Goal: Communication & Community: Answer question/provide support

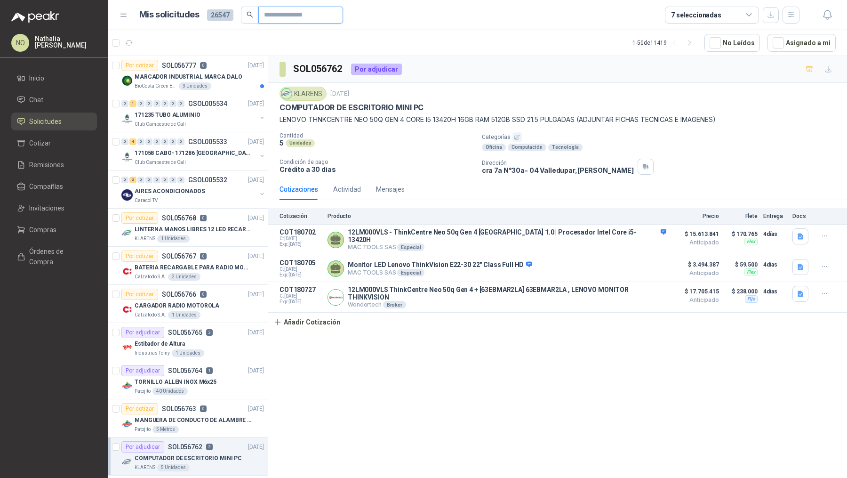
click at [289, 16] on input "text" at bounding box center [297, 15] width 66 height 16
paste input "*********"
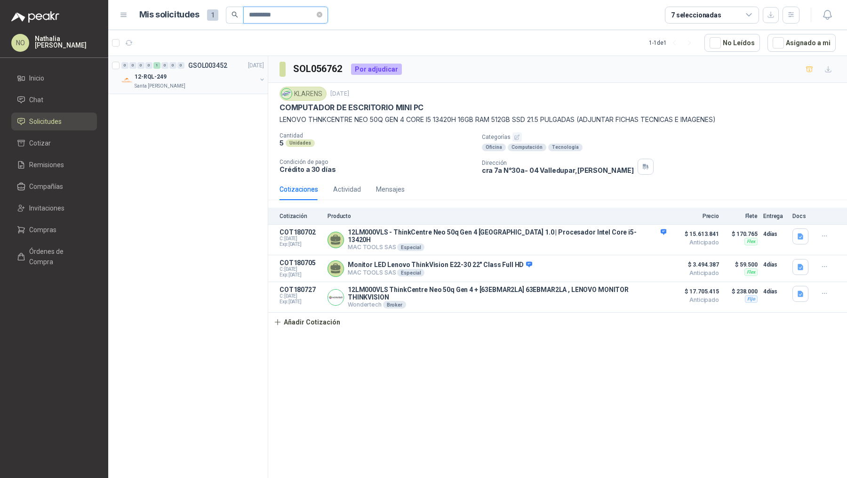
type input "*********"
click at [214, 76] on div "12-RQL-249" at bounding box center [196, 76] width 122 height 11
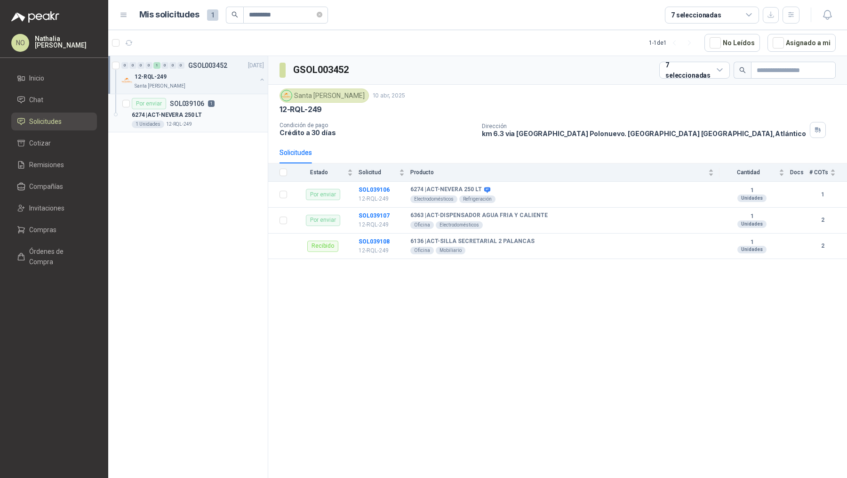
click at [210, 105] on p "1" at bounding box center [211, 103] width 7 height 7
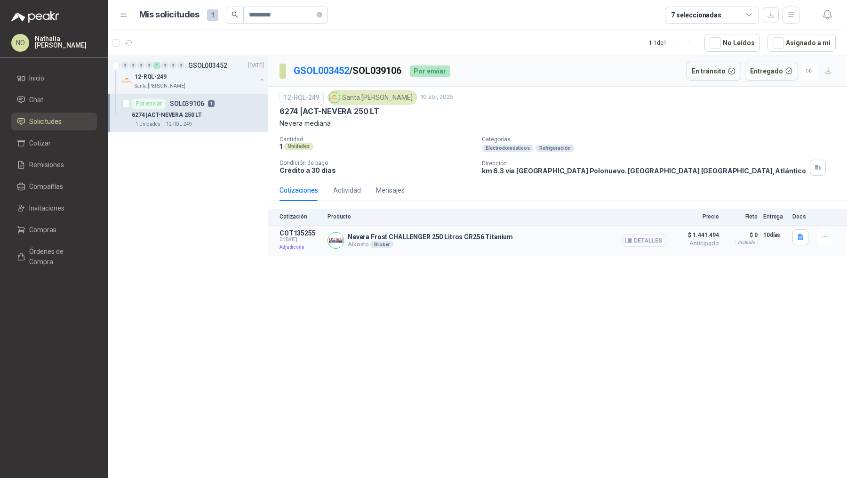
click at [643, 239] on button "Detalles" at bounding box center [644, 240] width 44 height 13
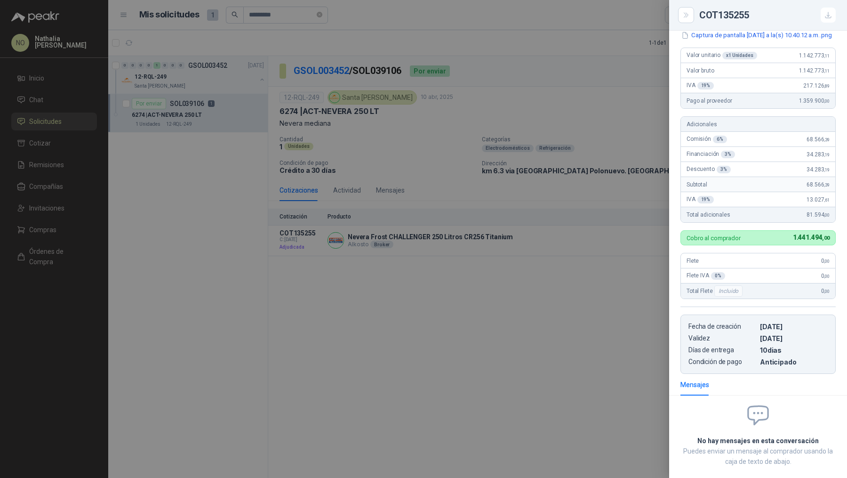
scroll to position [173, 0]
click at [649, 151] on div at bounding box center [423, 239] width 847 height 478
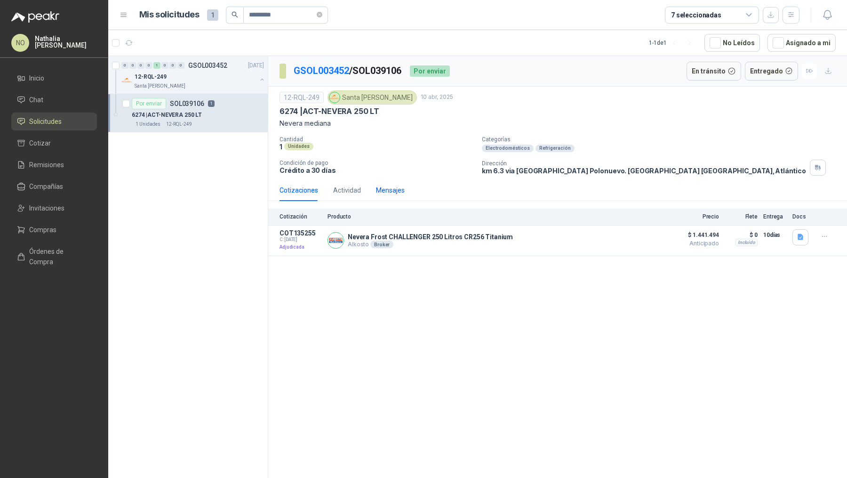
click at [393, 193] on div "Mensajes" at bounding box center [390, 190] width 29 height 10
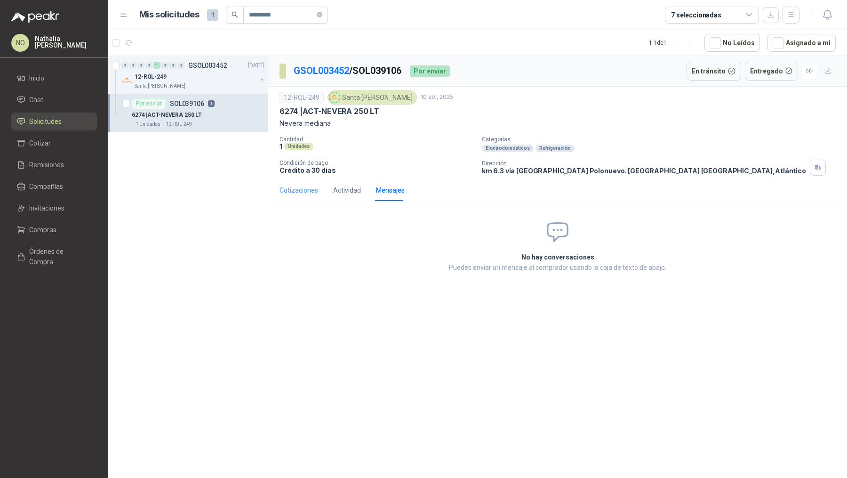
click at [306, 197] on div "Cotizaciones" at bounding box center [299, 190] width 39 height 22
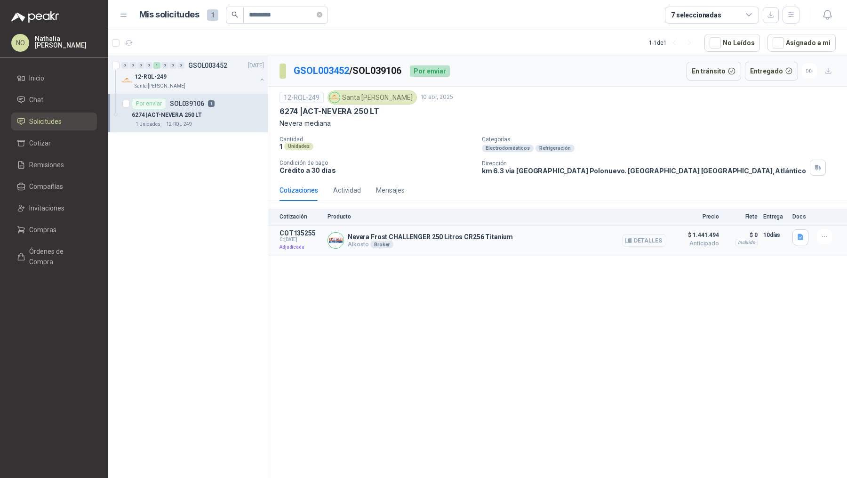
click at [637, 238] on button "Detalles" at bounding box center [644, 240] width 44 height 13
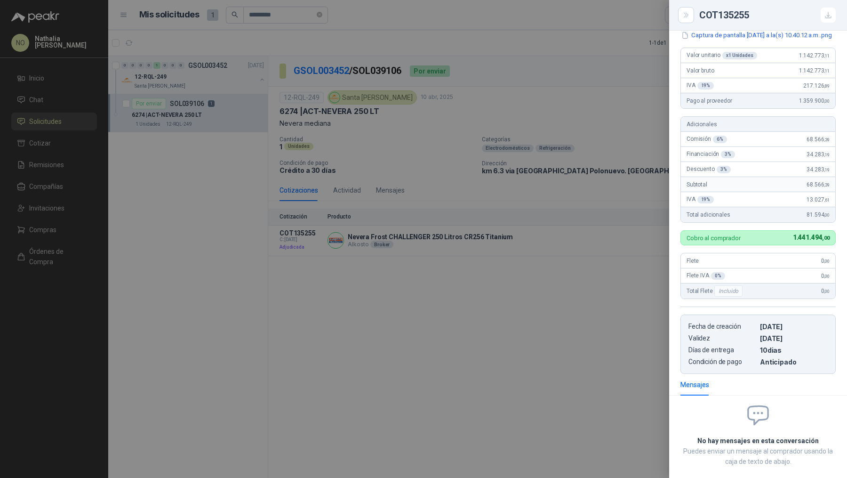
scroll to position [0, 0]
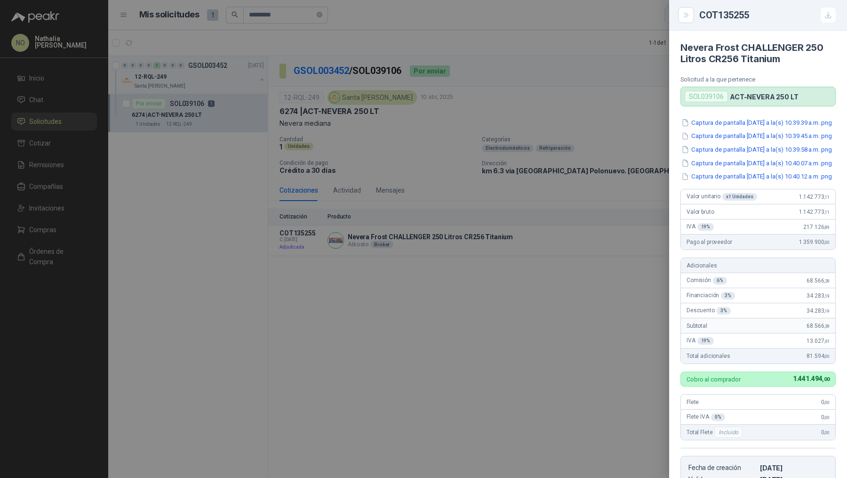
click at [442, 79] on div at bounding box center [423, 239] width 847 height 478
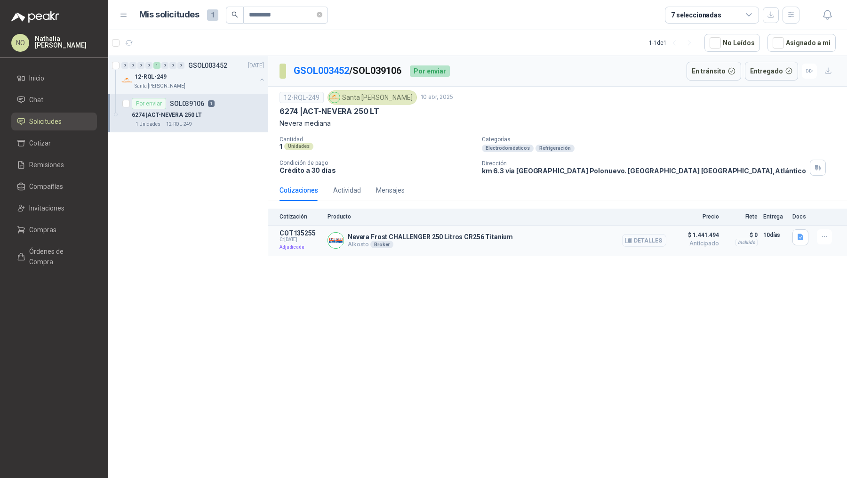
click at [652, 235] on button "Detalles" at bounding box center [644, 240] width 44 height 13
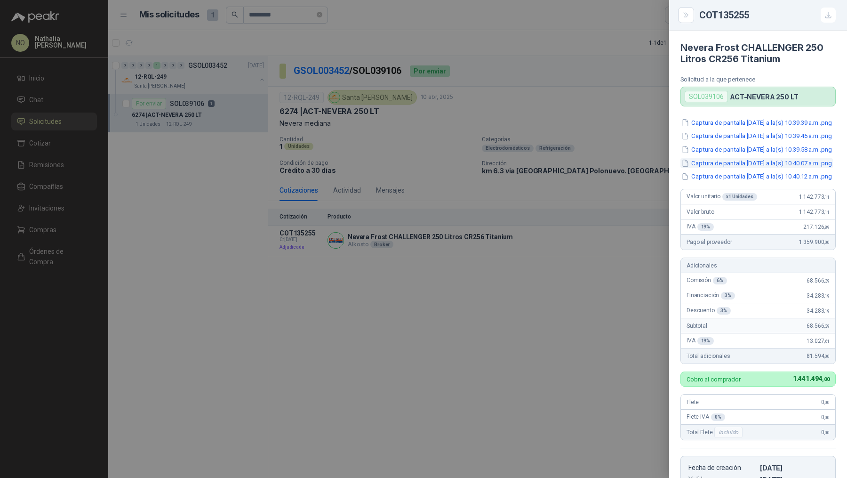
scroll to position [173, 0]
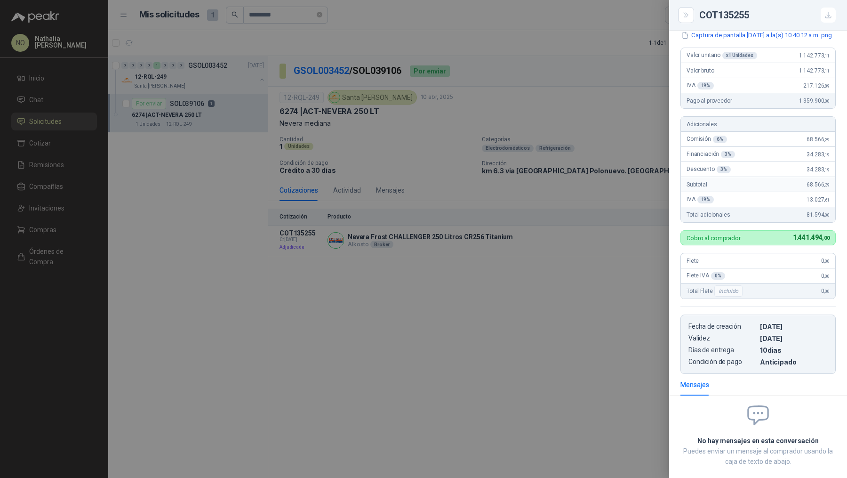
click at [506, 245] on div at bounding box center [423, 239] width 847 height 478
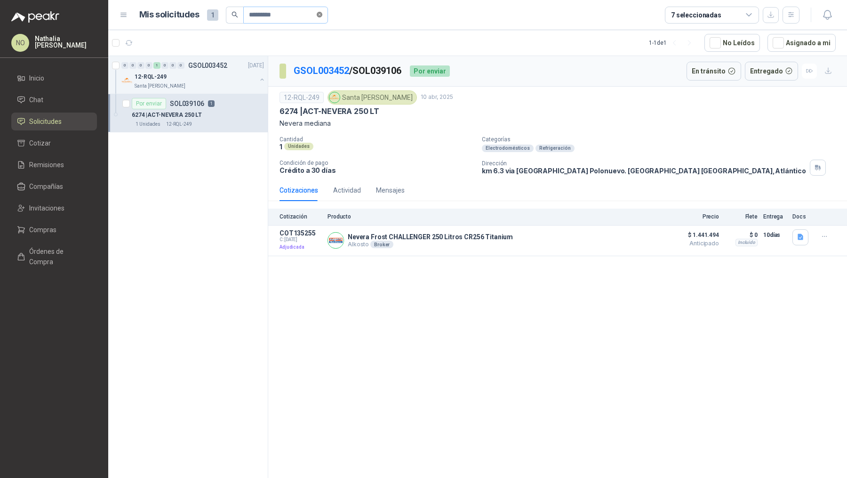
click at [322, 13] on icon "close-circle" at bounding box center [320, 15] width 6 height 6
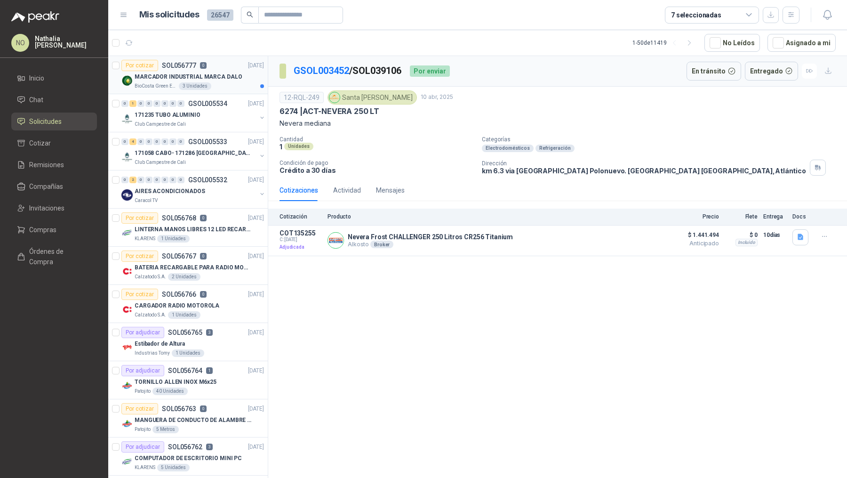
click at [181, 79] on p "MARCADOR INDUSTRIAL MARCA DALO" at bounding box center [188, 76] width 107 height 9
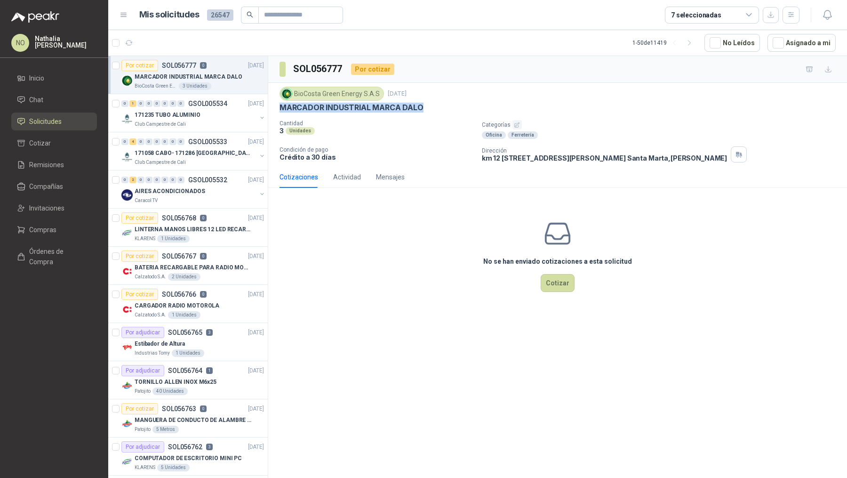
drag, startPoint x: 279, startPoint y: 105, endPoint x: 455, endPoint y: 108, distance: 176.1
click at [455, 108] on div "BioCosta Green Energy S.A.S 18 sept, 2025 MARCADOR INDUSTRIAL MARCA DALO Cantid…" at bounding box center [557, 124] width 579 height 83
copy p "MARCADOR INDUSTRIAL MARCA DALO"
click at [561, 282] on button "Cotizar" at bounding box center [558, 283] width 34 height 18
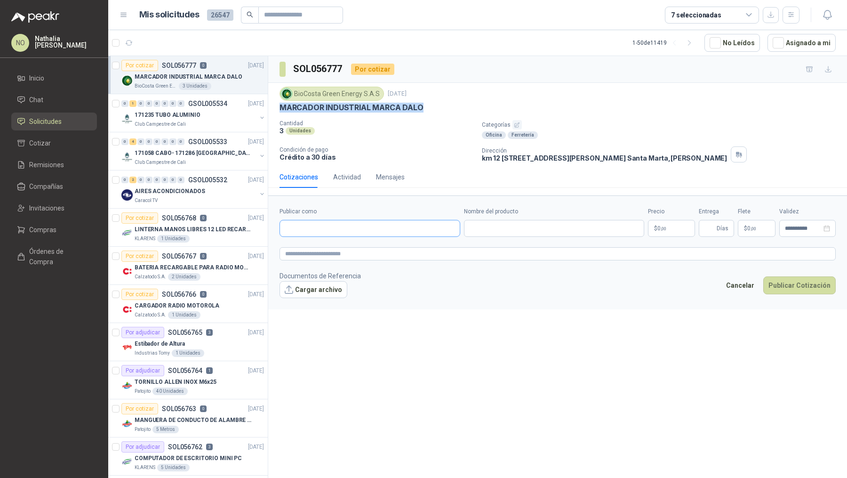
click at [355, 229] on input "Publicar como" at bounding box center [370, 228] width 180 height 16
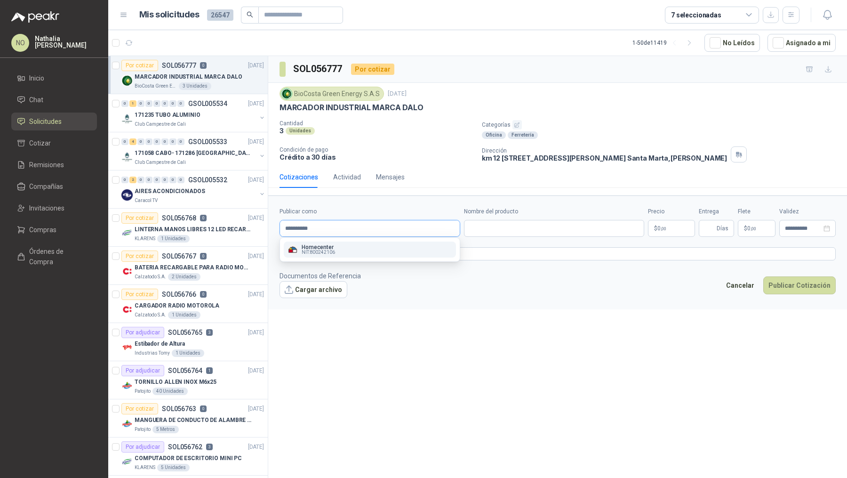
type input "**********"
click at [354, 250] on div "Homecenter NIT : 800242106" at bounding box center [370, 249] width 165 height 10
type input "**********"
click at [513, 228] on input "Nombre del producto" at bounding box center [554, 228] width 181 height 17
paste input "**********"
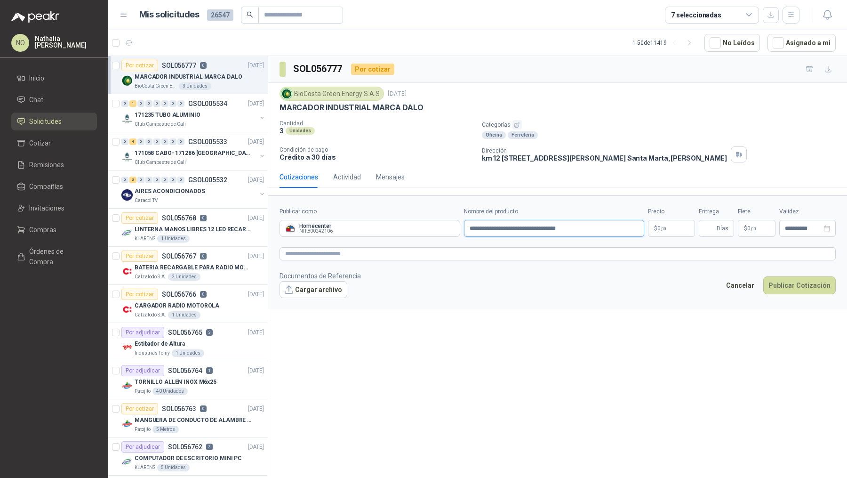
type input "**********"
click at [659, 225] on body "NO Nathalia Ortega Inicio Chat Solicitudes Cotizar Remisiones Compañías Invitac…" at bounding box center [423, 239] width 847 height 478
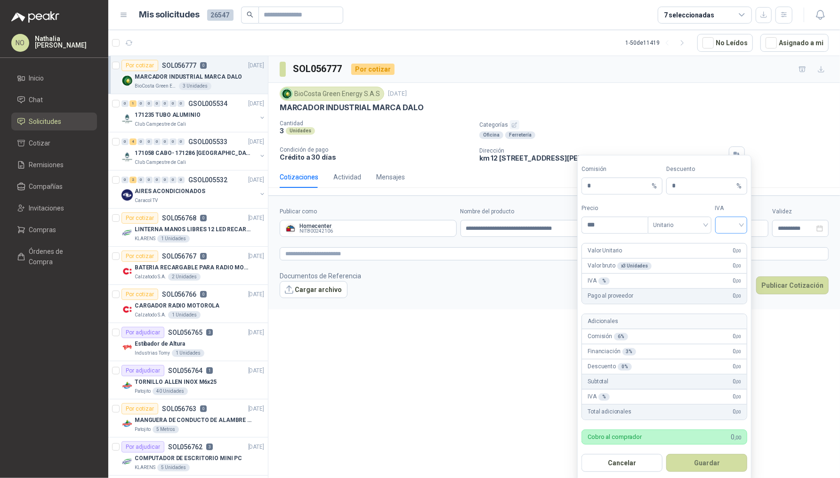
click at [733, 223] on input "search" at bounding box center [731, 224] width 21 height 14
click at [730, 242] on div "19%" at bounding box center [731, 244] width 17 height 10
click at [680, 231] on span "Unitario" at bounding box center [679, 225] width 52 height 14
click at [685, 258] on div "Unitario con IVA" at bounding box center [679, 259] width 48 height 10
click at [605, 228] on input "***" at bounding box center [614, 225] width 65 height 16
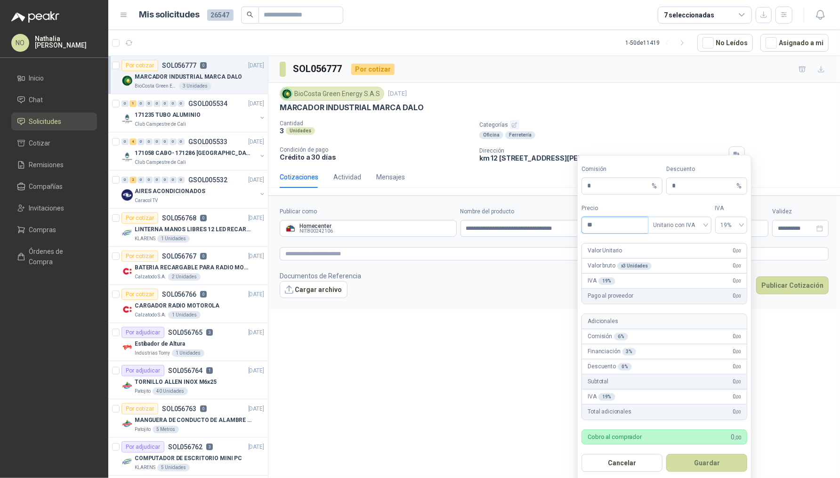
type input "*"
type input "********"
click at [718, 462] on button "Guardar" at bounding box center [706, 463] width 81 height 18
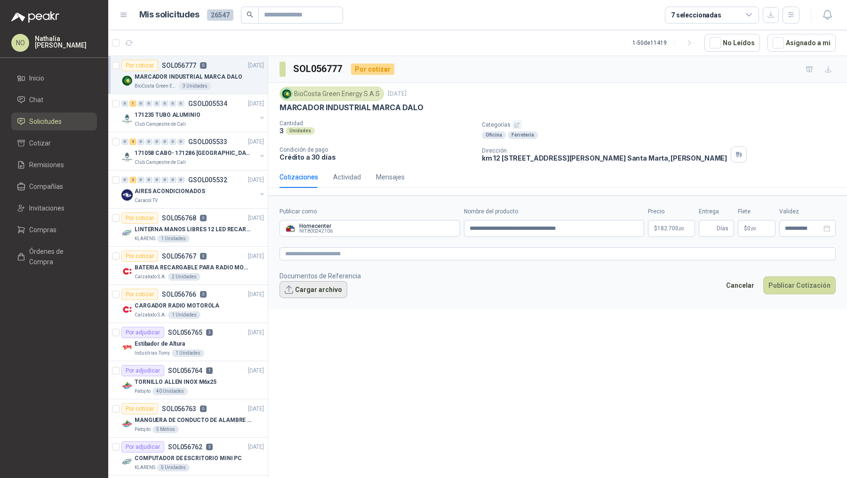
click at [325, 283] on button "Cargar archivo" at bounding box center [314, 289] width 68 height 17
click at [323, 287] on button "Cargar archivo" at bounding box center [314, 289] width 68 height 17
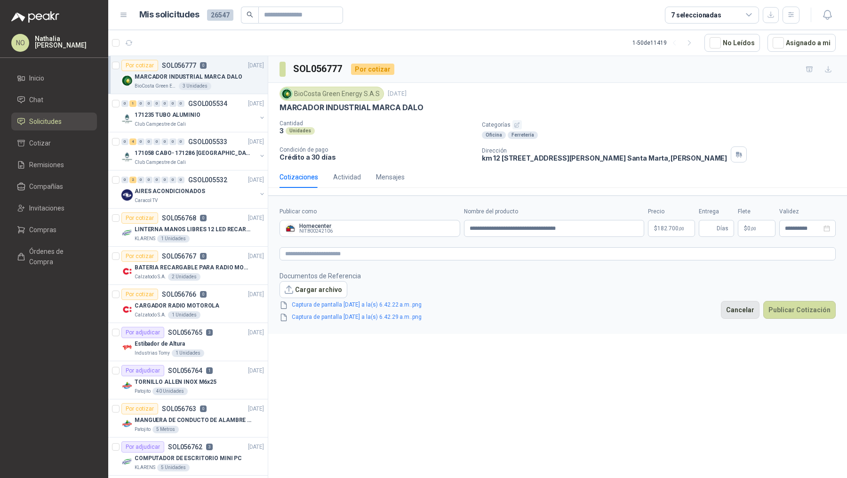
click at [743, 309] on button "Cancelar" at bounding box center [740, 310] width 39 height 18
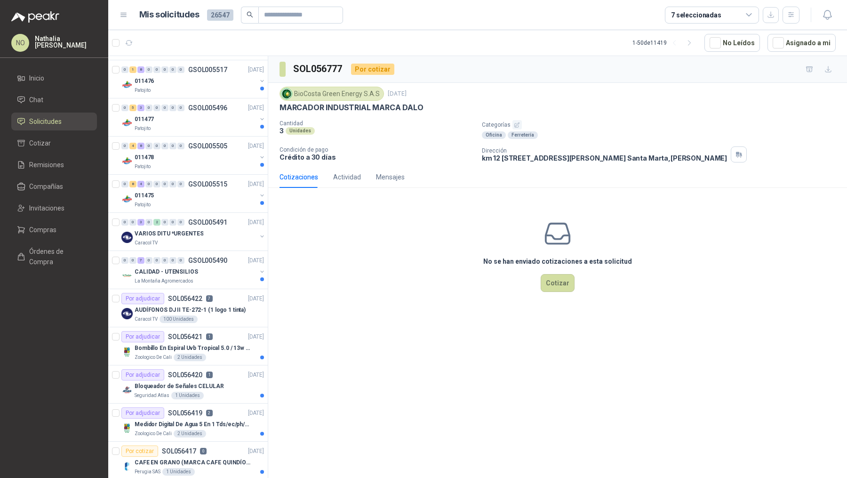
scroll to position [1485, 0]
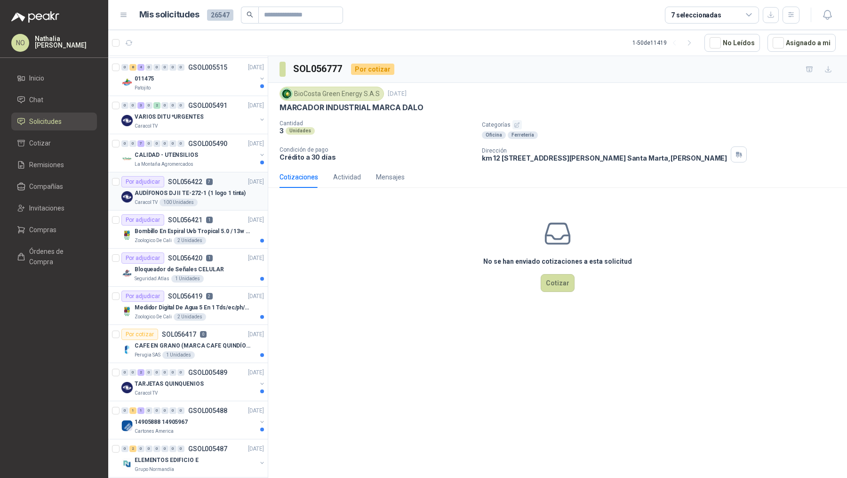
click at [229, 189] on p "AUDÍFONOS DJ II TE-272-1 (1 logo 1 tinta)" at bounding box center [190, 193] width 111 height 9
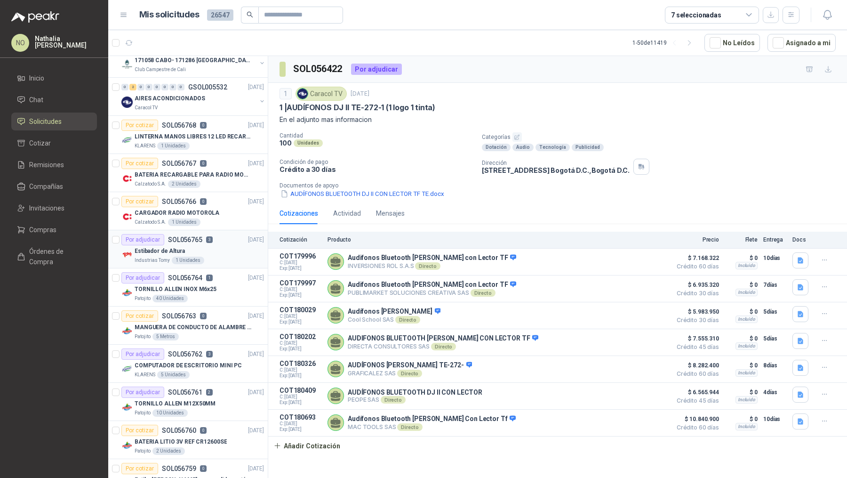
scroll to position [104, 0]
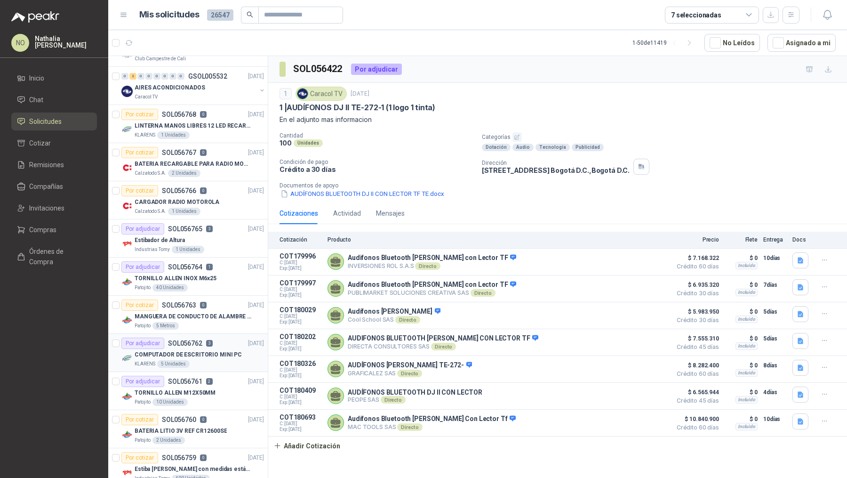
click at [217, 355] on p "COMPUTADOR DE ESCRITORIO MINI PC" at bounding box center [188, 354] width 107 height 9
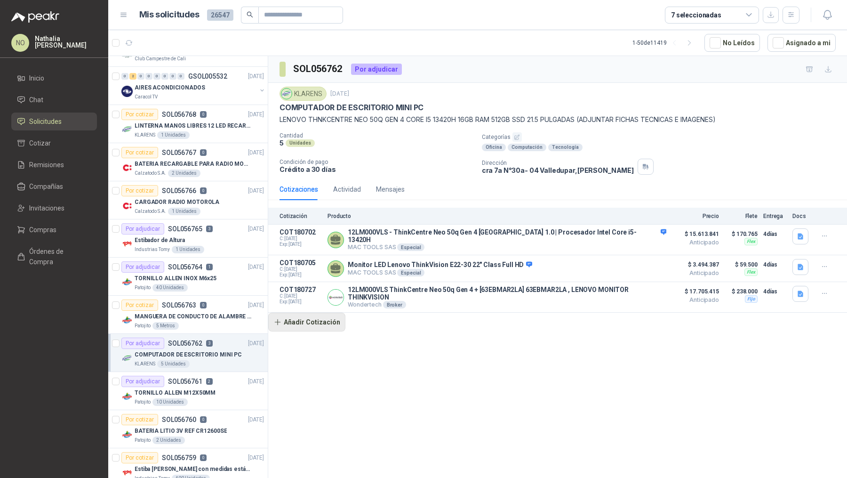
click at [321, 313] on button "Añadir Cotización" at bounding box center [306, 322] width 77 height 19
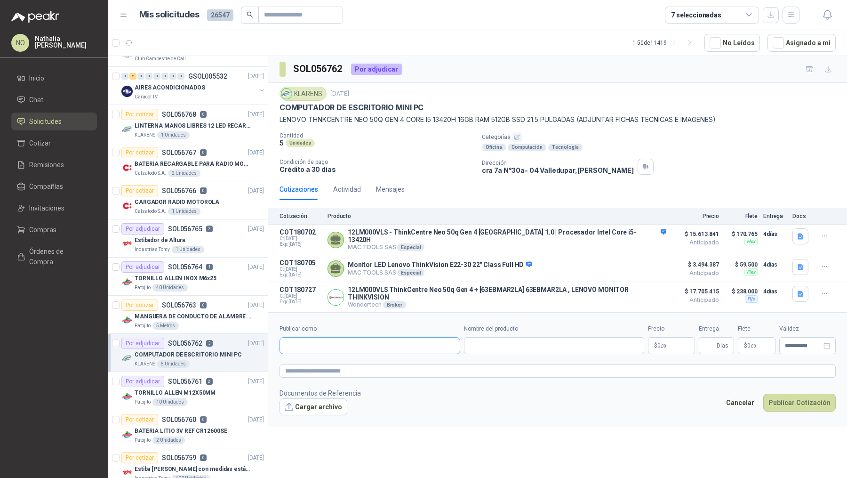
click at [339, 338] on input "Publicar como" at bounding box center [370, 346] width 180 height 16
type input "**"
type input "********"
click at [350, 294] on button "PC QUICK NIT : 830507707" at bounding box center [370, 301] width 172 height 16
type input "**********"
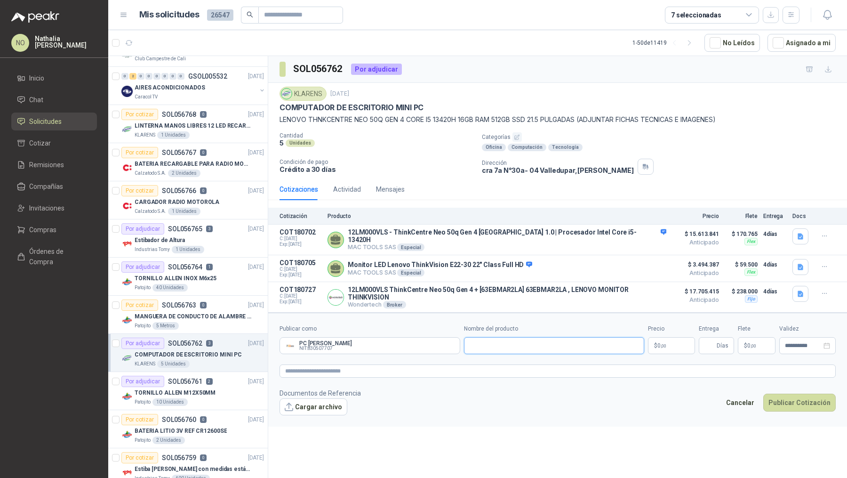
click at [497, 337] on input "Nombre del producto" at bounding box center [554, 345] width 181 height 17
paste input "**********"
type input "**********"
click at [674, 339] on p "$ 0 ,00" at bounding box center [671, 345] width 47 height 17
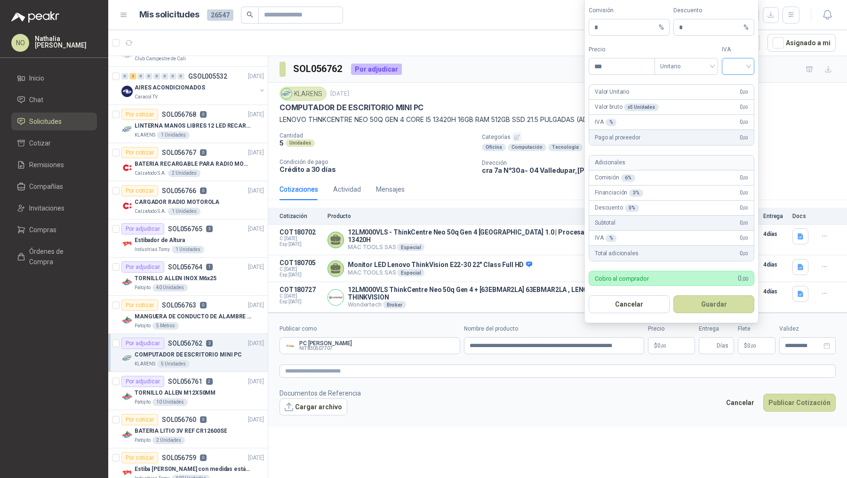
click at [744, 72] on input "search" at bounding box center [738, 65] width 21 height 14
click at [742, 87] on div "19%" at bounding box center [738, 87] width 17 height 10
click at [625, 72] on input "***" at bounding box center [621, 66] width 65 height 16
click at [674, 295] on button "Guardar" at bounding box center [714, 304] width 81 height 18
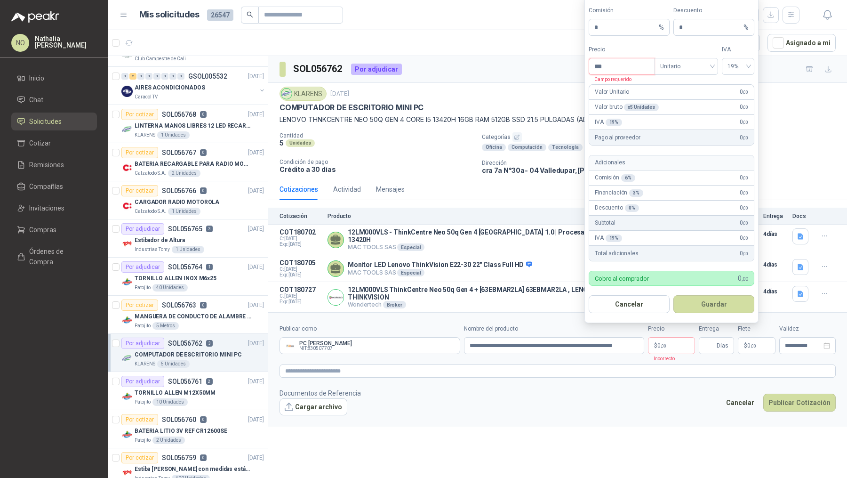
click at [674, 295] on button "Guardar" at bounding box center [714, 304] width 81 height 18
type input "*"
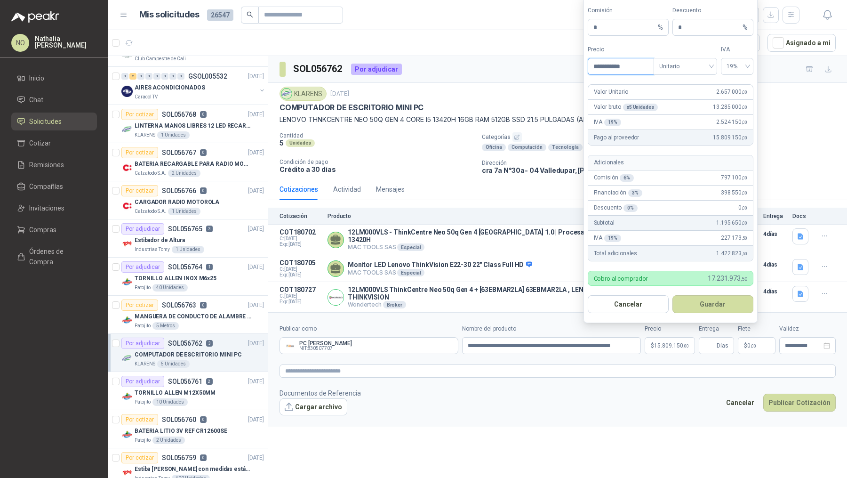
type input "**********"
click at [709, 307] on button "Guardar" at bounding box center [713, 304] width 81 height 18
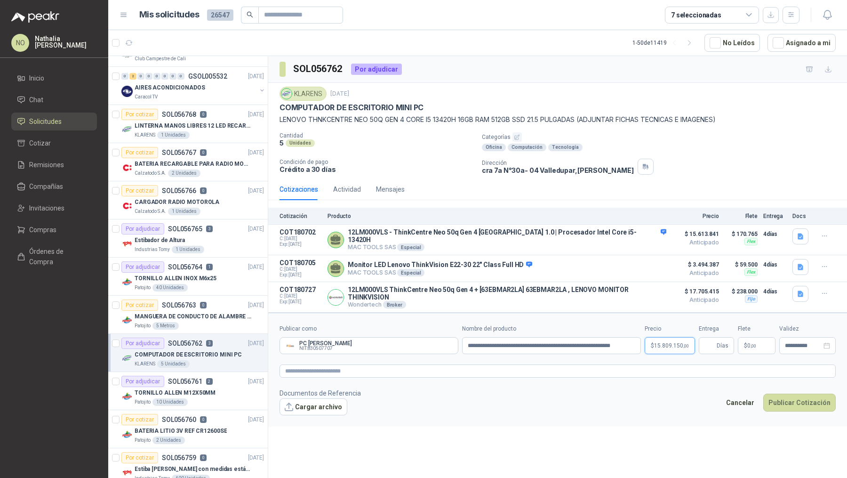
click at [661, 343] on span "15.809.150 ,00" at bounding box center [671, 346] width 35 height 6
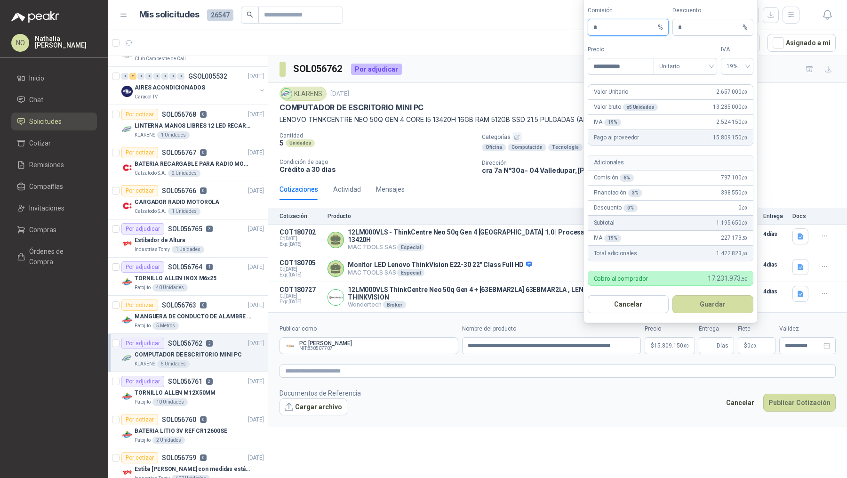
click at [606, 29] on input "*" at bounding box center [625, 27] width 63 height 16
type input "*"
click at [711, 310] on button "Guardar" at bounding box center [713, 304] width 81 height 18
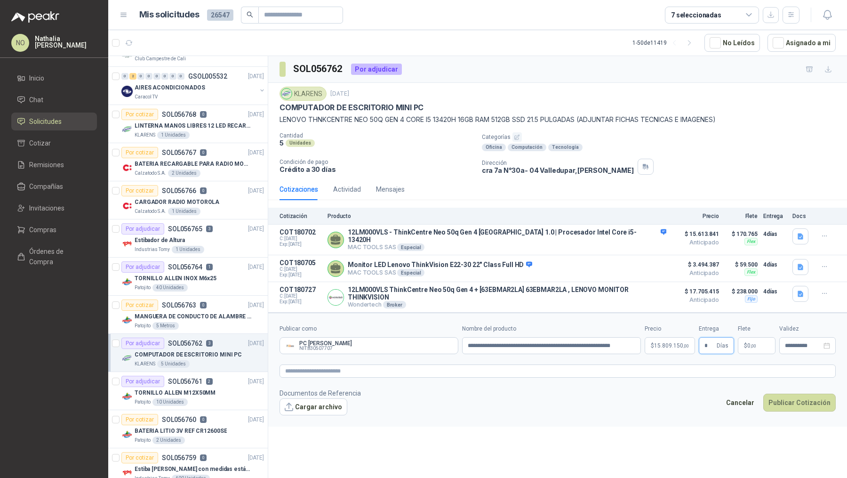
type input "*"
click at [628, 408] on form "**********" at bounding box center [557, 370] width 579 height 114
click at [759, 337] on p "$ 0 ,00" at bounding box center [757, 345] width 38 height 17
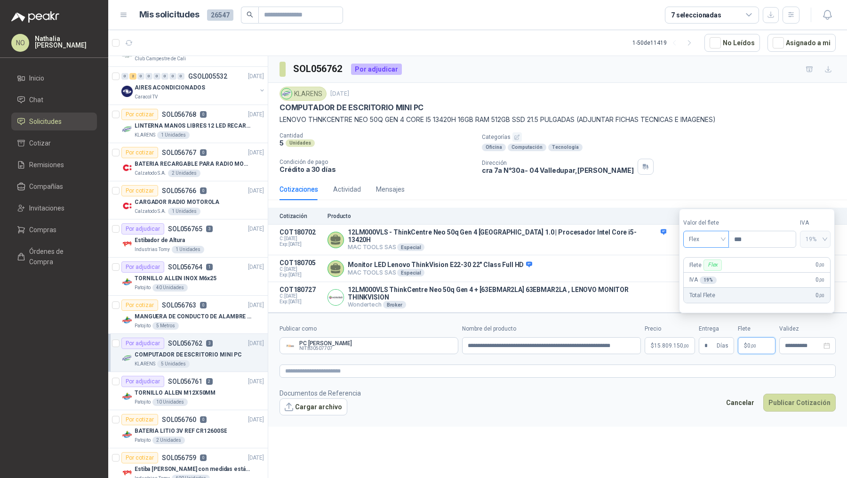
click at [711, 242] on span "Flex" at bounding box center [706, 239] width 34 height 14
click at [711, 277] on div "Incluido" at bounding box center [706, 275] width 31 height 10
click at [693, 388] on footer "Documentos de Referencia Cargar archivo Cancelar Publicar Cotización" at bounding box center [558, 401] width 556 height 27
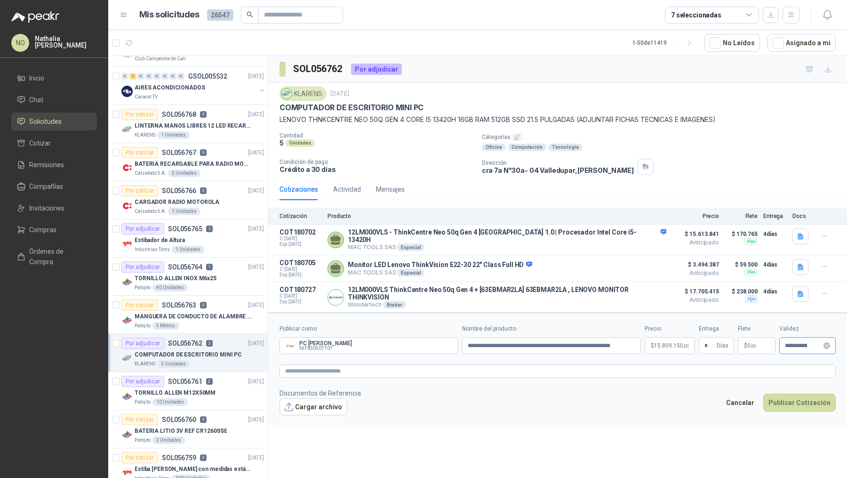
click at [800, 341] on div "**********" at bounding box center [808, 345] width 56 height 17
click at [783, 339] on div "**********" at bounding box center [808, 345] width 56 height 17
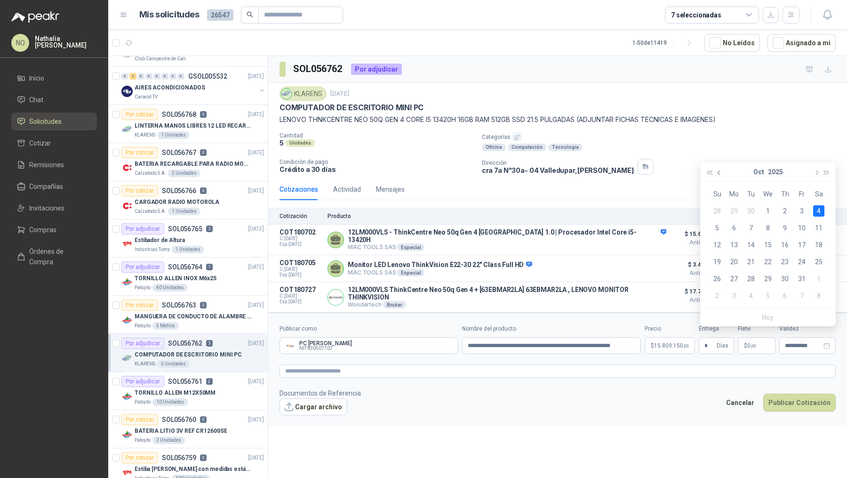
click at [719, 175] on button "button" at bounding box center [720, 171] width 10 height 19
type input "**********"
click at [785, 261] on div "25" at bounding box center [785, 261] width 11 height 11
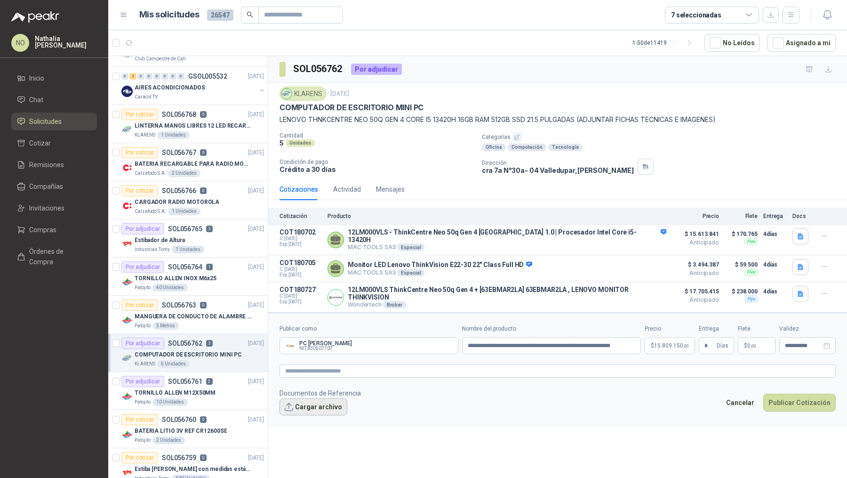
click at [326, 398] on button "Cargar archivo" at bounding box center [314, 406] width 68 height 17
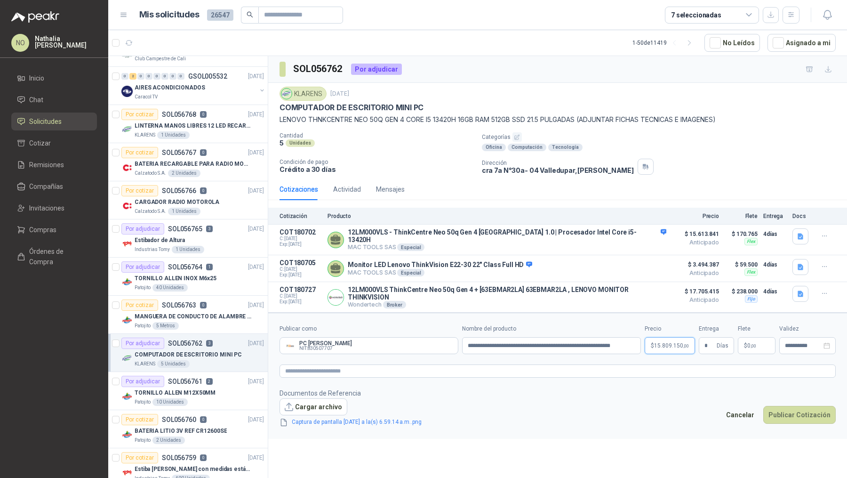
click at [664, 343] on span "15.809.150 ,00" at bounding box center [671, 346] width 35 height 6
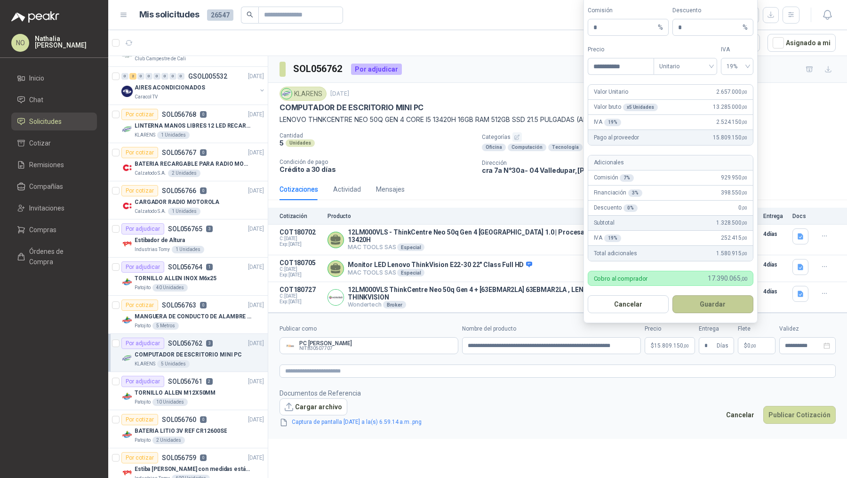
click at [730, 303] on button "Guardar" at bounding box center [713, 304] width 81 height 18
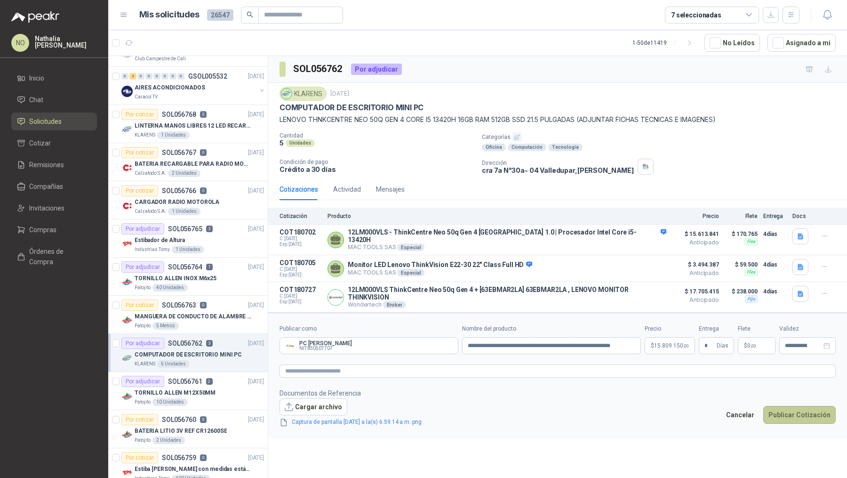
click at [810, 406] on button "Publicar Cotización" at bounding box center [800, 415] width 72 height 18
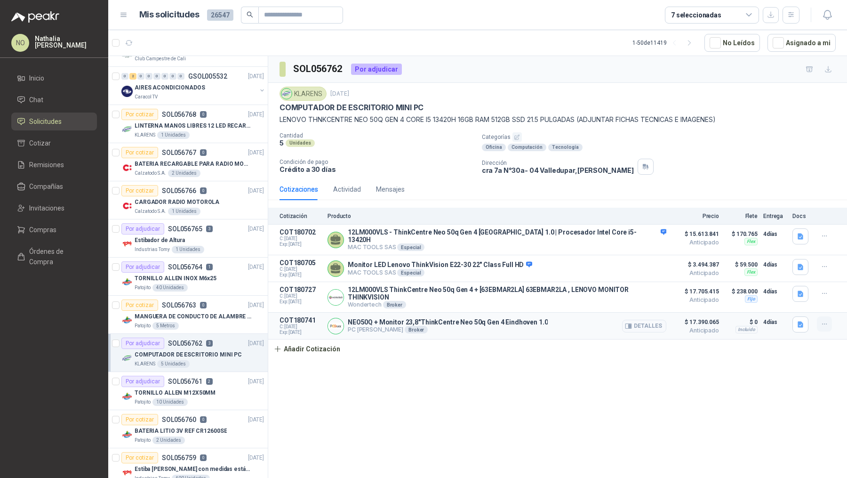
click at [823, 320] on icon "button" at bounding box center [825, 324] width 8 height 8
click at [798, 272] on button "Editar" at bounding box center [805, 277] width 75 height 15
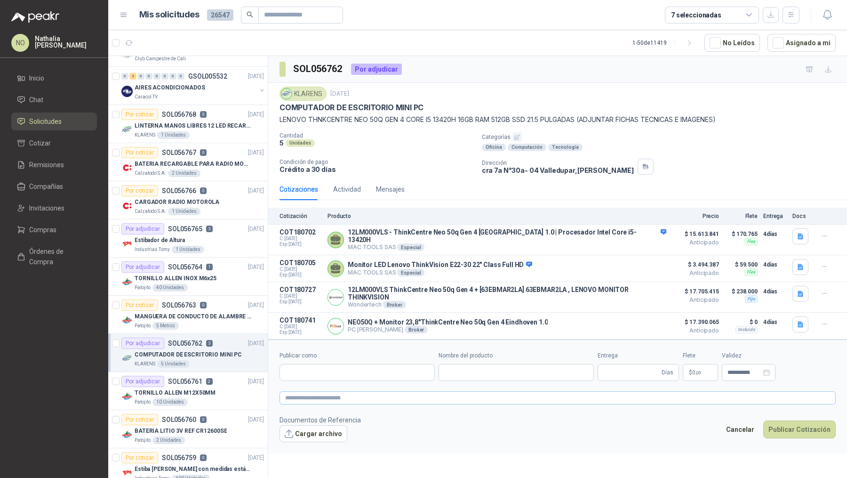
type input "**********"
type input "*"
type input "**********"
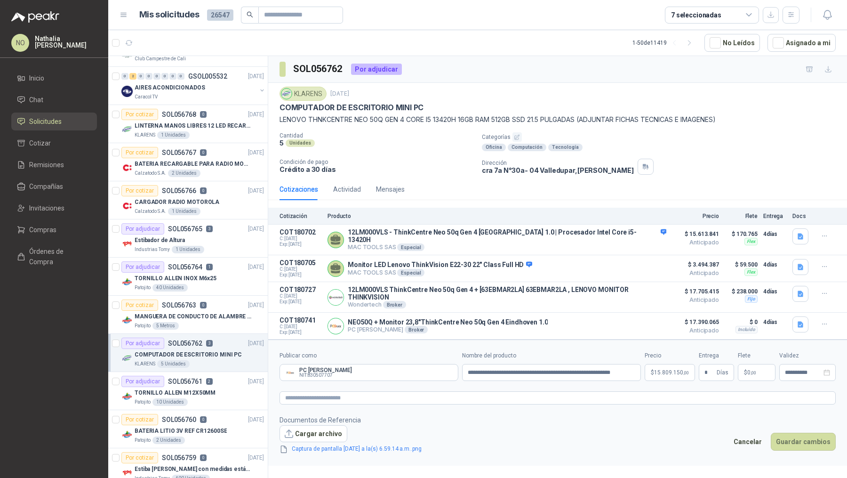
click at [677, 367] on p "$ 15.809.150 ,00" at bounding box center [670, 372] width 50 height 17
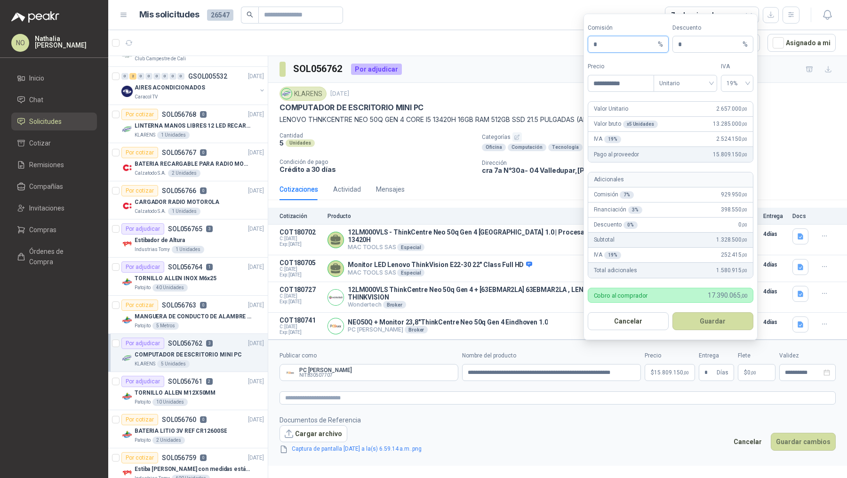
click at [617, 47] on input "*" at bounding box center [625, 44] width 63 height 16
type input "*"
click at [709, 323] on button "Guardar" at bounding box center [713, 321] width 81 height 18
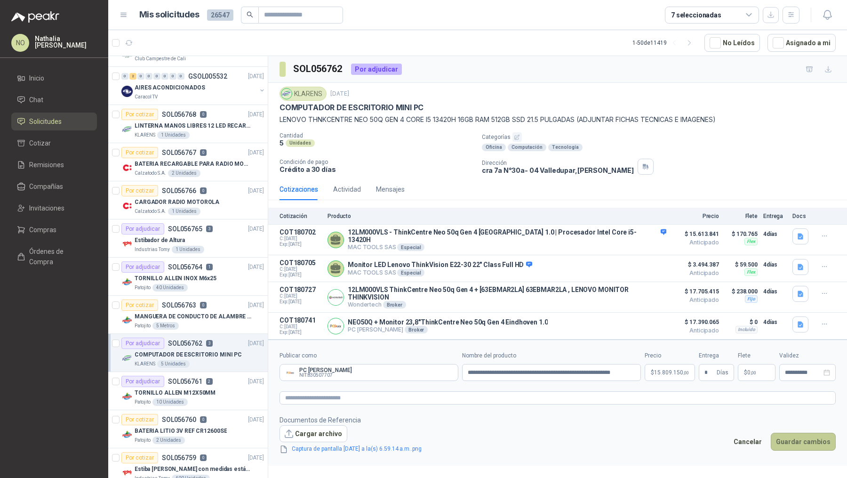
click at [811, 433] on button "Guardar cambios" at bounding box center [803, 442] width 65 height 18
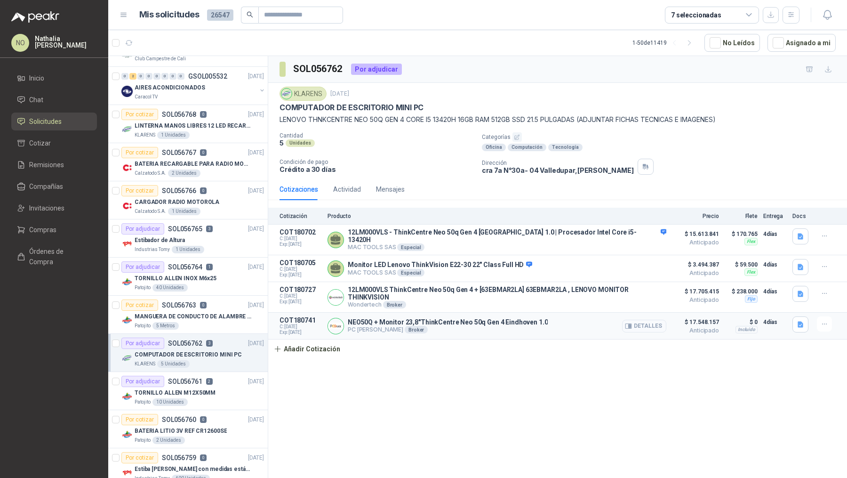
click at [637, 320] on button "Detalles" at bounding box center [644, 326] width 44 height 13
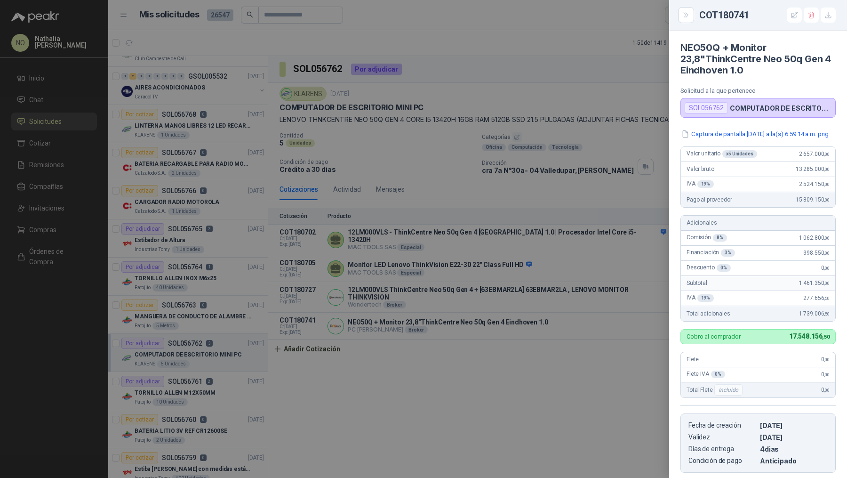
click at [525, 247] on div at bounding box center [423, 239] width 847 height 478
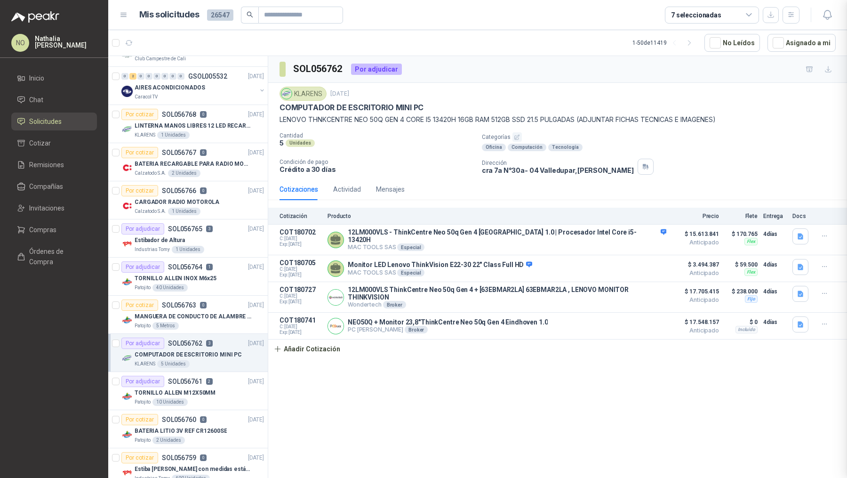
scroll to position [155, 0]
click at [797, 316] on button "button" at bounding box center [801, 324] width 16 height 16
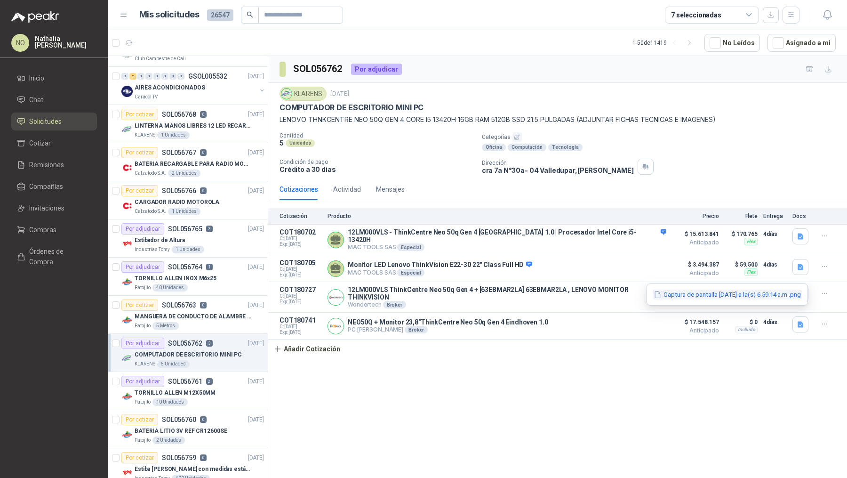
click at [768, 295] on button "Captura de pantalla 2025-09-19 a la(s) 6.59.14 a.m..png" at bounding box center [727, 295] width 149 height 10
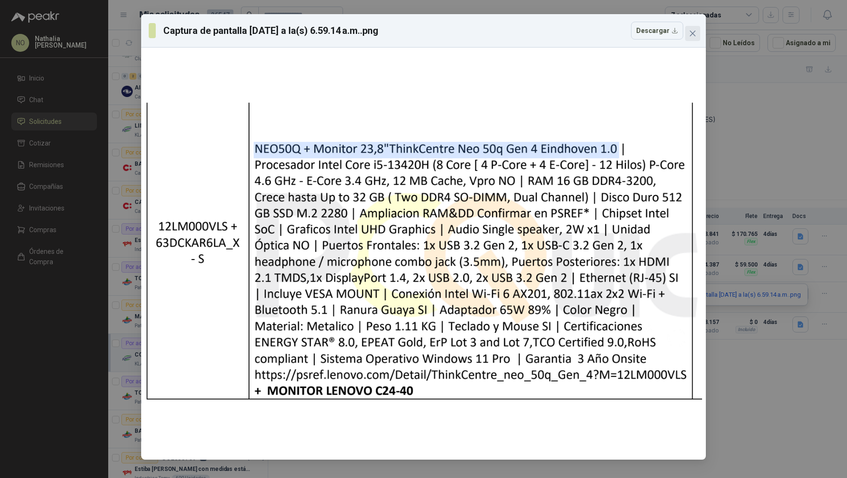
click at [698, 32] on span "Close" at bounding box center [692, 34] width 15 height 8
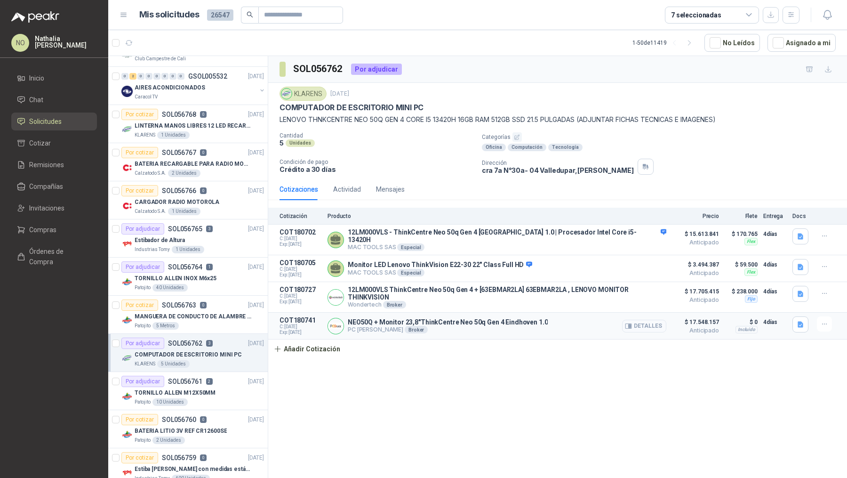
click at [652, 320] on button "Detalles" at bounding box center [644, 326] width 44 height 13
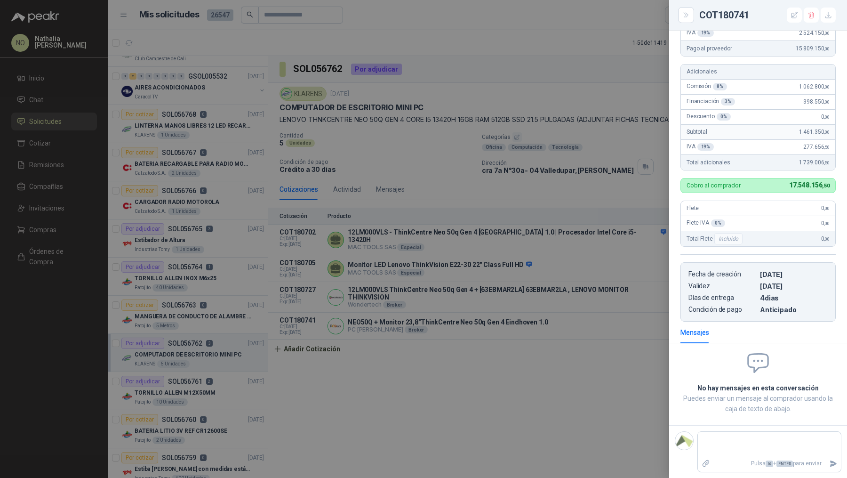
click at [597, 282] on div at bounding box center [423, 239] width 847 height 478
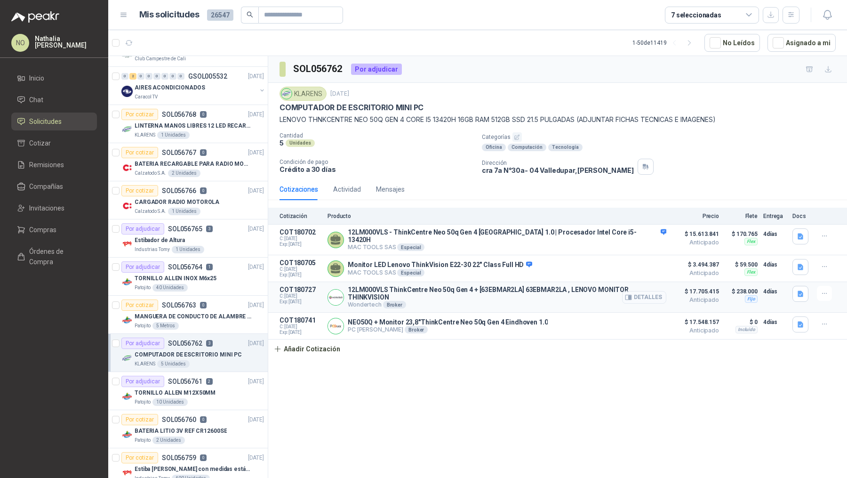
click at [652, 291] on button "Detalles" at bounding box center [644, 297] width 44 height 13
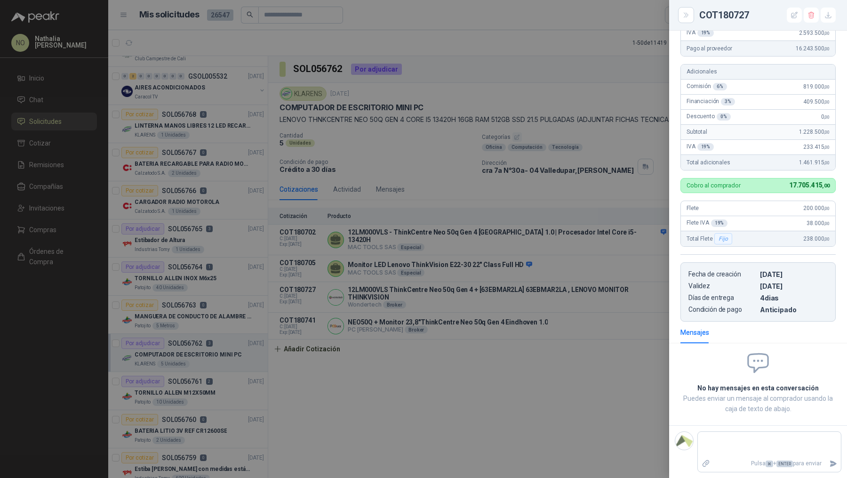
scroll to position [134, 0]
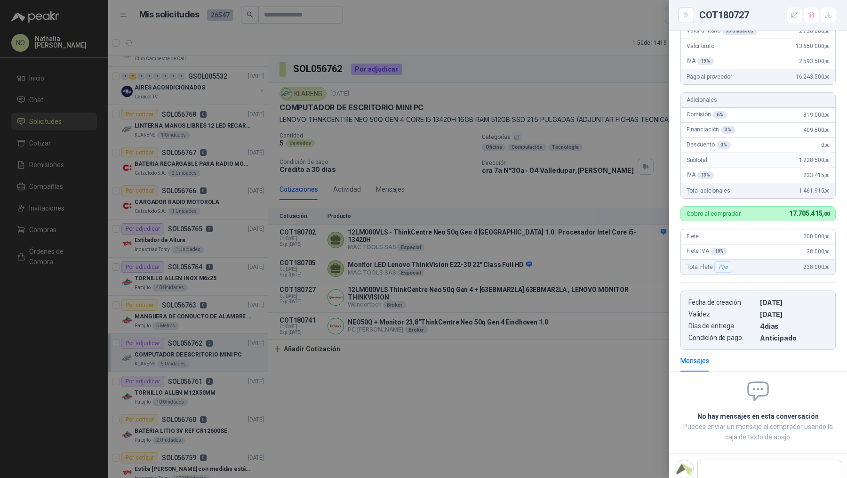
click at [529, 288] on div at bounding box center [423, 239] width 847 height 478
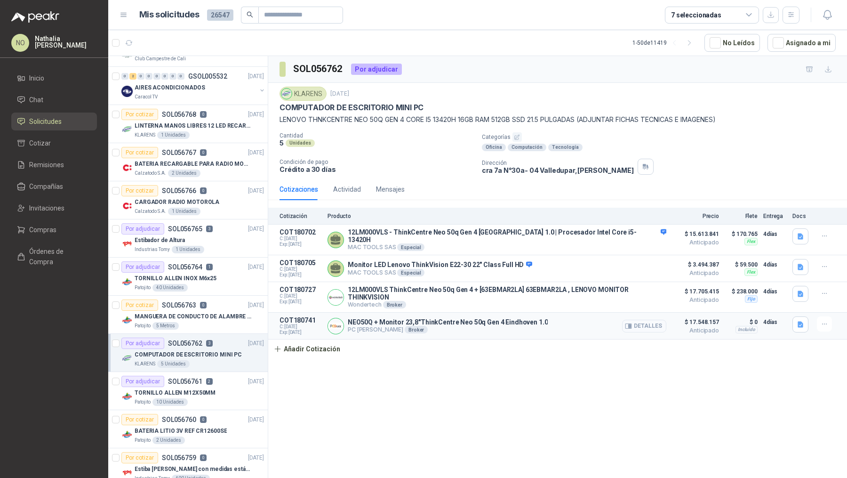
click at [645, 320] on button "Detalles" at bounding box center [644, 326] width 44 height 13
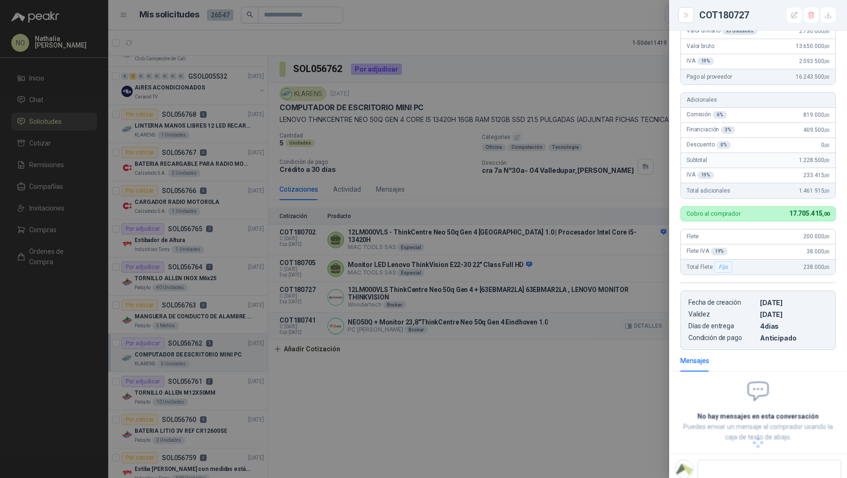
scroll to position [123, 0]
click at [486, 221] on div at bounding box center [423, 239] width 847 height 478
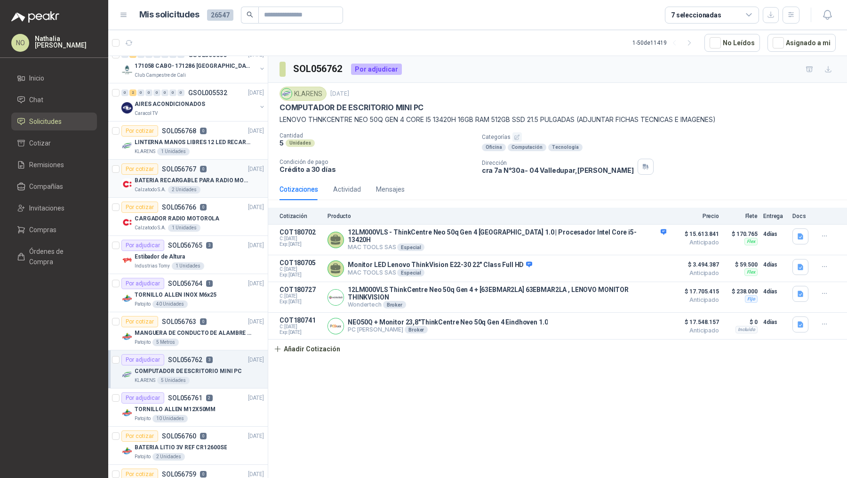
scroll to position [85, 0]
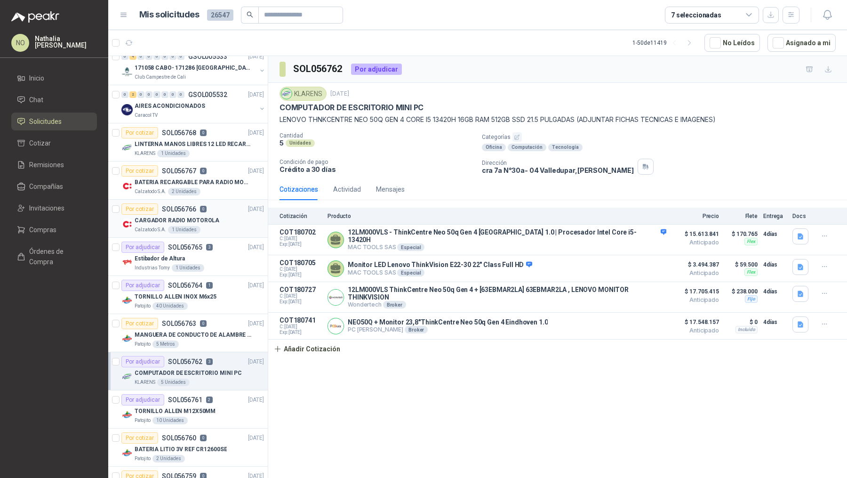
click at [203, 216] on p "CARGADOR RADIO MOTOROLA" at bounding box center [177, 220] width 85 height 9
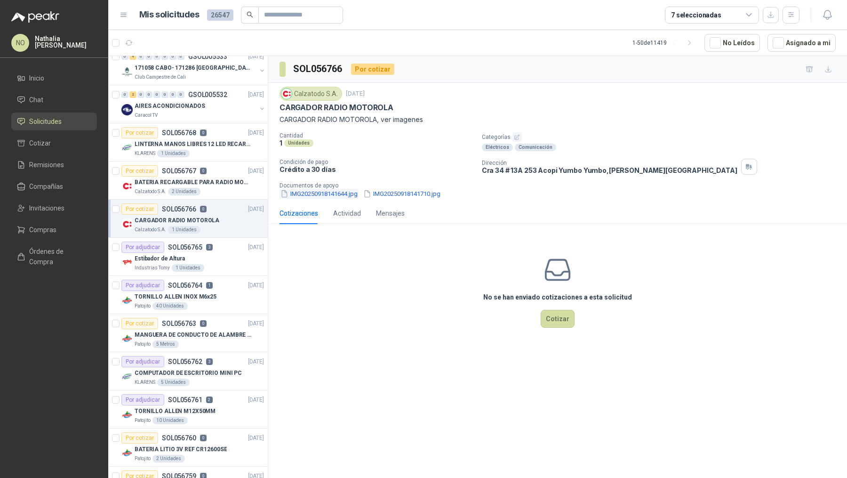
click at [313, 197] on button "IMG20250918141644.jpg" at bounding box center [319, 194] width 79 height 10
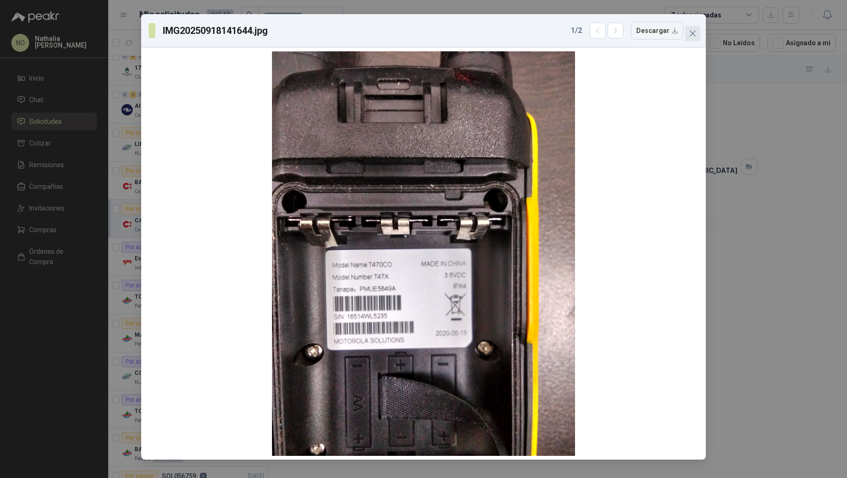
click at [696, 35] on icon "close" at bounding box center [693, 34] width 8 height 8
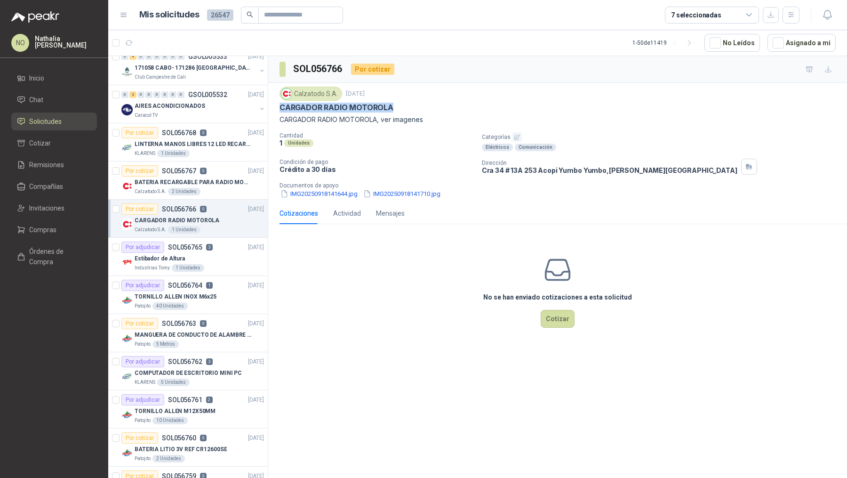
drag, startPoint x: 281, startPoint y: 108, endPoint x: 396, endPoint y: 110, distance: 115.4
click at [396, 111] on div "CARGADOR RADIO MOTOROLA" at bounding box center [558, 108] width 556 height 10
copy p "CARGADOR RADIO MOTOROLA"
click at [348, 193] on button "IMG20250918141644.jpg" at bounding box center [319, 194] width 79 height 10
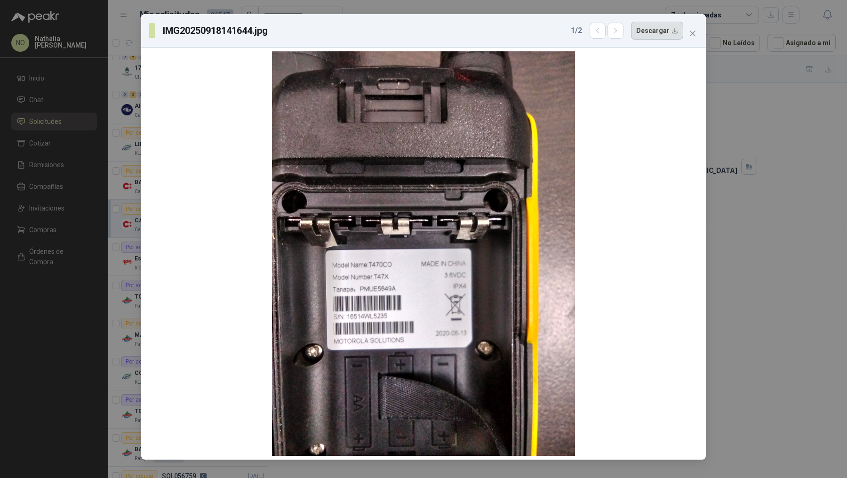
click at [665, 34] on button "Descargar" at bounding box center [657, 31] width 52 height 18
click at [617, 33] on icon "button" at bounding box center [616, 31] width 8 height 8
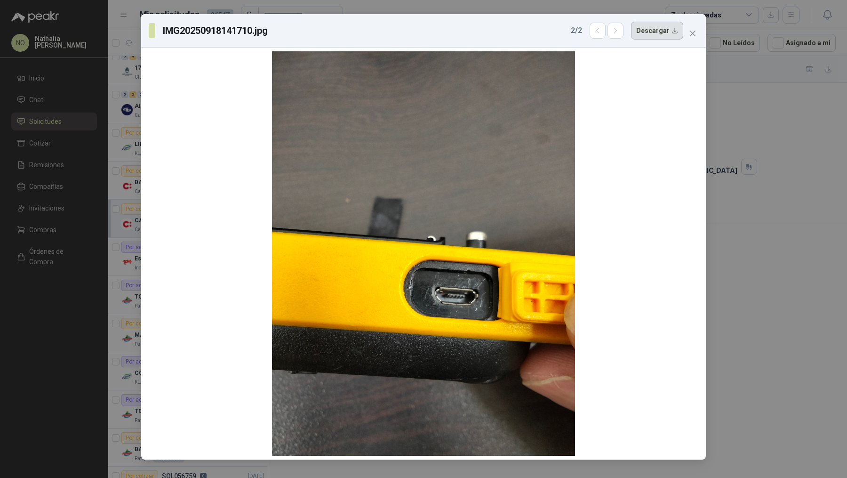
click at [657, 38] on button "Descargar" at bounding box center [657, 31] width 52 height 18
click at [695, 37] on icon "close" at bounding box center [693, 34] width 8 height 8
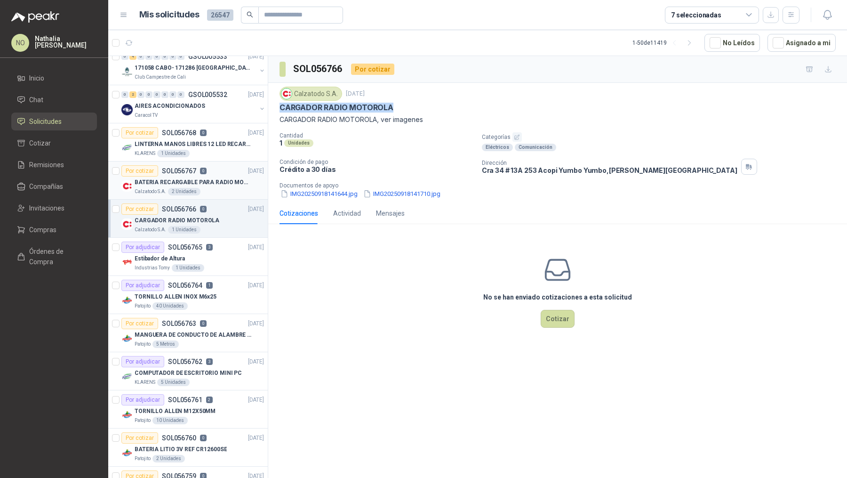
click at [230, 190] on div "Calzatodo S.A. 2 Unidades" at bounding box center [199, 192] width 129 height 8
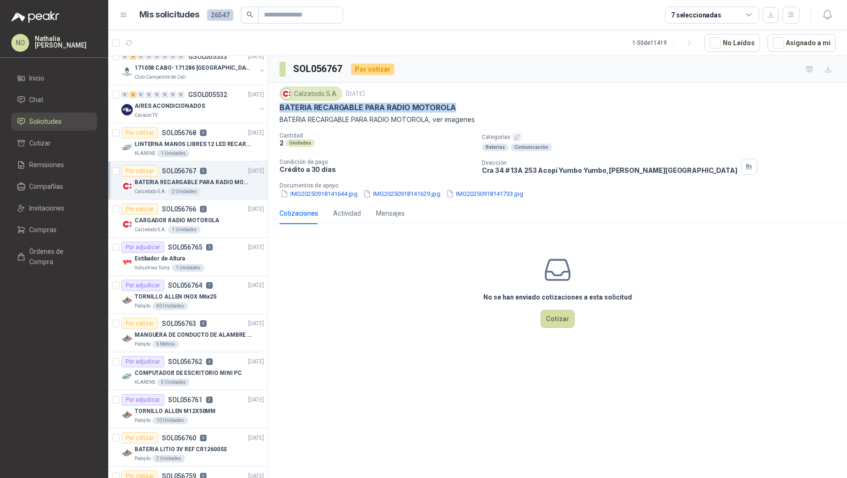
drag, startPoint x: 282, startPoint y: 107, endPoint x: 476, endPoint y: 105, distance: 194.9
click at [476, 105] on div "BATERIA RECARGABLE PARA RADIO MOTOROLA" at bounding box center [558, 108] width 556 height 10
copy p "BATERIA RECARGABLE PARA RADIO MOTOROLA"
click at [318, 195] on button "IMG20250918141644.jpg" at bounding box center [319, 194] width 79 height 10
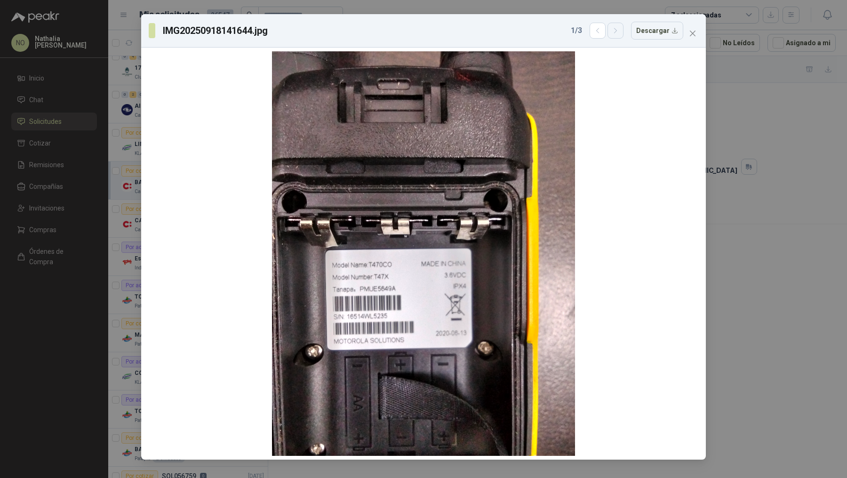
click at [620, 30] on icon "button" at bounding box center [616, 31] width 8 height 8
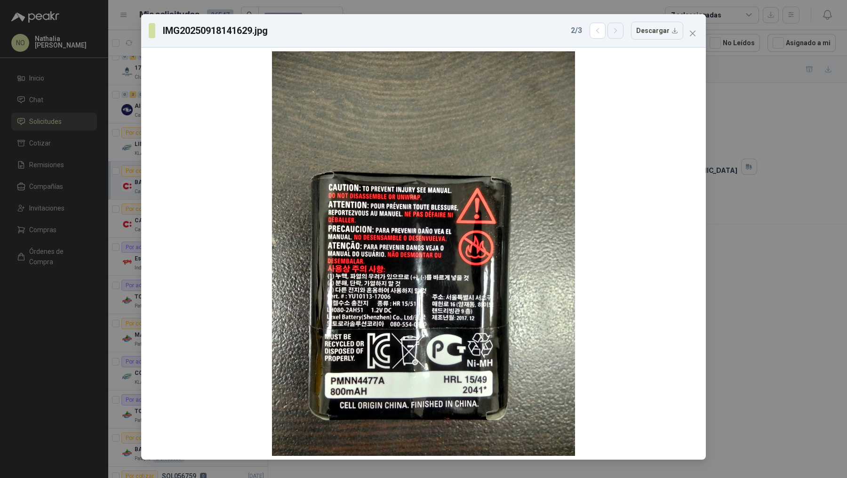
click at [620, 30] on icon "button" at bounding box center [616, 31] width 8 height 8
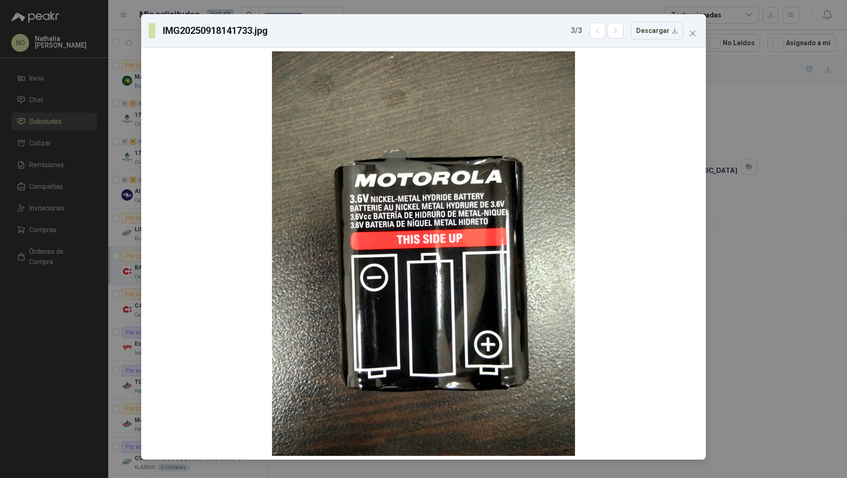
scroll to position [85, 0]
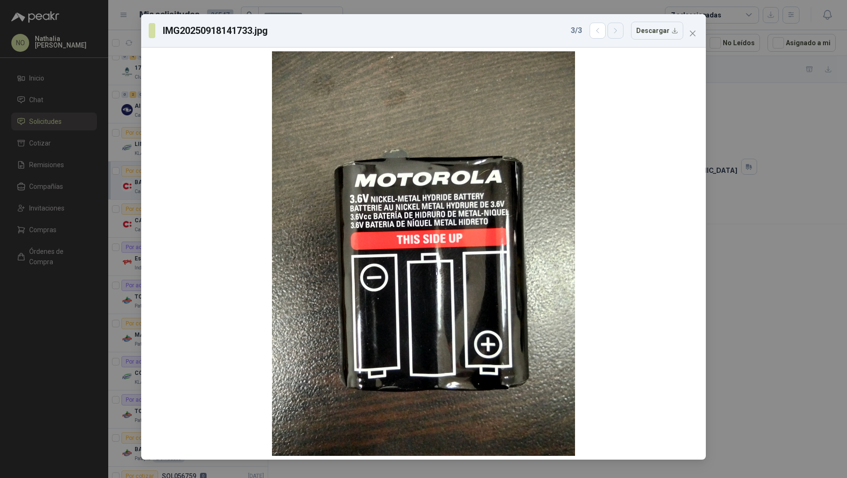
click at [617, 30] on icon "button" at bounding box center [616, 31] width 8 height 8
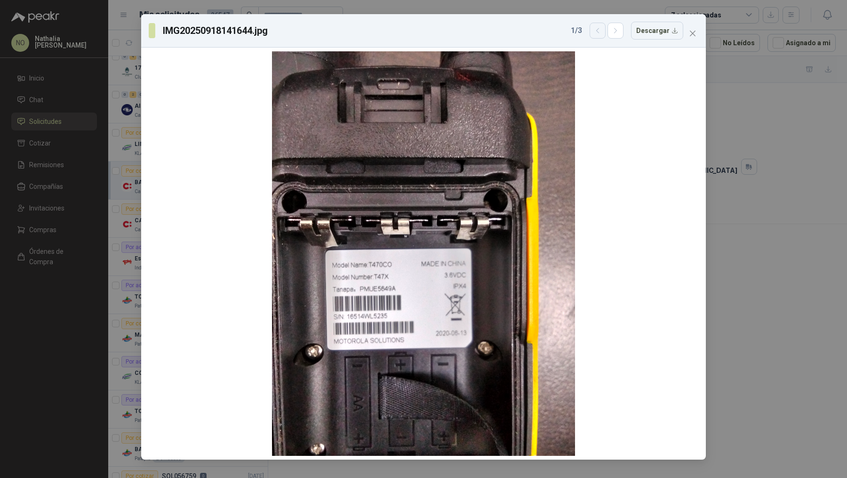
click at [606, 32] on button "button" at bounding box center [598, 31] width 16 height 16
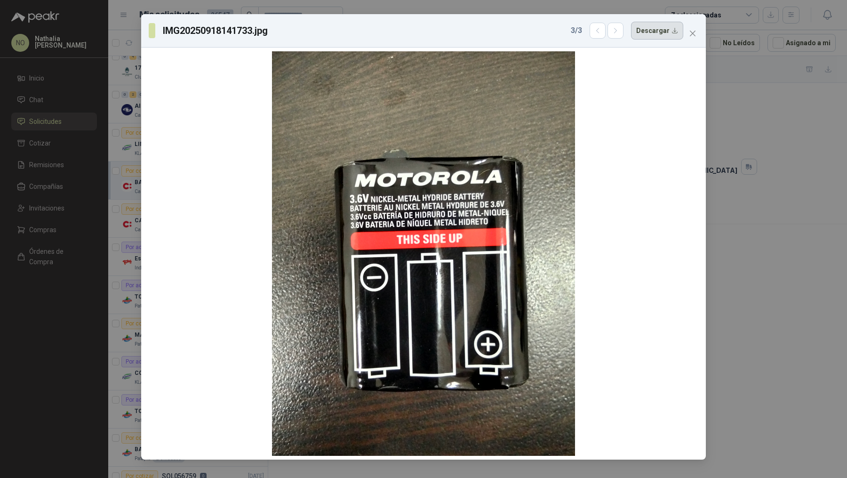
click at [668, 28] on button "Descargar" at bounding box center [657, 31] width 52 height 18
click at [688, 32] on span "Close" at bounding box center [692, 34] width 15 height 8
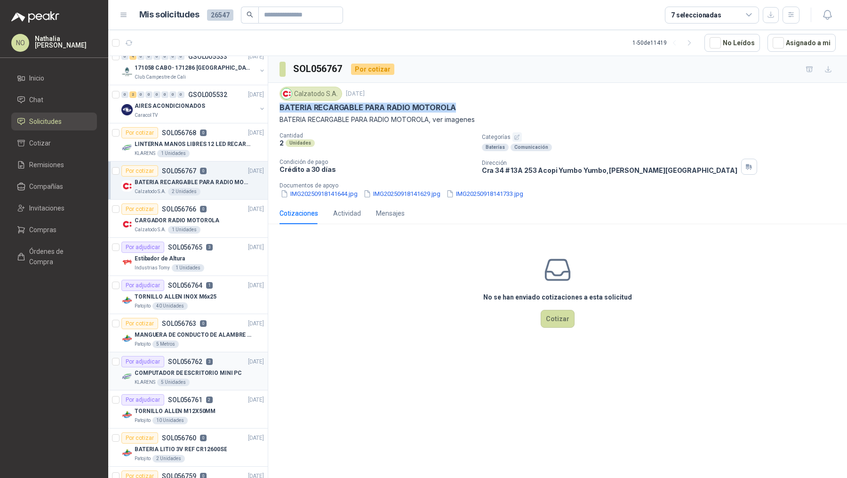
click at [223, 369] on p "COMPUTADOR DE ESCRITORIO MINI PC" at bounding box center [188, 373] width 107 height 9
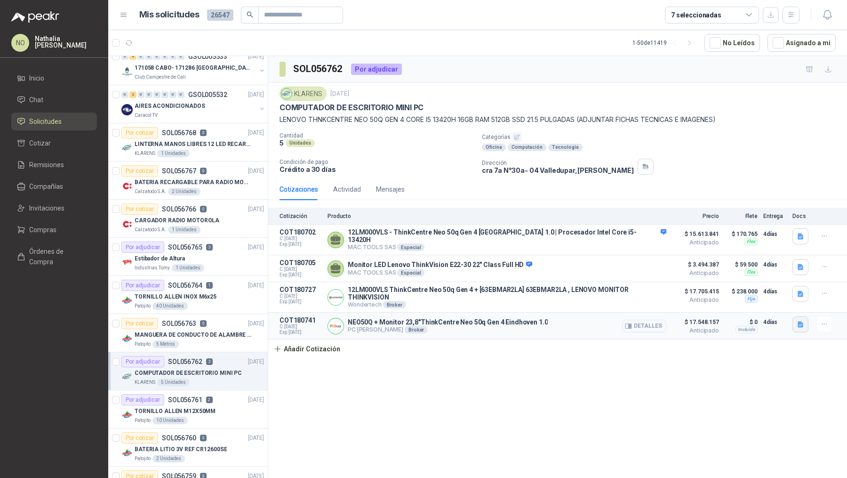
click at [797, 321] on icon "button" at bounding box center [801, 325] width 8 height 8
click at [776, 295] on button "Captura de pantalla [DATE] a la(s) 6.59.14 a.m..png" at bounding box center [727, 295] width 149 height 10
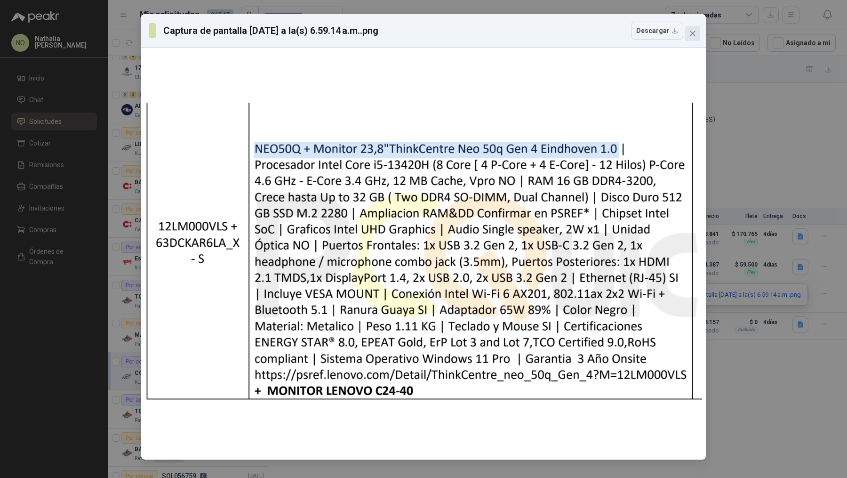
click at [699, 32] on span "Close" at bounding box center [692, 34] width 15 height 8
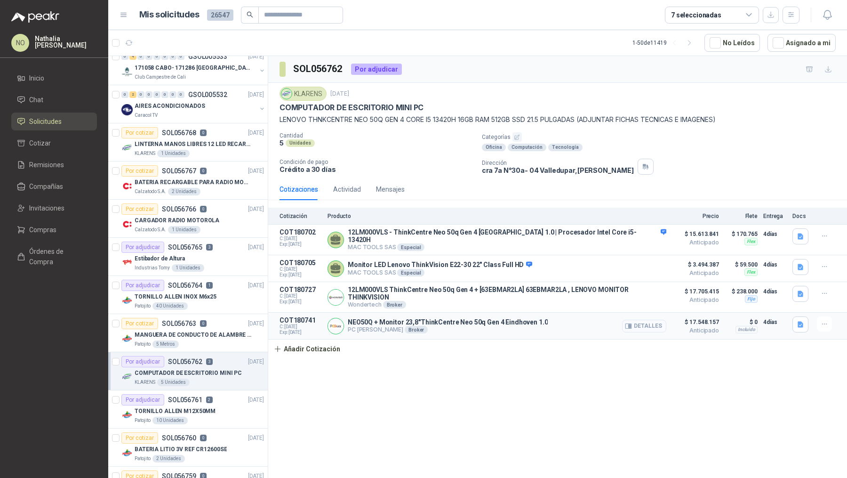
click at [658, 320] on button "Detalles" at bounding box center [644, 326] width 44 height 13
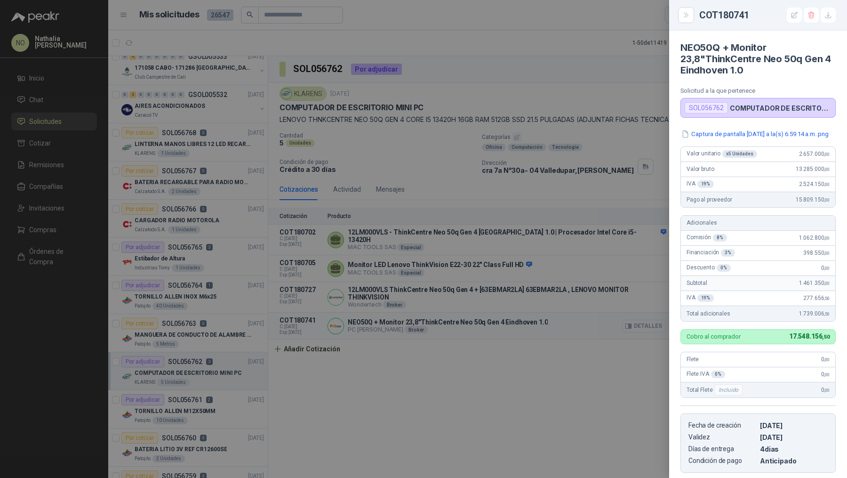
scroll to position [150, 0]
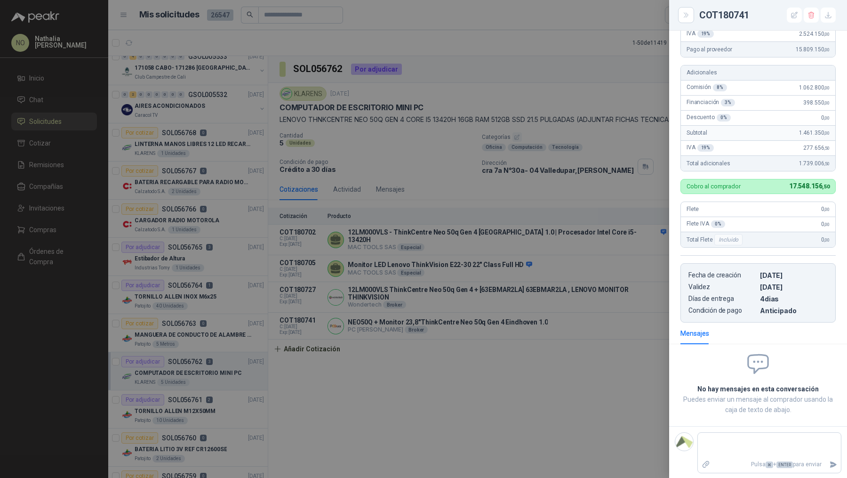
click at [523, 296] on div at bounding box center [423, 239] width 847 height 478
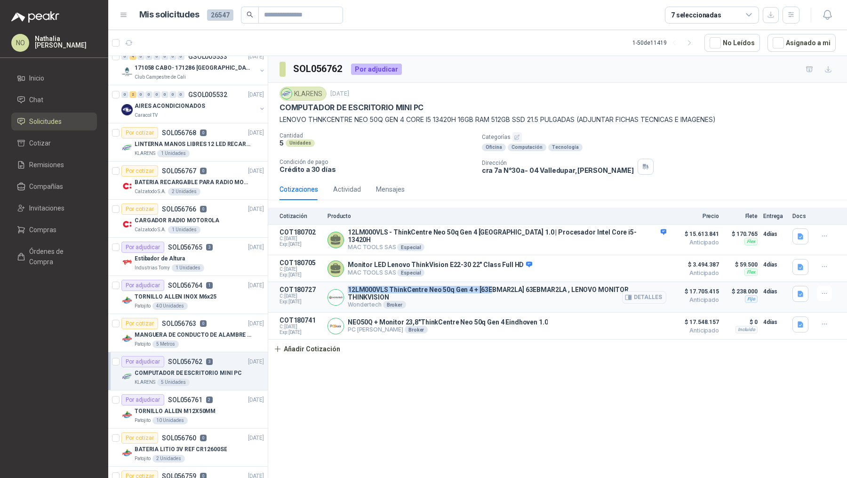
drag, startPoint x: 349, startPoint y: 285, endPoint x: 489, endPoint y: 285, distance: 139.8
click at [489, 286] on p "12LM000VLS ThinkCentre Neo 50q Gen 4 + [63EBMAR2LA] 63EBMAR2LA , LENOVO MONITOR…" at bounding box center [507, 293] width 319 height 15
click at [605, 334] on div "Cotización Producto Precio Flete Entrega Docs COT180702 C: [DATE] Exp: [DATE] 1…" at bounding box center [557, 283] width 579 height 151
click at [823, 320] on icon "button" at bounding box center [825, 324] width 8 height 8
click at [780, 272] on button "Editar" at bounding box center [805, 277] width 75 height 15
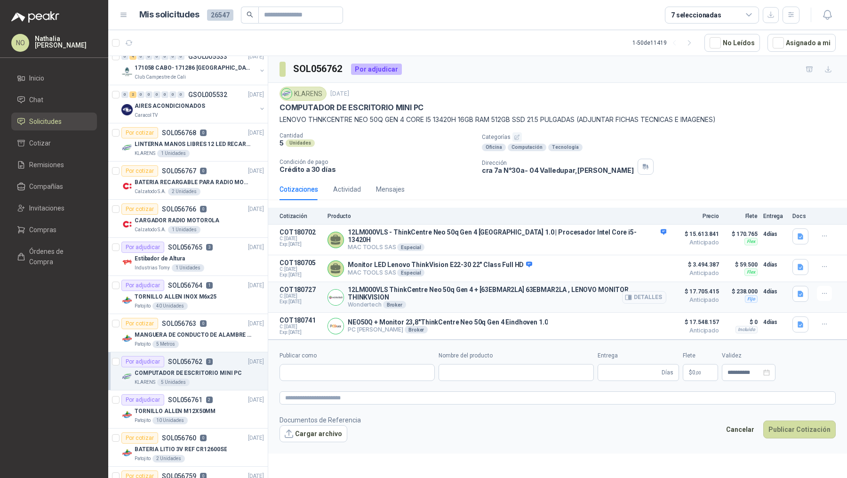
type input "**********"
type input "*"
type input "**********"
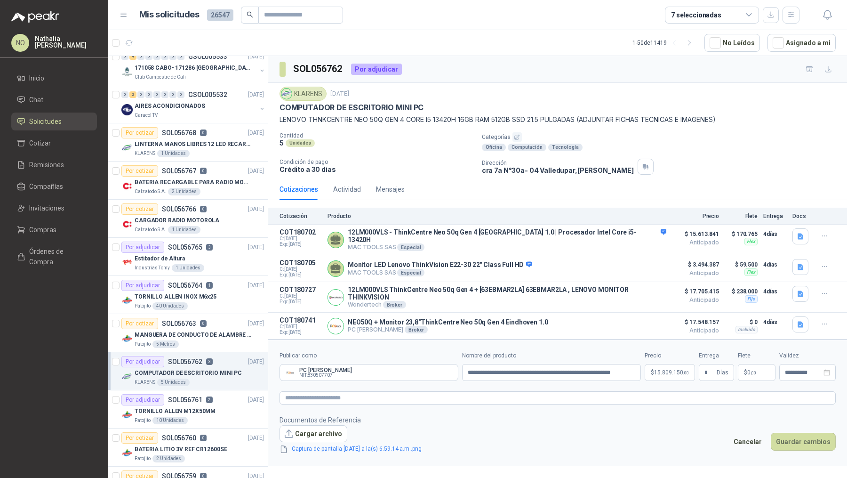
click at [673, 368] on p "$ 15.809.150 ,00" at bounding box center [670, 372] width 50 height 17
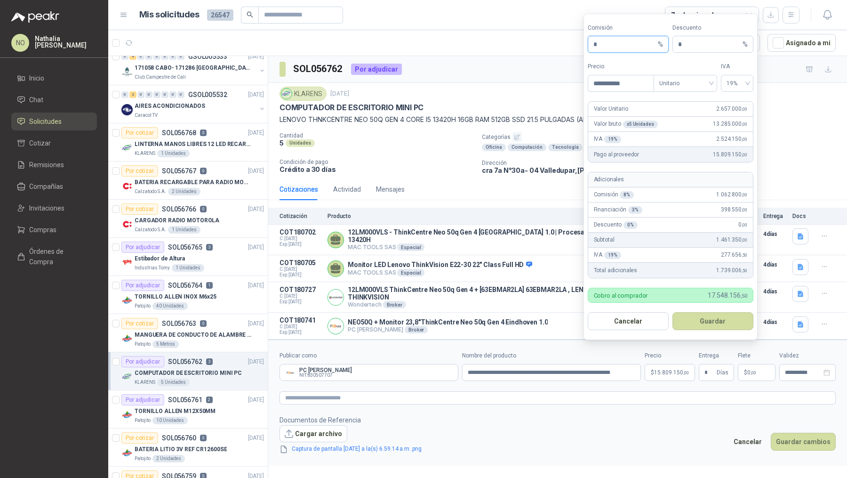
click at [622, 52] on input "*" at bounding box center [625, 44] width 63 height 16
type input "*"
click at [652, 431] on footer "Documentos de Referencia Cargar archivo Captura de pantalla 2025-09-19 a la(s) …" at bounding box center [558, 435] width 556 height 40
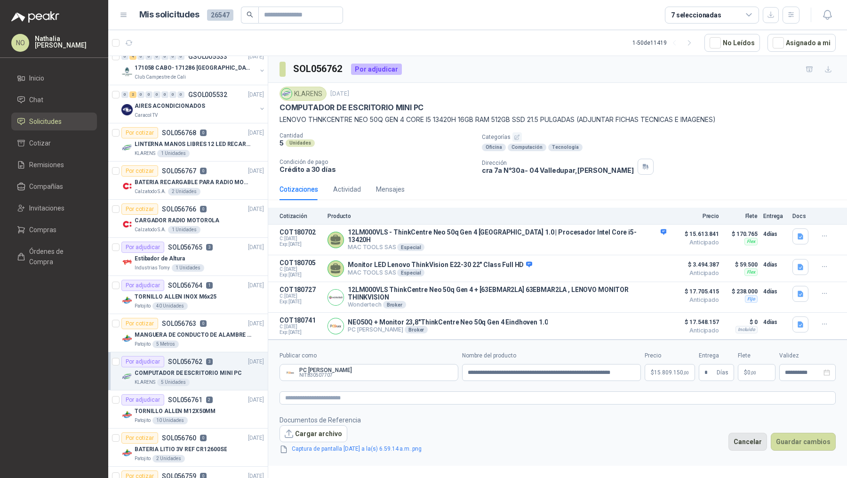
click at [760, 438] on button "Cancelar" at bounding box center [748, 442] width 39 height 18
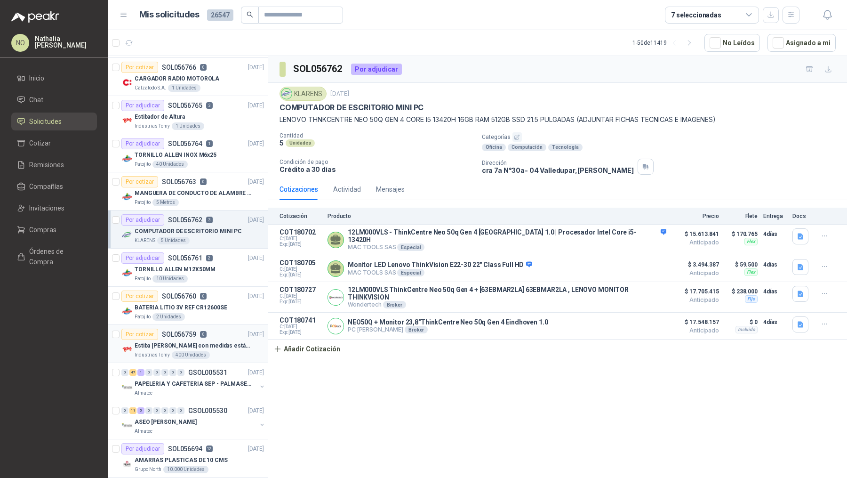
scroll to position [239, 0]
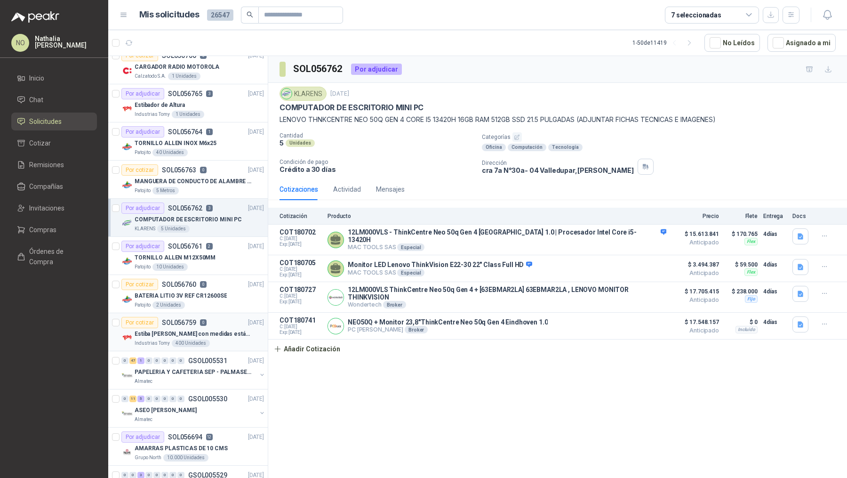
click at [221, 333] on p "Estiba [PERSON_NAME] con medidas estándar 1x120x15 de alto" at bounding box center [193, 334] width 117 height 9
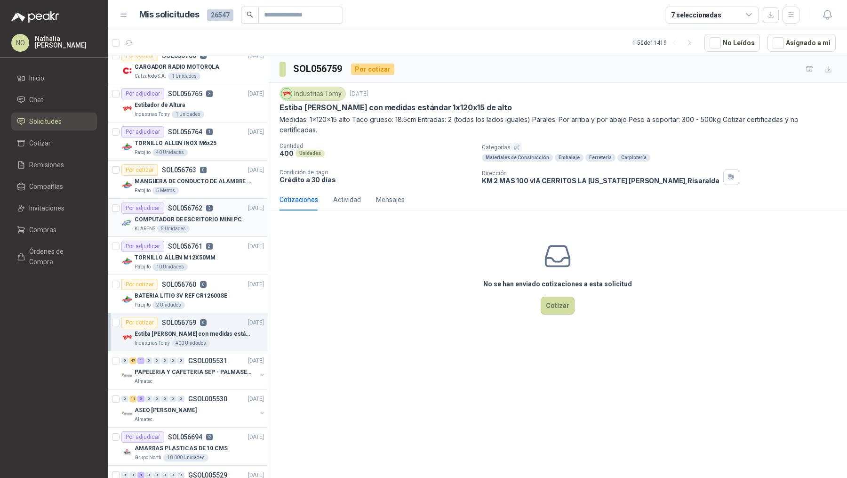
click at [191, 220] on p "COMPUTADOR DE ESCRITORIO MINI PC" at bounding box center [188, 219] width 107 height 9
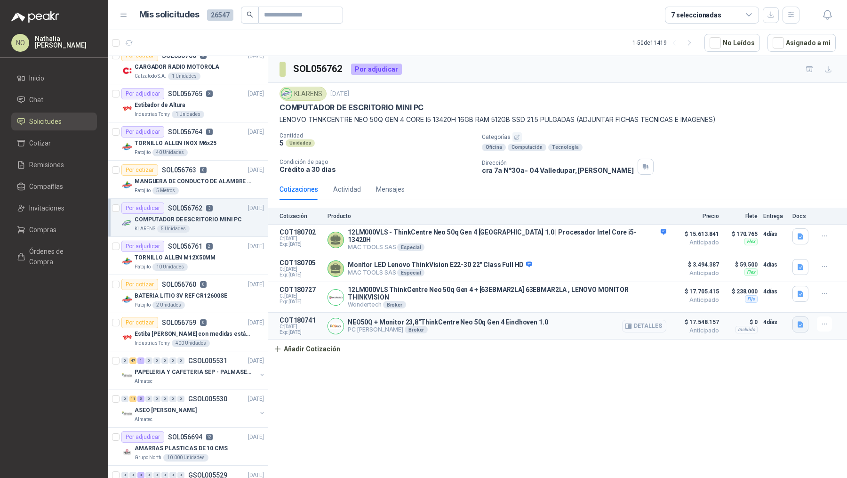
click at [805, 318] on button "button" at bounding box center [801, 324] width 16 height 16
click at [775, 294] on button "Captura de pantalla 2025-09-19 a la(s) 6.59.14 a.m..png" at bounding box center [727, 295] width 149 height 10
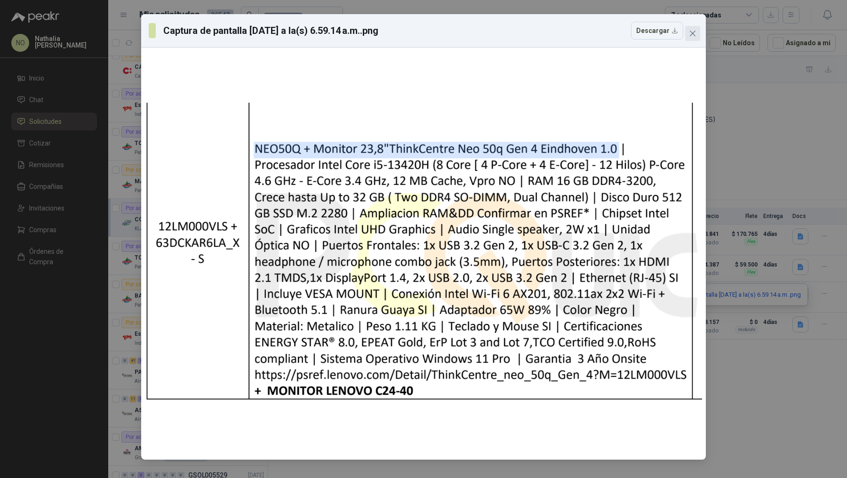
click at [691, 33] on icon "close" at bounding box center [693, 34] width 8 height 8
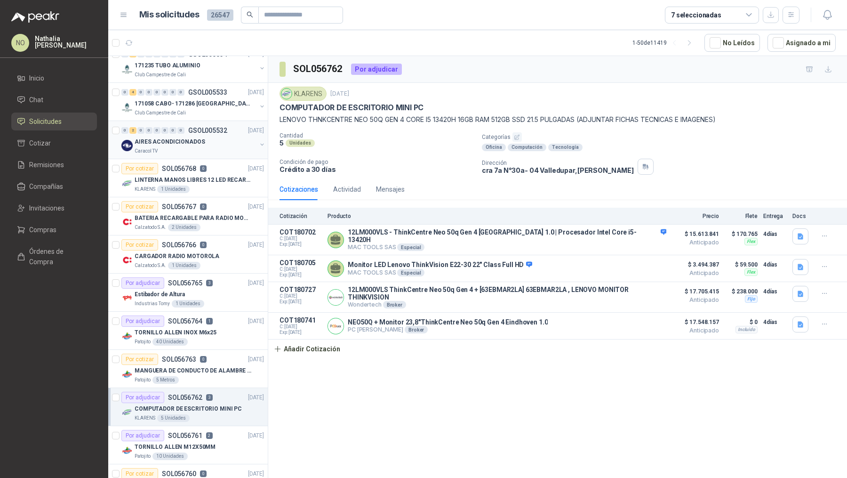
scroll to position [54, 0]
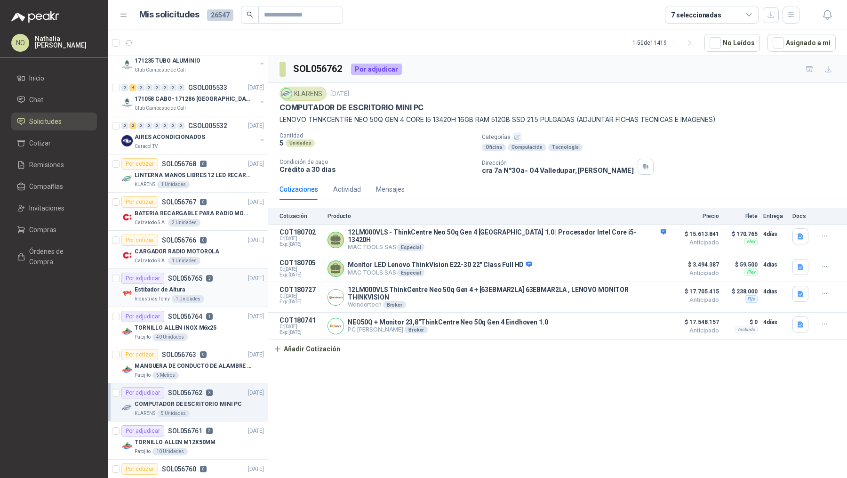
click at [219, 295] on div "Industrias Tomy 1 Unidades" at bounding box center [199, 299] width 129 height 8
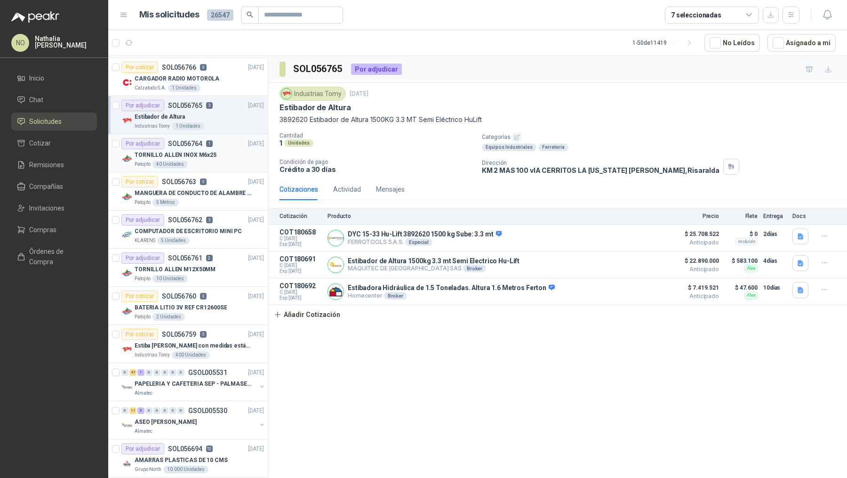
scroll to position [227, 0]
click at [214, 236] on div "KLARENS 5 Unidades" at bounding box center [199, 240] width 129 height 8
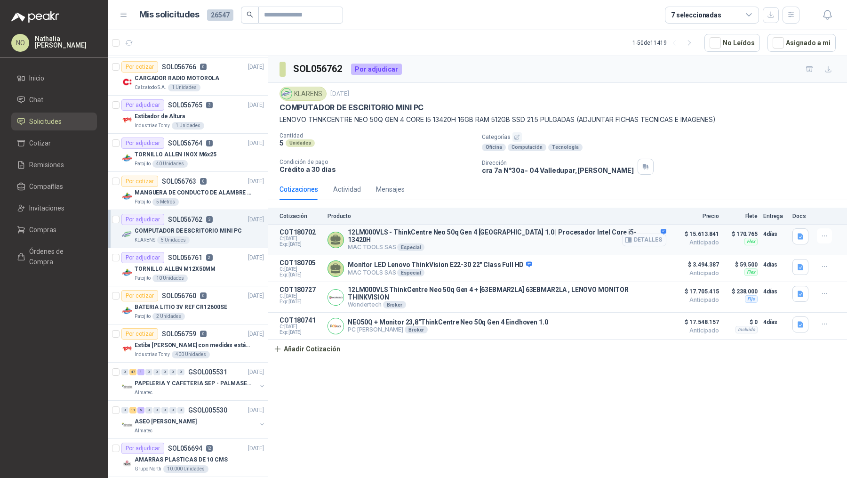
click at [643, 241] on button "Detalles" at bounding box center [644, 239] width 44 height 13
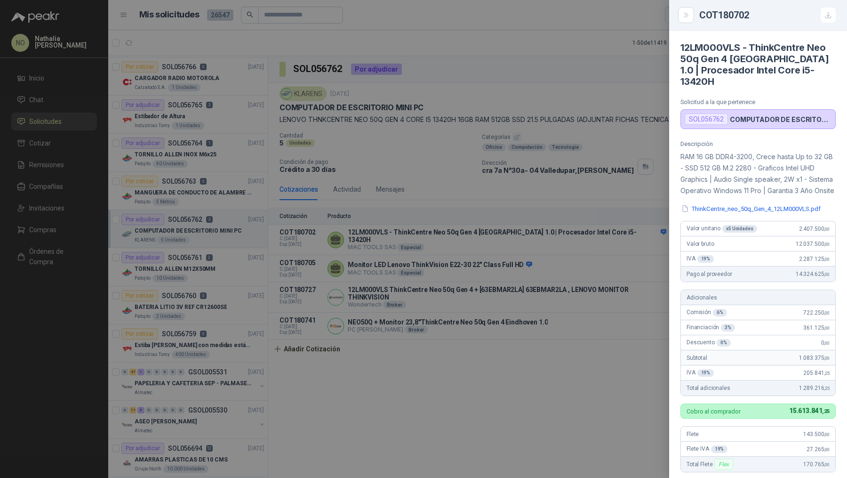
click at [621, 239] on div at bounding box center [423, 239] width 847 height 478
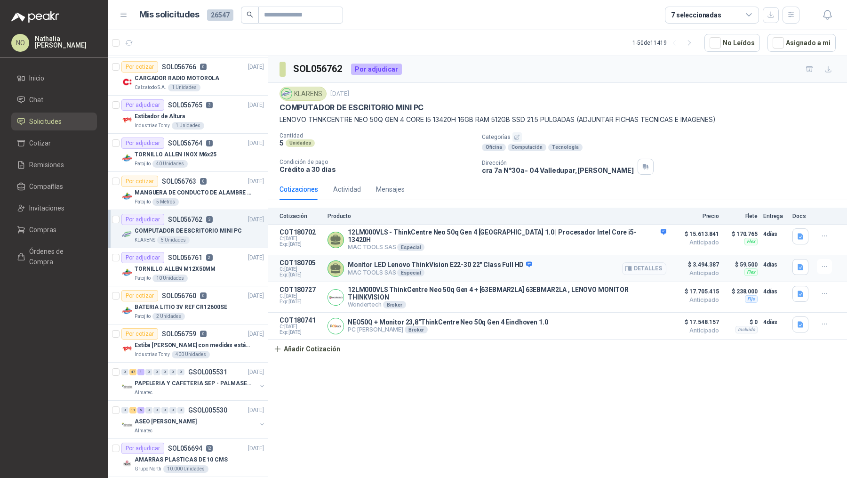
click at [649, 266] on button "Detalles" at bounding box center [644, 268] width 44 height 13
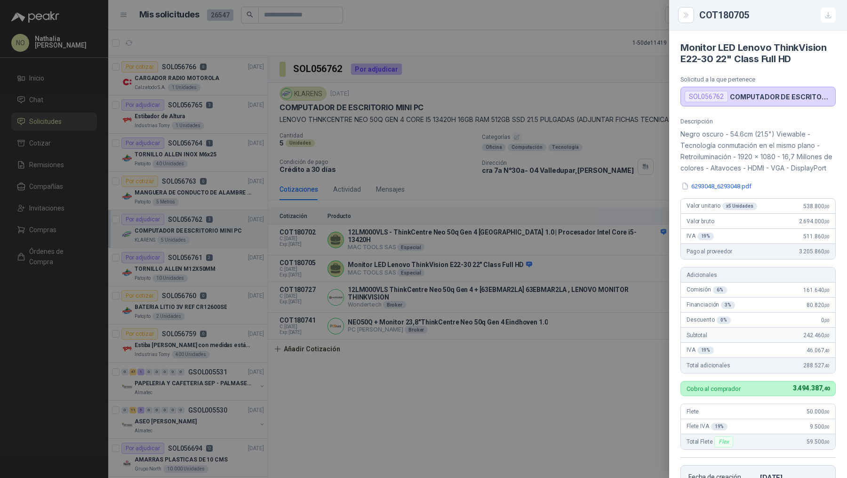
click at [586, 261] on div at bounding box center [423, 239] width 847 height 478
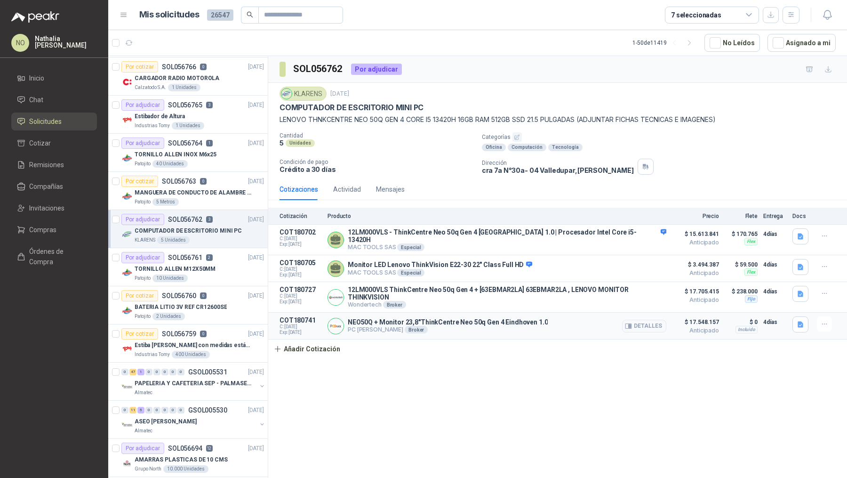
click at [537, 318] on p "NEO50Q + Monitor 23,8"ThinkCentre Neo 50q Gen 4 Eindhoven 1.0" at bounding box center [448, 322] width 200 height 8
click at [652, 291] on button "Detalles" at bounding box center [644, 297] width 44 height 13
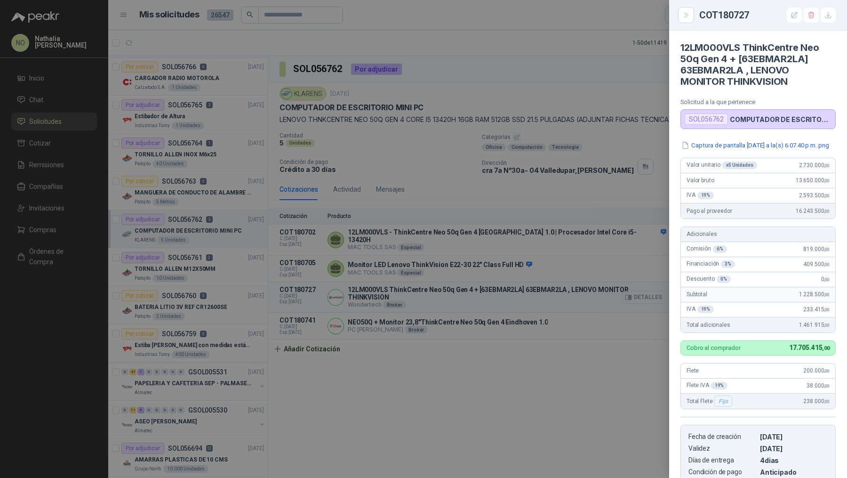
scroll to position [161, 0]
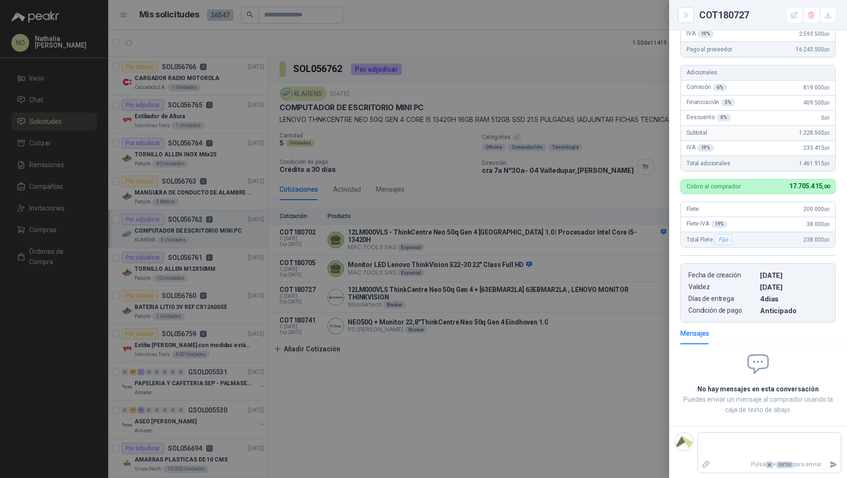
click at [598, 231] on div at bounding box center [423, 239] width 847 height 478
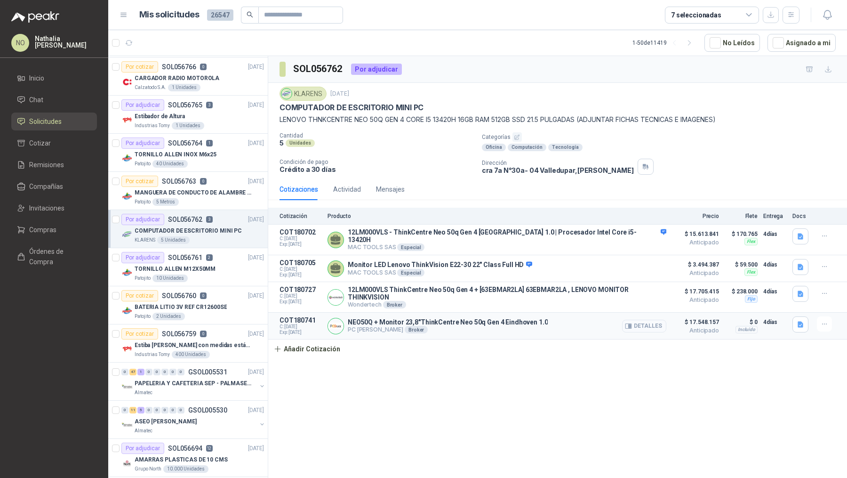
click at [647, 320] on button "Detalles" at bounding box center [644, 326] width 44 height 13
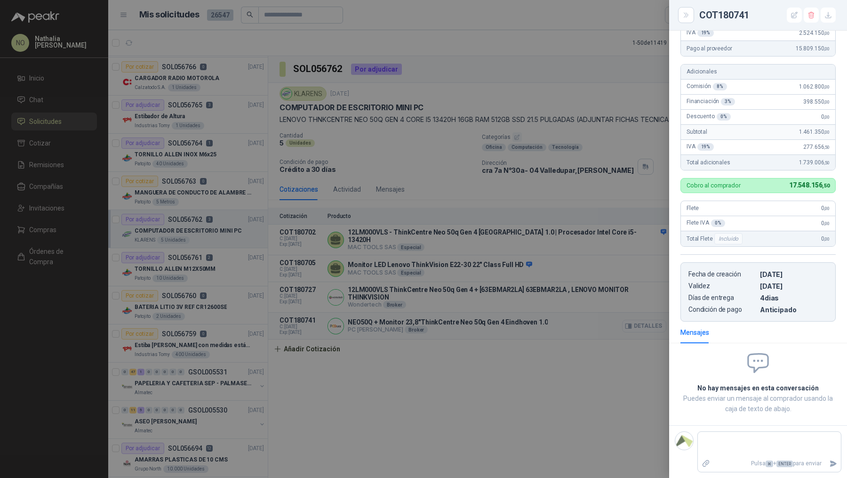
scroll to position [150, 0]
click at [534, 223] on div at bounding box center [423, 239] width 847 height 478
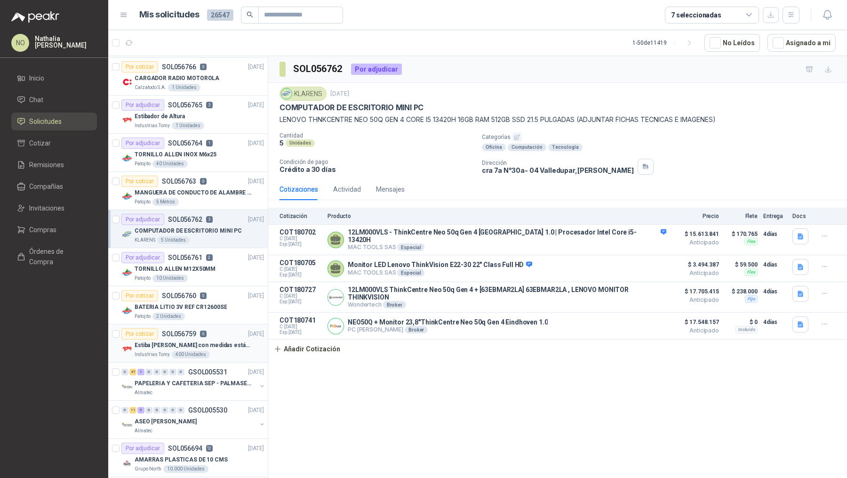
click at [231, 333] on div "Por cotizar SOL056759 0 18/09/25" at bounding box center [192, 333] width 143 height 11
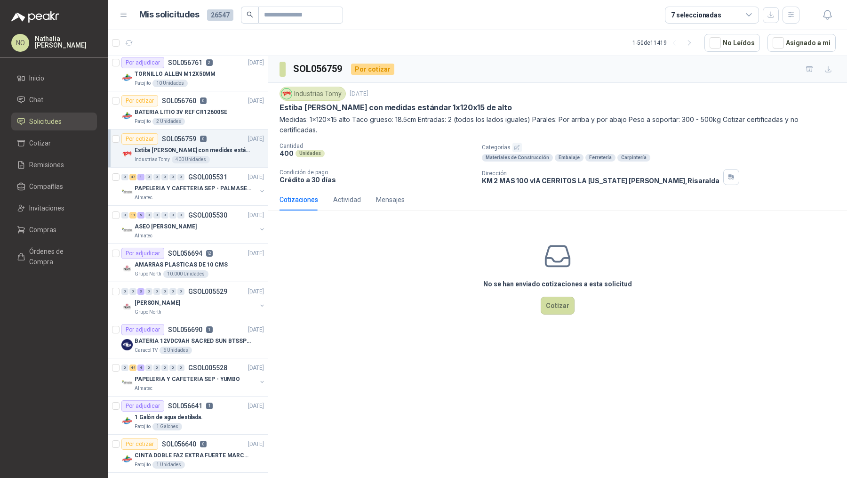
scroll to position [425, 0]
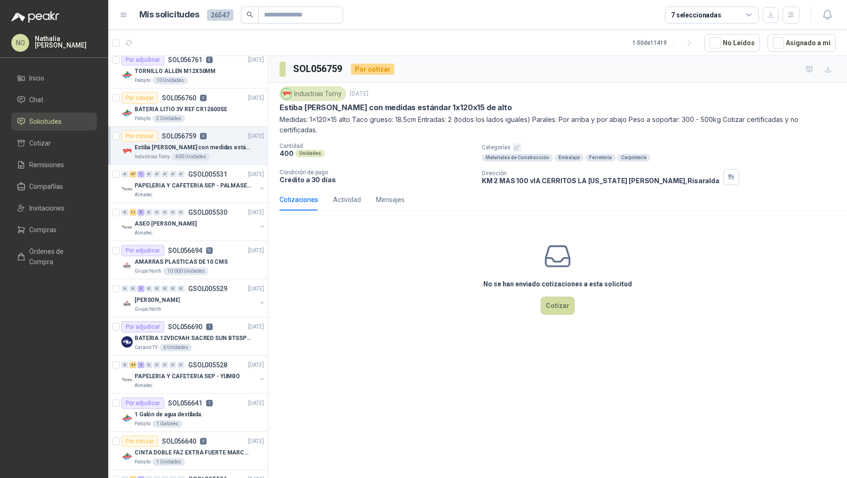
click at [222, 323] on div "Por adjudicar SOL056690 1 18/09/25" at bounding box center [192, 326] width 143 height 11
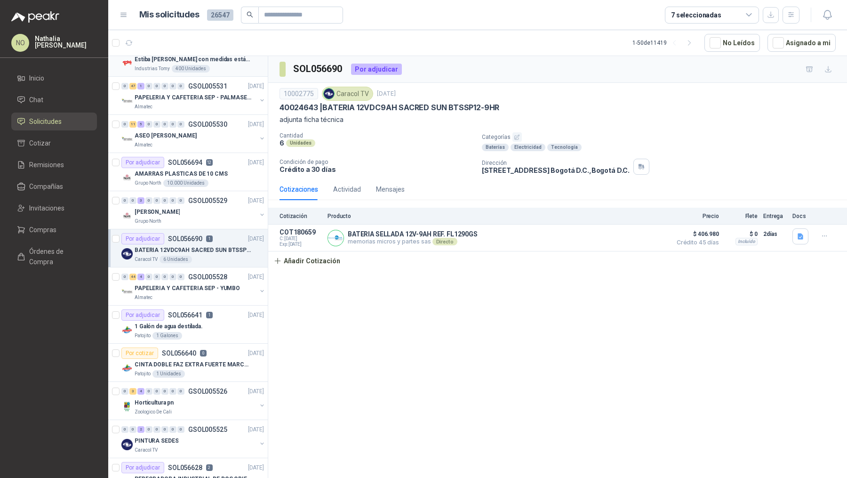
scroll to position [624, 0]
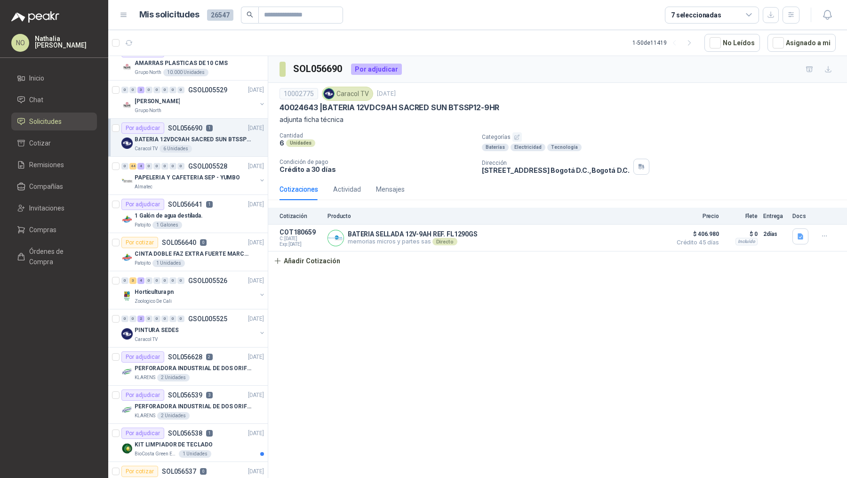
click at [222, 324] on div "PINTURA SEDES" at bounding box center [196, 329] width 122 height 11
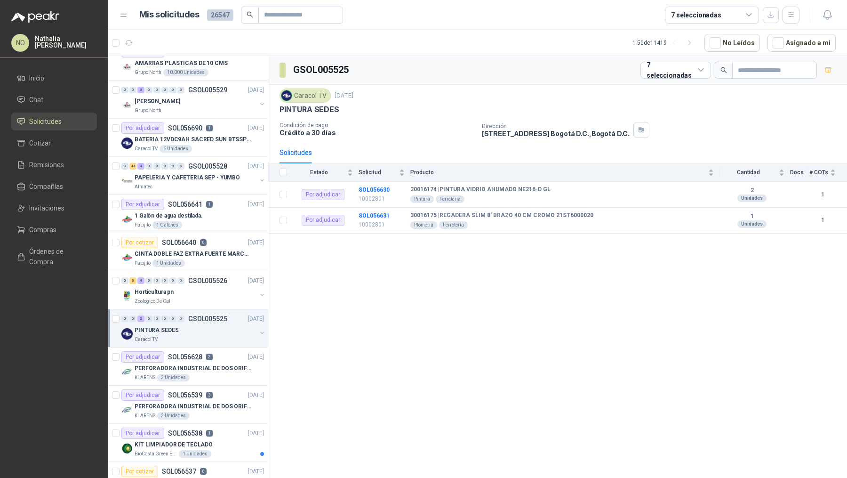
click at [222, 324] on div "PINTURA SEDES" at bounding box center [196, 329] width 122 height 11
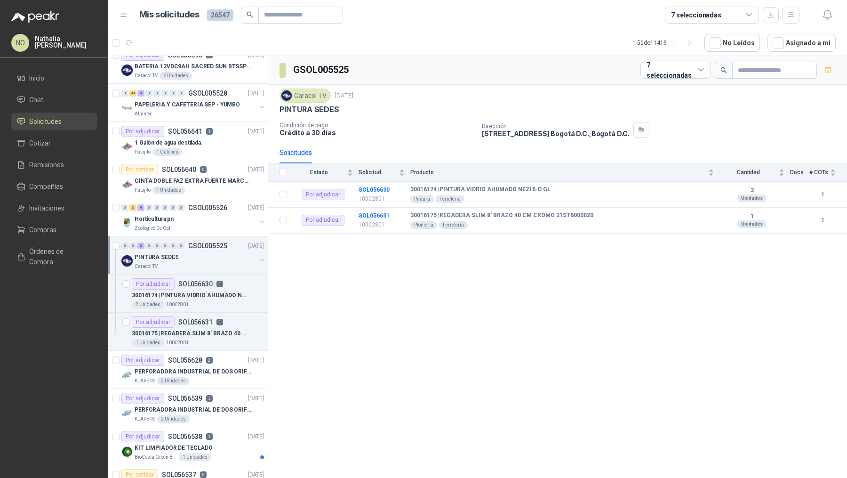
scroll to position [700, 0]
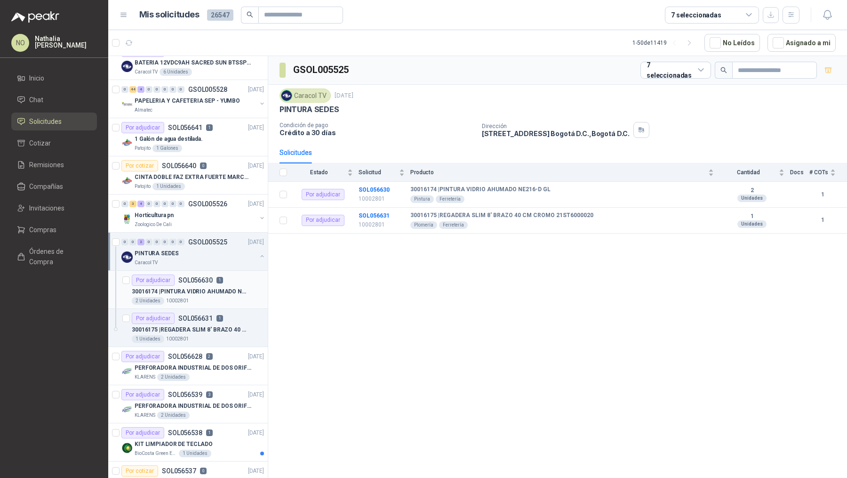
click at [221, 297] on div "2 Unidades 10002801" at bounding box center [198, 301] width 132 height 8
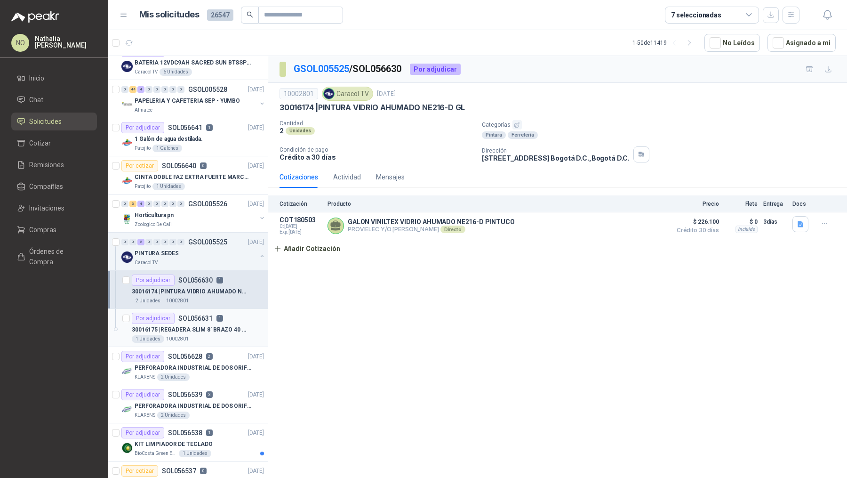
click at [219, 315] on p "1" at bounding box center [220, 318] width 7 height 7
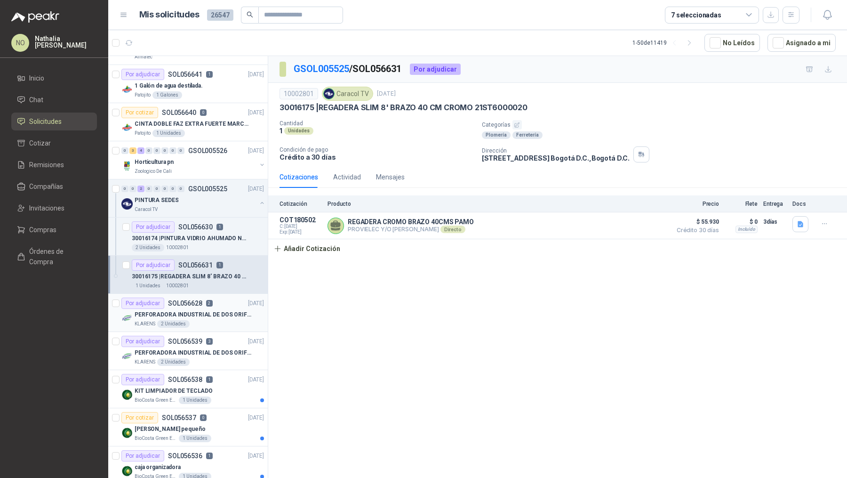
scroll to position [754, 0]
click at [220, 348] on p "PERFORADORA INDUSTRIAL DE DOS ORIFICIOS" at bounding box center [193, 352] width 117 height 9
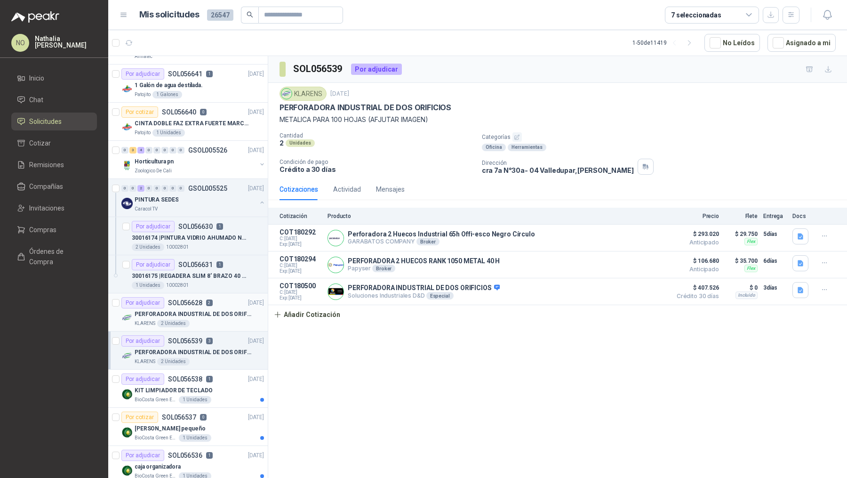
click at [211, 320] on div "KLARENS 2 Unidades" at bounding box center [199, 324] width 129 height 8
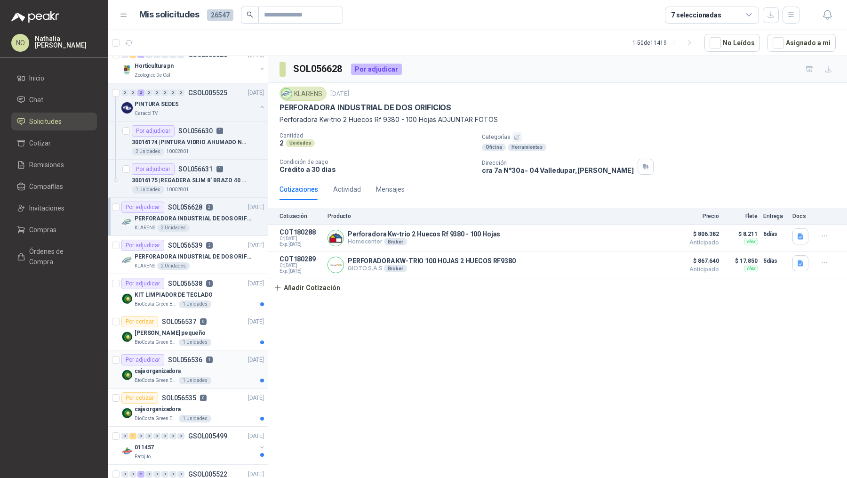
scroll to position [853, 0]
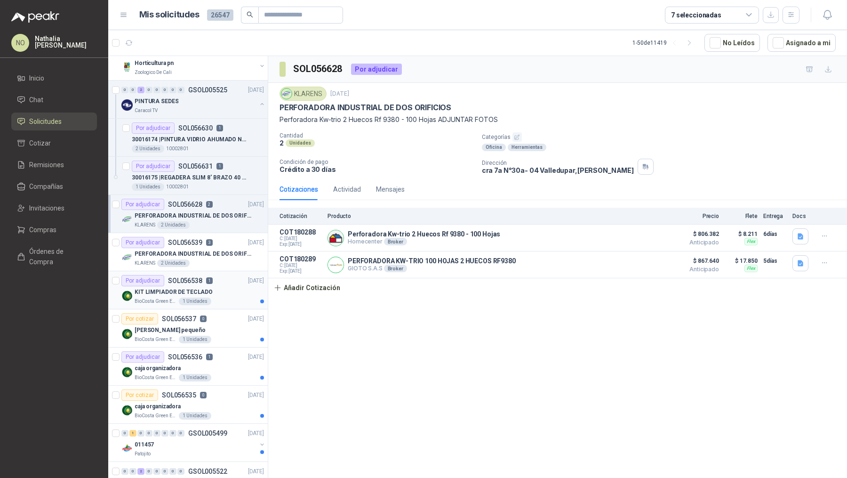
click at [216, 290] on div "KIT LIMPIADOR DE TECLADO" at bounding box center [199, 291] width 129 height 11
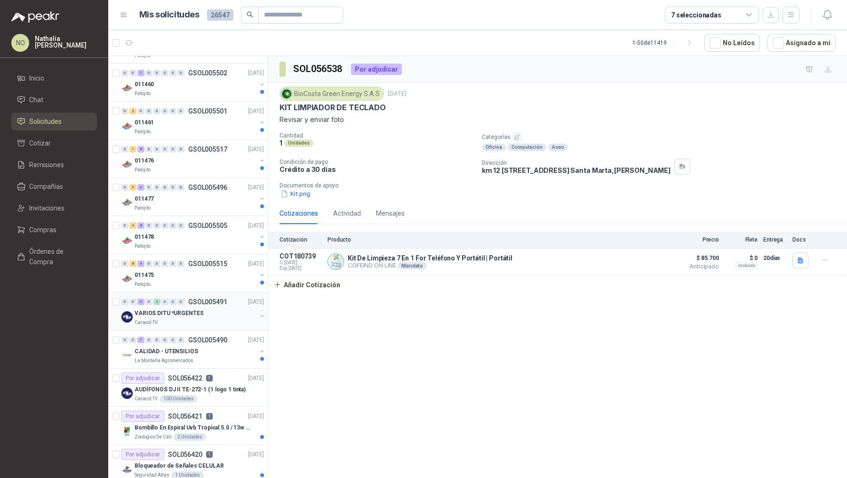
scroll to position [1366, 0]
click at [205, 336] on p "GSOL005490" at bounding box center [207, 339] width 39 height 7
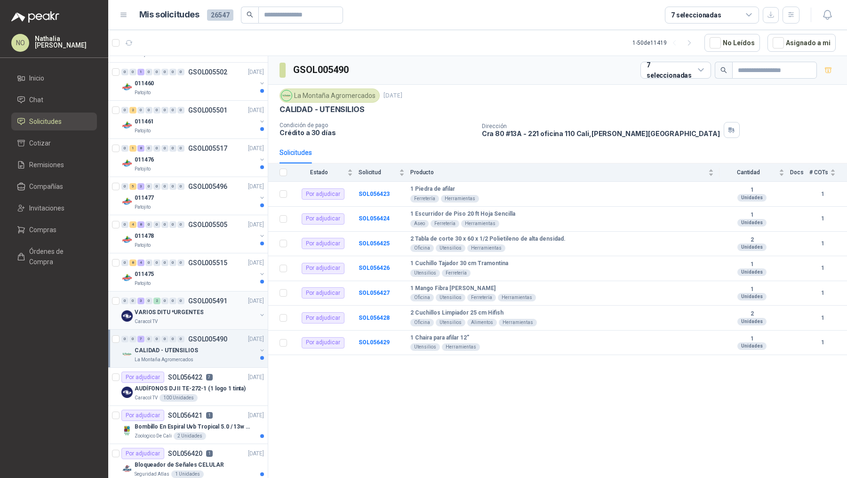
click at [205, 336] on p "GSOL005490" at bounding box center [207, 339] width 39 height 7
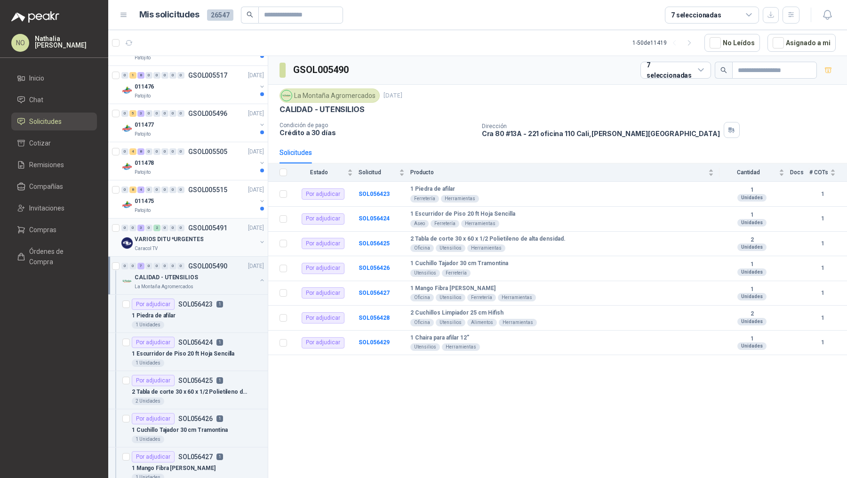
scroll to position [1451, 0]
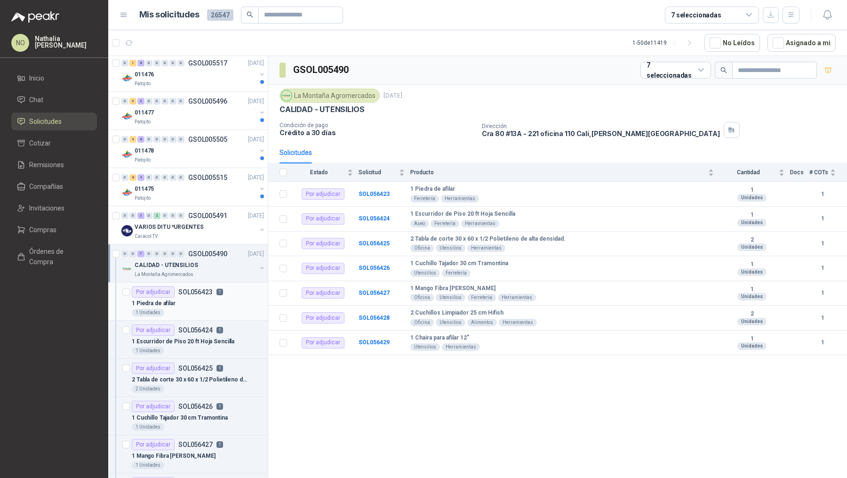
click at [205, 298] on div "1 Piedra de afilar" at bounding box center [198, 303] width 132 height 11
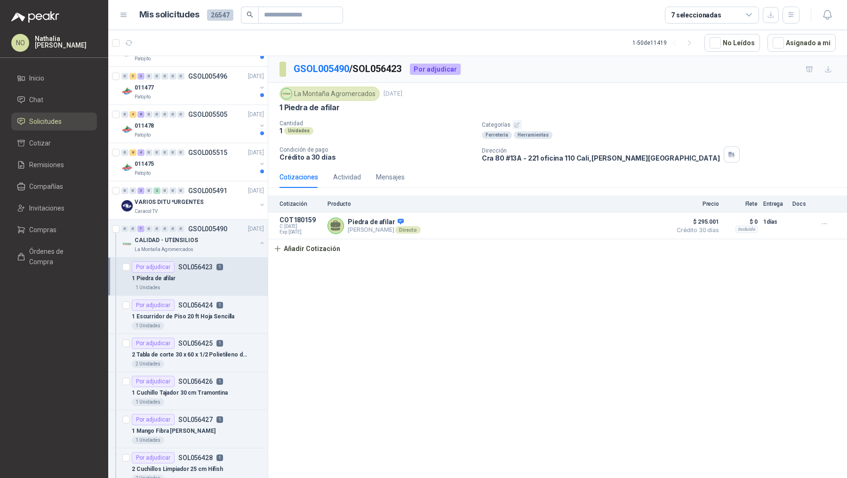
scroll to position [1483, 0]
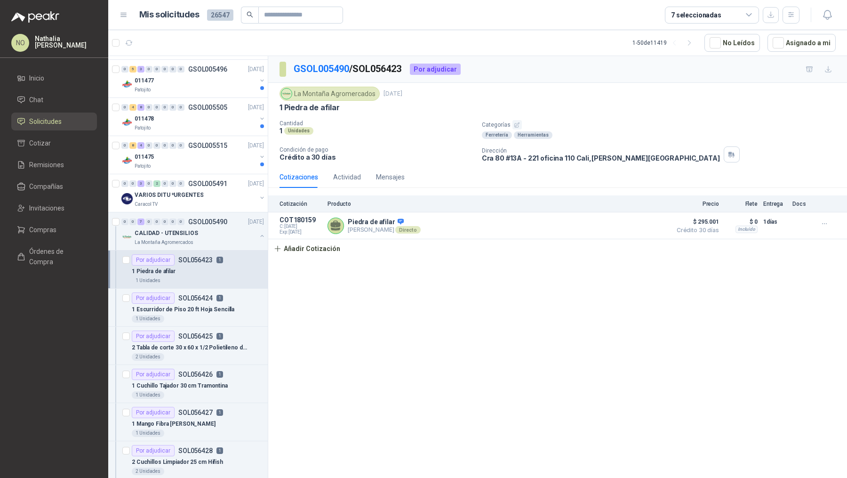
click at [205, 295] on p "SOL056424" at bounding box center [195, 298] width 34 height 7
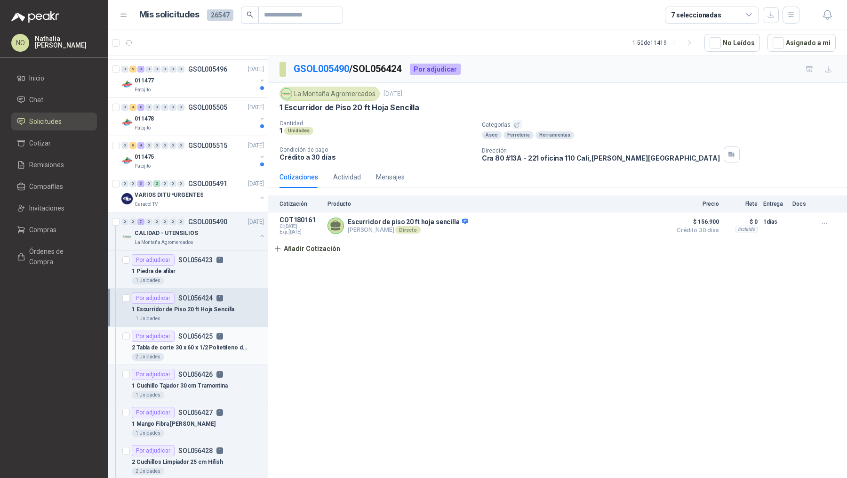
click at [211, 343] on p "2 Tabla de corte 30 x 60 x 1/2 Polietileno de alta densidad." at bounding box center [190, 347] width 117 height 9
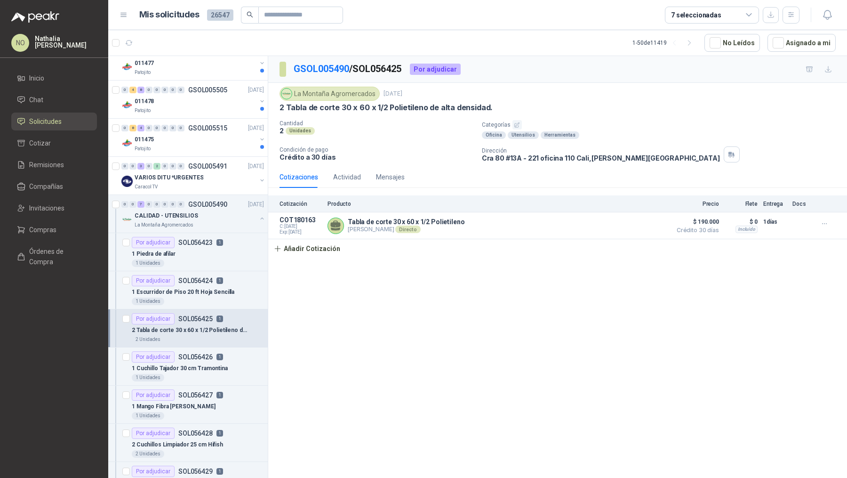
scroll to position [1506, 0]
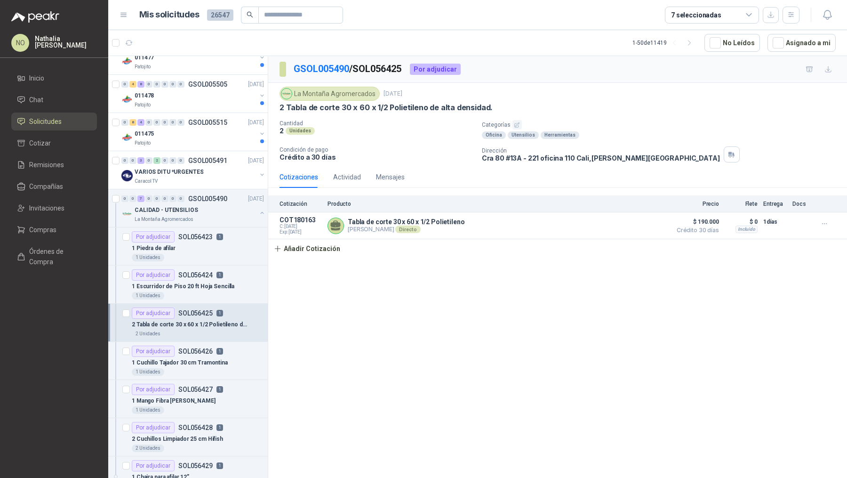
click at [211, 346] on div "Por adjudicar SOL056426 1" at bounding box center [177, 351] width 91 height 11
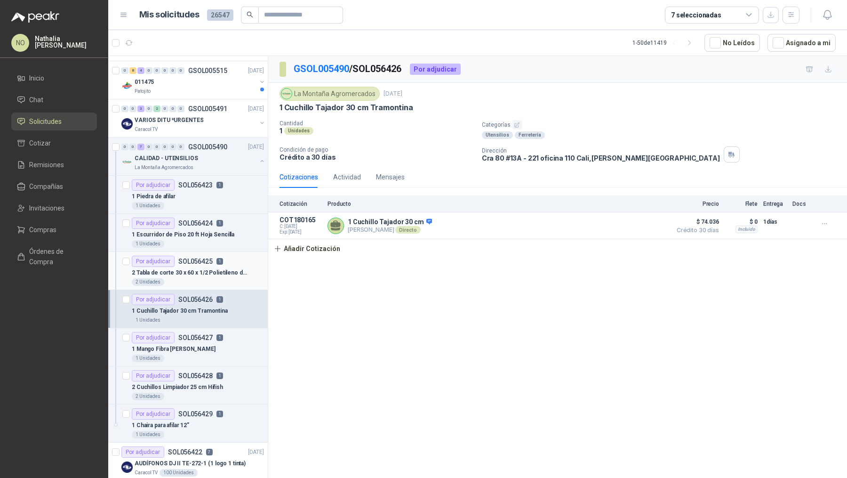
scroll to position [1564, 0]
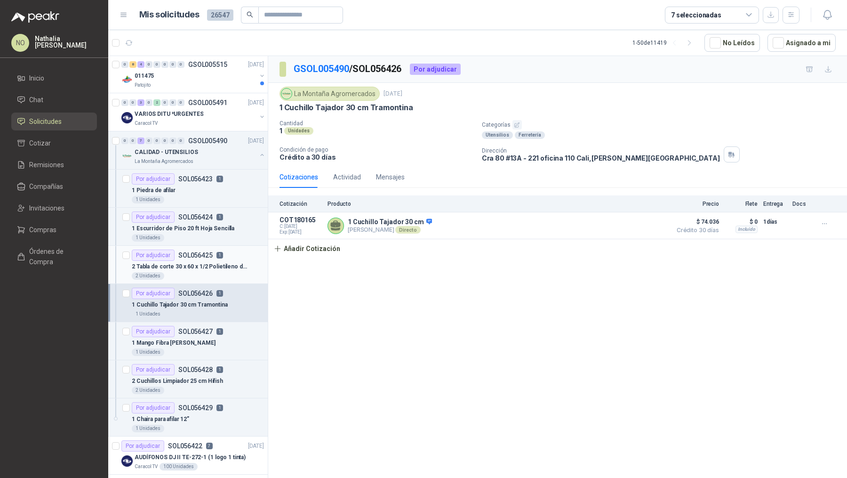
click at [211, 348] on div "1 Unidades" at bounding box center [198, 352] width 132 height 8
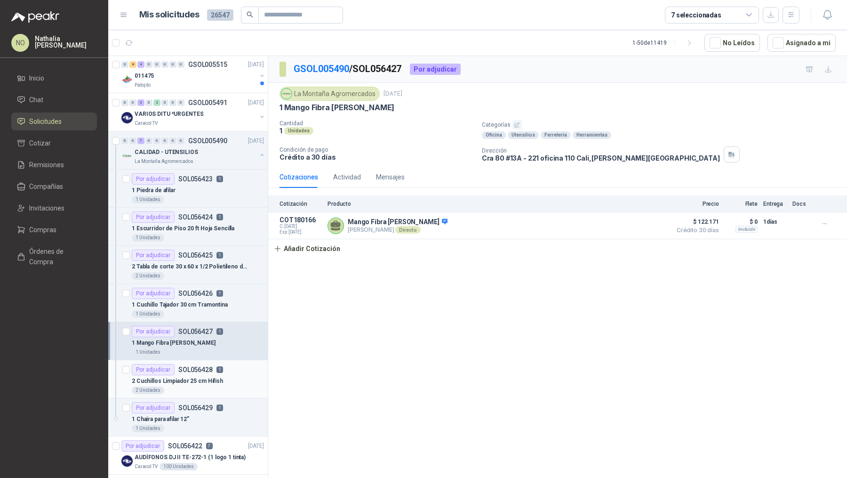
click at [209, 377] on p "2 Cuchillos Limpiador 25 cm Hifish" at bounding box center [177, 381] width 91 height 9
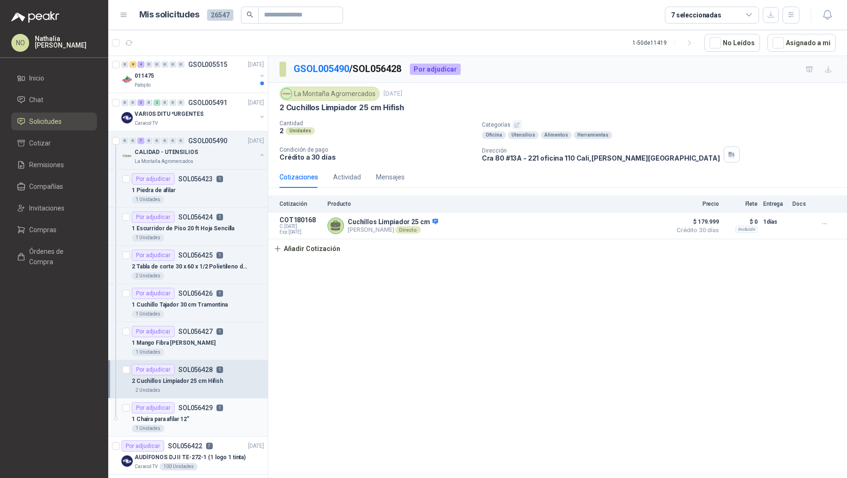
click at [201, 404] on p "SOL056429" at bounding box center [195, 407] width 34 height 7
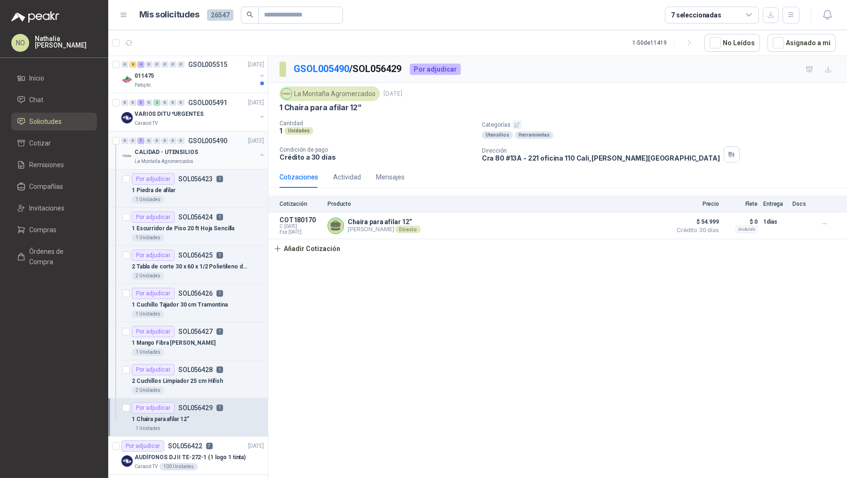
click at [207, 148] on div "CALIDAD - UTENSILIOS" at bounding box center [196, 151] width 122 height 11
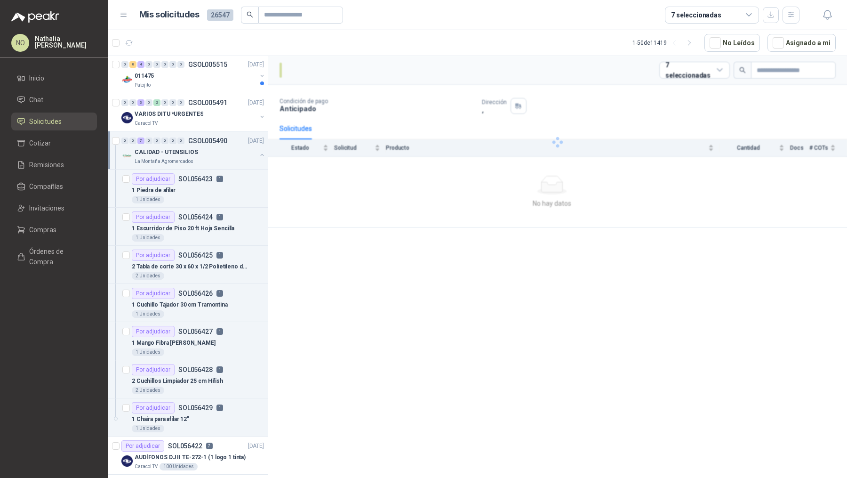
click at [207, 148] on div "CALIDAD - UTENSILIOS" at bounding box center [196, 151] width 122 height 11
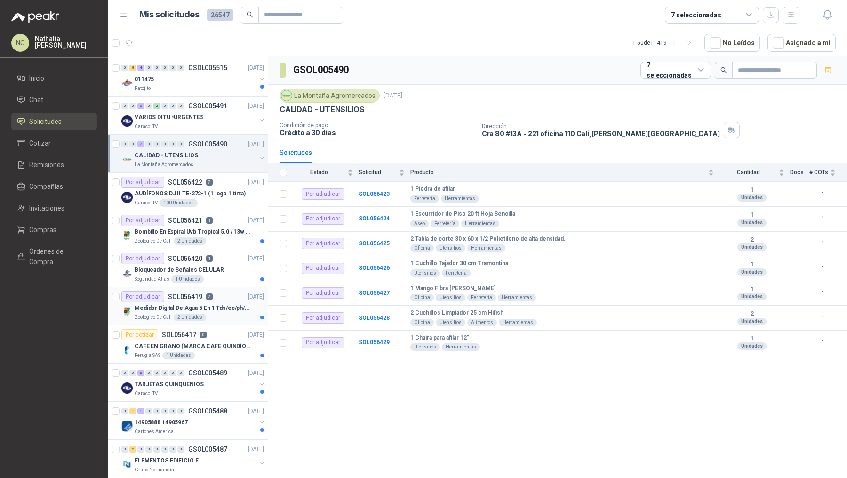
click at [208, 293] on p "2" at bounding box center [209, 296] width 7 height 7
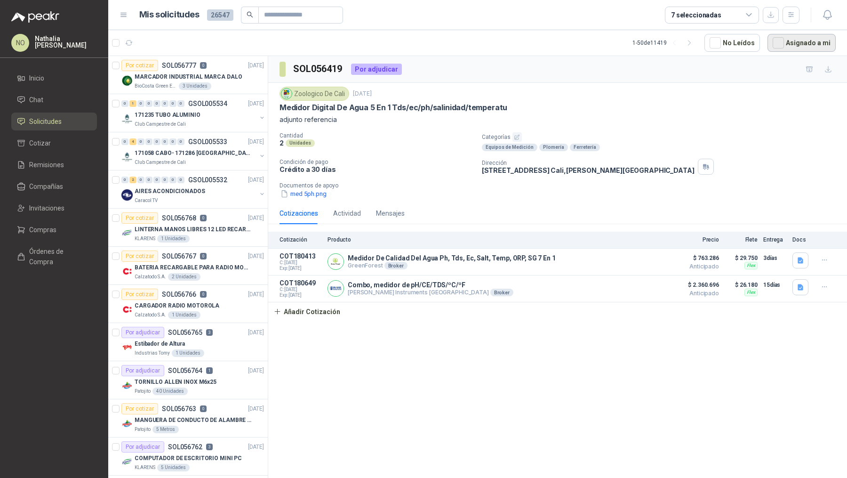
click at [804, 46] on button "Asignado a mi" at bounding box center [802, 43] width 68 height 18
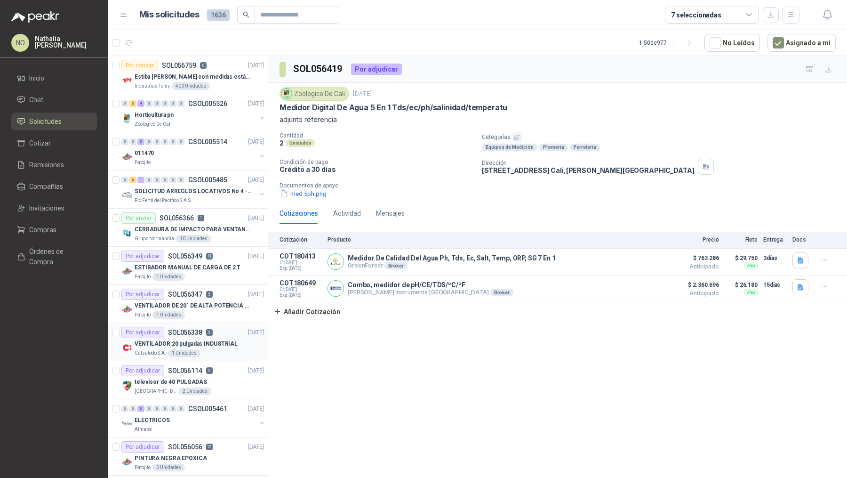
click at [213, 346] on div "VENTILADOR 20 pulgadas INDUSTRIAL" at bounding box center [199, 343] width 129 height 11
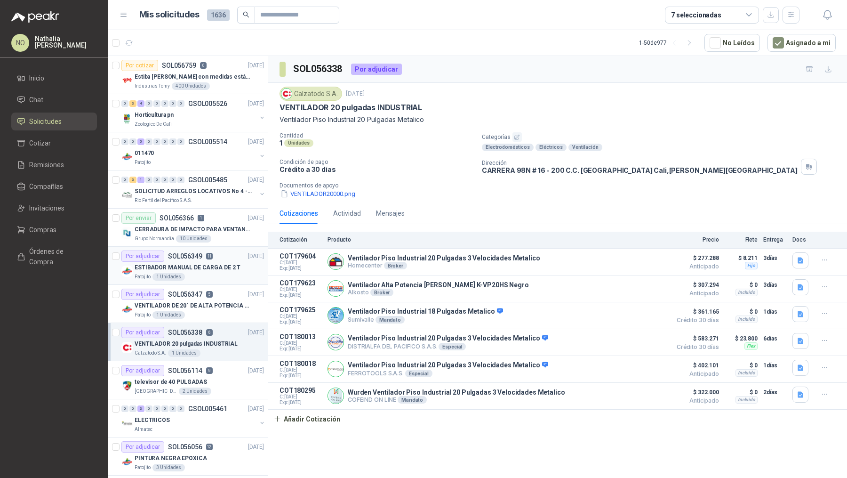
click at [215, 273] on div "Patojito 1 Unidades" at bounding box center [199, 277] width 129 height 8
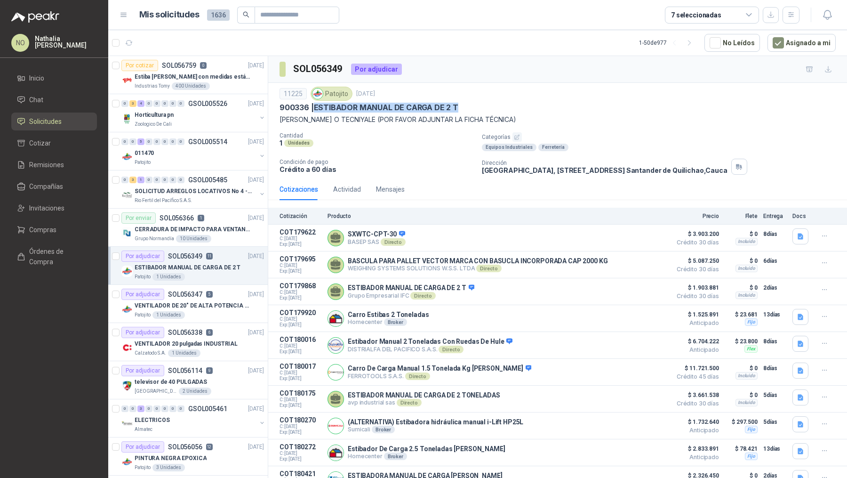
drag, startPoint x: 315, startPoint y: 106, endPoint x: 472, endPoint y: 108, distance: 156.8
click at [472, 108] on div "900336 | ESTIBADOR MANUAL DE CARGA DE 2 T" at bounding box center [558, 108] width 556 height 10
copy p "ESTIBADOR MANUAL DE CARGA DE 2 T"
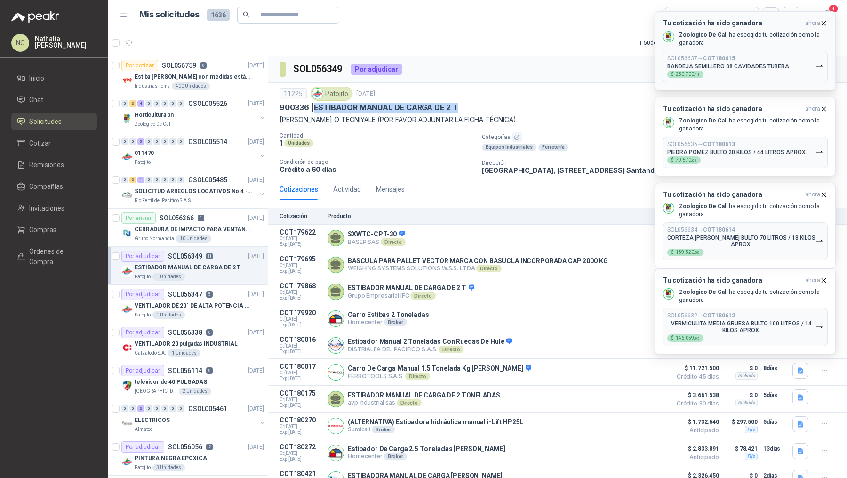
click at [825, 22] on icon "button" at bounding box center [824, 23] width 4 height 4
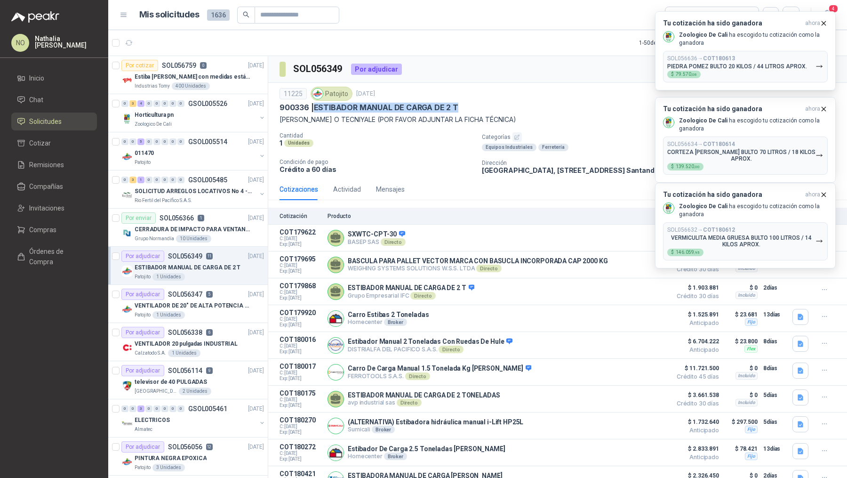
click at [825, 22] on icon "button" at bounding box center [824, 23] width 4 height 4
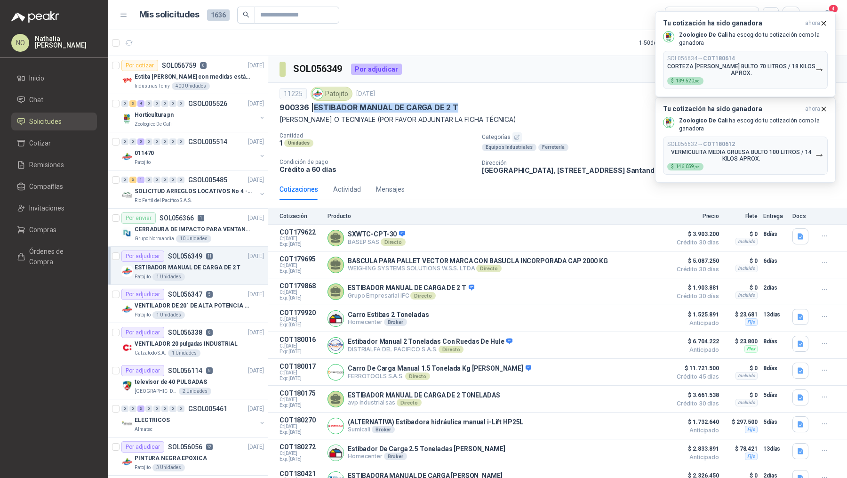
click at [825, 22] on icon "button" at bounding box center [824, 23] width 4 height 4
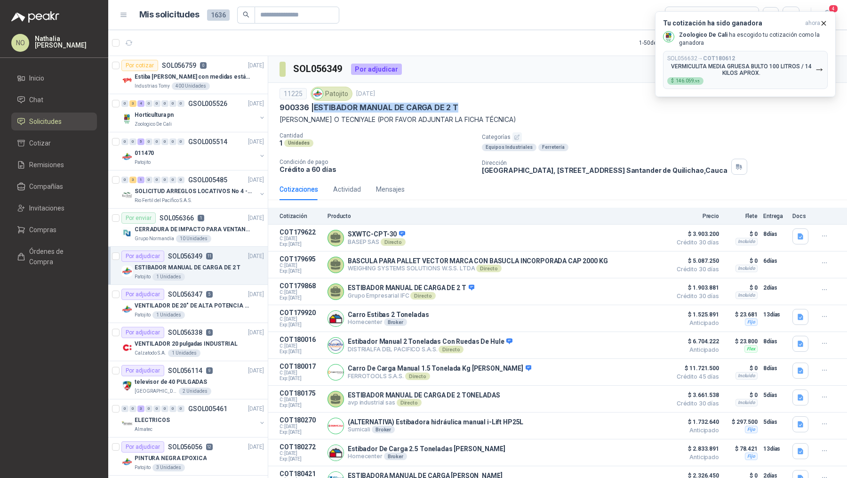
click at [825, 22] on icon "button" at bounding box center [824, 23] width 4 height 4
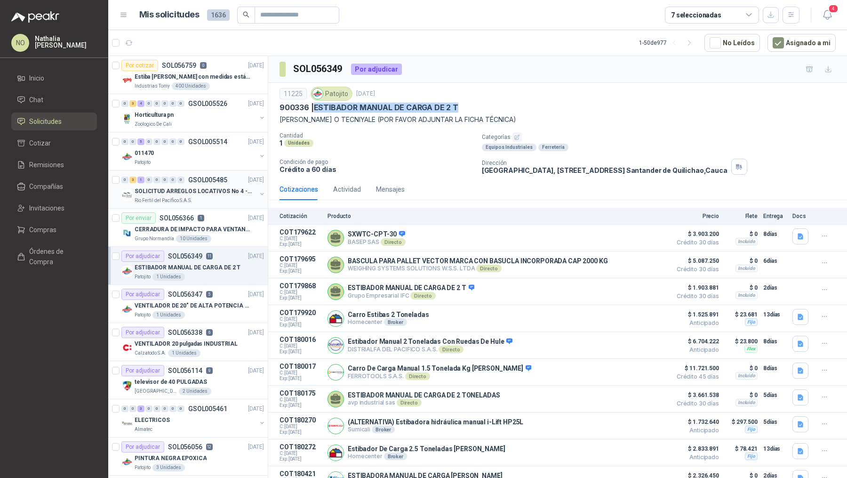
click at [200, 185] on div "SOLICITUD ARREGLOS LOCATIVOS No 4 - PICHINDE" at bounding box center [196, 190] width 122 height 11
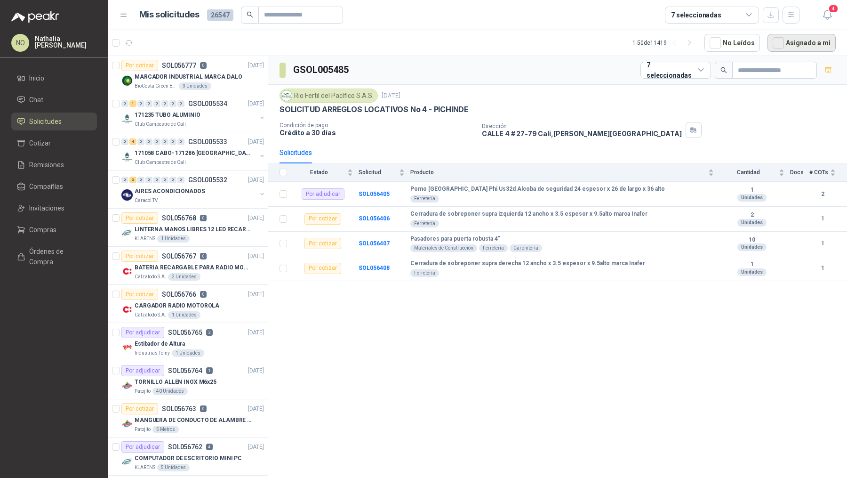
click at [790, 48] on button "Asignado a mi" at bounding box center [802, 43] width 68 height 18
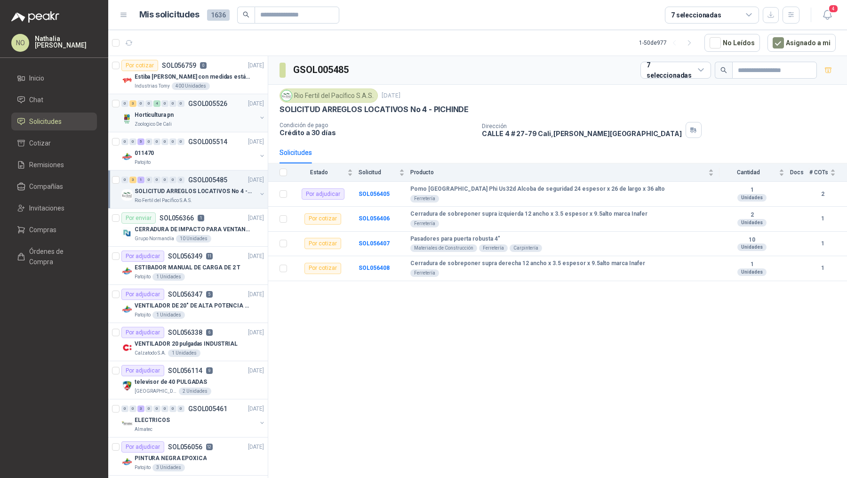
click at [211, 110] on div "Horticultura pn" at bounding box center [196, 114] width 122 height 11
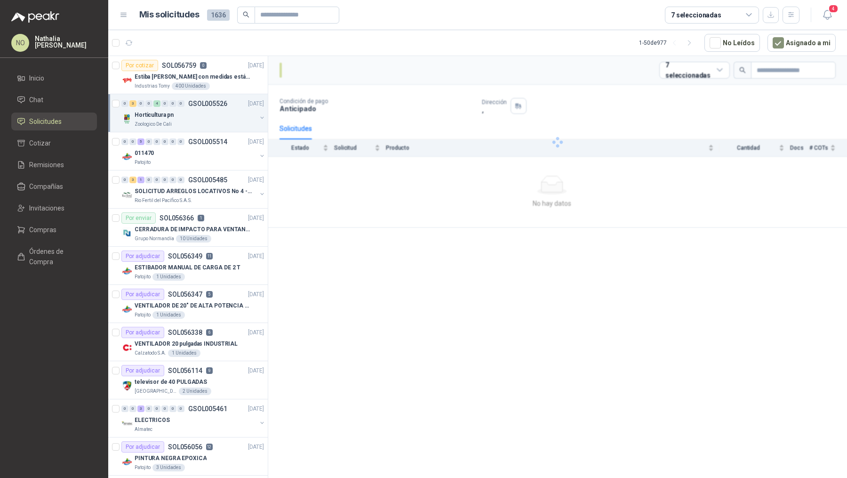
click at [211, 110] on div "Horticultura pn" at bounding box center [196, 114] width 122 height 11
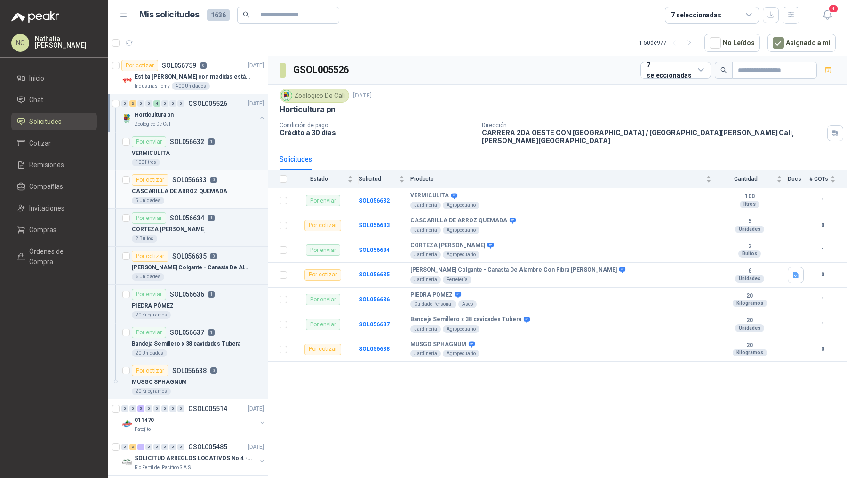
click at [193, 194] on p "CASCARILLA DE ARROZ QUEMADA" at bounding box center [180, 191] width 96 height 9
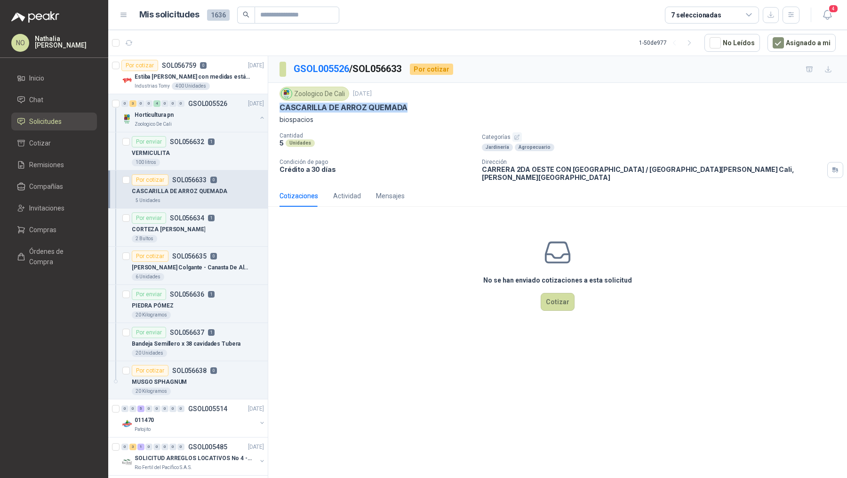
drag, startPoint x: 279, startPoint y: 106, endPoint x: 419, endPoint y: 106, distance: 140.3
click at [419, 106] on div "CASCARILLA DE ARROZ QUEMADA" at bounding box center [558, 108] width 556 height 10
copy p "CASCARILLA DE ARROZ QUEMADA"
click at [284, 106] on p "CASCARILLA DE ARROZ QUEMADA" at bounding box center [344, 108] width 128 height 10
drag, startPoint x: 278, startPoint y: 108, endPoint x: 424, endPoint y: 111, distance: 146.0
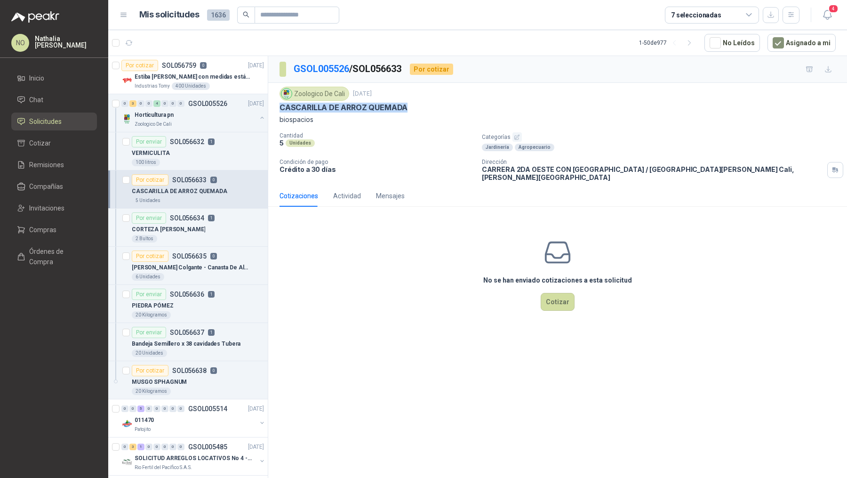
click at [424, 111] on div "Zoologico De Cali 18 sept, 2025 CASCARILLA DE ARROZ QUEMADA biospacios Cantidad…" at bounding box center [557, 134] width 579 height 102
copy p "CASCARILLA DE ARROZ QUEMADA"
click at [135, 266] on p "Matera Colgante - Canasta De Alambre Con Fibra De Coco" at bounding box center [190, 267] width 117 height 9
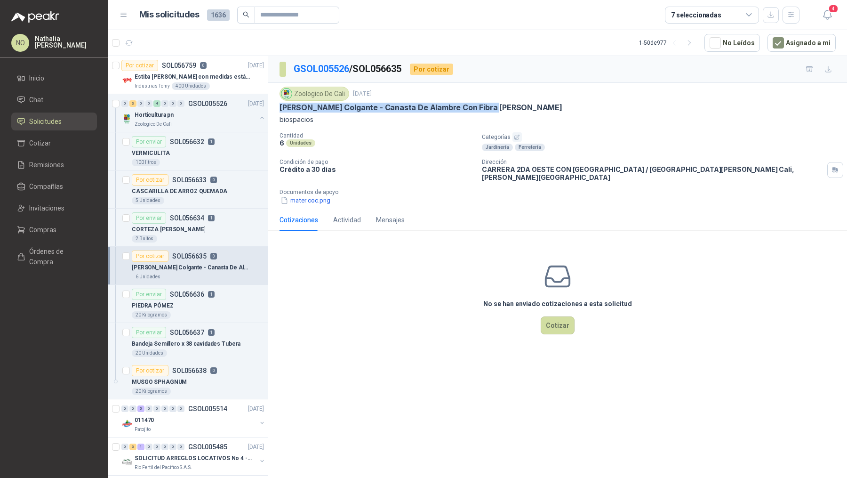
drag, startPoint x: 278, startPoint y: 110, endPoint x: 492, endPoint y: 111, distance: 214.2
click at [492, 111] on div "Zoologico De Cali 18 sept, 2025 Matera Colgante - Canasta De Alambre Con Fibra …" at bounding box center [557, 146] width 579 height 126
copy p "Matera Colgante - Canasta De Alambre Con Fibra De Coco"
click at [190, 373] on div "Por cotizar SOL056638 0" at bounding box center [174, 370] width 85 height 11
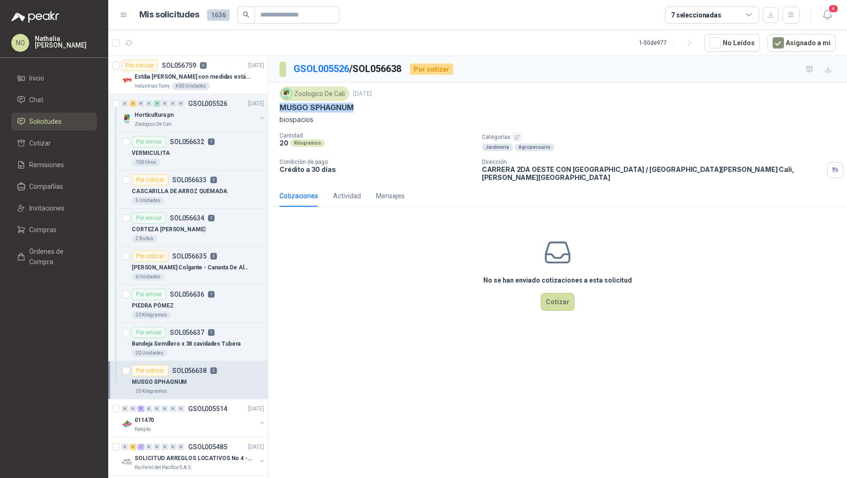
drag, startPoint x: 278, startPoint y: 109, endPoint x: 363, endPoint y: 108, distance: 85.7
click at [363, 108] on div "Zoologico De Cali 18 sept, 2025 MUSGO SPHAGNUM biospacios Cantidad 20 Kilogramo…" at bounding box center [557, 134] width 579 height 102
copy p "MUSGO SPHAGNUM"
click at [697, 144] on div "Jardinería Agropecuario" at bounding box center [663, 148] width 362 height 8
click at [635, 104] on div "MUSGO SPHAGNUM" at bounding box center [558, 108] width 556 height 10
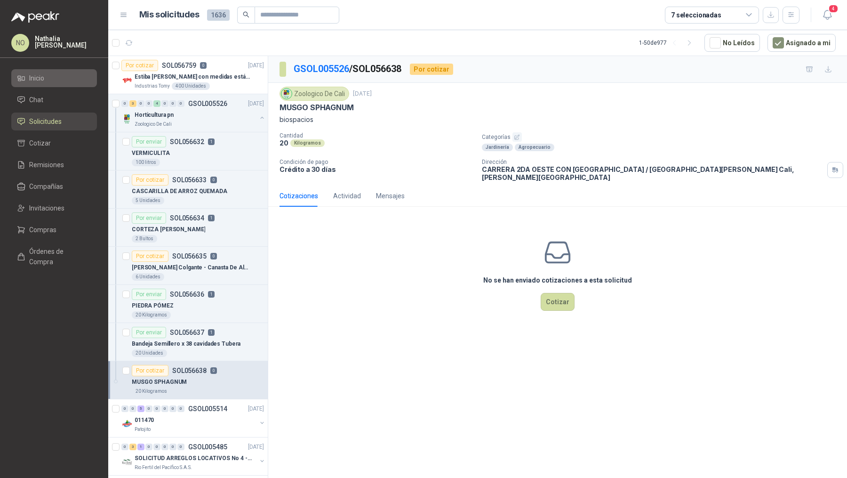
click at [48, 82] on li "Inicio" at bounding box center [54, 78] width 74 height 10
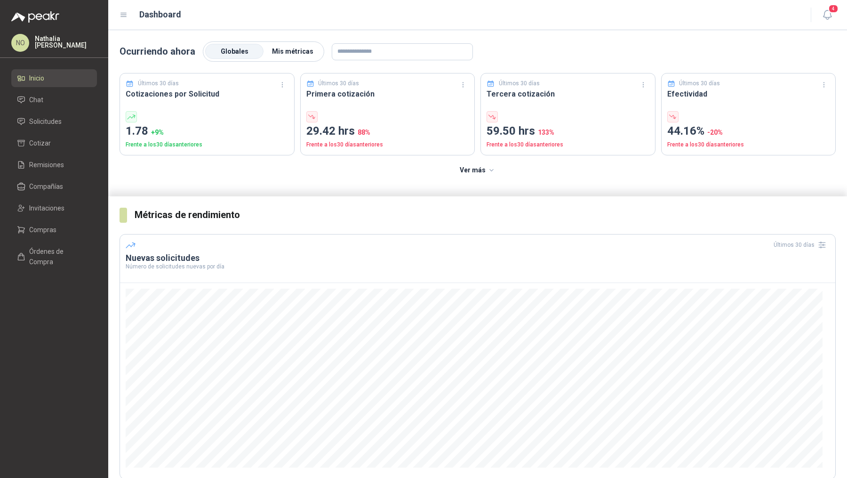
click at [286, 46] on label "Mis métricas" at bounding box center [293, 51] width 58 height 15
click at [74, 123] on li "Solicitudes" at bounding box center [54, 121] width 74 height 10
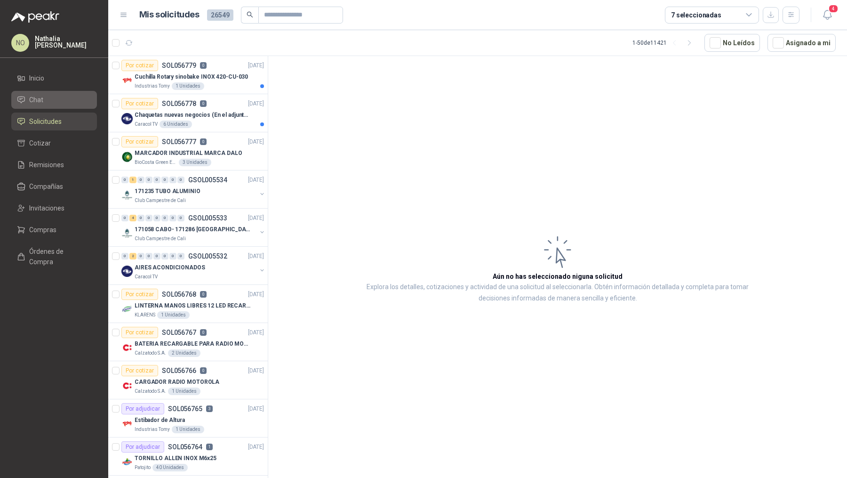
click at [68, 97] on li "Chat" at bounding box center [54, 100] width 74 height 10
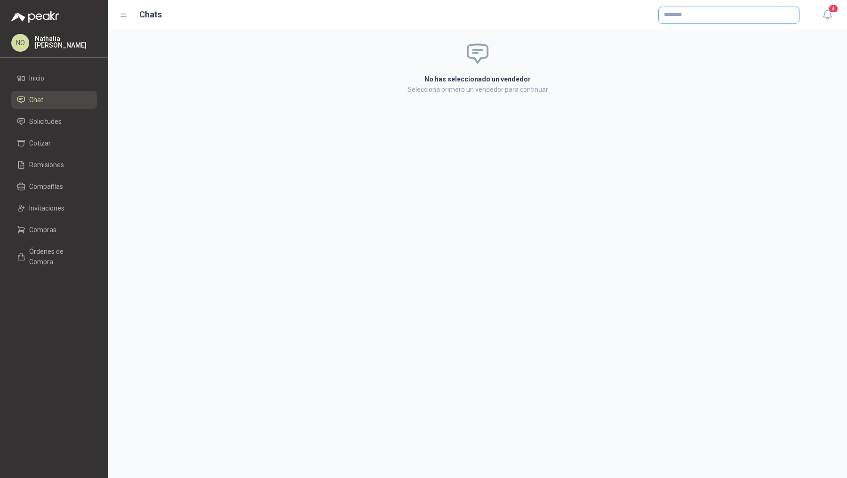
click at [671, 16] on input "text" at bounding box center [729, 15] width 140 height 16
type input "*******"
click at [682, 39] on span "Colombiana de Comercio SA y/o Alkosto SA -" at bounding box center [726, 40] width 91 height 5
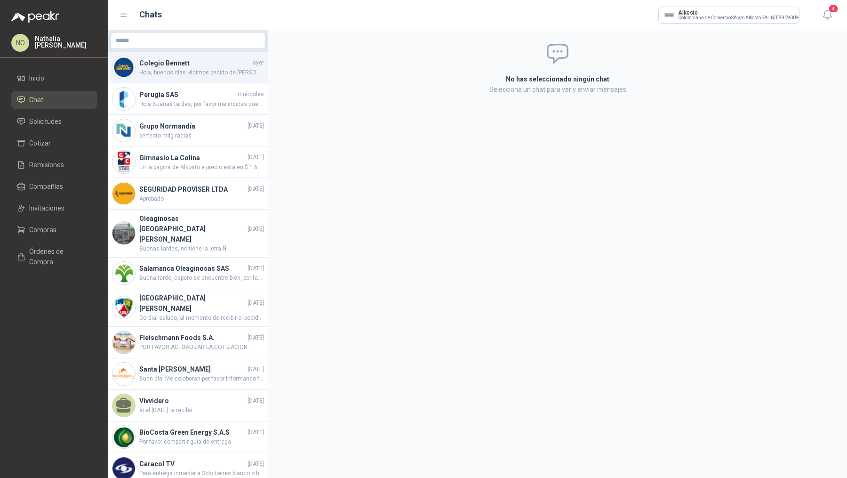
click at [189, 69] on span "Hola, buenos días Hicimos pedido de Nevera y debía haber llegado el día lunes. …" at bounding box center [201, 72] width 125 height 9
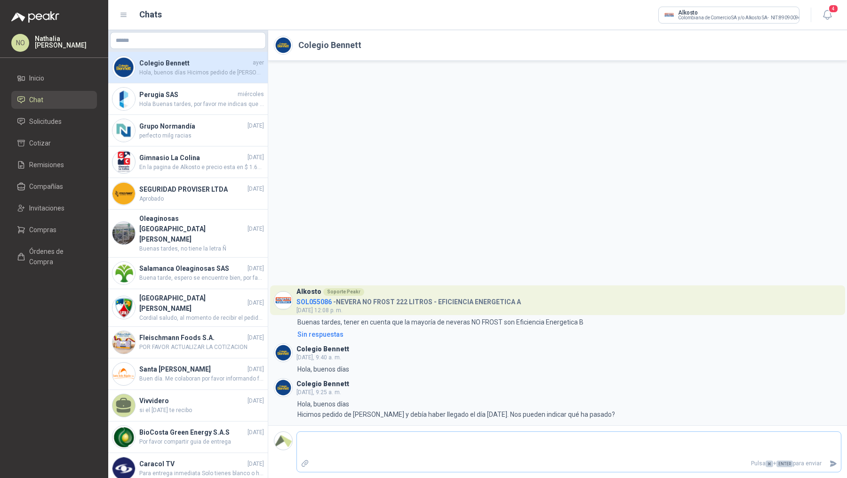
click at [341, 441] on textarea at bounding box center [569, 445] width 544 height 22
type textarea "*"
type textarea "**"
type textarea "***"
type textarea "****"
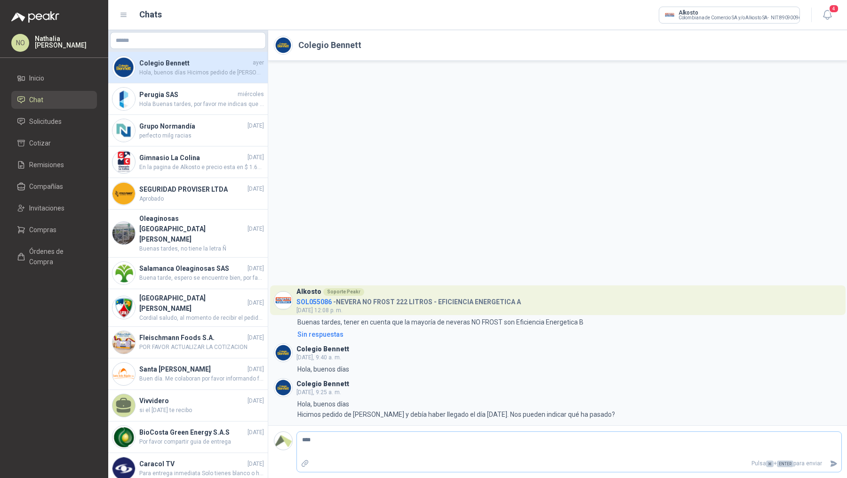
type textarea "*****"
type textarea "******"
type textarea "********"
type textarea "*********"
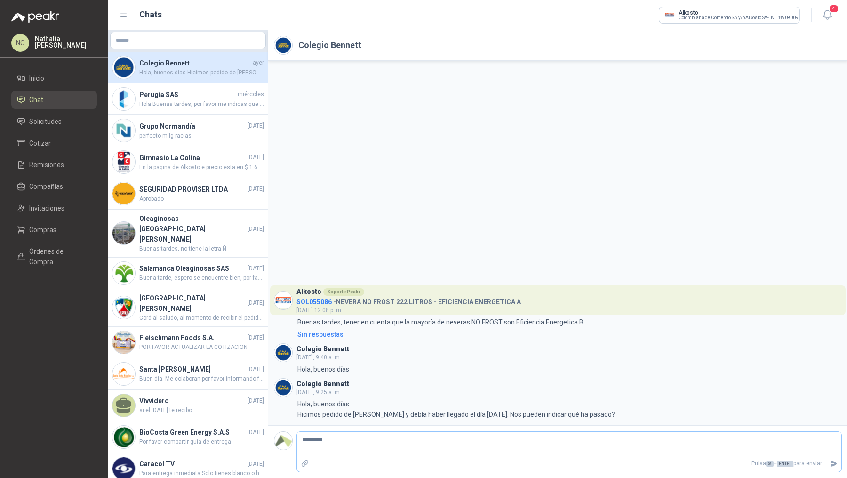
type textarea "*********"
type textarea "**********"
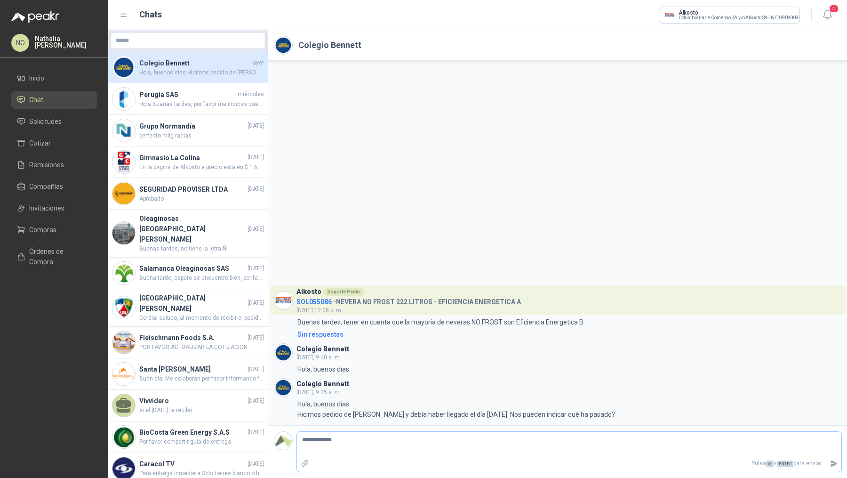
type textarea "**********"
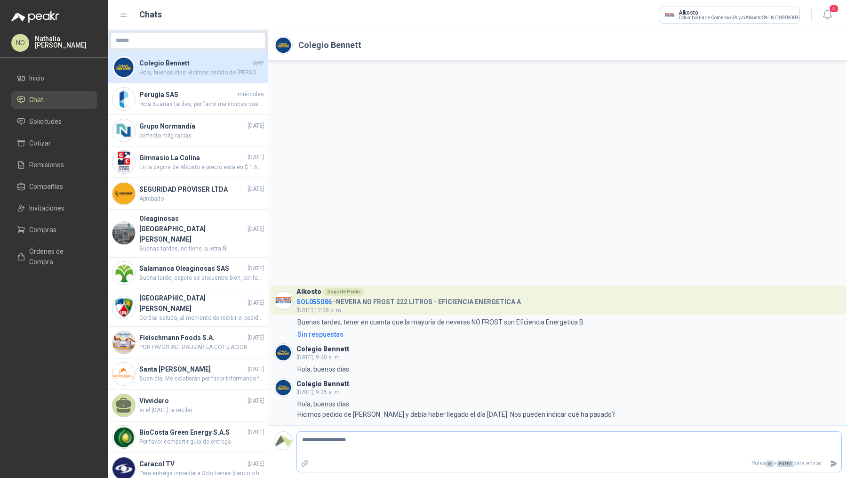
type textarea "**********"
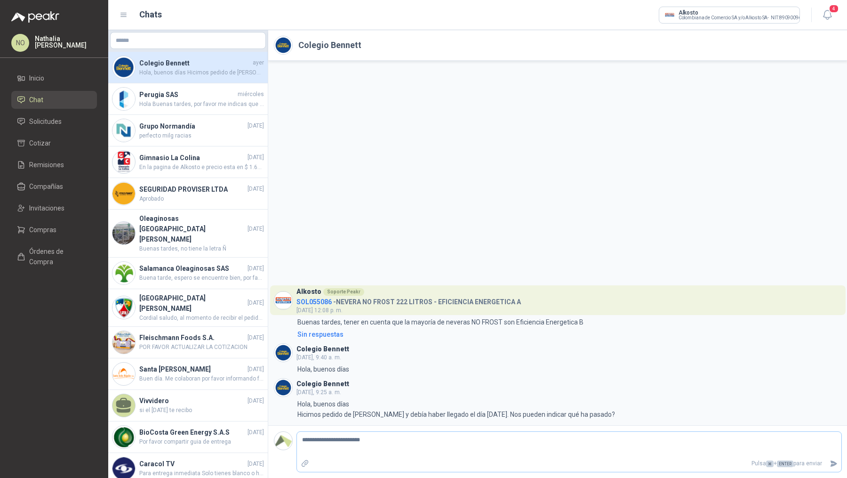
type textarea "**********"
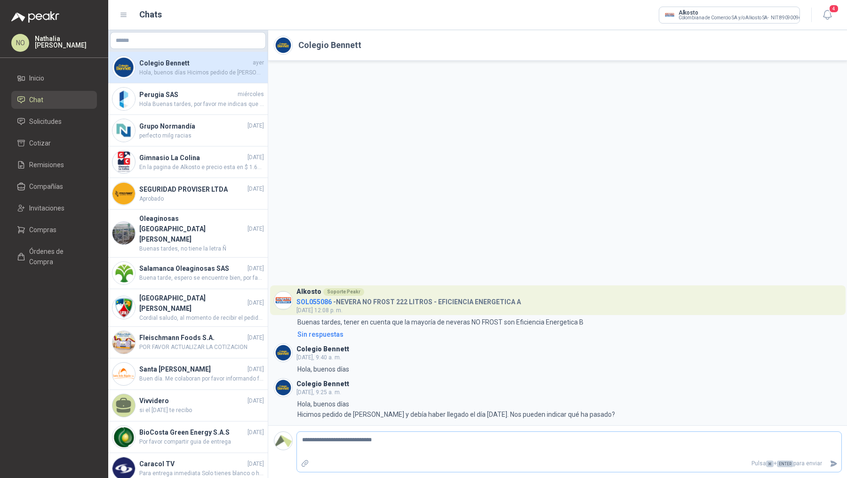
type textarea "**********"
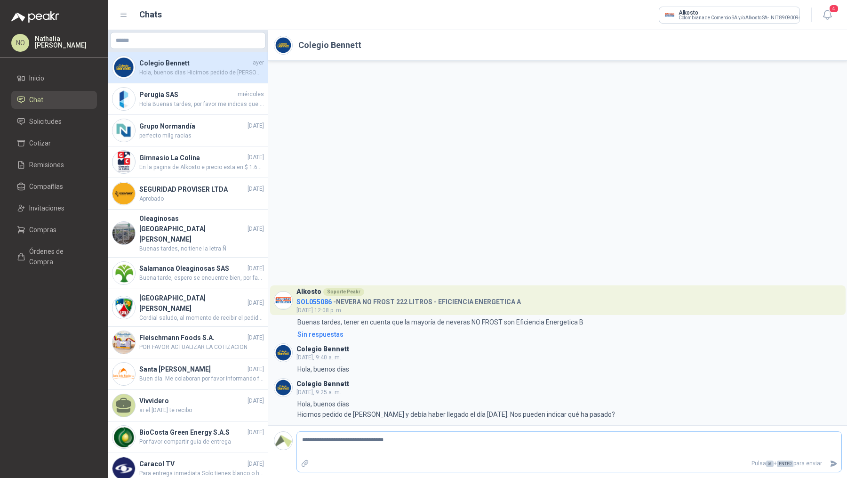
type textarea "**********"
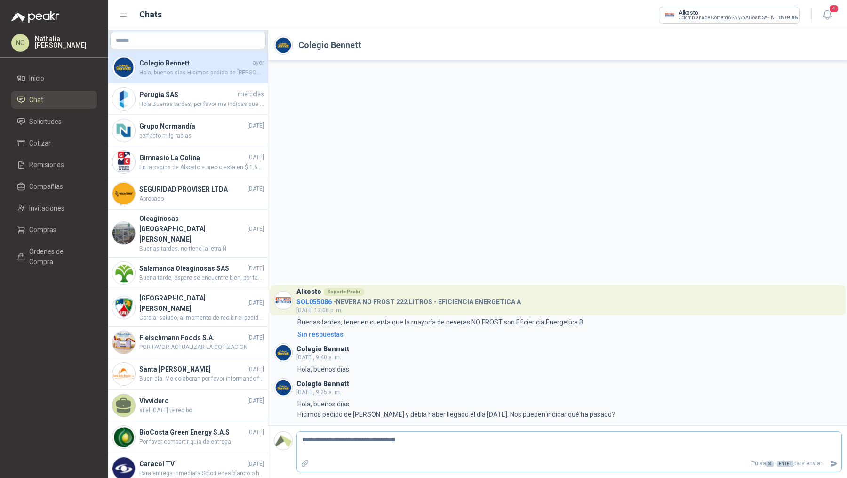
type textarea "**********"
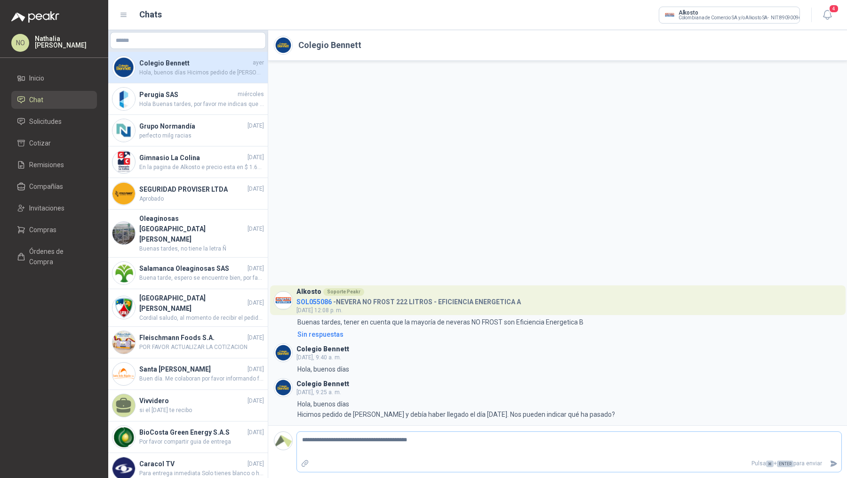
type textarea "**********"
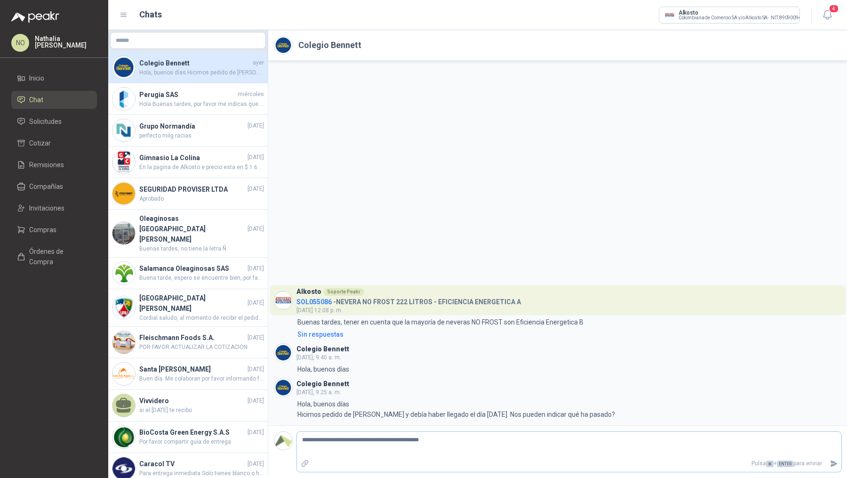
type textarea "**********"
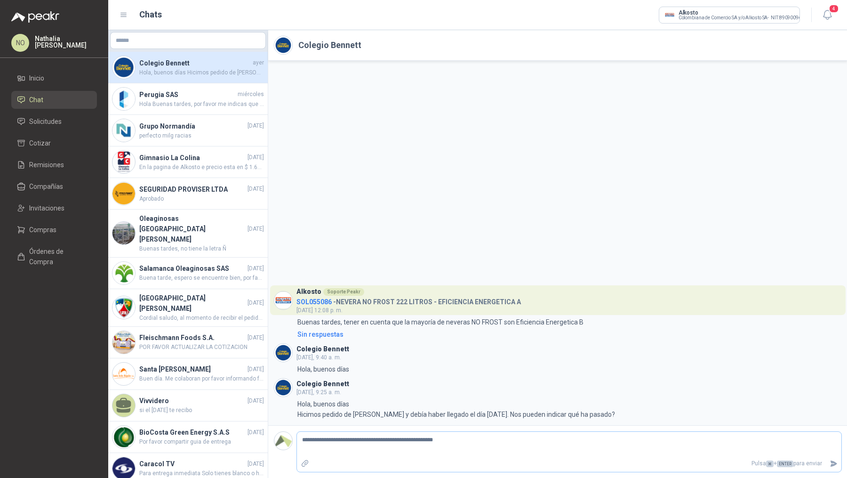
type textarea "**********"
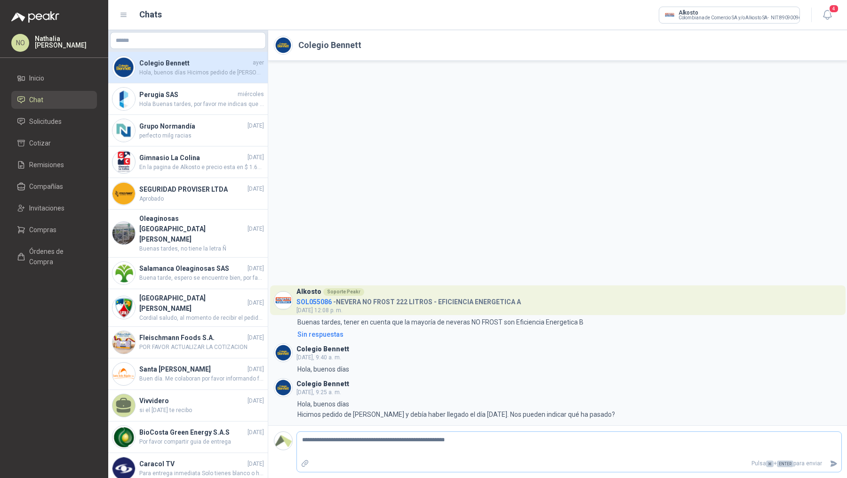
type textarea "**********"
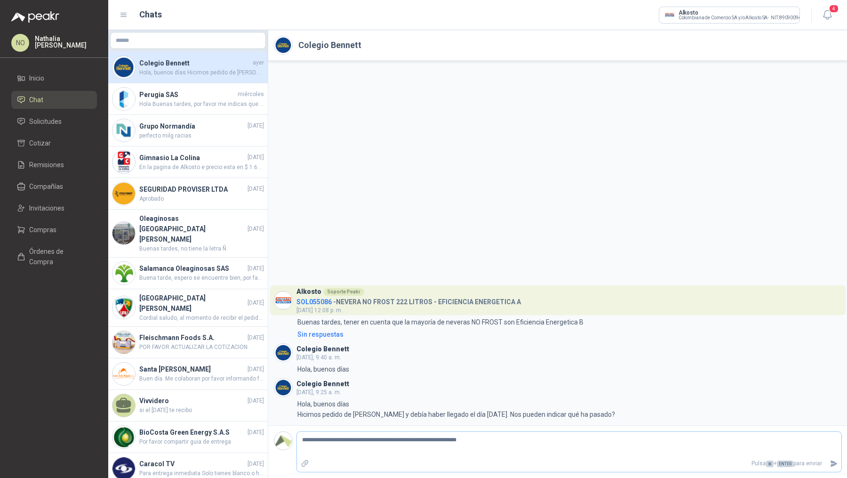
type textarea "**********"
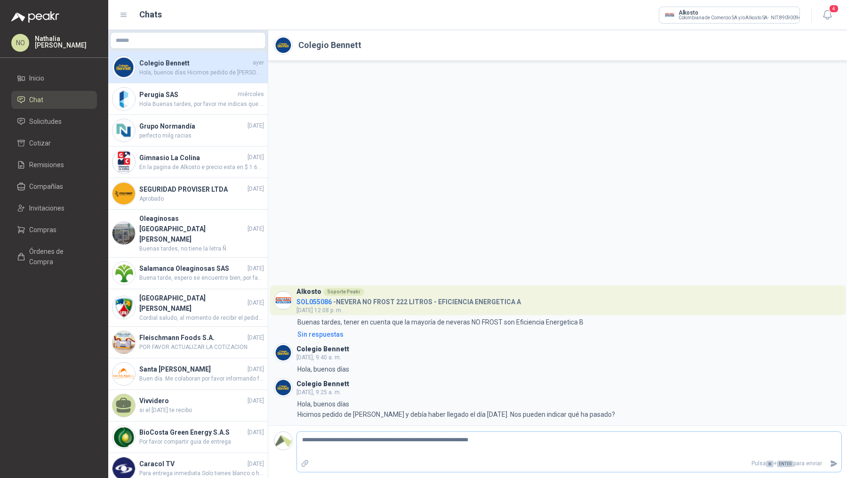
type textarea "**********"
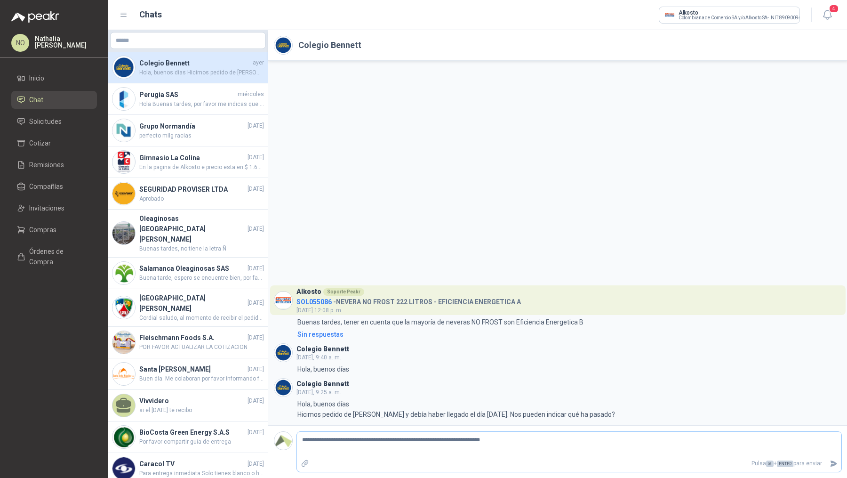
type textarea "**********"
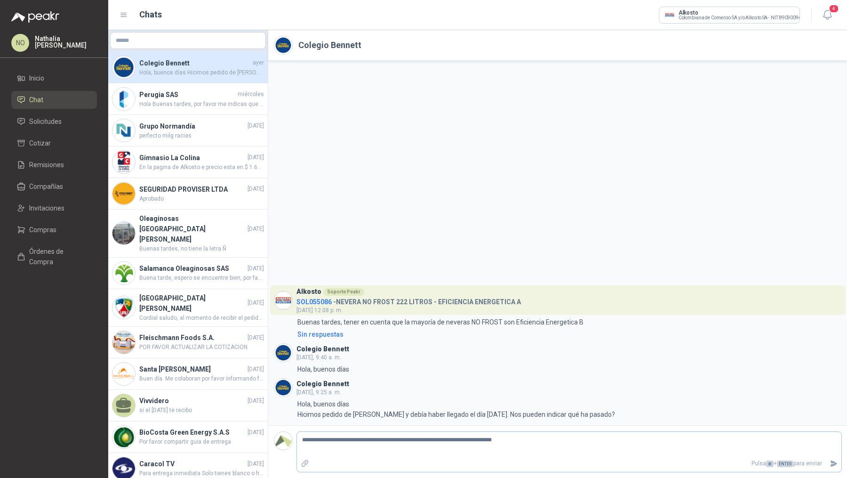
type textarea "**********"
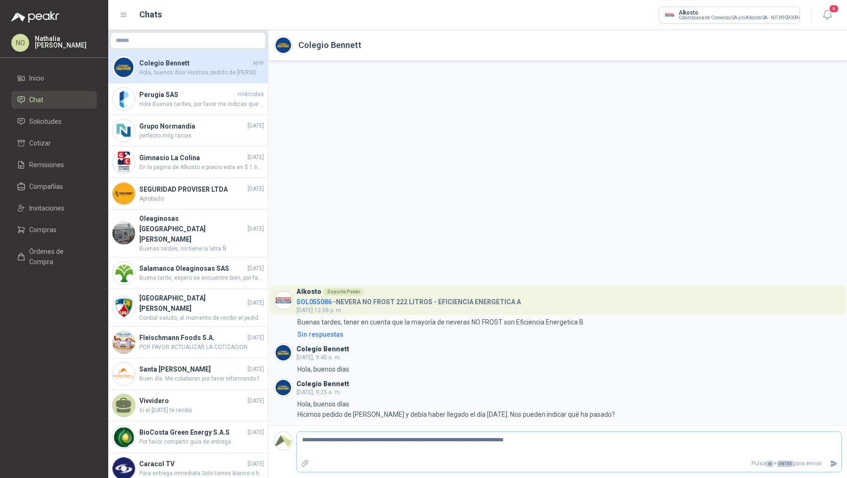
type textarea "**********"
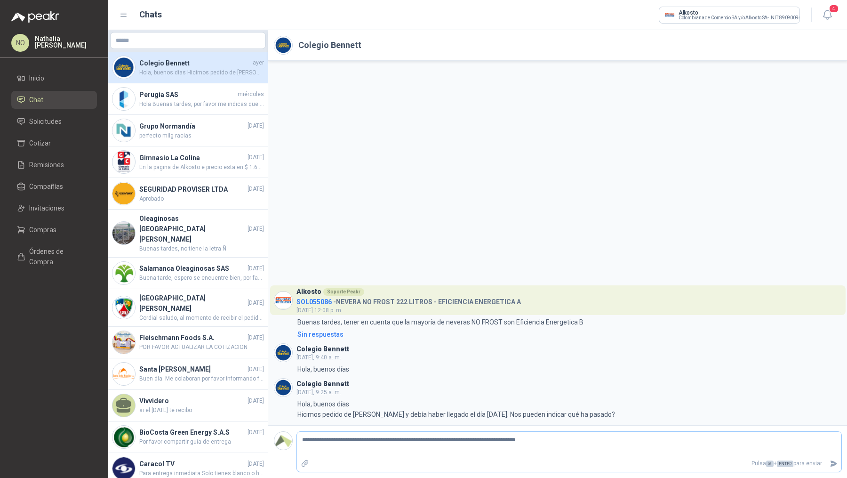
type textarea "**********"
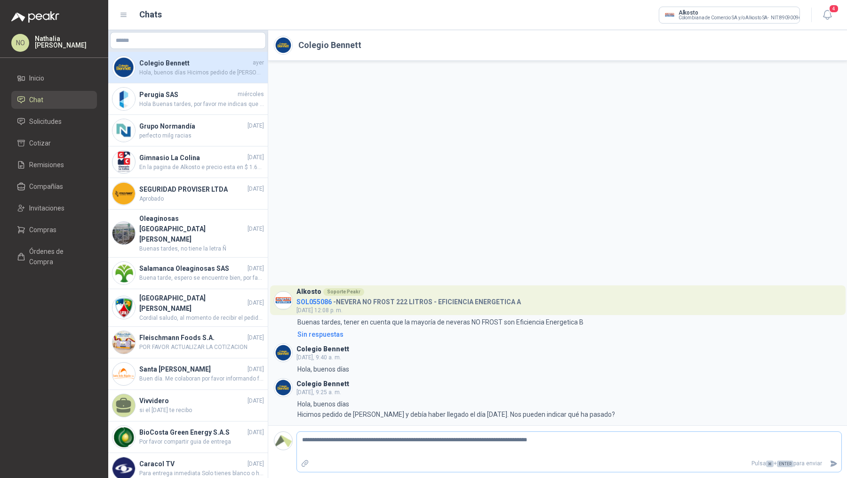
type textarea "**********"
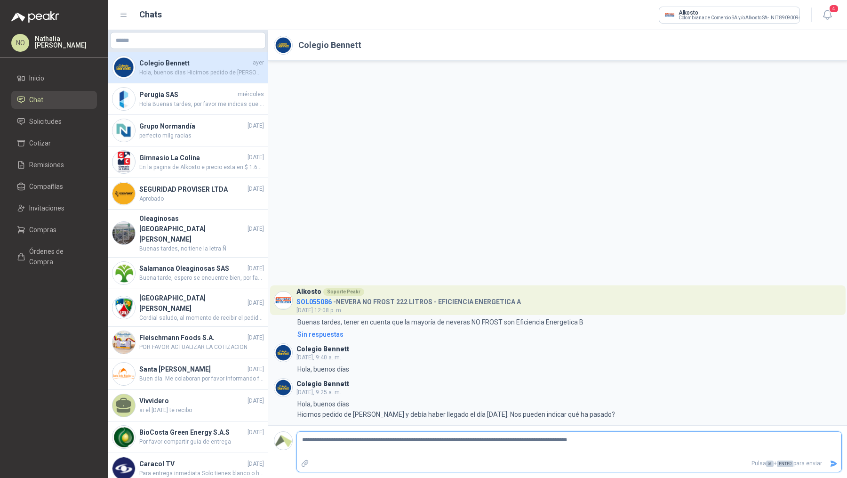
click at [830, 467] on button "Enviar" at bounding box center [834, 463] width 16 height 16
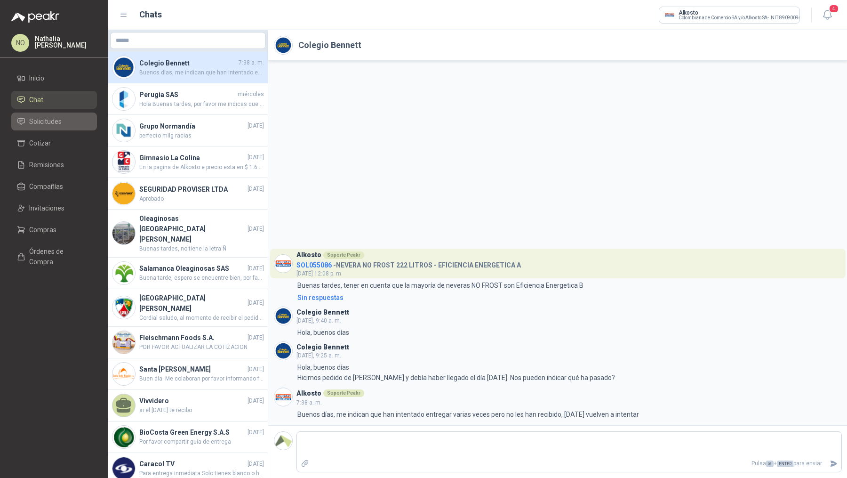
click at [48, 116] on span "Solicitudes" at bounding box center [45, 121] width 32 height 10
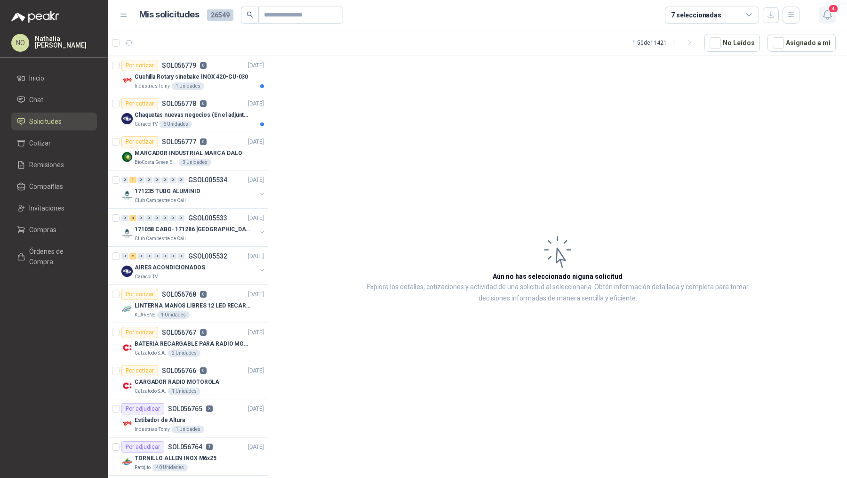
click at [835, 14] on button "4" at bounding box center [827, 15] width 17 height 17
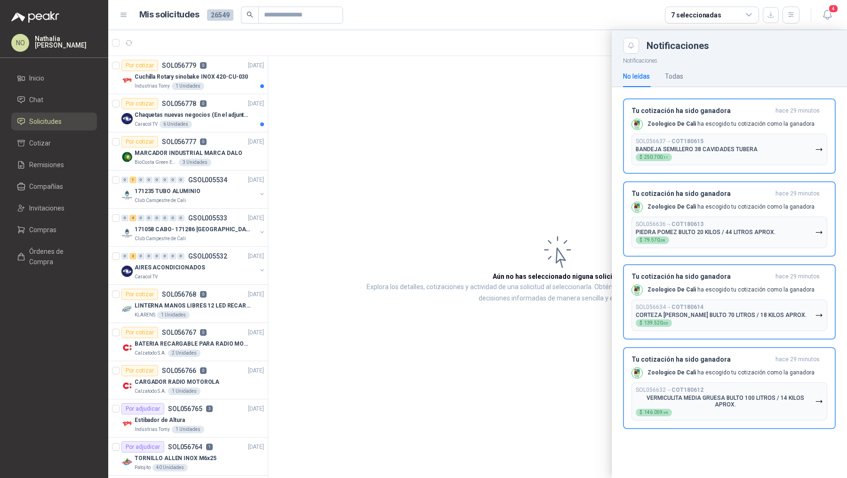
click at [336, 154] on div at bounding box center [477, 254] width 739 height 448
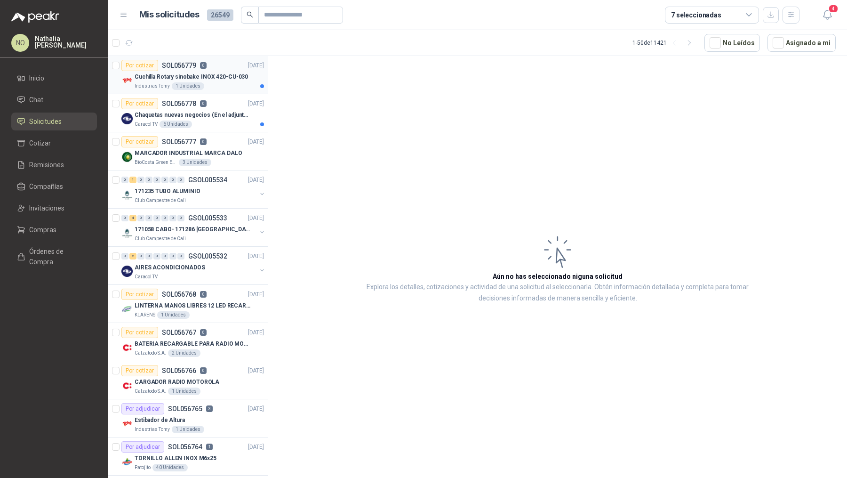
click at [227, 72] on p "Cuchilla Rotary sinobake INOX 420-CU-030" at bounding box center [191, 76] width 113 height 9
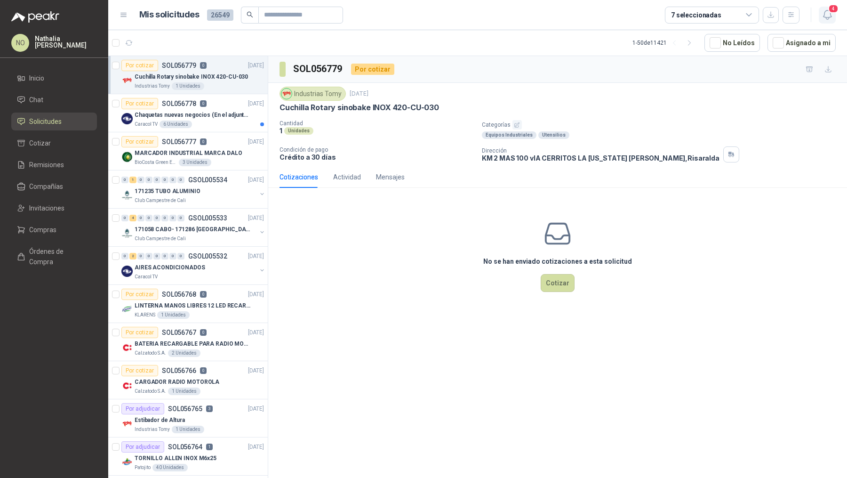
click at [826, 18] on icon "button" at bounding box center [827, 14] width 8 height 9
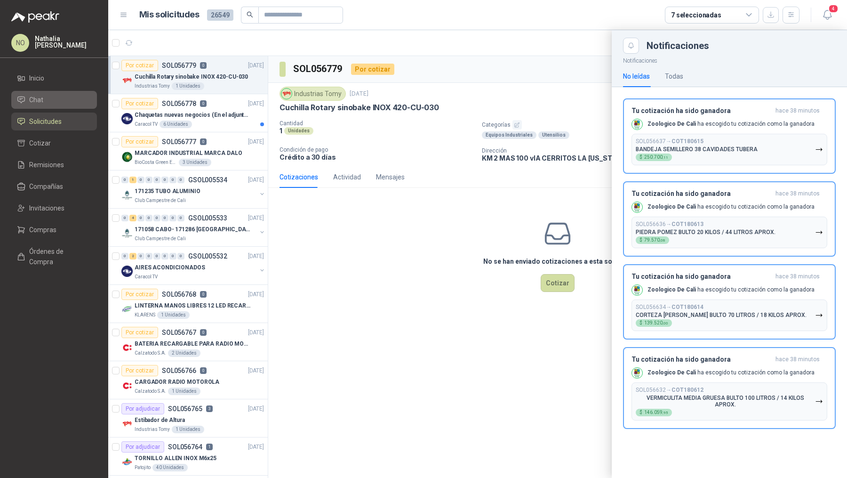
click at [60, 100] on li "Chat" at bounding box center [54, 100] width 74 height 10
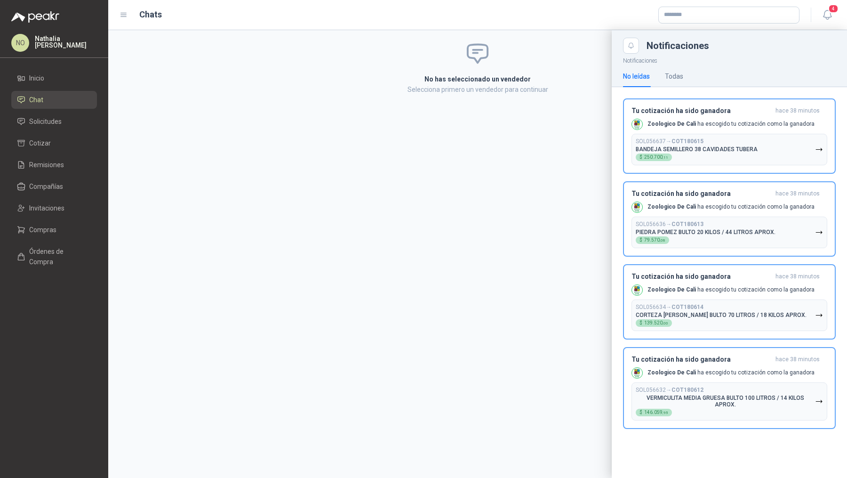
click at [488, 235] on div at bounding box center [477, 254] width 739 height 448
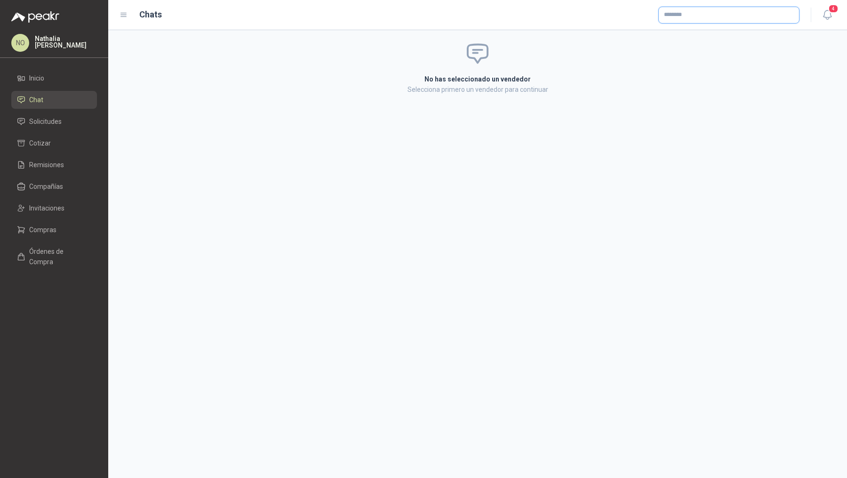
click at [719, 9] on input "text" at bounding box center [729, 15] width 140 height 16
click at [709, 42] on button "PC QUICK NIT : 830507707" at bounding box center [729, 38] width 133 height 16
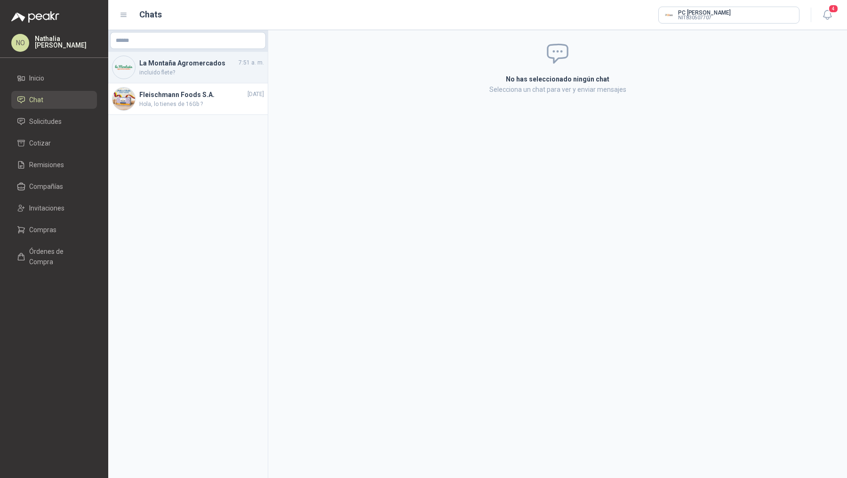
click at [196, 67] on h4 "La Montaña Agromercados" at bounding box center [187, 63] width 97 height 10
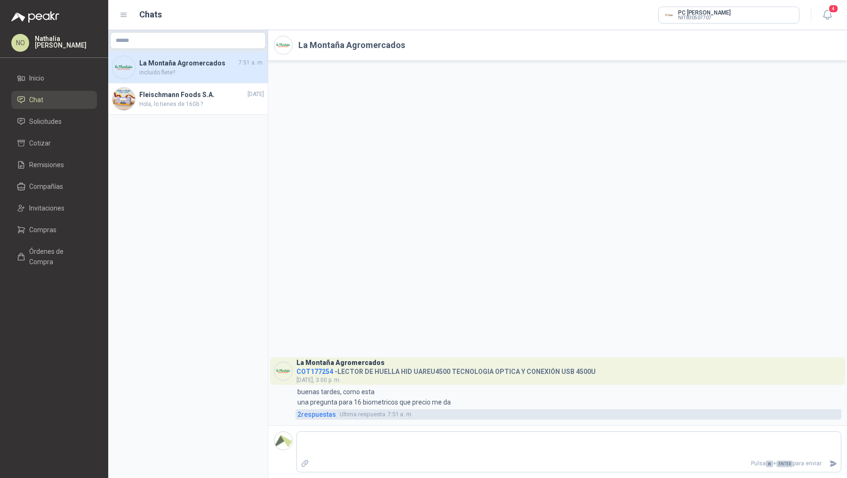
click at [372, 418] on span "Ultima respuesta" at bounding box center [363, 414] width 46 height 9
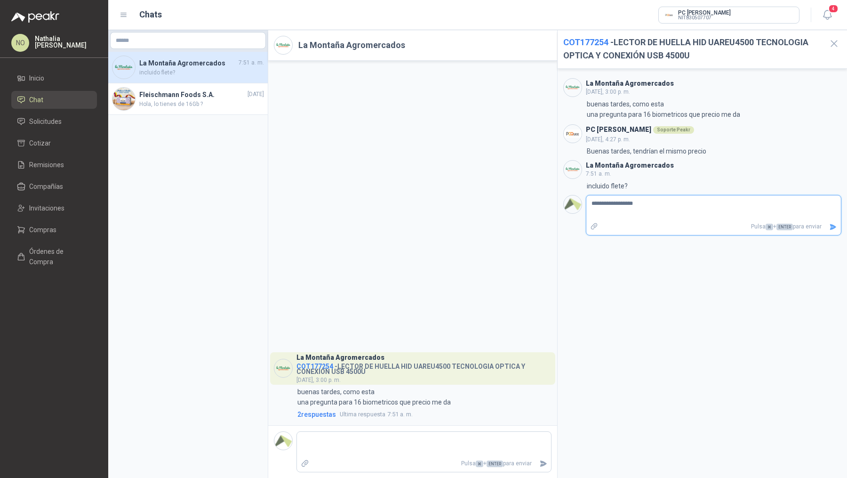
click at [834, 225] on icon "Enviar" at bounding box center [833, 227] width 7 height 6
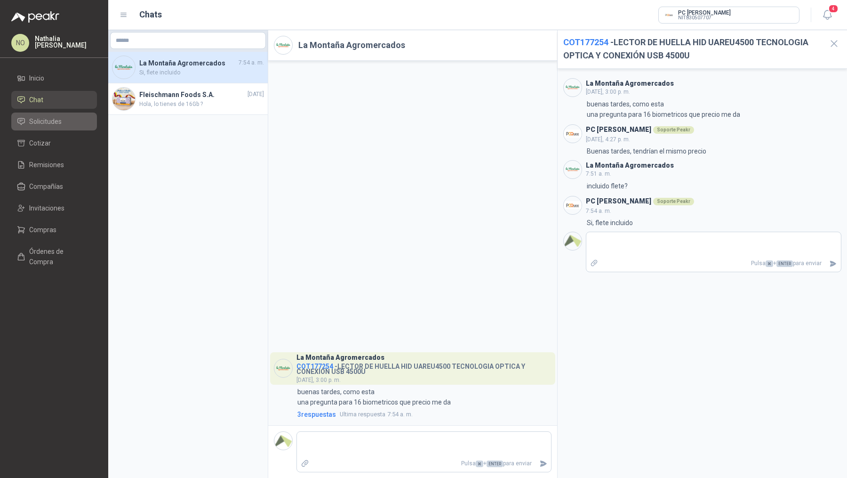
click at [61, 125] on li "Solicitudes" at bounding box center [54, 121] width 74 height 10
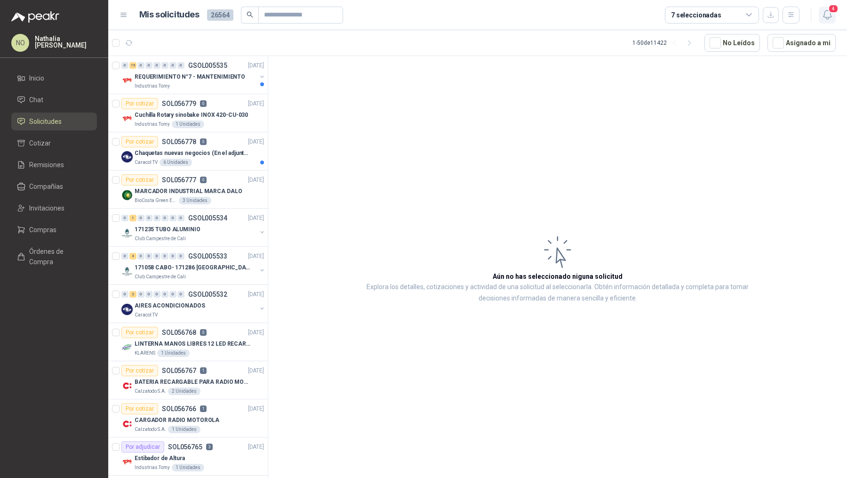
click at [825, 8] on button "4" at bounding box center [827, 15] width 17 height 17
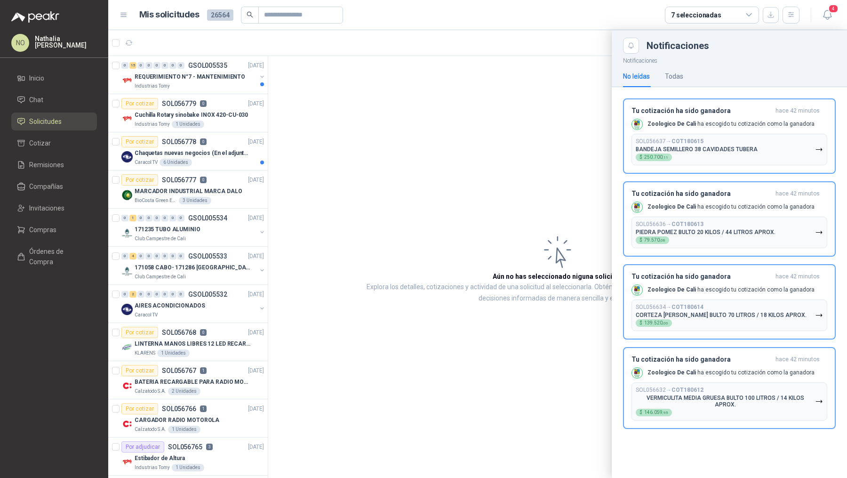
click at [349, 165] on div at bounding box center [477, 254] width 739 height 448
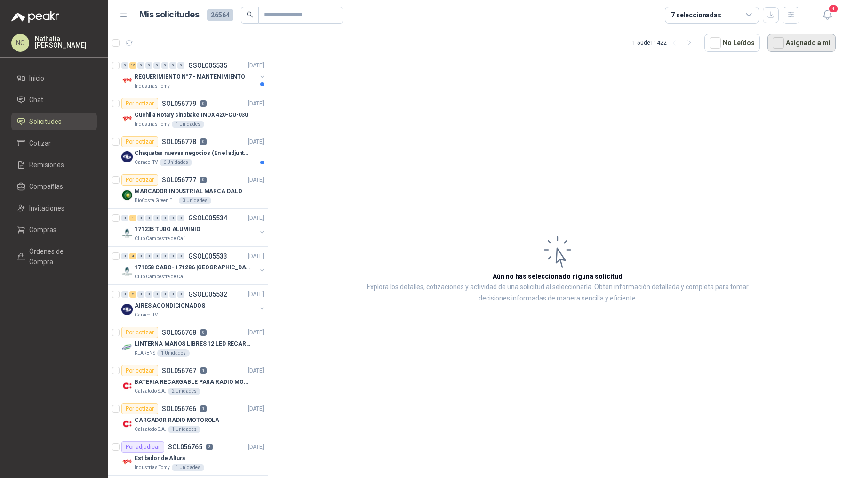
click at [798, 34] on button "Asignado a mi" at bounding box center [802, 43] width 68 height 18
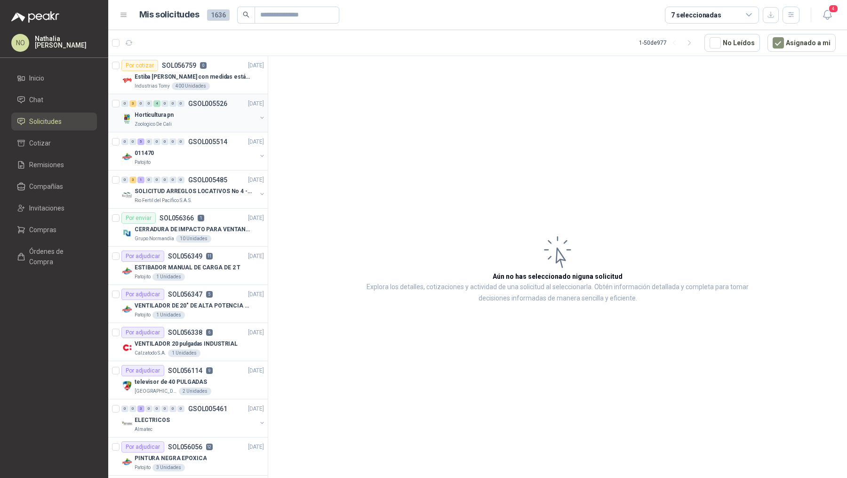
click at [210, 121] on div "Zoologico De Cali" at bounding box center [196, 125] width 122 height 8
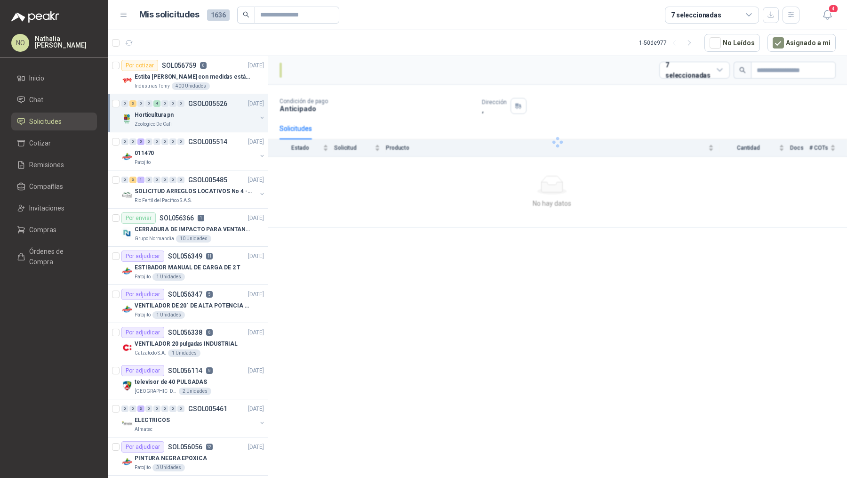
click at [210, 121] on div "Zoologico De Cali" at bounding box center [196, 125] width 122 height 8
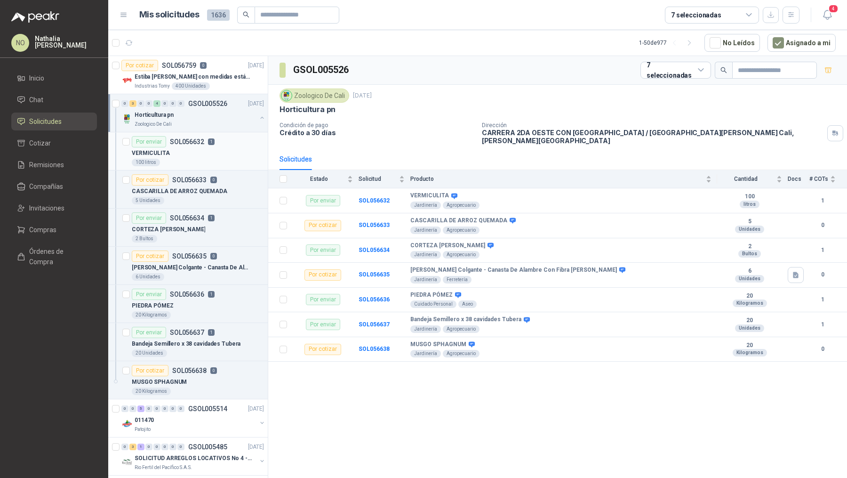
click at [209, 152] on div "VERMICULITA" at bounding box center [198, 152] width 132 height 11
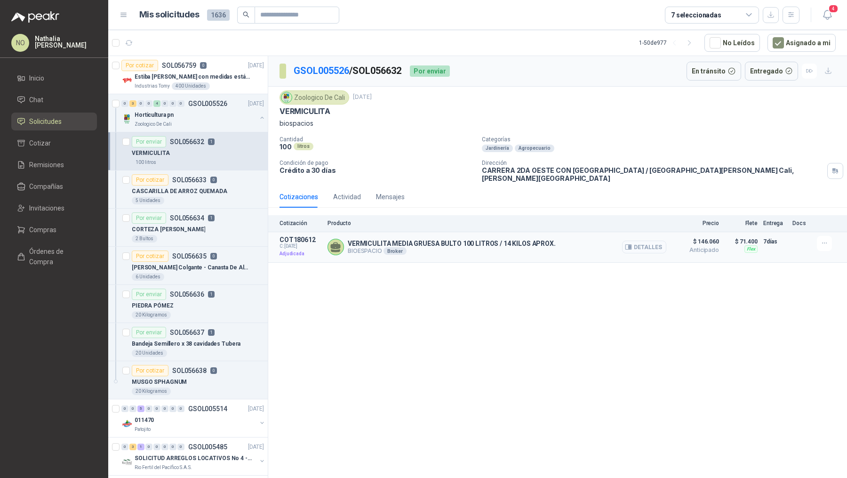
click at [643, 242] on button "Detalles" at bounding box center [644, 247] width 44 height 13
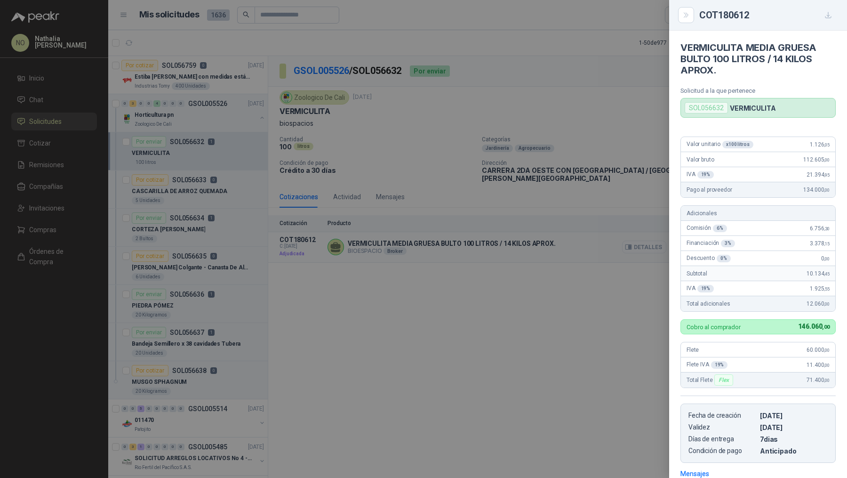
scroll to position [134, 0]
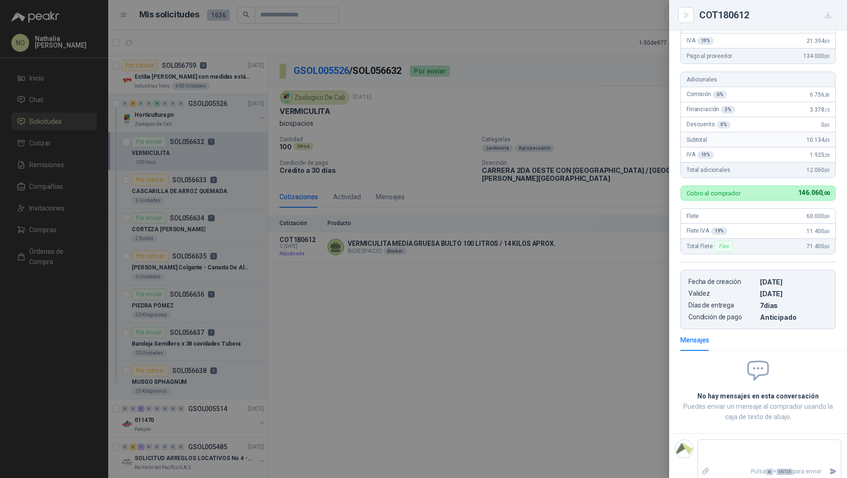
click at [328, 143] on div at bounding box center [423, 239] width 847 height 478
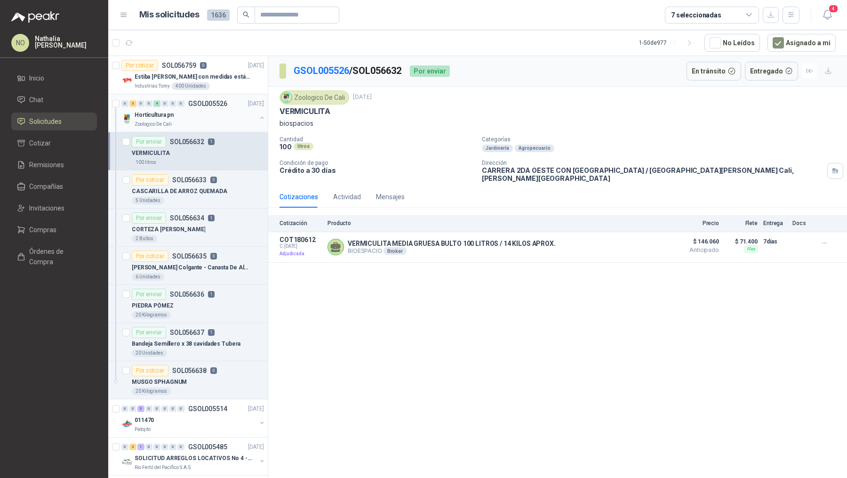
click at [223, 129] on div "0 3 0 0 4 0 0 0 GSOL005526 18/09/25 Horticultura pn Zoologico De Cali" at bounding box center [188, 113] width 160 height 38
click at [221, 114] on div "Horticultura pn" at bounding box center [196, 114] width 122 height 11
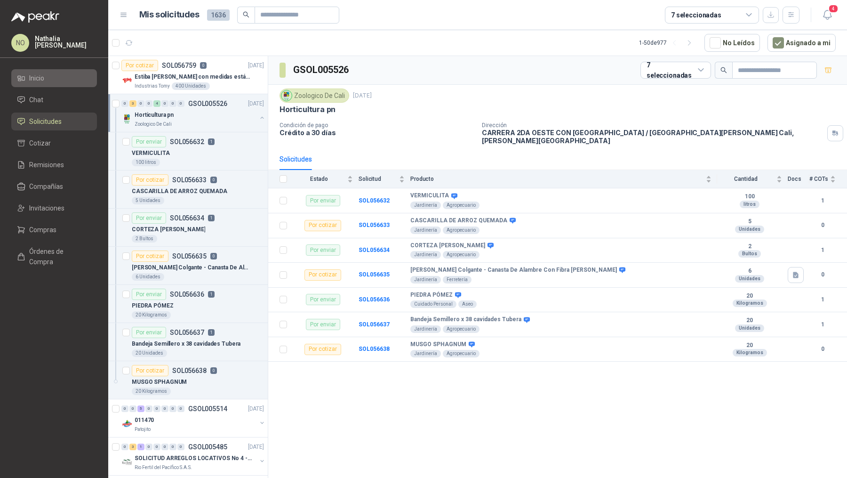
click at [78, 78] on li "Inicio" at bounding box center [54, 78] width 74 height 10
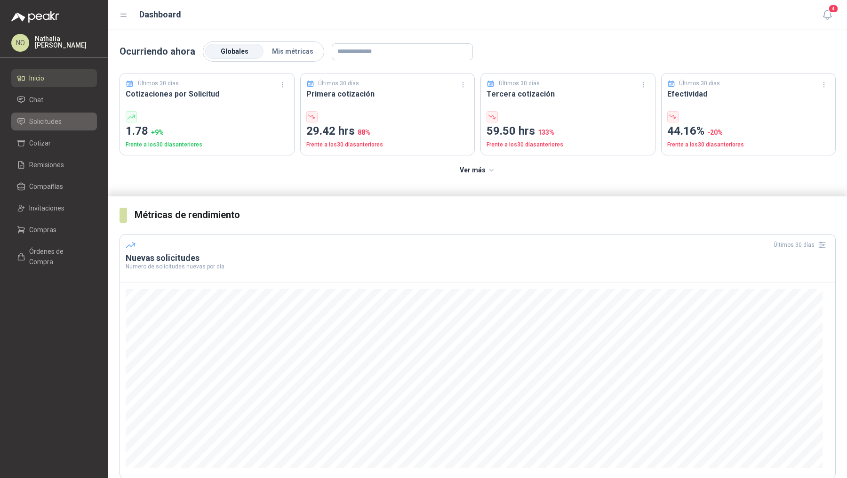
click at [64, 114] on link "Solicitudes" at bounding box center [54, 122] width 86 height 18
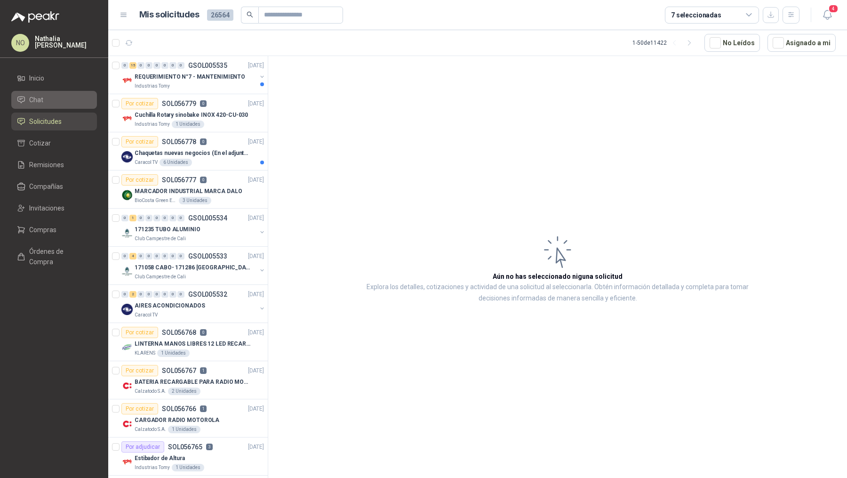
click at [65, 103] on li "Chat" at bounding box center [54, 100] width 74 height 10
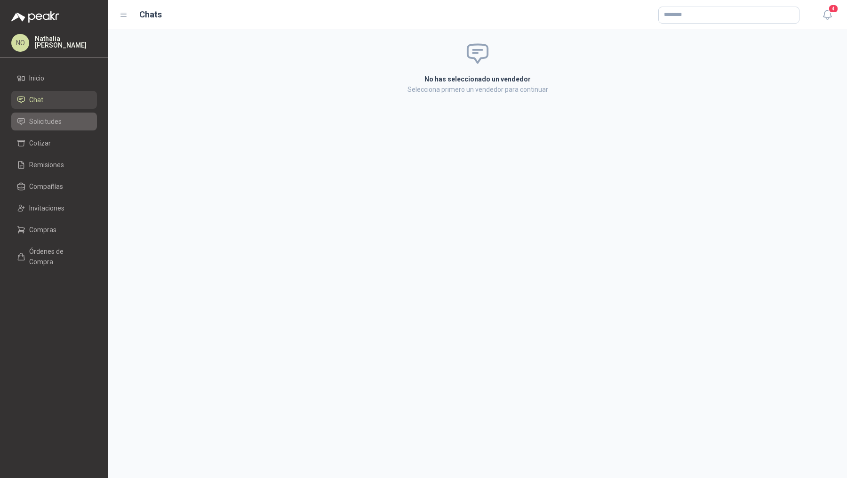
click at [57, 126] on span "Solicitudes" at bounding box center [45, 121] width 32 height 10
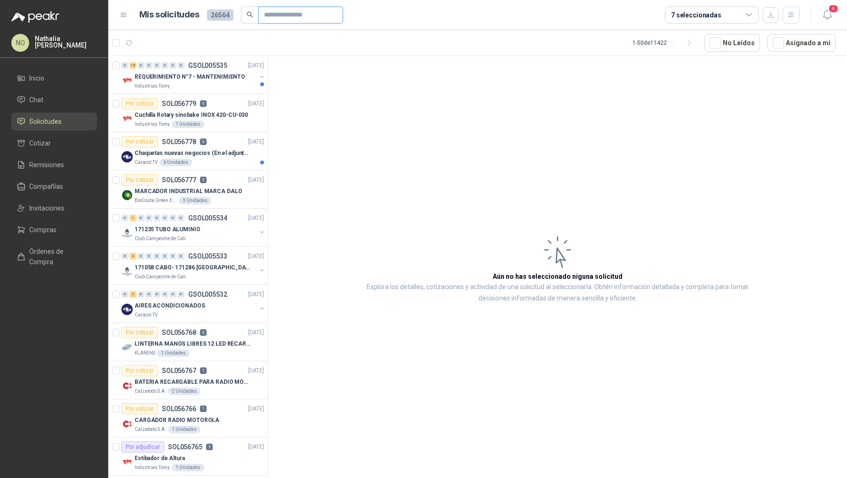
click at [279, 21] on input "text" at bounding box center [297, 15] width 66 height 16
click at [266, 17] on input "text" at bounding box center [297, 15] width 66 height 16
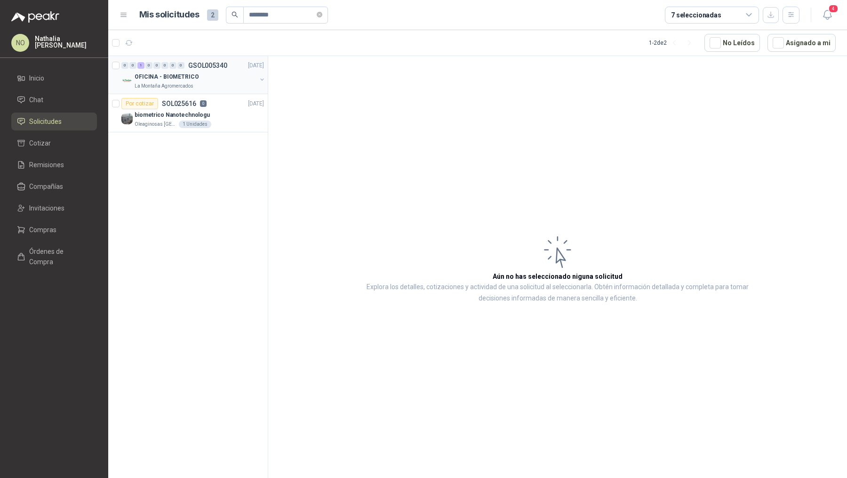
click at [214, 71] on div "OFICINA - BIOMETRICO" at bounding box center [196, 76] width 122 height 11
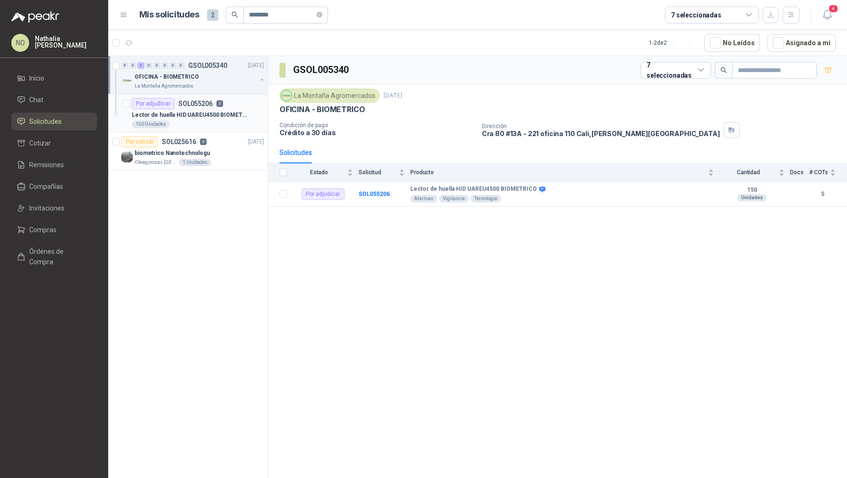
click at [221, 112] on p "Lector de huella HID UAREU4500 BIOMETRICO" at bounding box center [190, 115] width 117 height 9
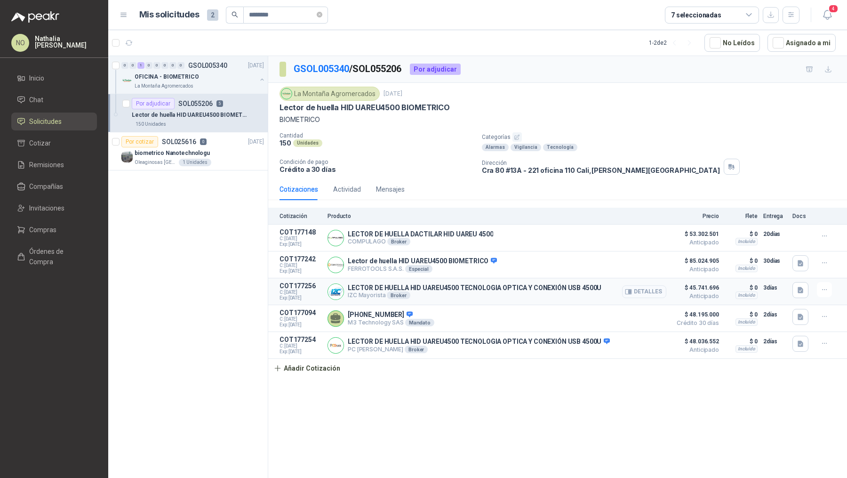
click at [648, 289] on button "Detalles" at bounding box center [644, 291] width 44 height 13
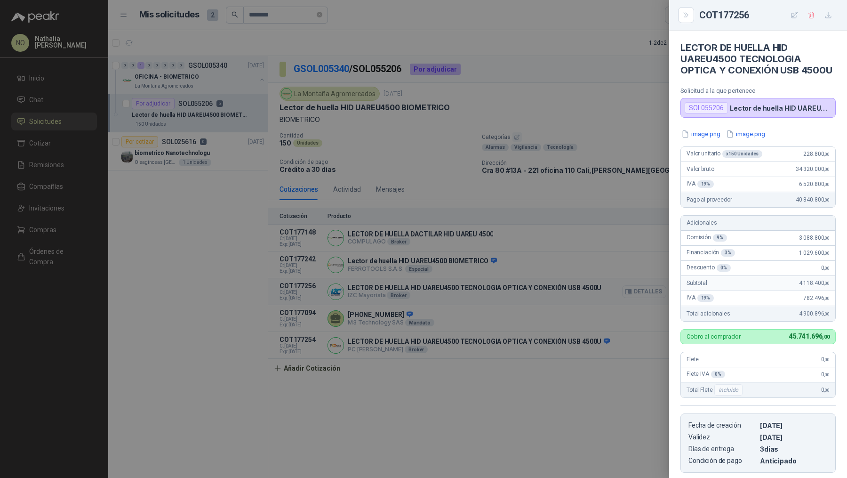
scroll to position [201, 0]
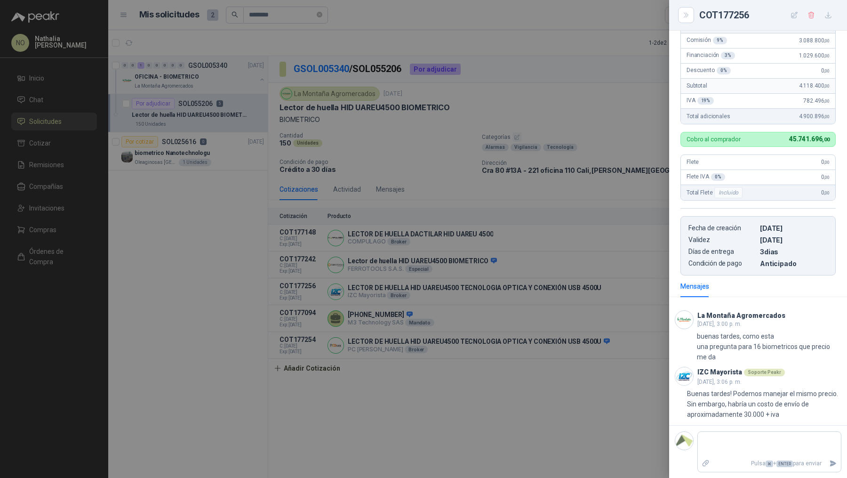
click at [623, 274] on div at bounding box center [423, 239] width 847 height 478
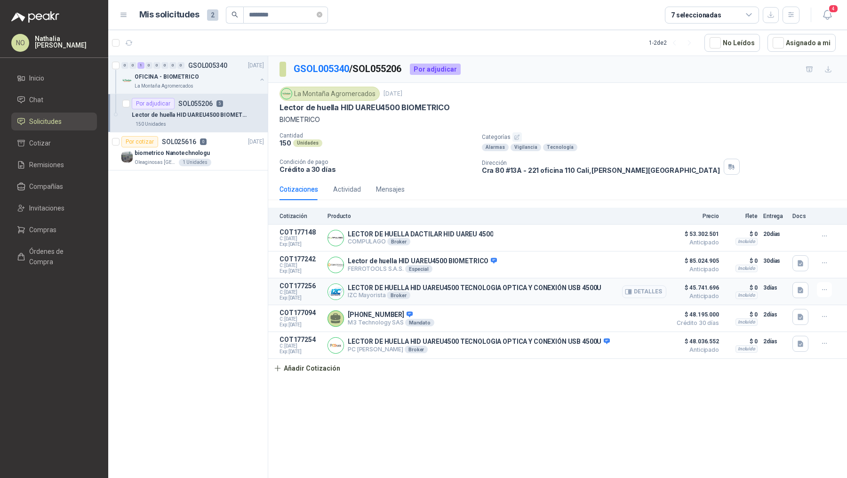
click at [631, 289] on icon "button" at bounding box center [629, 291] width 6 height 5
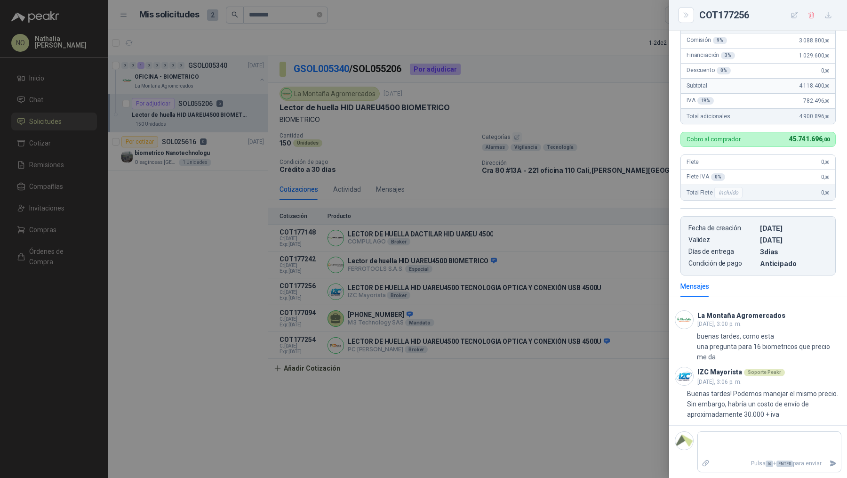
click at [605, 361] on div at bounding box center [423, 239] width 847 height 478
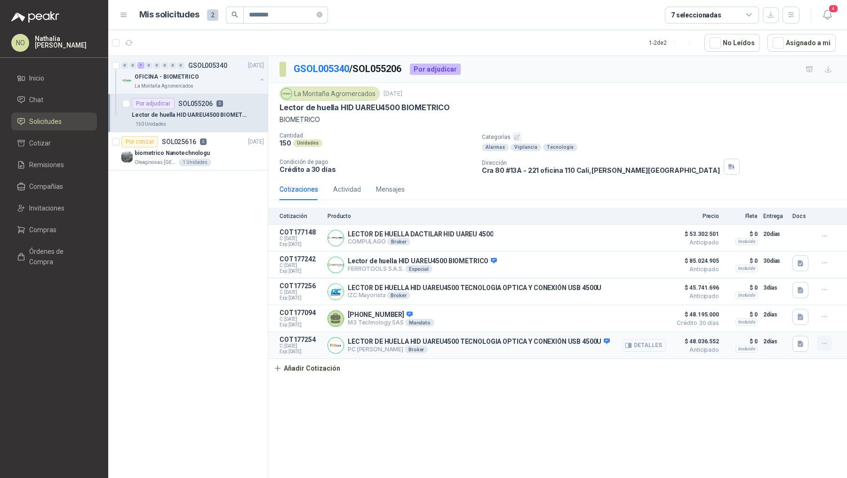
click at [826, 344] on icon "button" at bounding box center [825, 343] width 8 height 8
click at [819, 302] on button "Editar" at bounding box center [805, 304] width 75 height 15
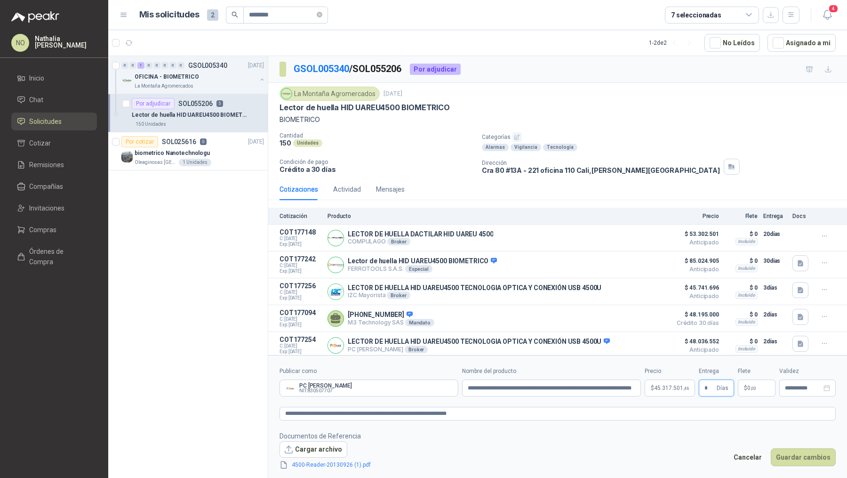
click at [714, 390] on input "*" at bounding box center [710, 388] width 10 height 16
click at [795, 460] on button "Guardar cambios" at bounding box center [803, 457] width 65 height 18
click at [798, 392] on div "**********" at bounding box center [808, 387] width 56 height 17
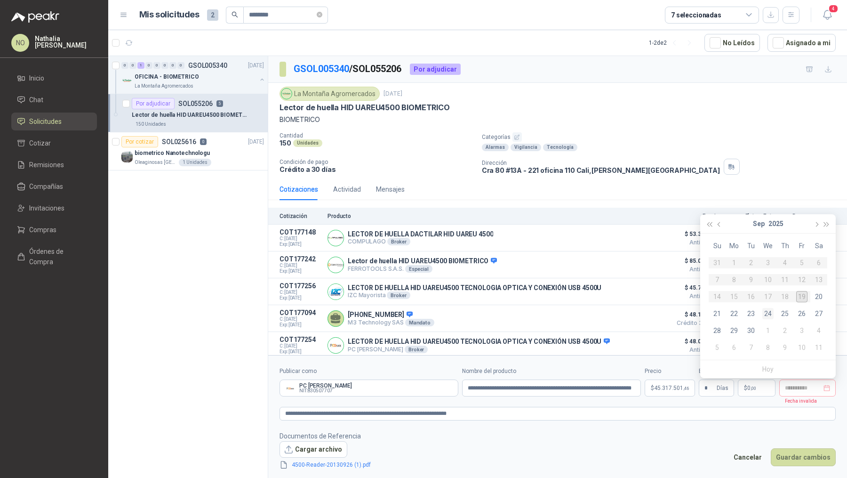
click at [768, 314] on div "24" at bounding box center [768, 313] width 11 height 11
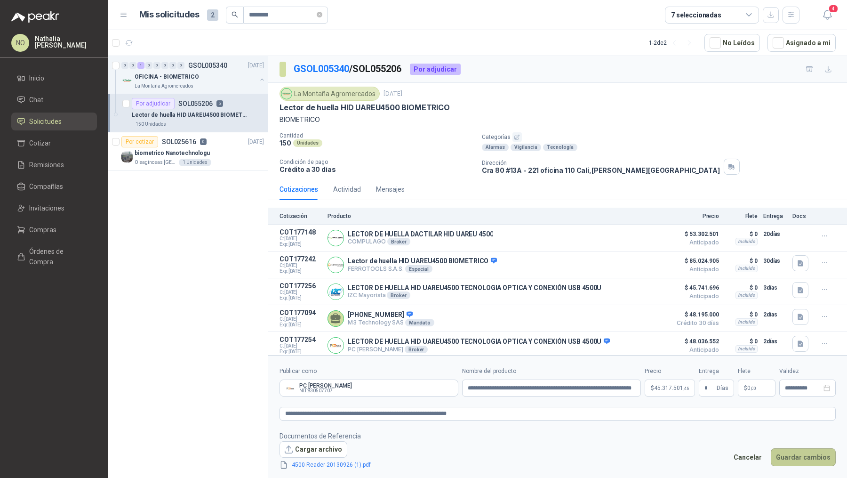
click at [816, 457] on button "Guardar cambios" at bounding box center [803, 457] width 65 height 18
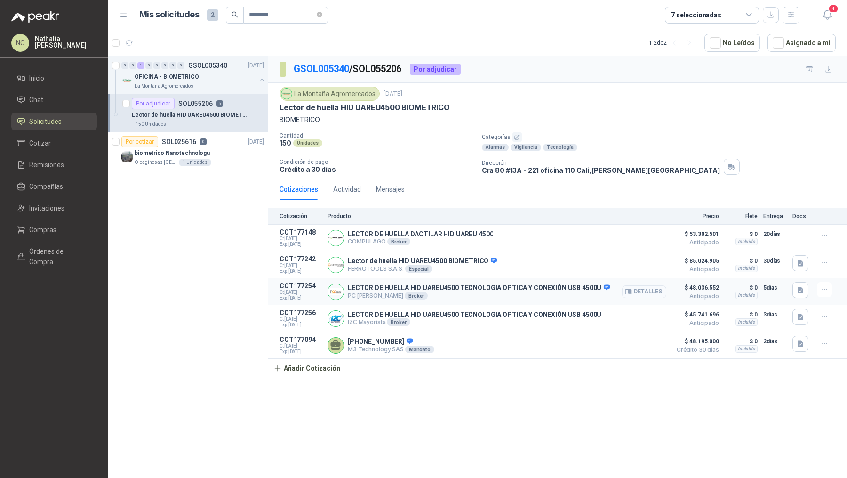
click at [624, 290] on button "Detalles" at bounding box center [644, 291] width 44 height 13
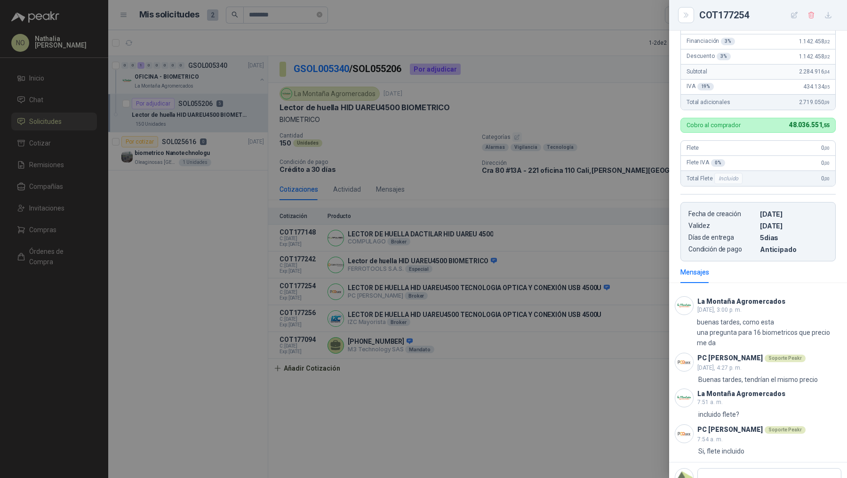
scroll to position [308, 0]
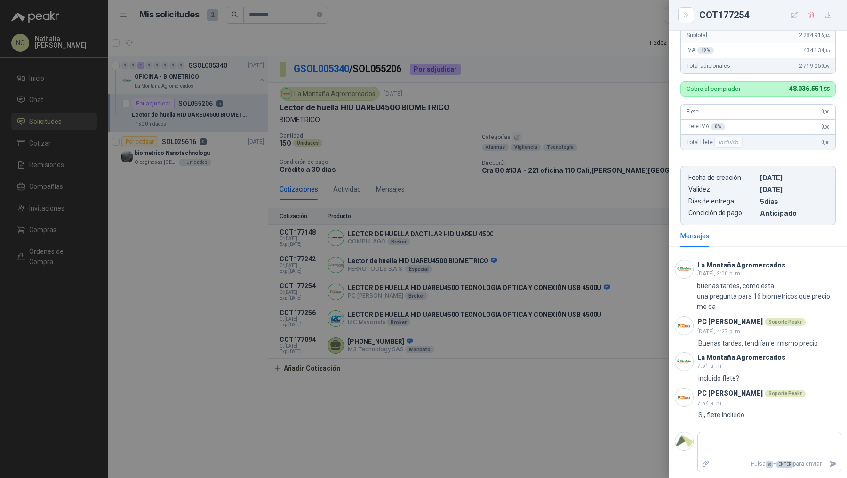
click at [370, 134] on div at bounding box center [423, 239] width 847 height 478
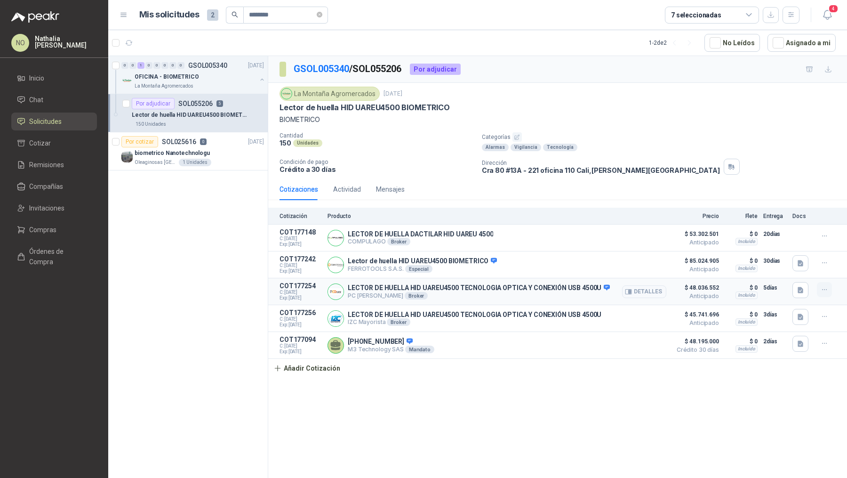
click at [822, 290] on icon "button" at bounding box center [825, 290] width 8 height 8
click at [801, 252] on button "Editar" at bounding box center [805, 250] width 75 height 15
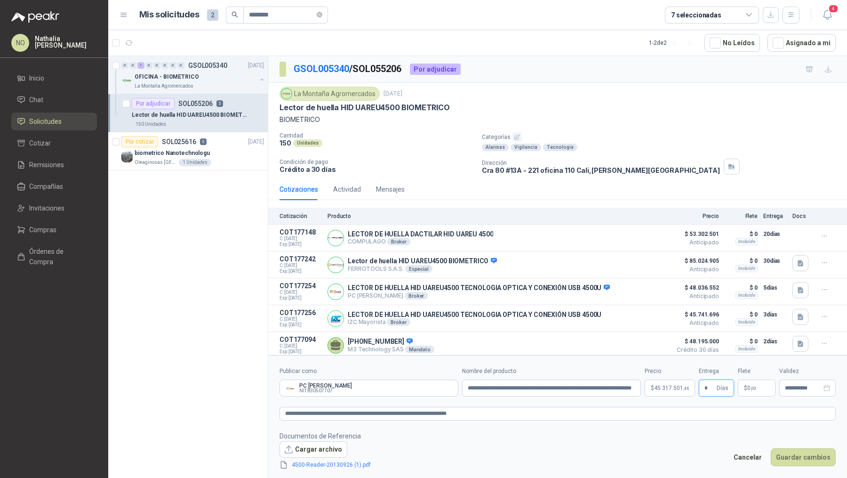
click at [711, 387] on input "*" at bounding box center [710, 388] width 10 height 16
click at [806, 457] on button "Guardar cambios" at bounding box center [803, 457] width 65 height 18
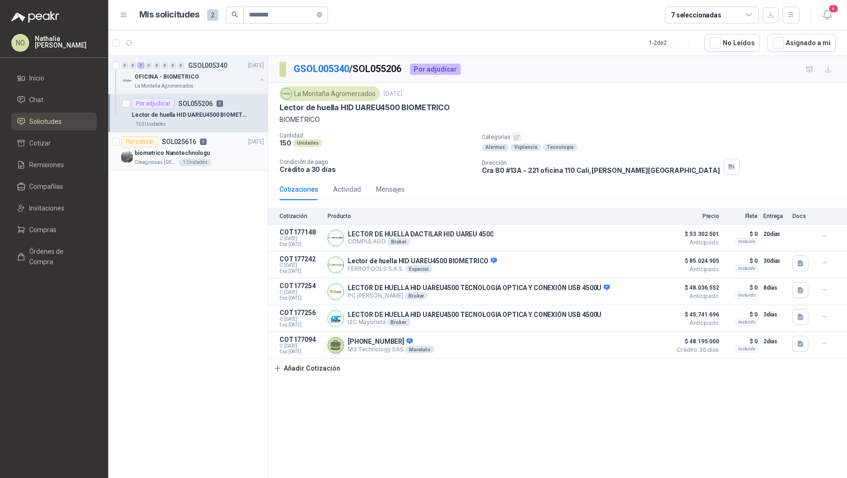
click at [237, 153] on div "biometrico Nanotechnologu" at bounding box center [199, 152] width 129 height 11
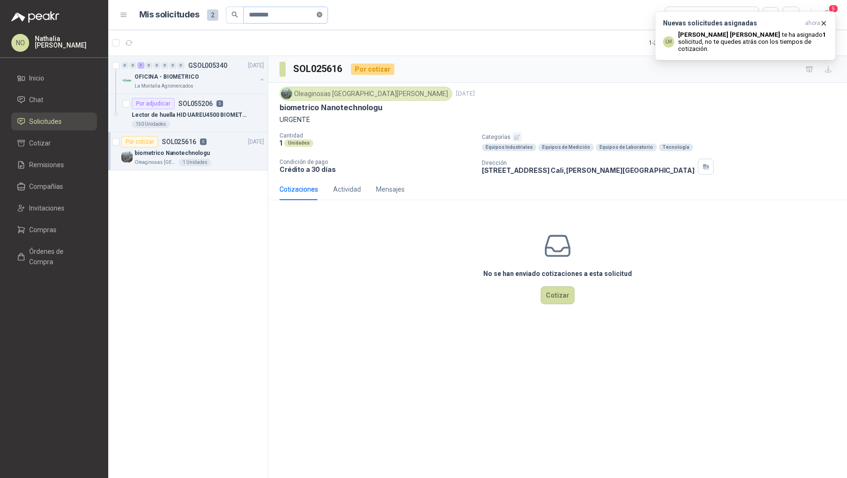
click at [322, 15] on icon "close-circle" at bounding box center [320, 15] width 6 height 6
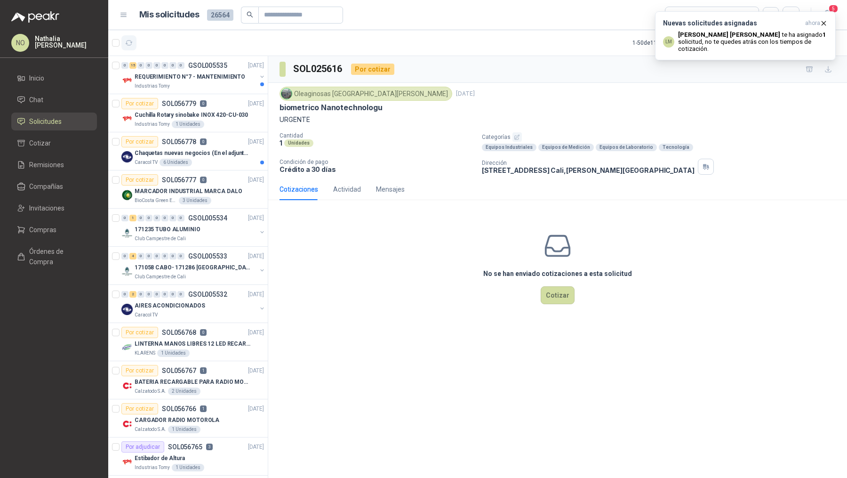
click at [132, 47] on button "button" at bounding box center [128, 42] width 15 height 15
click at [824, 23] on icon "button" at bounding box center [824, 23] width 4 height 4
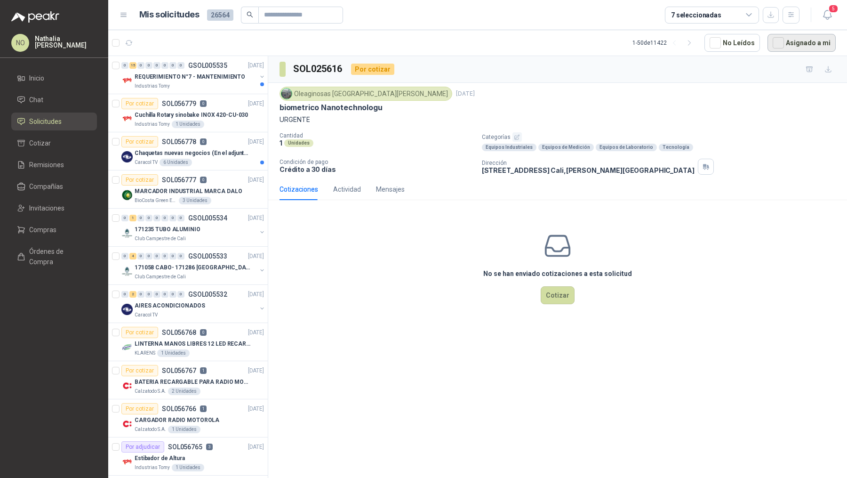
click at [799, 39] on button "Asignado a mi" at bounding box center [802, 43] width 68 height 18
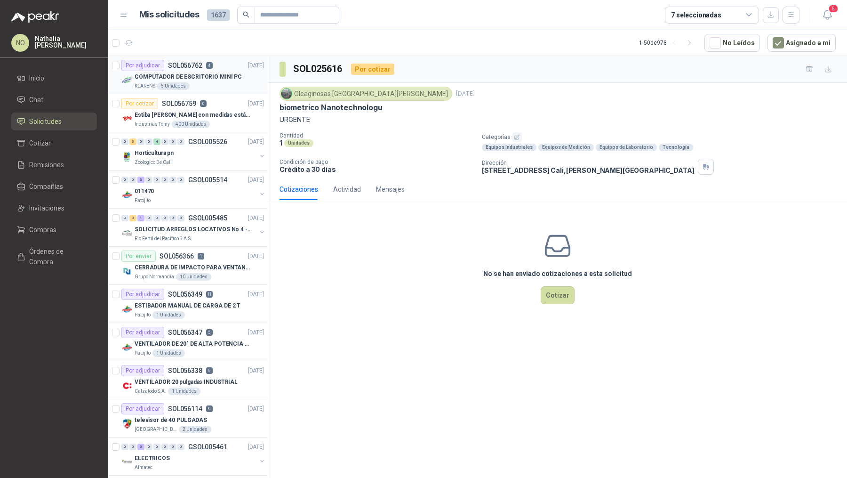
click at [203, 80] on p "COMPUTADOR DE ESCRITORIO MINI PC" at bounding box center [188, 76] width 107 height 9
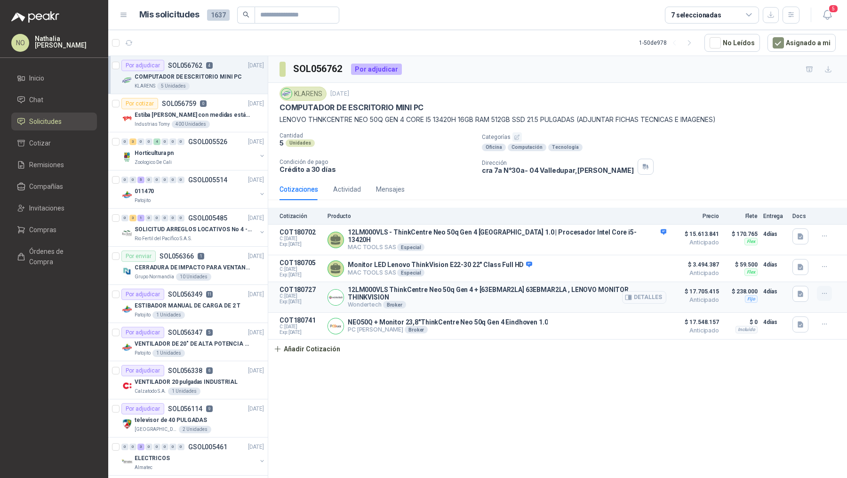
click at [821, 290] on icon "button" at bounding box center [825, 294] width 8 height 8
click at [806, 252] on button "Editar" at bounding box center [805, 250] width 75 height 15
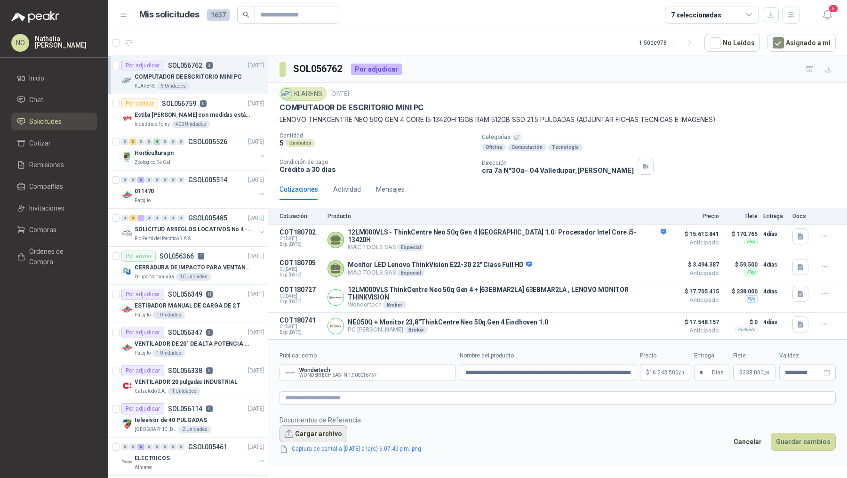
click at [318, 425] on button "Cargar archivo" at bounding box center [314, 433] width 68 height 17
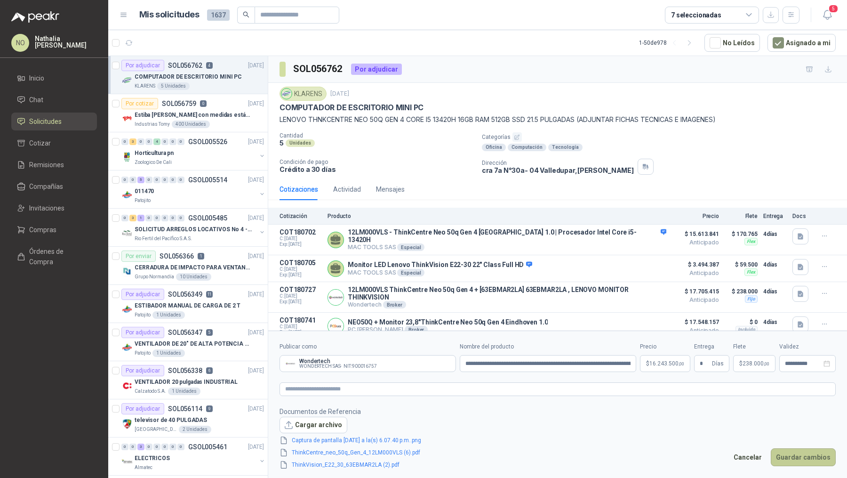
click at [808, 455] on button "Guardar cambios" at bounding box center [803, 457] width 65 height 18
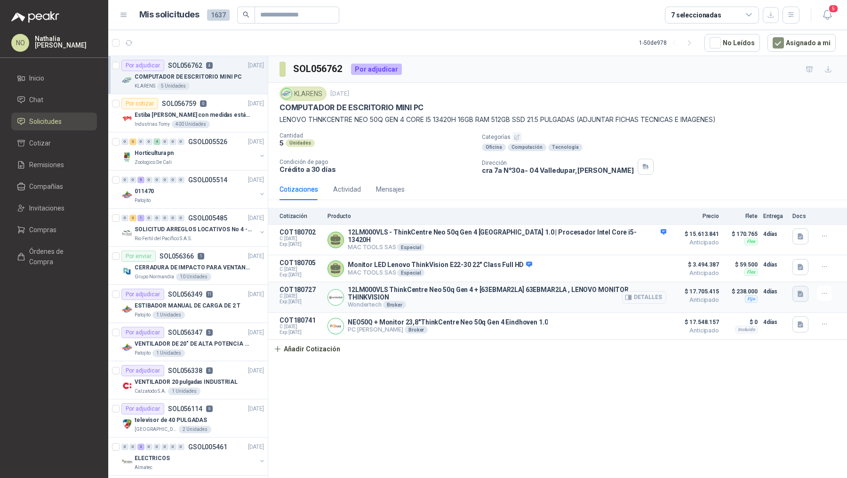
click at [802, 291] on icon "button" at bounding box center [801, 294] width 6 height 6
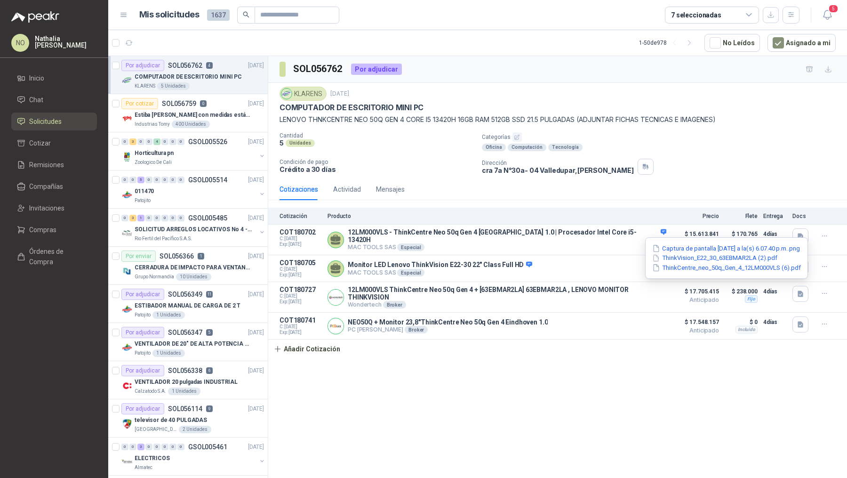
click at [657, 366] on div "SOL056762 Por adjudicar KLARENS 18 sept, 2025 COMPUTADOR DE ESCRITORIO MINI PC …" at bounding box center [557, 268] width 579 height 425
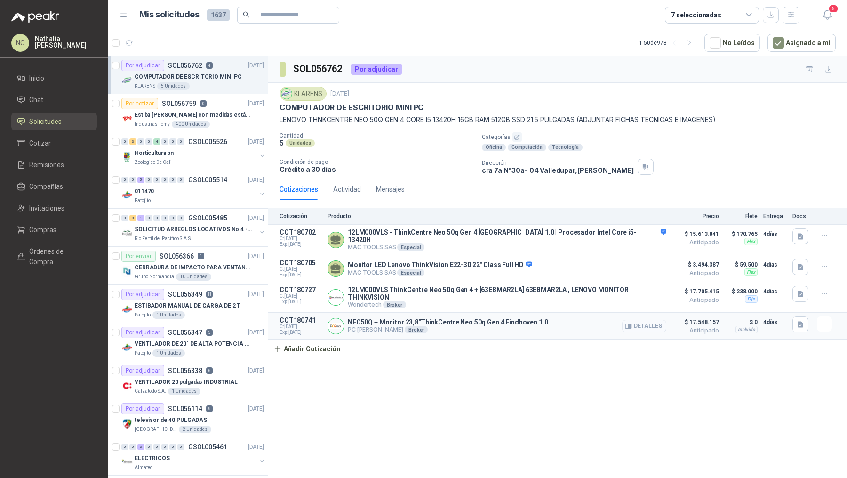
click at [644, 320] on button "Detalles" at bounding box center [644, 326] width 44 height 13
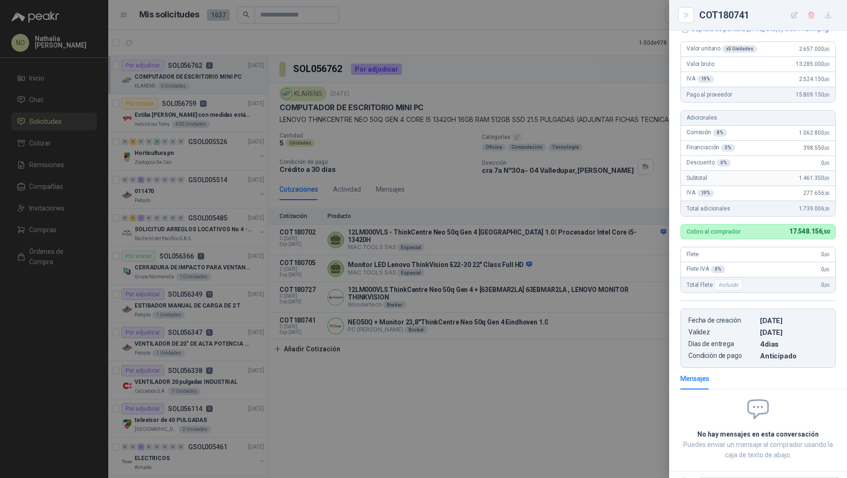
click at [497, 307] on div at bounding box center [423, 239] width 847 height 478
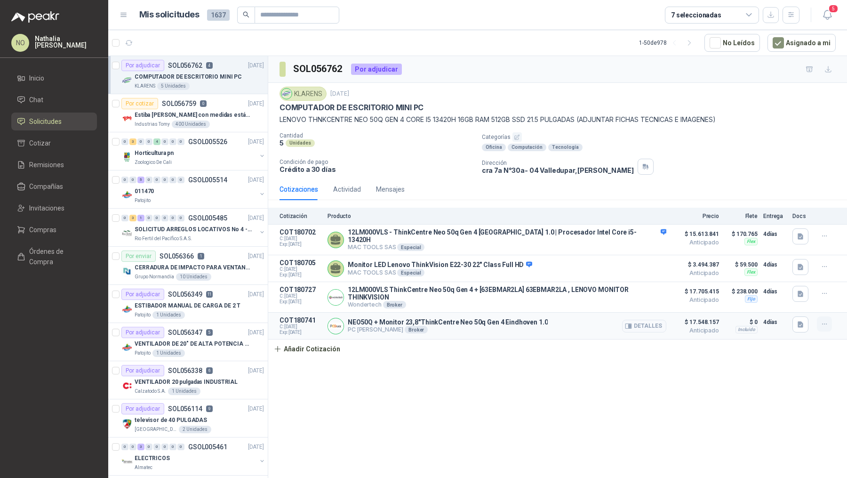
click at [825, 320] on icon "button" at bounding box center [825, 324] width 8 height 8
click at [797, 279] on button "Editar" at bounding box center [805, 277] width 75 height 15
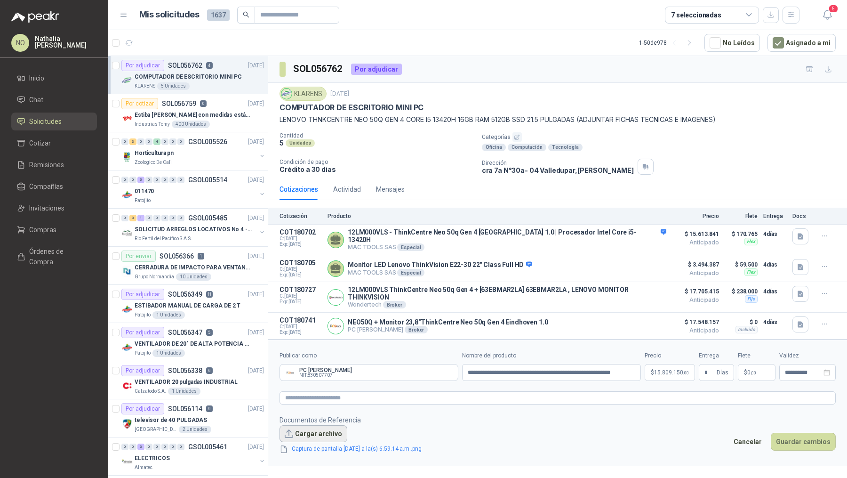
click at [328, 427] on button "Cargar archivo" at bounding box center [314, 433] width 68 height 17
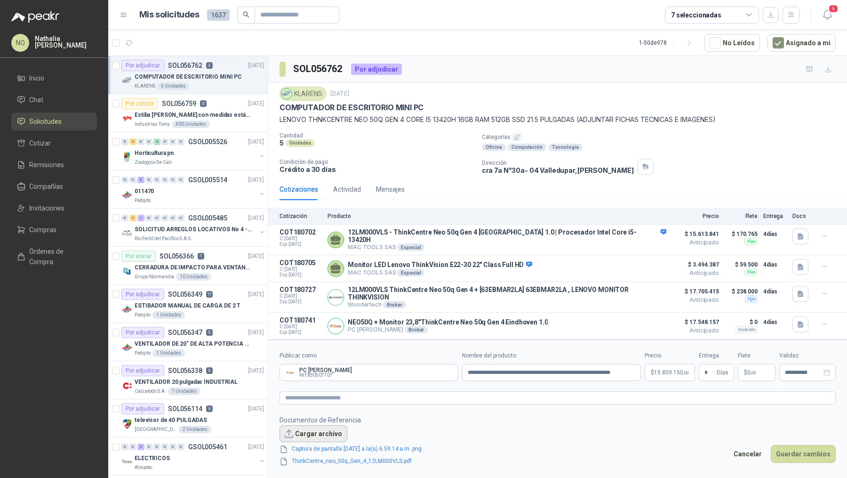
click at [322, 429] on button "Cargar archivo" at bounding box center [314, 433] width 68 height 17
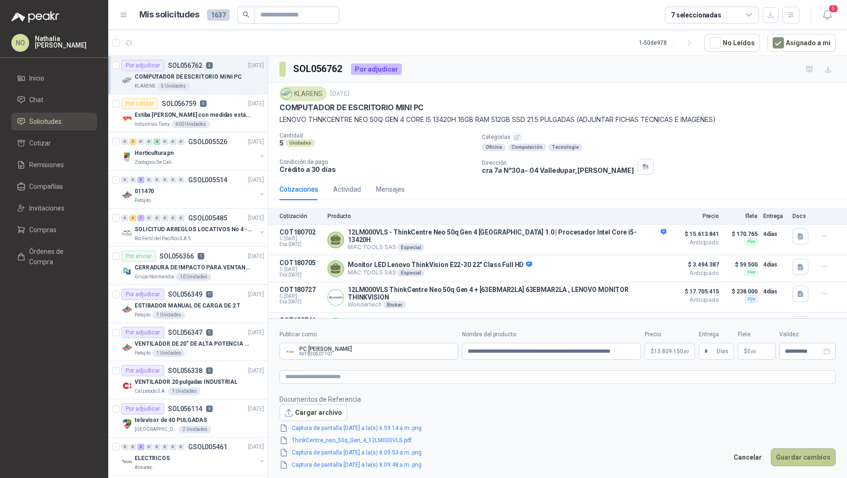
click at [801, 460] on button "Guardar cambios" at bounding box center [803, 457] width 65 height 18
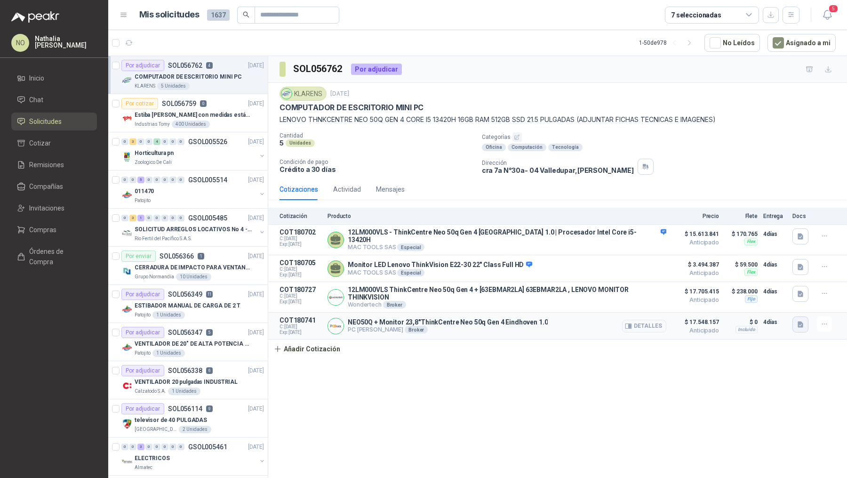
click at [804, 321] on icon "button" at bounding box center [801, 325] width 8 height 8
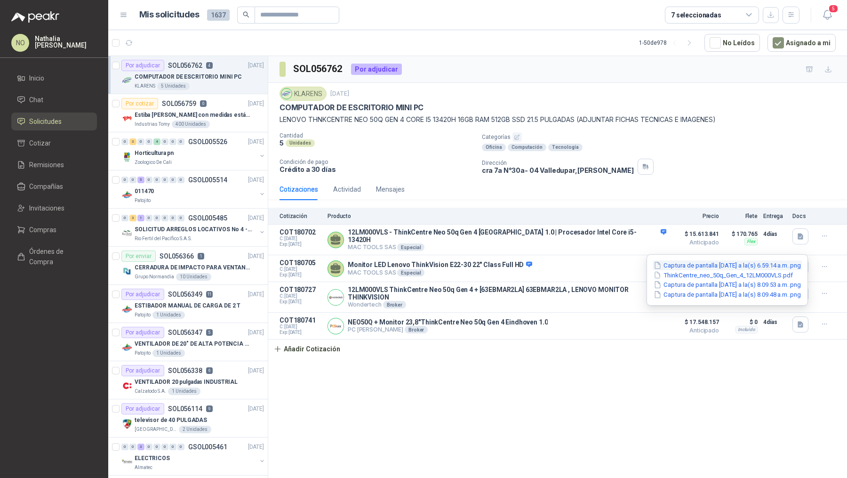
click at [712, 263] on button "Captura de pantalla 2025-09-19 a la(s) 6.59.14 a.m..png" at bounding box center [727, 265] width 149 height 10
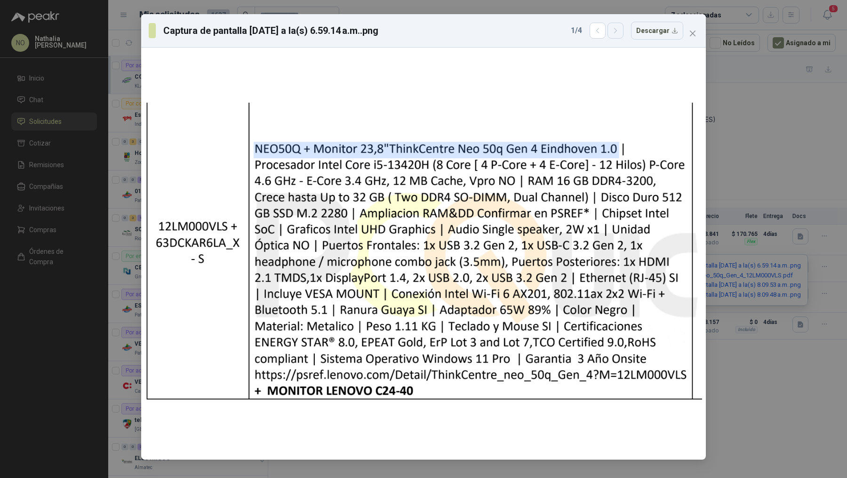
click at [624, 31] on button "button" at bounding box center [616, 31] width 16 height 16
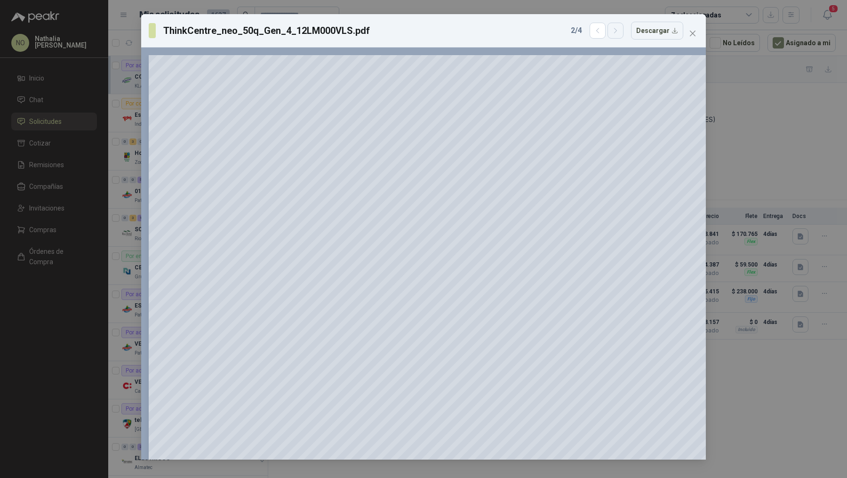
click at [624, 32] on button "button" at bounding box center [616, 31] width 16 height 16
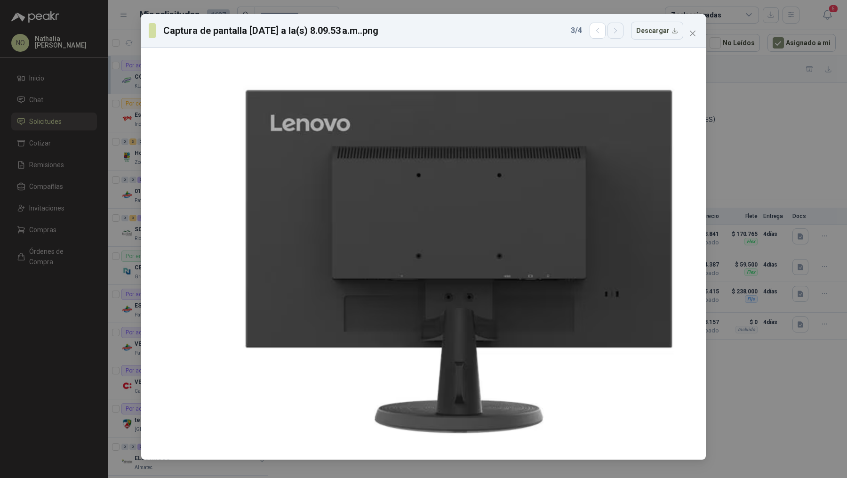
click at [624, 32] on button "button" at bounding box center [616, 31] width 16 height 16
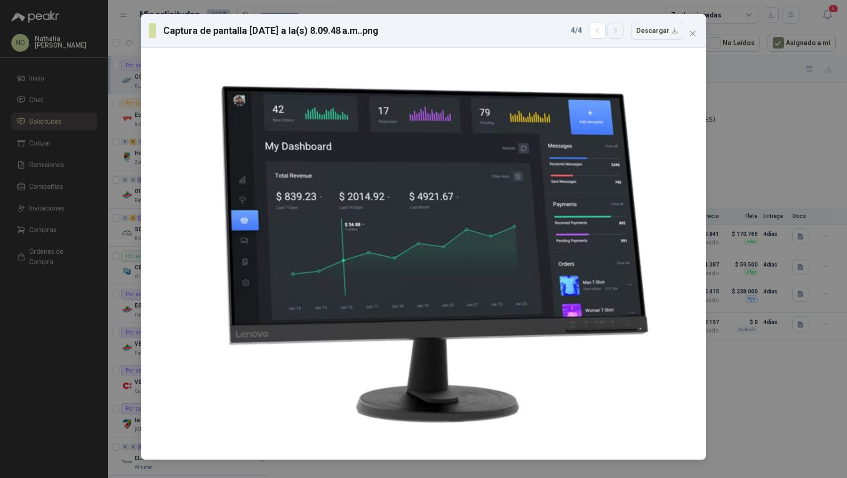
click at [624, 32] on button "button" at bounding box center [616, 31] width 16 height 16
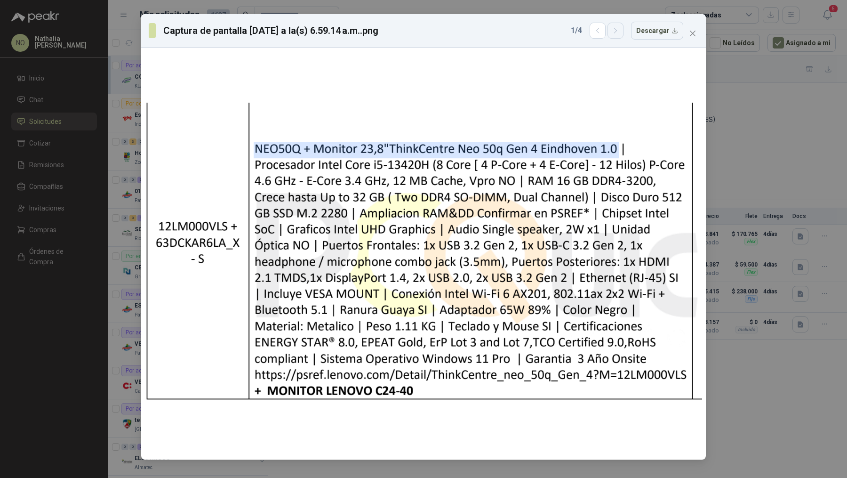
click at [624, 32] on button "button" at bounding box center [616, 31] width 16 height 16
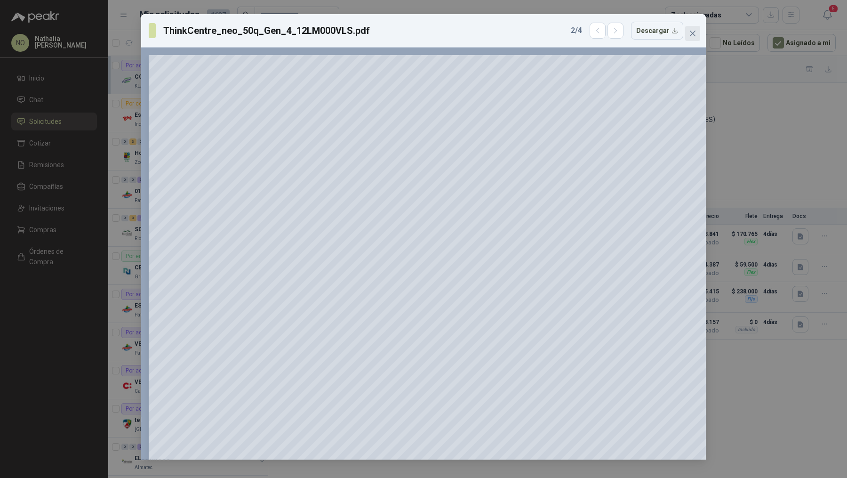
click at [692, 32] on icon "close" at bounding box center [693, 34] width 6 height 6
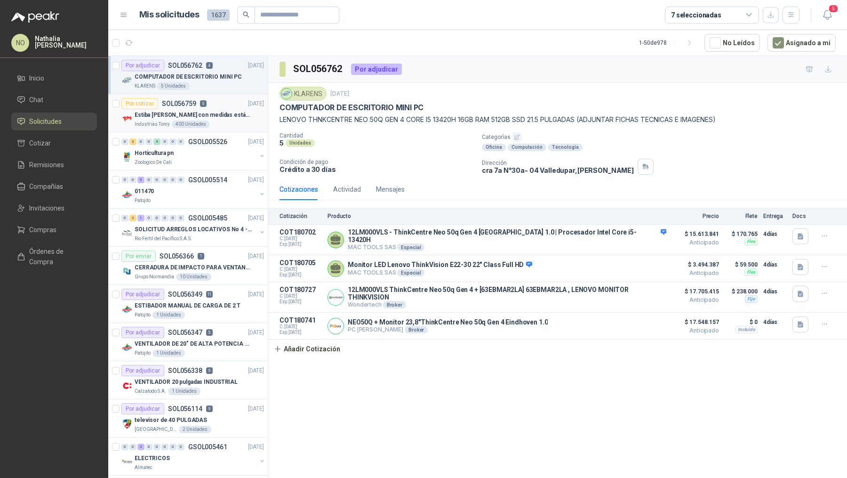
click at [232, 113] on p "Estiba [PERSON_NAME] con medidas estándar 1x120x15 de alto" at bounding box center [193, 115] width 117 height 9
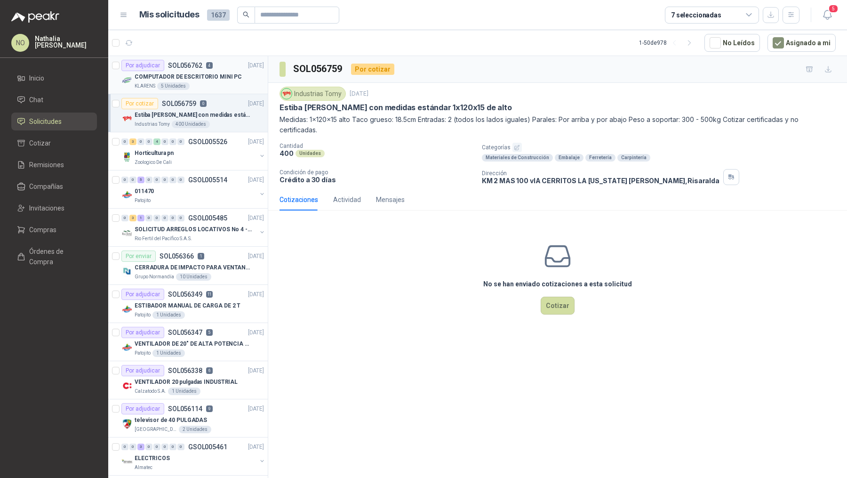
click at [242, 81] on div "COMPUTADOR DE ESCRITORIO MINI PC" at bounding box center [199, 76] width 129 height 11
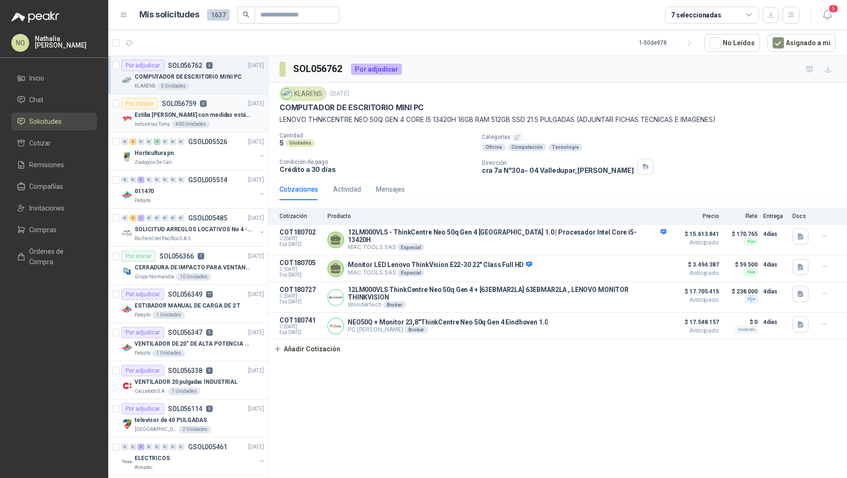
click at [204, 114] on p "Estiba [PERSON_NAME] con medidas estándar 1x120x15 de alto" at bounding box center [193, 115] width 117 height 9
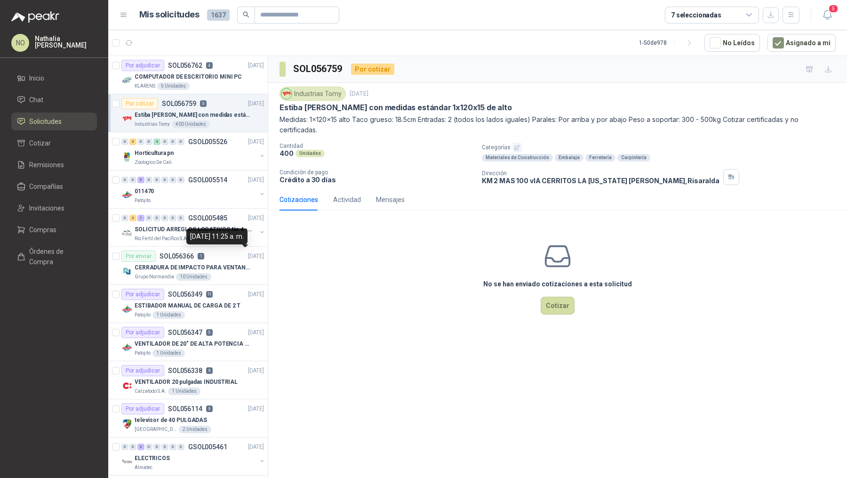
click at [228, 228] on div "[DATE] 11:25 a. m." at bounding box center [216, 236] width 61 height 16
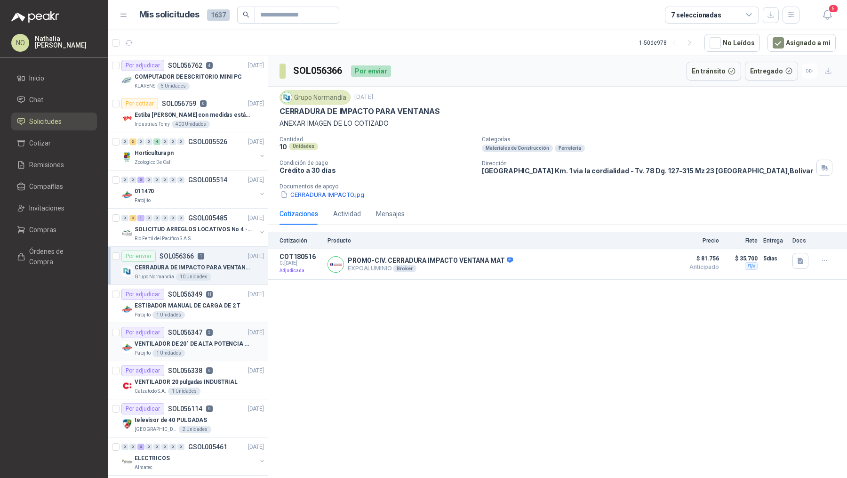
click at [214, 327] on div "Por adjudicar SOL056347 5 17/09/25" at bounding box center [192, 332] width 143 height 11
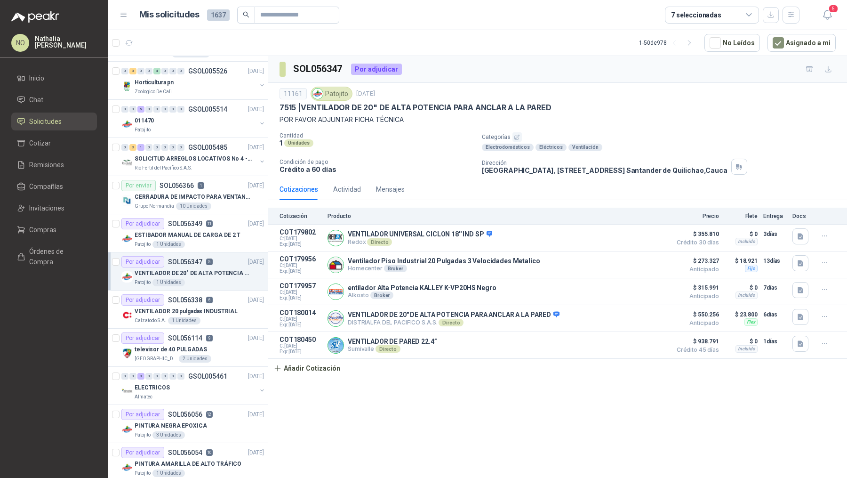
scroll to position [72, 0]
click at [214, 245] on article "Por adjudicar SOL056349 11 17/09/25 ESTIBADOR MANUAL DE CARGA DE 2 T Patojito 1…" at bounding box center [188, 232] width 160 height 38
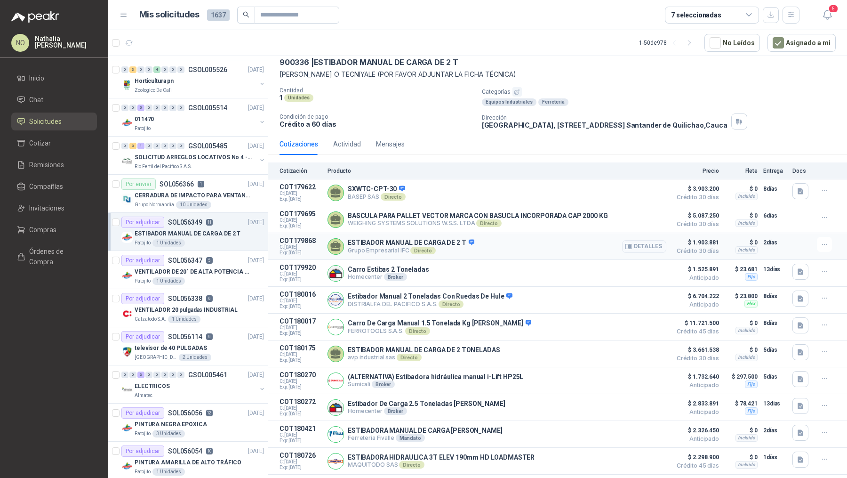
scroll to position [55, 0]
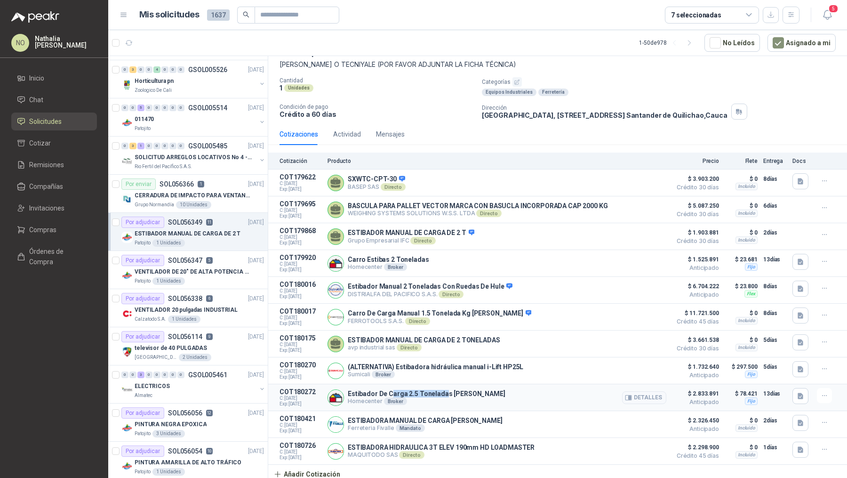
drag, startPoint x: 391, startPoint y: 392, endPoint x: 442, endPoint y: 392, distance: 50.8
click at [442, 392] on p "Estibador De Carga 2.5 Toneladas Stanley" at bounding box center [427, 394] width 158 height 8
click at [433, 366] on p "(ALTERNATIVA) Estibadora hidráulica manual i-Lift HP25L" at bounding box center [436, 367] width 176 height 8
click at [43, 81] on span "Inicio" at bounding box center [36, 78] width 15 height 10
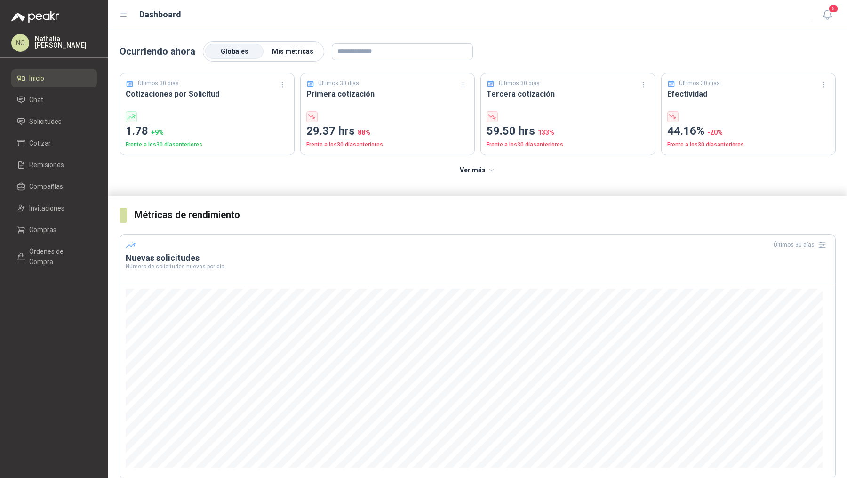
click at [299, 55] on span "Mis métricas" at bounding box center [292, 52] width 41 height 8
click at [231, 49] on span "Globales" at bounding box center [235, 52] width 28 height 8
click at [48, 118] on span "Solicitudes" at bounding box center [45, 121] width 32 height 10
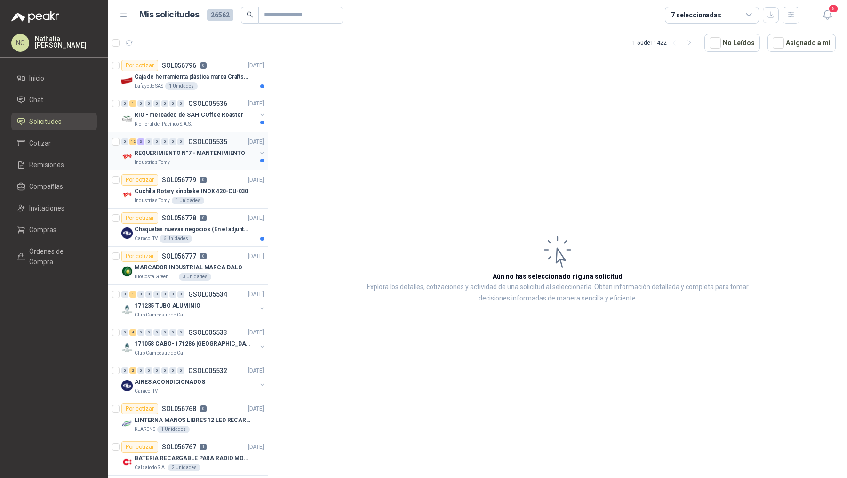
click at [224, 164] on div "Industrias Tomy" at bounding box center [196, 163] width 122 height 8
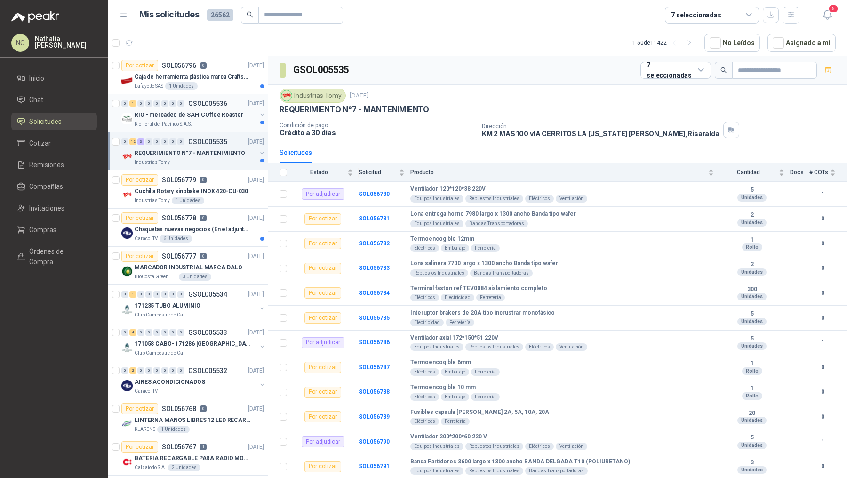
click at [236, 116] on div "RIO - mercadeo de SAFI COffee Roaster" at bounding box center [196, 114] width 122 height 11
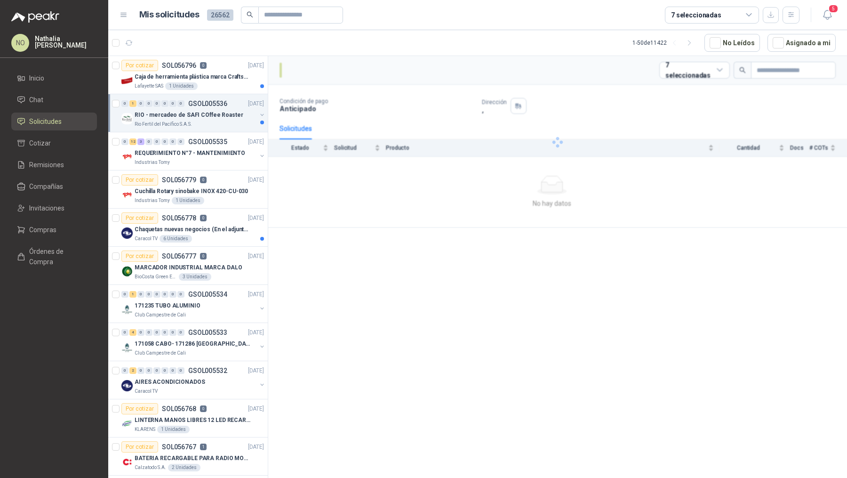
click at [236, 116] on div "RIO - mercadeo de SAFI COffee Roaster" at bounding box center [196, 114] width 122 height 11
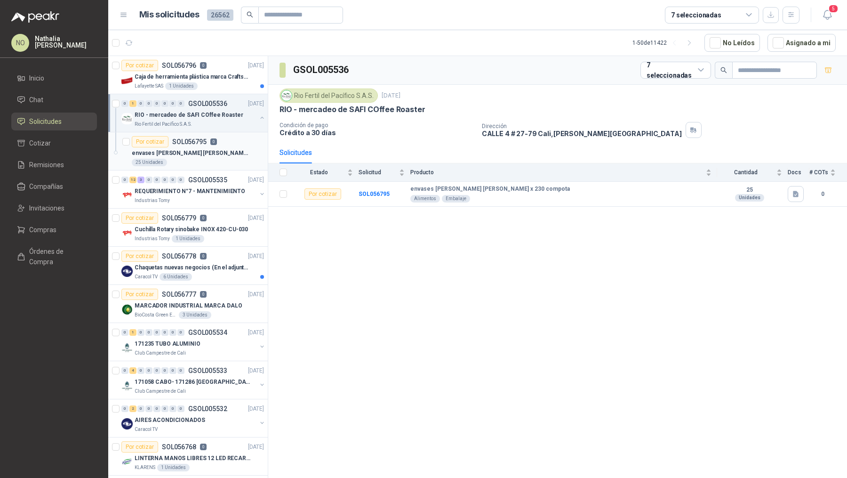
scroll to position [40, 0]
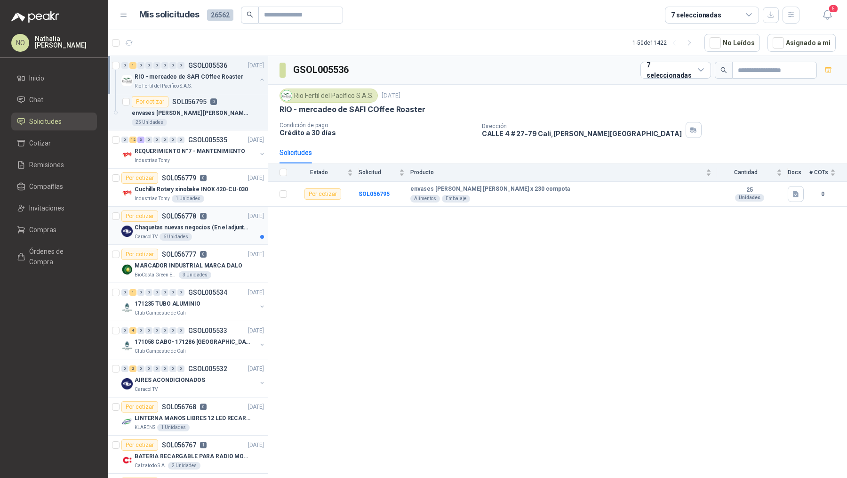
click at [230, 226] on p "Chaquetas nuevas negocios (En el adjunto mas informacion)" at bounding box center [193, 227] width 117 height 9
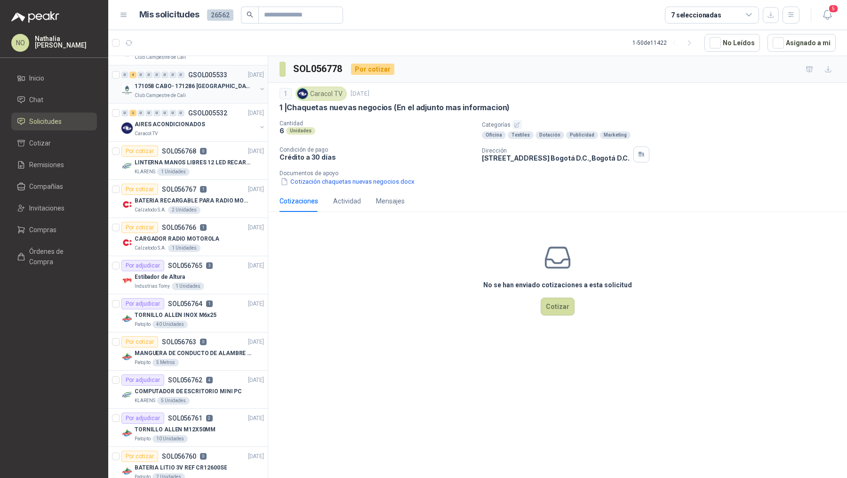
scroll to position [304, 0]
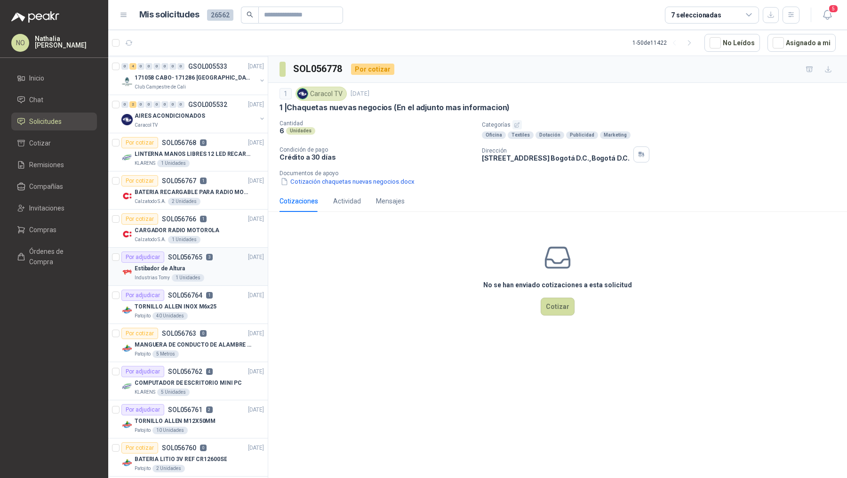
click at [221, 265] on div "Estibador de Altura" at bounding box center [199, 268] width 129 height 11
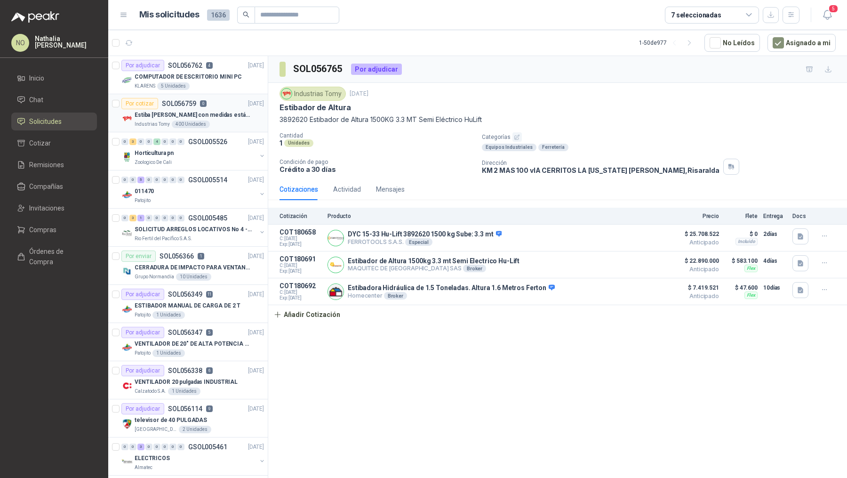
click at [223, 109] on div "Estiba [PERSON_NAME] con medidas estándar 1x120x15 de alto" at bounding box center [199, 114] width 129 height 11
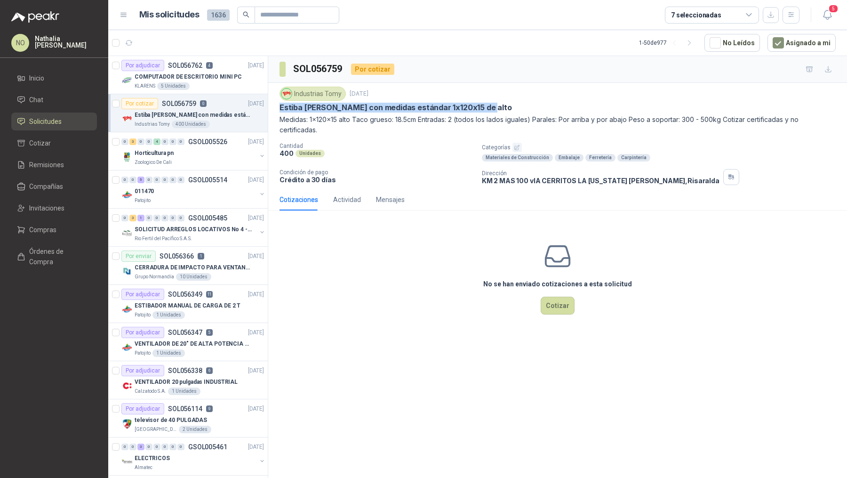
drag, startPoint x: 280, startPoint y: 107, endPoint x: 491, endPoint y: 107, distance: 210.4
click at [491, 107] on div "Estiba [PERSON_NAME] con medidas estándar 1x120x15 de alto" at bounding box center [558, 108] width 556 height 10
copy p "Estiba [PERSON_NAME] con medidas estándar 1x120x15 de alto"
click at [204, 82] on div "KLARENS 5 Unidades" at bounding box center [199, 86] width 129 height 8
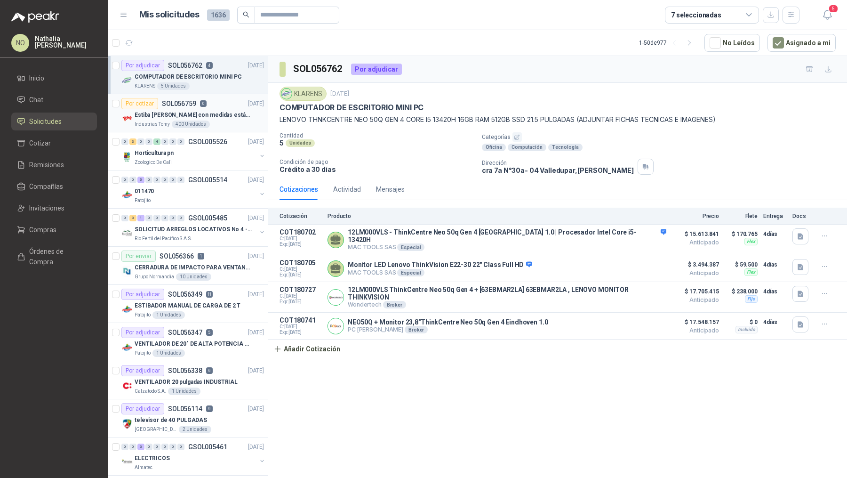
click at [220, 108] on div "Por cotizar SOL056759 0 18/09/25" at bounding box center [192, 103] width 143 height 11
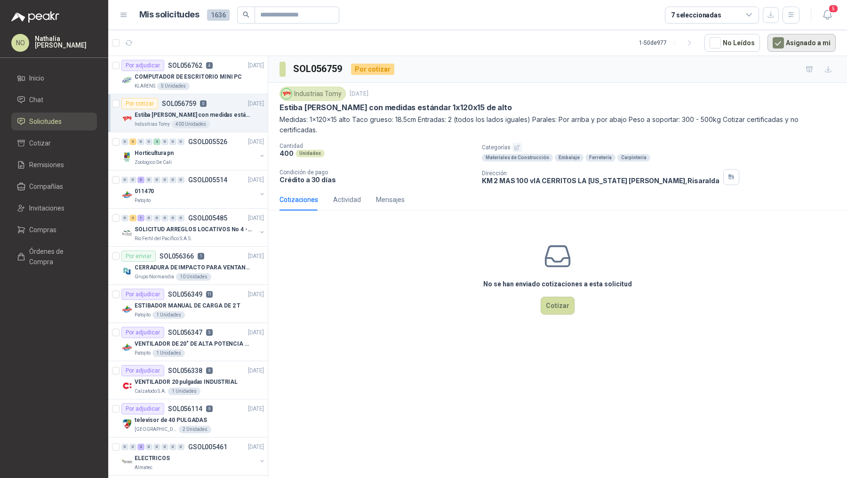
click at [800, 48] on button "Asignado a mi" at bounding box center [802, 43] width 68 height 18
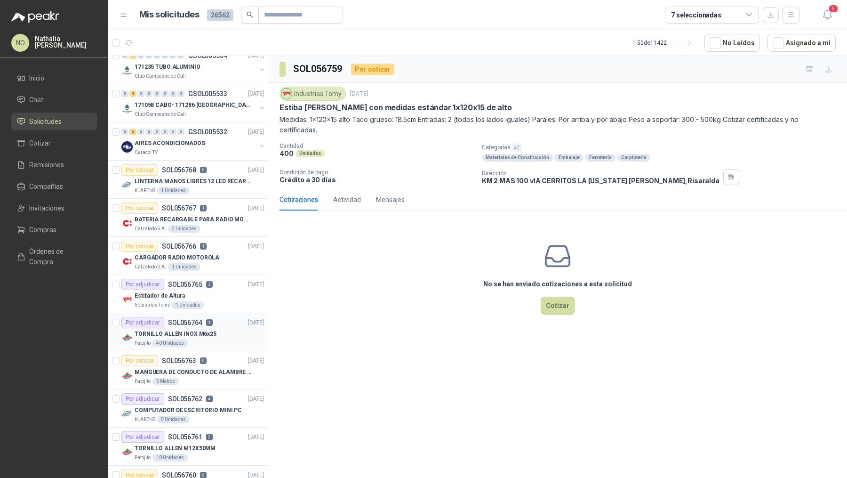
scroll to position [292, 0]
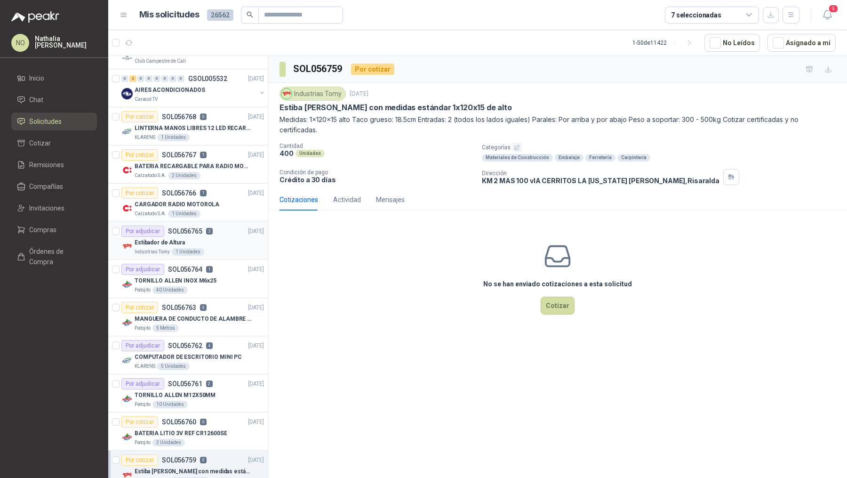
click at [211, 233] on div "Por adjudicar SOL056765 3 18/09/25" at bounding box center [192, 230] width 143 height 11
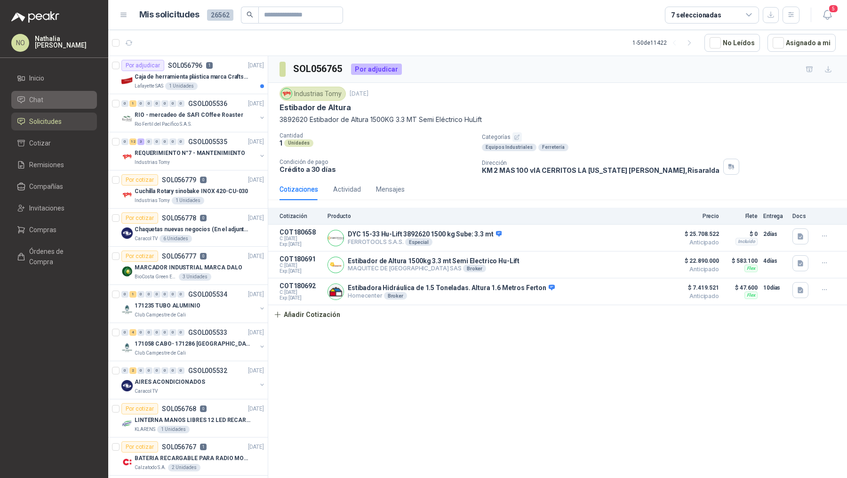
click at [51, 107] on link "Chat" at bounding box center [54, 100] width 86 height 18
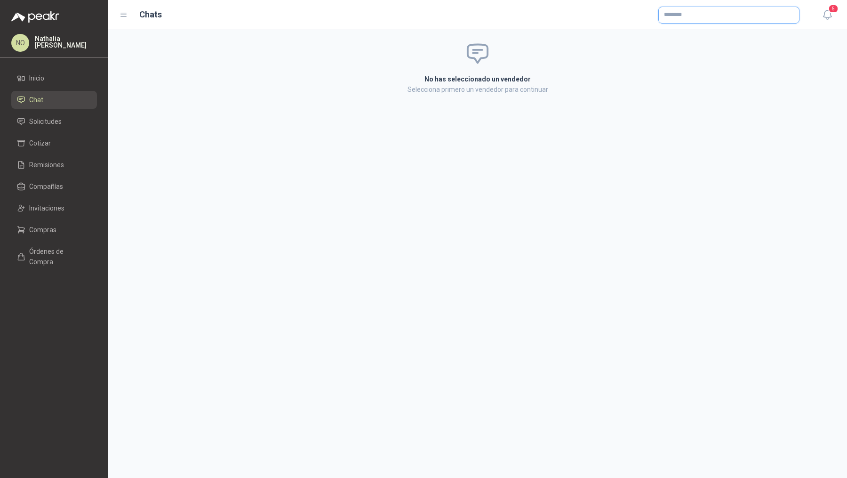
click at [702, 12] on input "text" at bounding box center [729, 15] width 140 height 16
click at [712, 36] on p "Alkosto" at bounding box center [744, 35] width 126 height 6
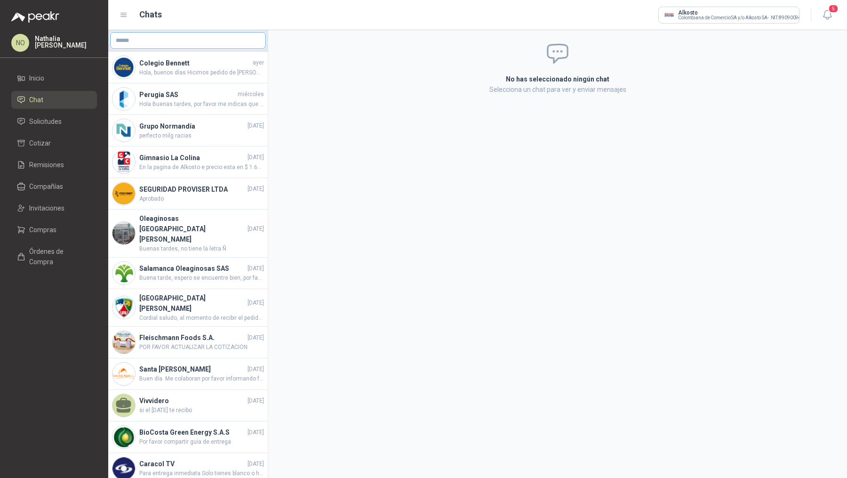
click at [194, 46] on input "text" at bounding box center [188, 40] width 155 height 16
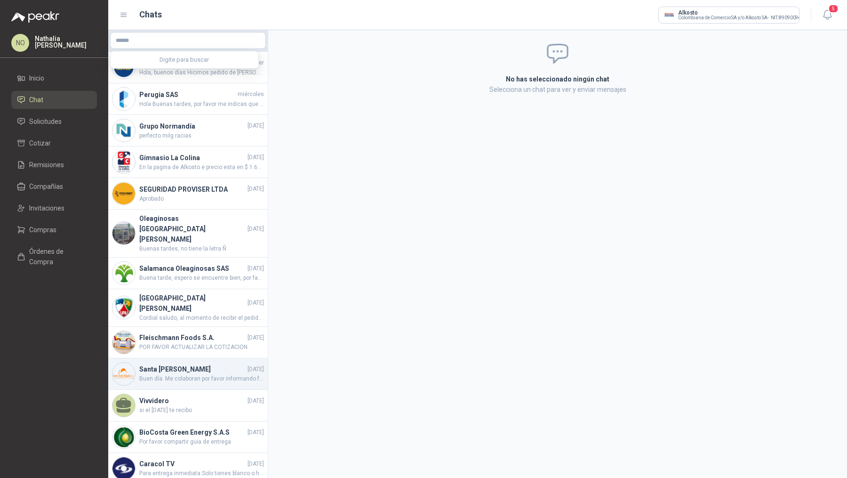
click at [205, 364] on h4 "Santa Anita Napoles" at bounding box center [192, 369] width 106 height 10
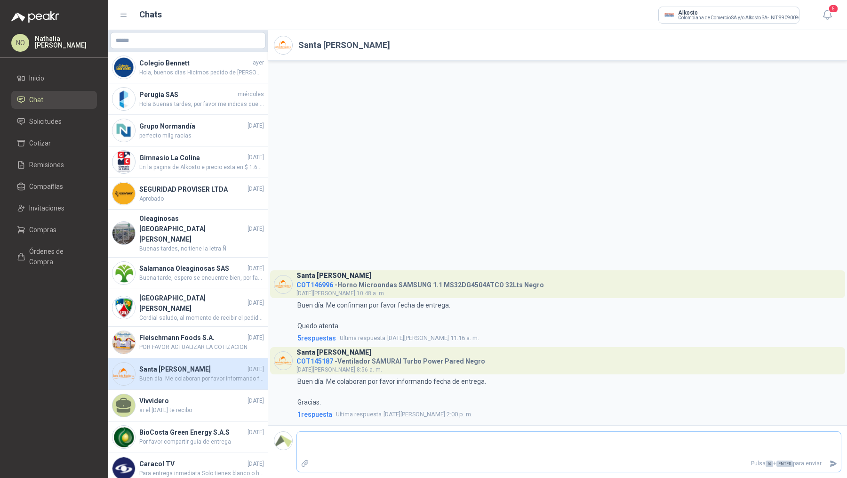
click at [363, 445] on textarea at bounding box center [569, 445] width 544 height 22
paste textarea "**********"
click at [833, 463] on icon "Enviar" at bounding box center [834, 463] width 8 height 8
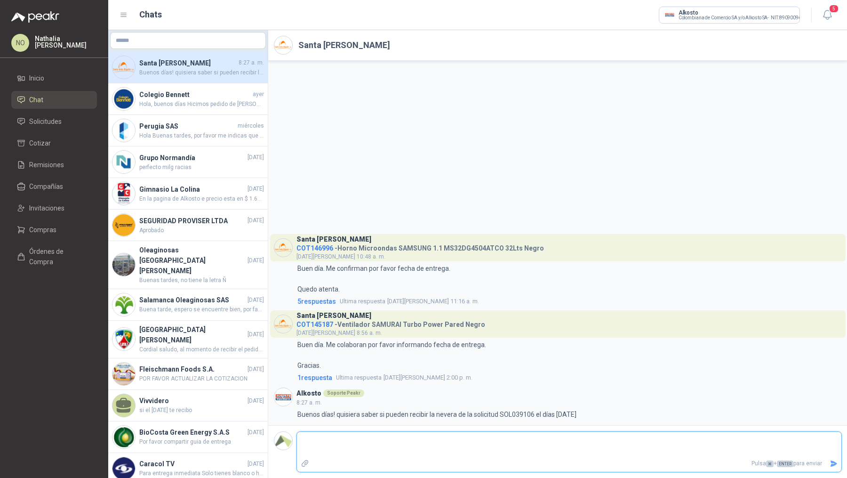
click at [826, 455] on button "Enviar" at bounding box center [834, 463] width 16 height 16
click at [299, 439] on textarea "**********" at bounding box center [569, 445] width 545 height 22
click at [835, 464] on icon "Enviar" at bounding box center [834, 463] width 7 height 6
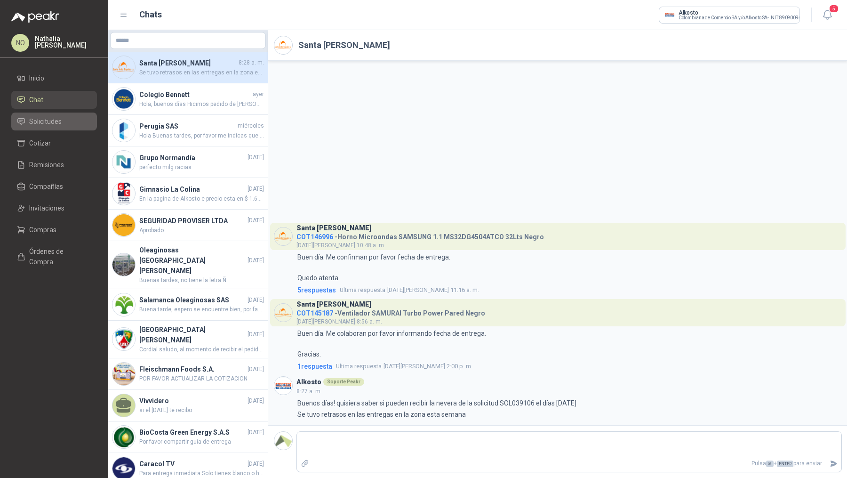
click at [55, 122] on span "Solicitudes" at bounding box center [45, 121] width 32 height 10
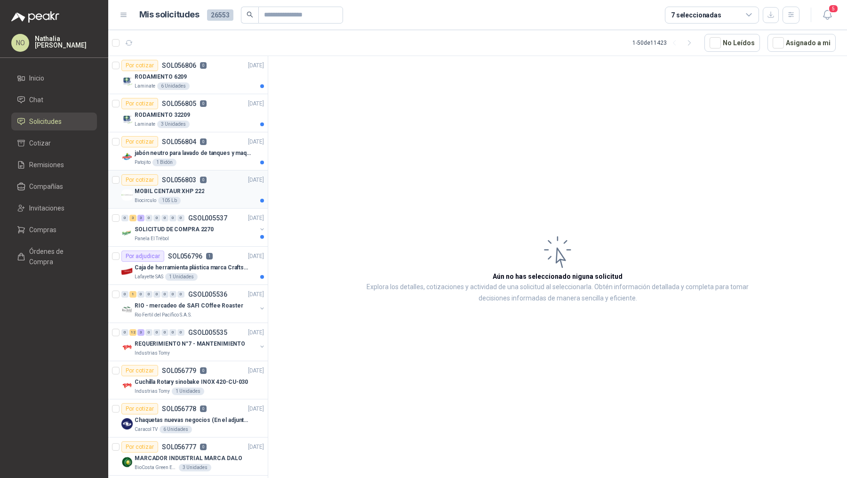
click at [211, 193] on div "MOBIL CENTAUR XHP 222" at bounding box center [199, 190] width 129 height 11
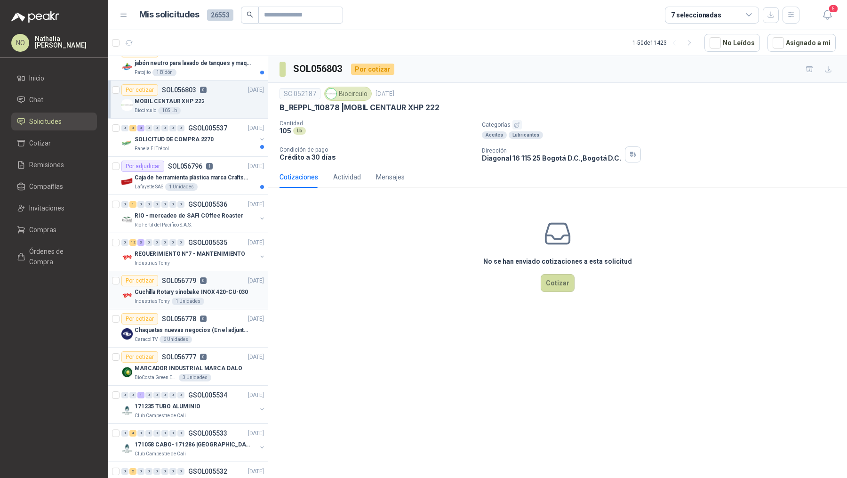
scroll to position [186, 0]
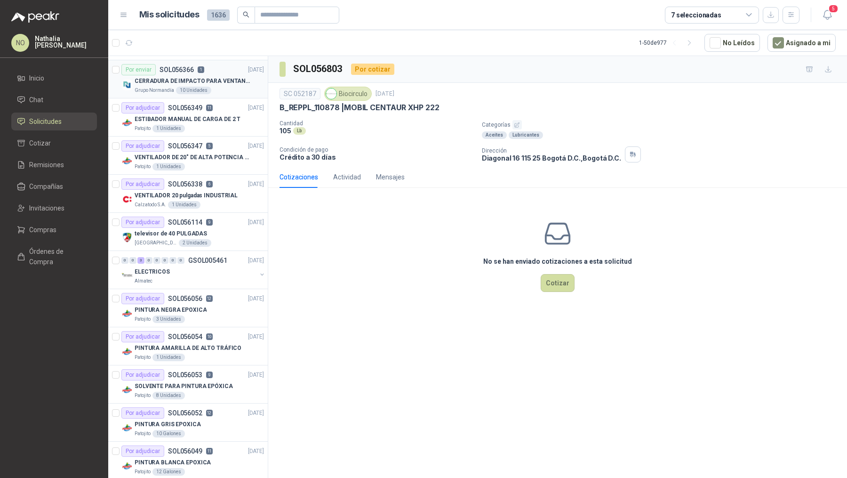
click at [205, 80] on p "CERRADURA DE IMPACTO PARA VENTANAS" at bounding box center [193, 81] width 117 height 9
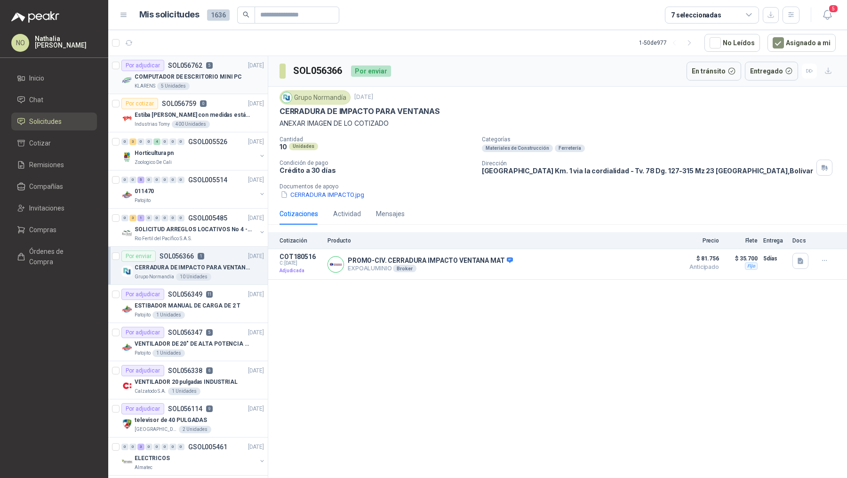
click at [217, 74] on p "COMPUTADOR DE ESCRITORIO MINI PC" at bounding box center [188, 76] width 107 height 9
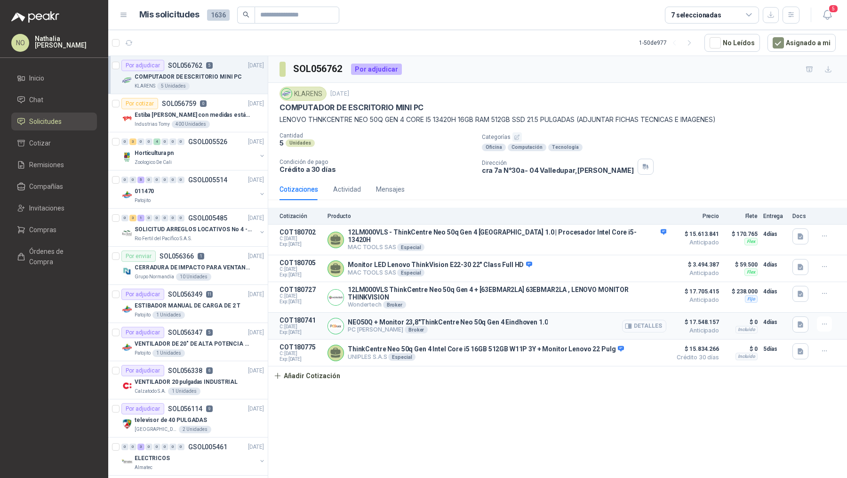
click at [653, 320] on button "Detalles" at bounding box center [644, 326] width 44 height 13
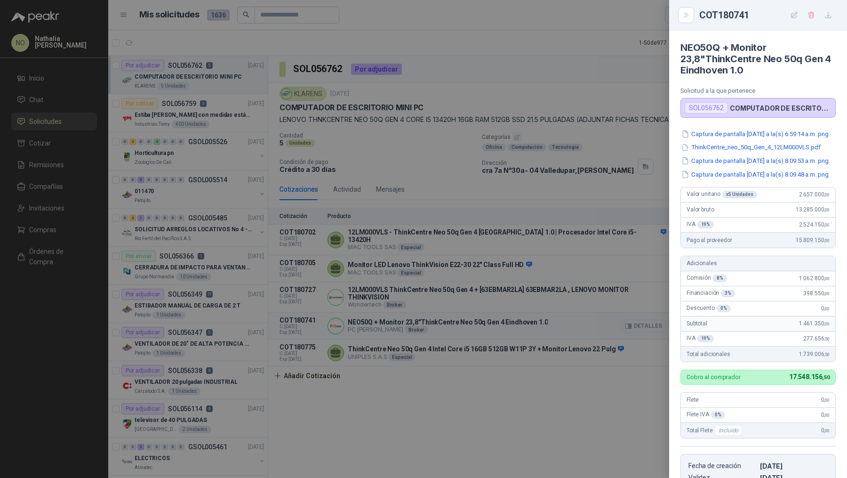
scroll to position [204, 0]
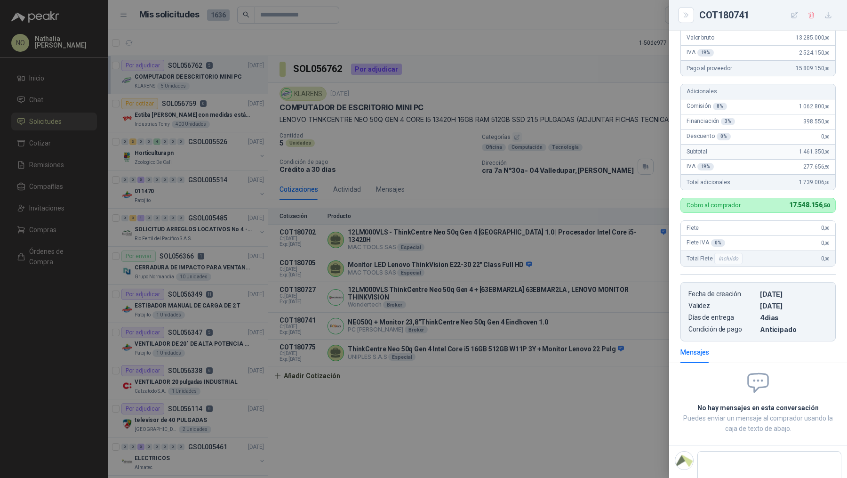
click at [571, 330] on div at bounding box center [423, 239] width 847 height 478
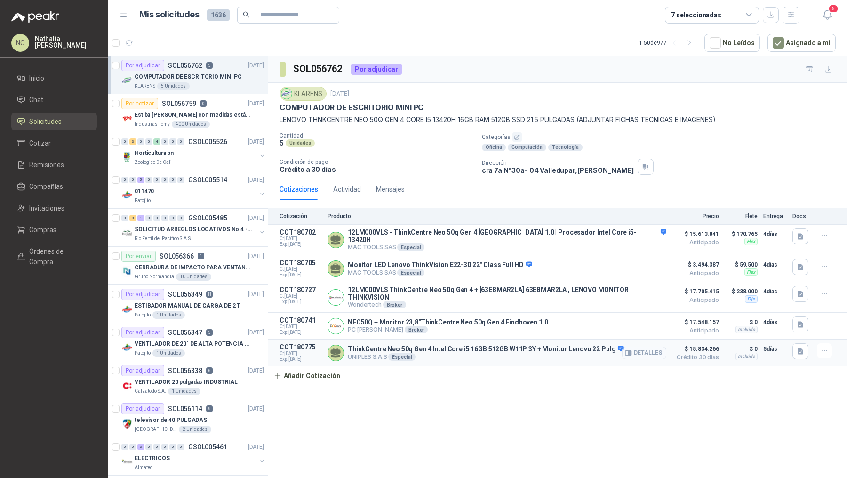
click at [641, 346] on button "Detalles" at bounding box center [644, 352] width 44 height 13
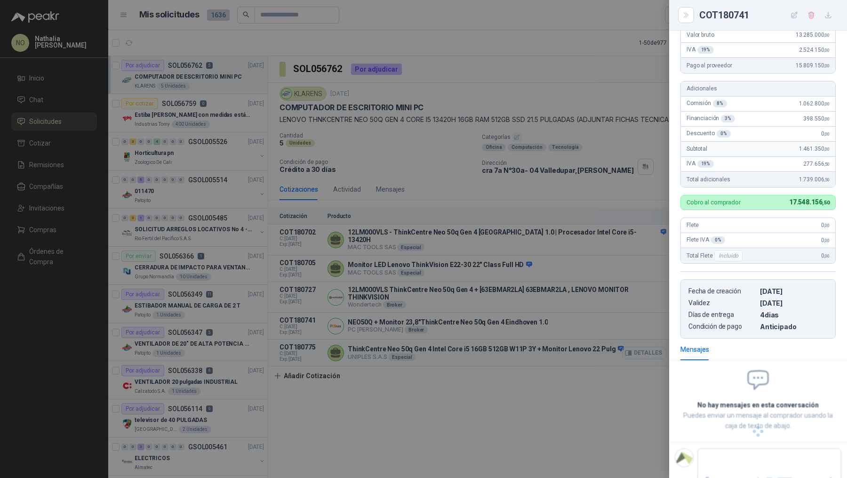
scroll to position [133, 0]
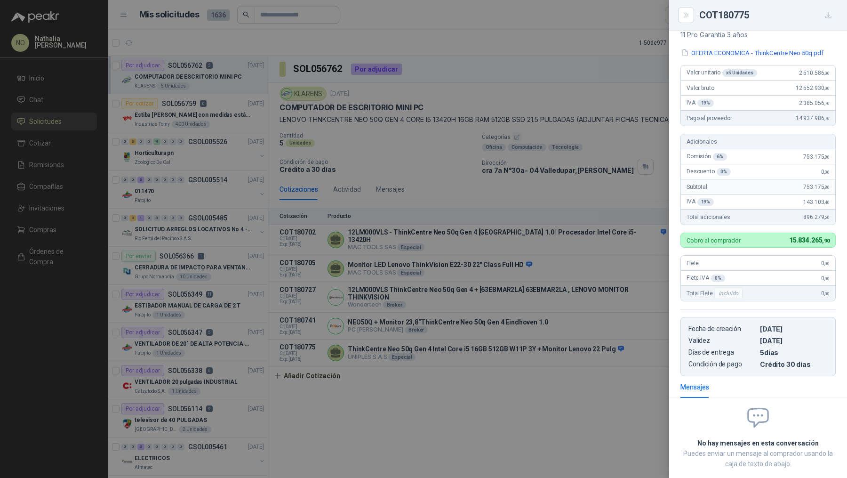
click at [444, 338] on div at bounding box center [423, 239] width 847 height 478
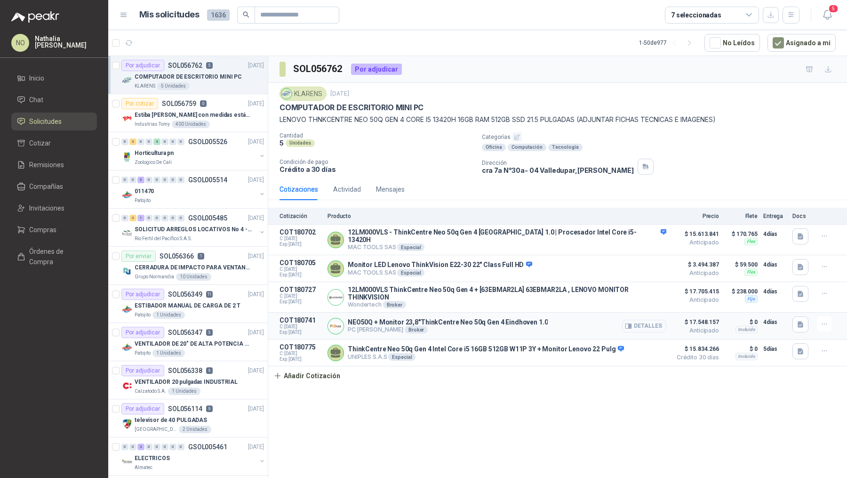
click at [651, 320] on button "Detalles" at bounding box center [644, 326] width 44 height 13
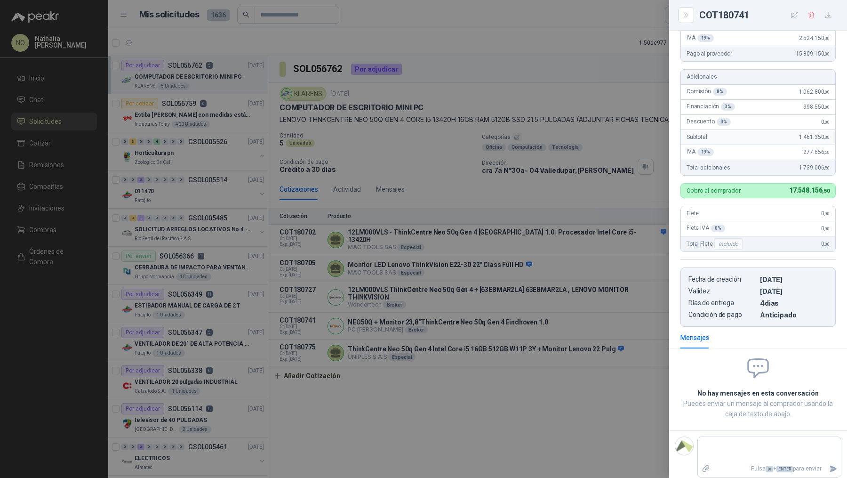
scroll to position [185, 0]
click at [623, 318] on div at bounding box center [423, 239] width 847 height 478
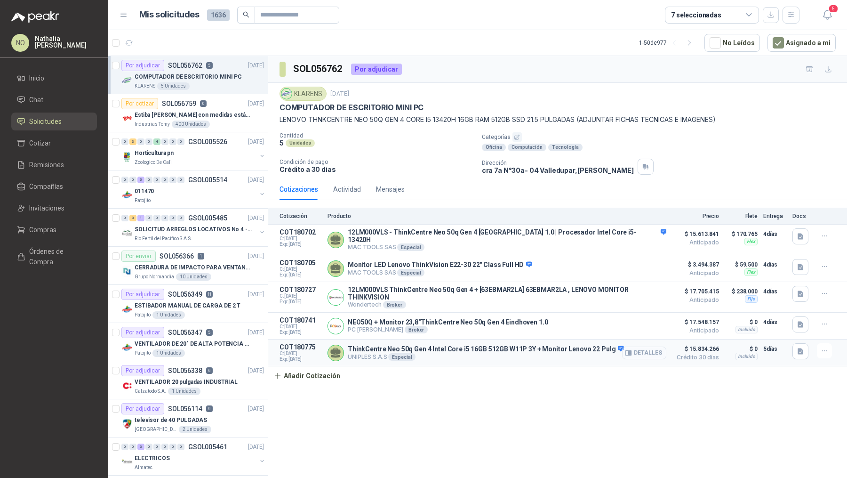
click at [632, 349] on icon "button" at bounding box center [628, 352] width 7 height 7
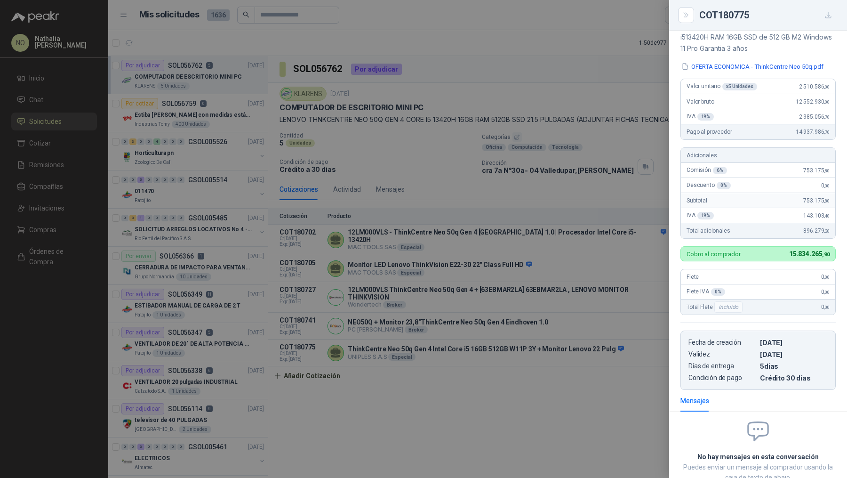
scroll to position [115, 0]
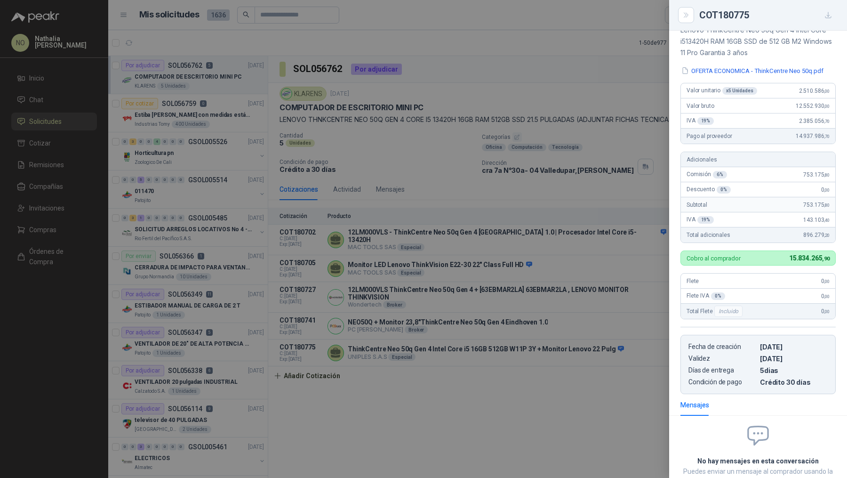
click at [487, 314] on div at bounding box center [423, 239] width 847 height 478
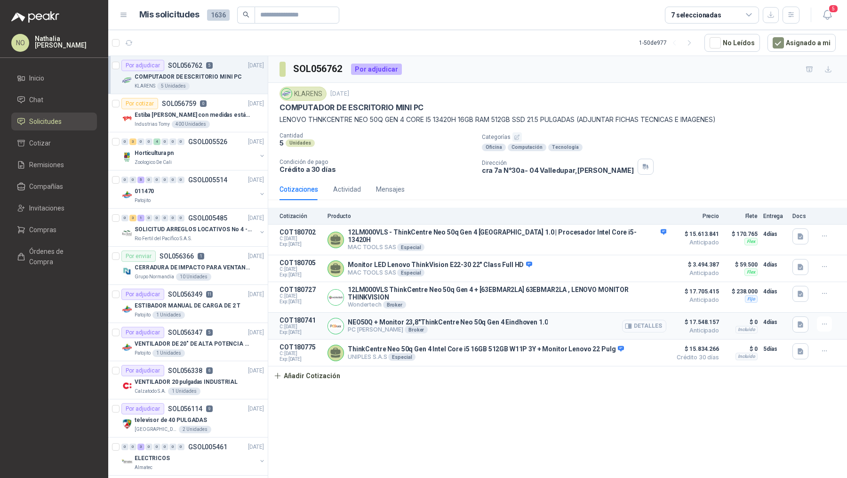
click at [640, 320] on button "Detalles" at bounding box center [644, 326] width 44 height 13
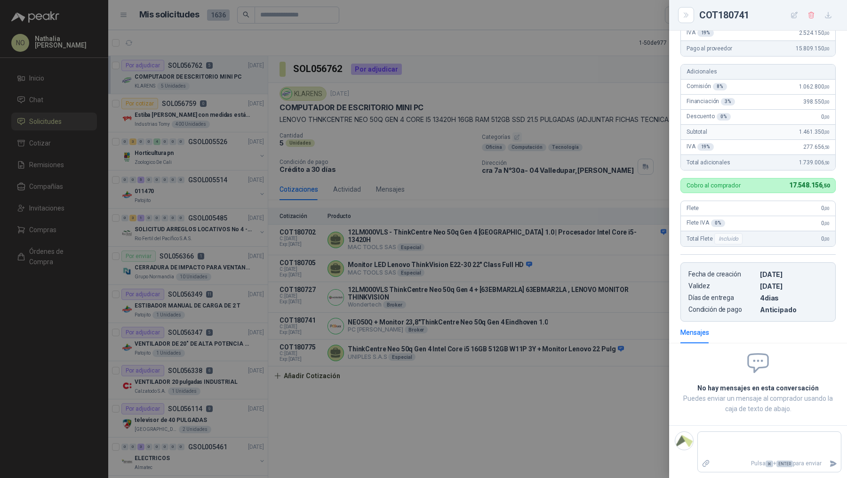
scroll to position [112, 0]
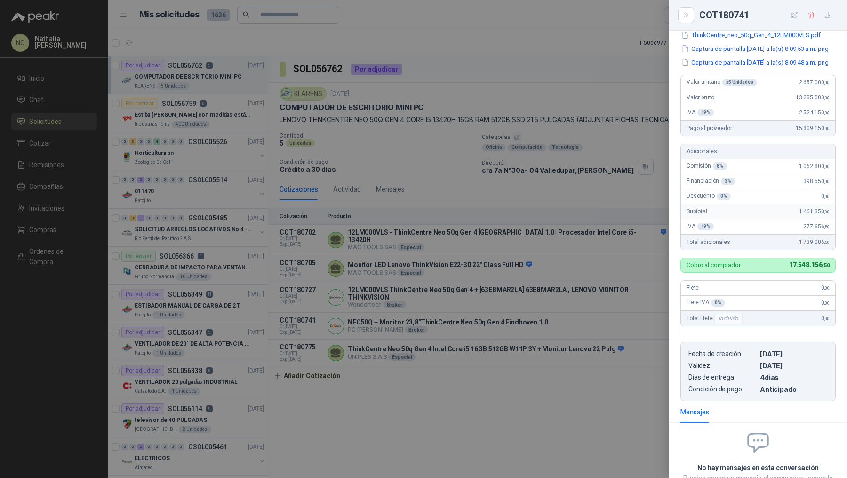
click at [522, 274] on div at bounding box center [423, 239] width 847 height 478
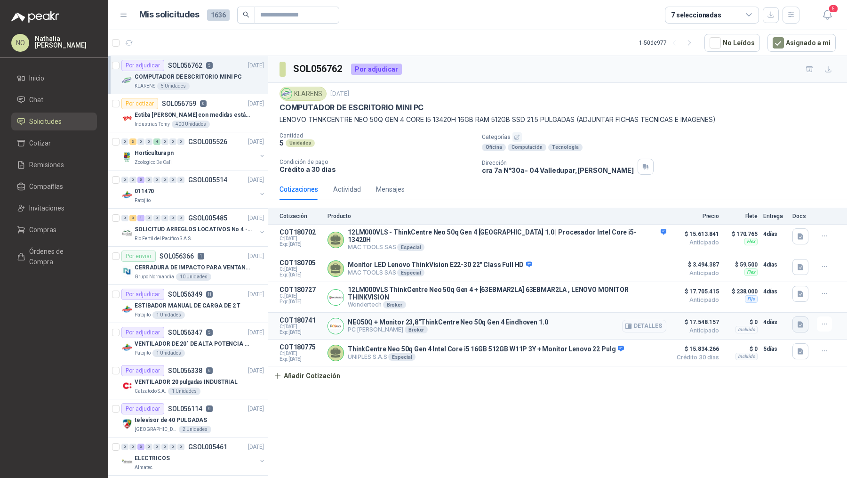
click at [801, 322] on icon "button" at bounding box center [801, 325] width 6 height 6
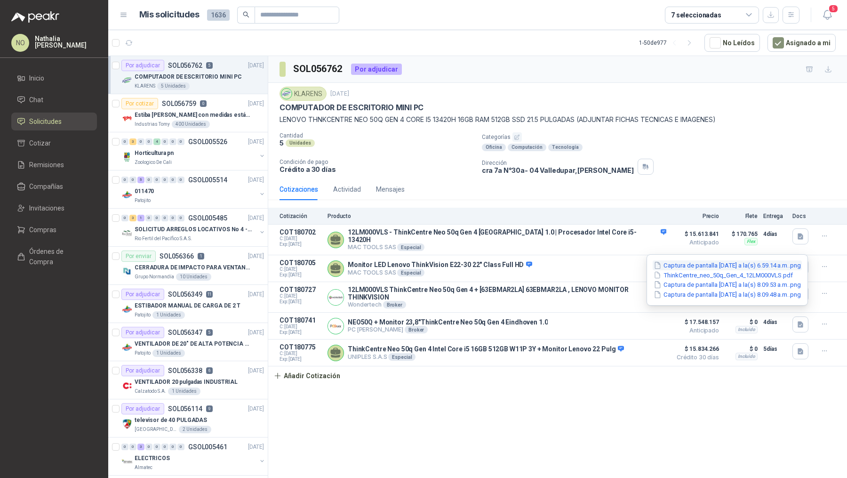
click at [737, 265] on button "Captura de pantalla 2025-09-19 a la(s) 6.59.14 a.m..png" at bounding box center [727, 265] width 149 height 10
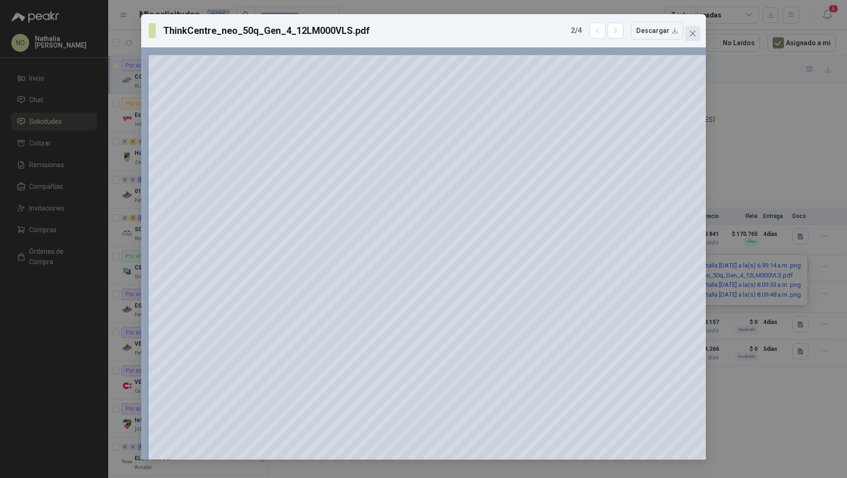
click at [697, 30] on span "Close" at bounding box center [692, 34] width 15 height 8
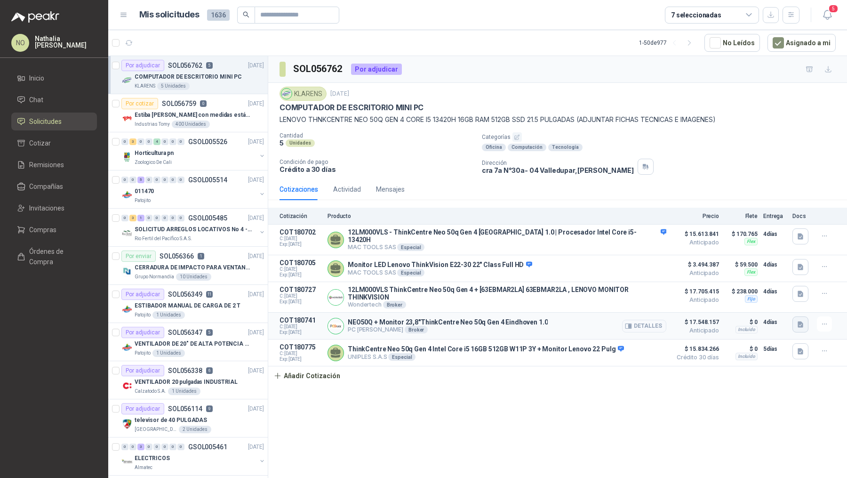
click at [801, 321] on icon "button" at bounding box center [801, 325] width 8 height 8
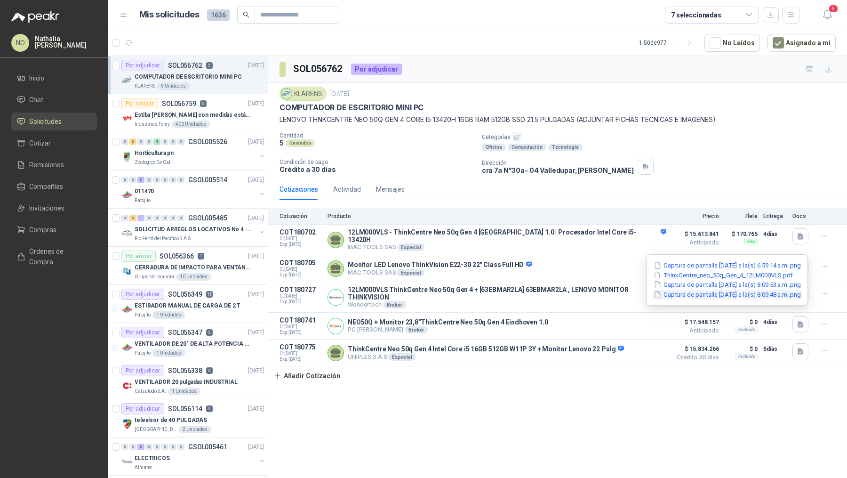
click at [748, 292] on button "Captura de pantalla 2025-09-19 a la(s) 8.09.48 a.m..png" at bounding box center [727, 295] width 149 height 10
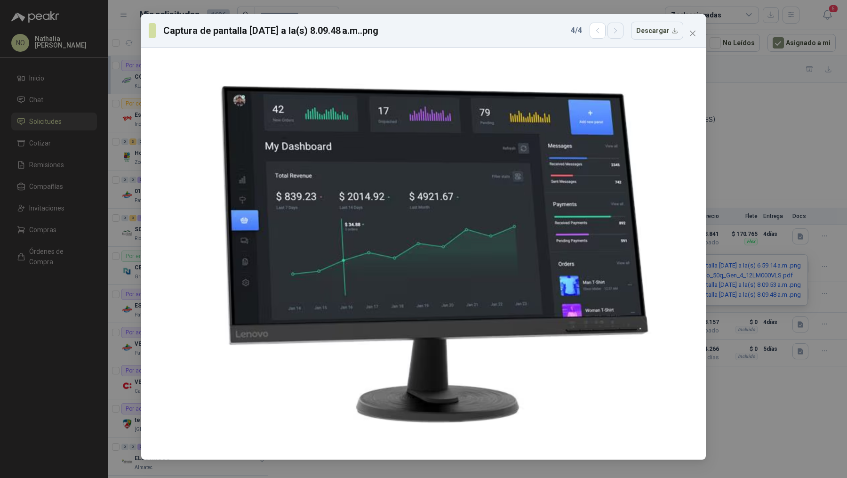
click at [618, 35] on button "button" at bounding box center [616, 31] width 16 height 16
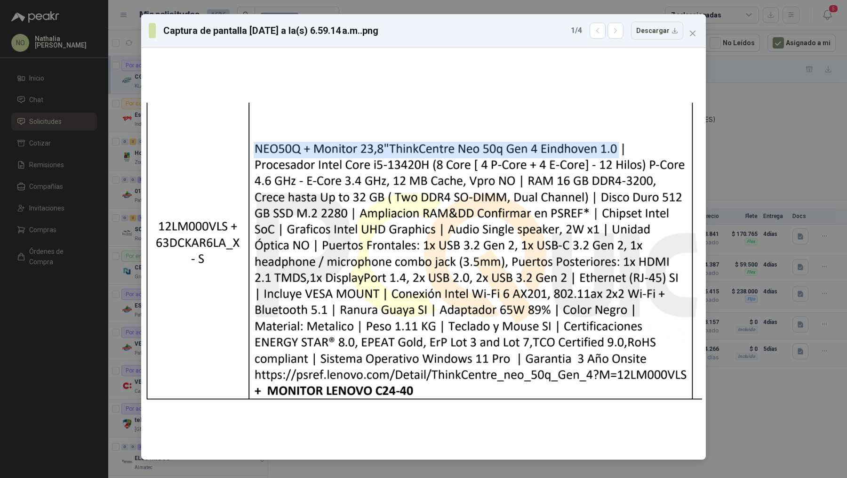
click at [760, 232] on div "Captura de pantalla 2025-09-19 a la(s) 6.59.14 a.m..png 1 / 4 Descargar" at bounding box center [423, 239] width 847 height 478
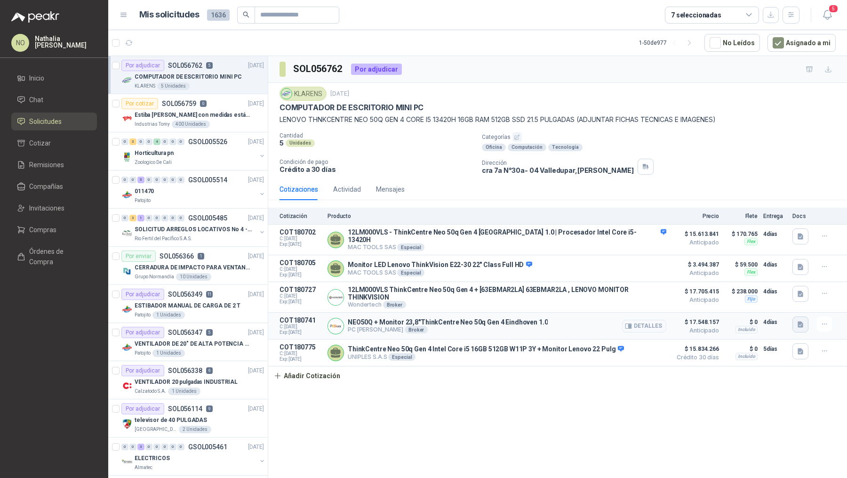
click at [798, 316] on button "button" at bounding box center [801, 324] width 16 height 16
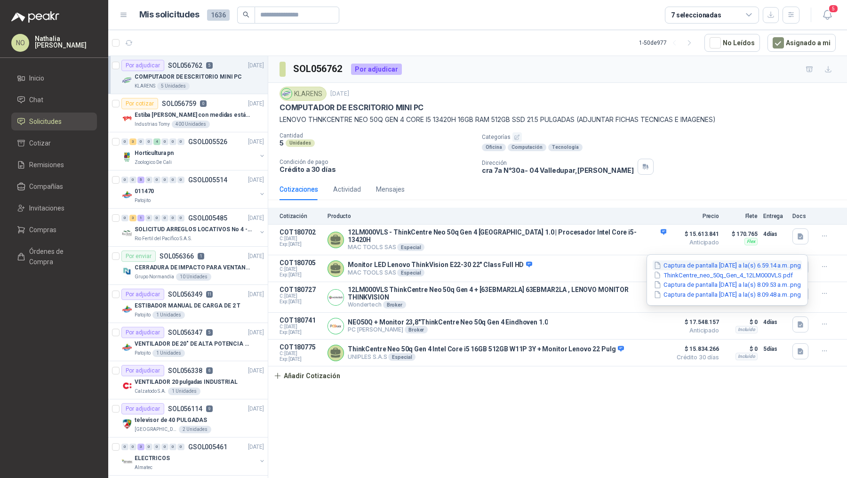
click at [746, 267] on button "Captura de pantalla 2025-09-19 a la(s) 6.59.14 a.m..png" at bounding box center [727, 265] width 149 height 10
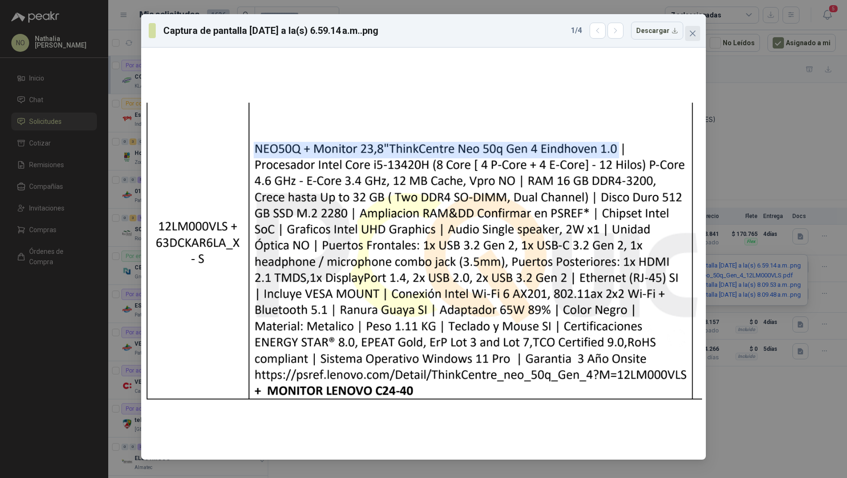
click at [696, 33] on icon "close" at bounding box center [693, 34] width 8 height 8
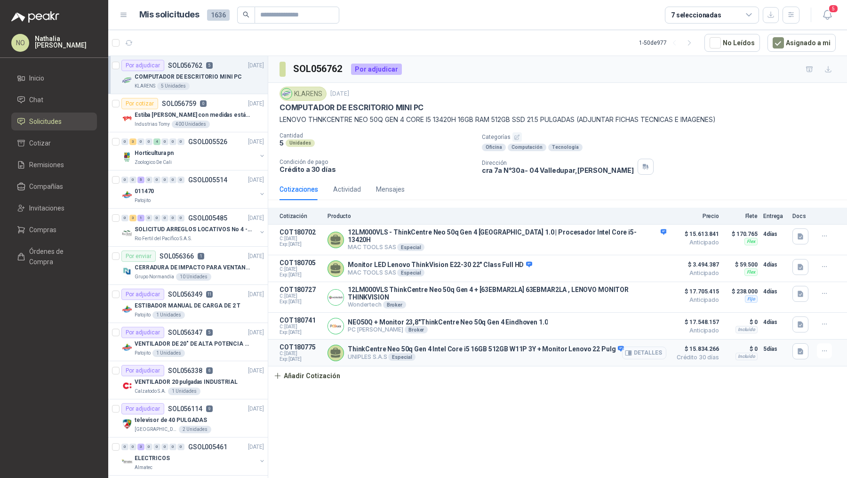
click at [635, 346] on button "Detalles" at bounding box center [644, 352] width 44 height 13
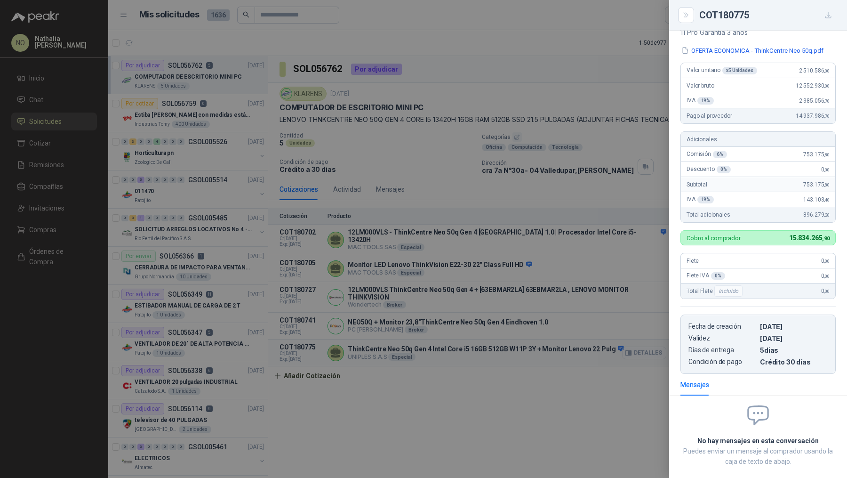
scroll to position [133, 0]
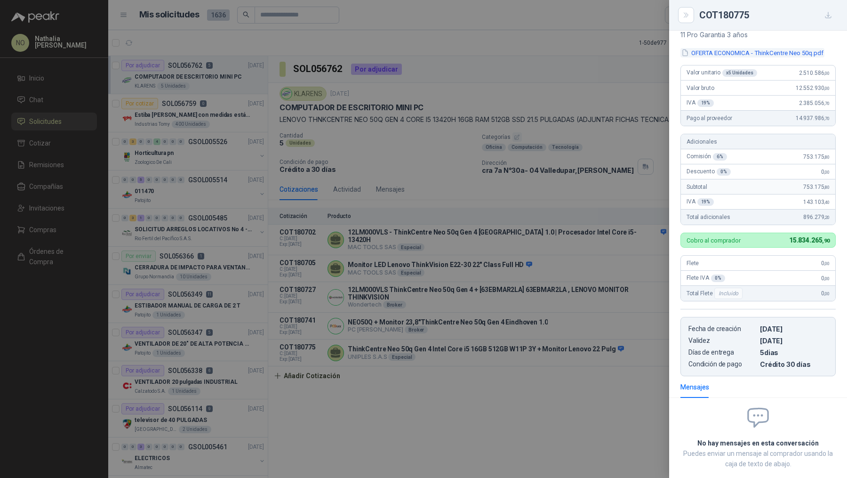
click at [759, 52] on button "OFERTA ECONOMICA - ThinkCentre Neo 50q.pdf" at bounding box center [753, 53] width 144 height 10
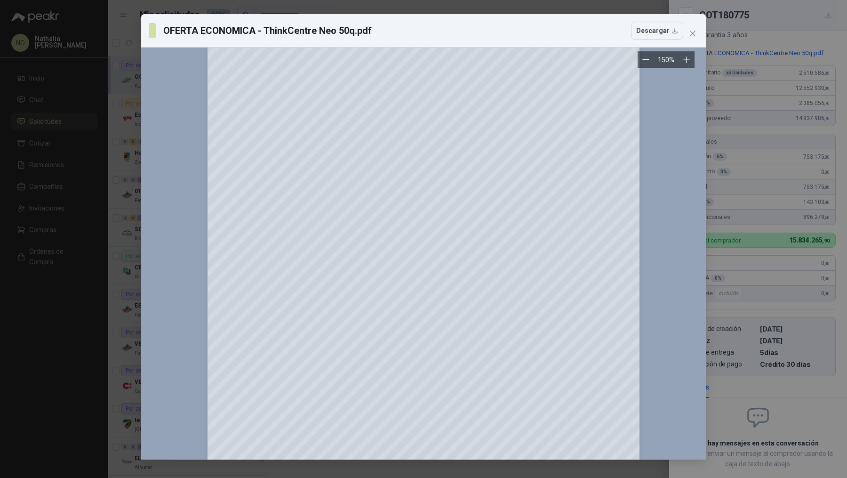
scroll to position [1846, 0]
click at [808, 194] on div "OFERTA ECONOMICA - ThinkCentre Neo 50q.pdf Descargar 150 %" at bounding box center [423, 239] width 847 height 478
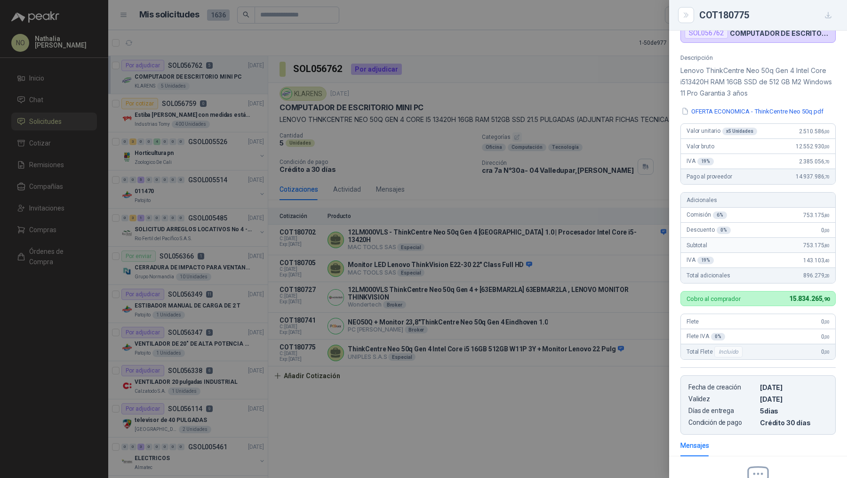
scroll to position [73, 0]
click at [756, 111] on button "OFERTA ECONOMICA - ThinkCentre Neo 50q.pdf" at bounding box center [753, 113] width 144 height 10
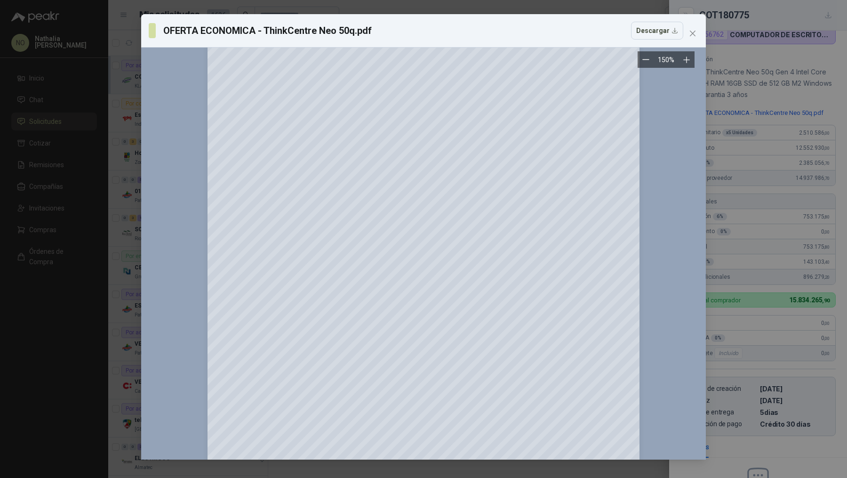
scroll to position [1789, 0]
click at [690, 40] on button "Close" at bounding box center [692, 33] width 15 height 15
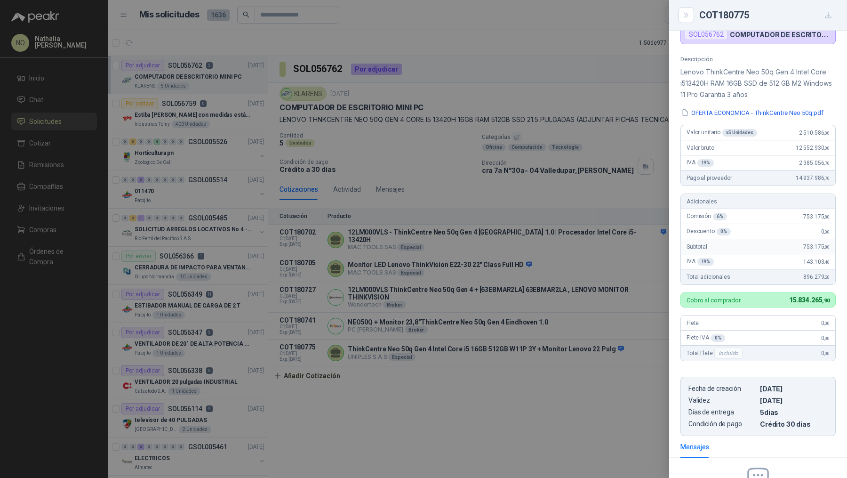
click at [361, 352] on div at bounding box center [423, 239] width 847 height 478
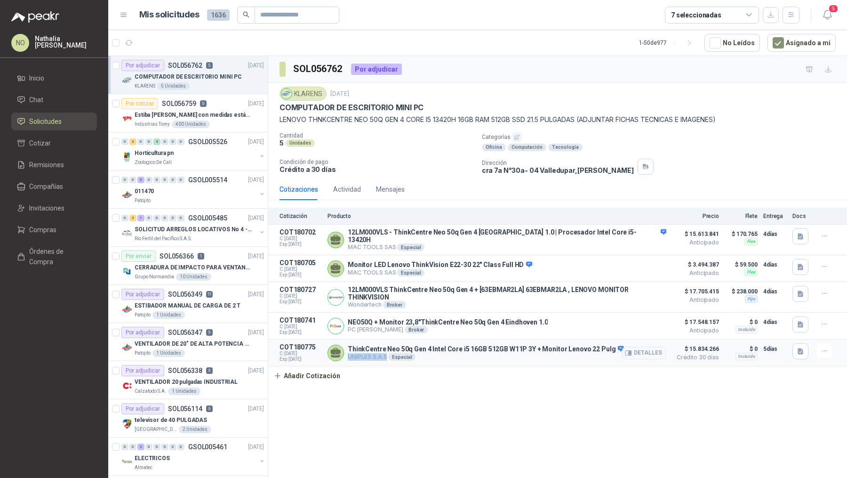
drag, startPoint x: 348, startPoint y: 347, endPoint x: 386, endPoint y: 349, distance: 37.7
click at [386, 353] on p "UNIPLES S.A.S Especial" at bounding box center [486, 357] width 276 height 8
copy p "UNIPLES S.A.S"
drag, startPoint x: 292, startPoint y: 66, endPoint x: 342, endPoint y: 66, distance: 49.9
click at [343, 67] on section "SOL056762" at bounding box center [312, 69] width 64 height 15
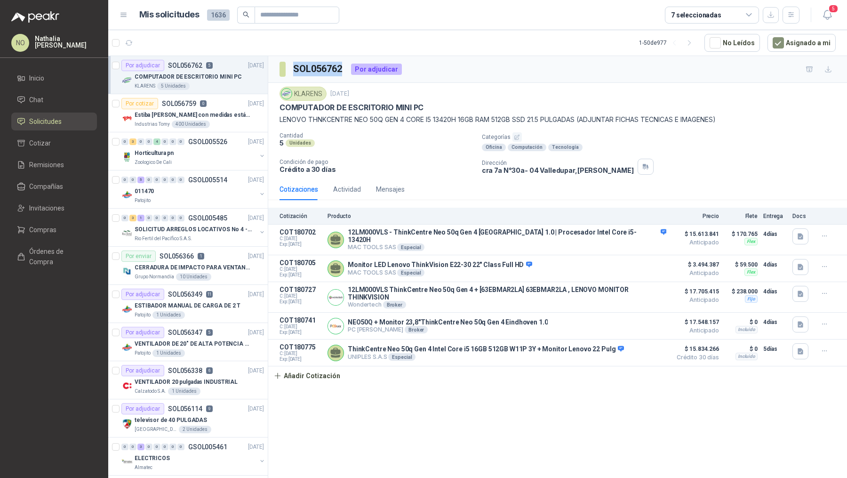
copy h3 "SOL056762"
click at [804, 347] on icon "button" at bounding box center [801, 351] width 8 height 8
click at [779, 323] on button "OFERTA ECONOMICA - ThinkCentre Neo 50q.pdf" at bounding box center [730, 321] width 144 height 10
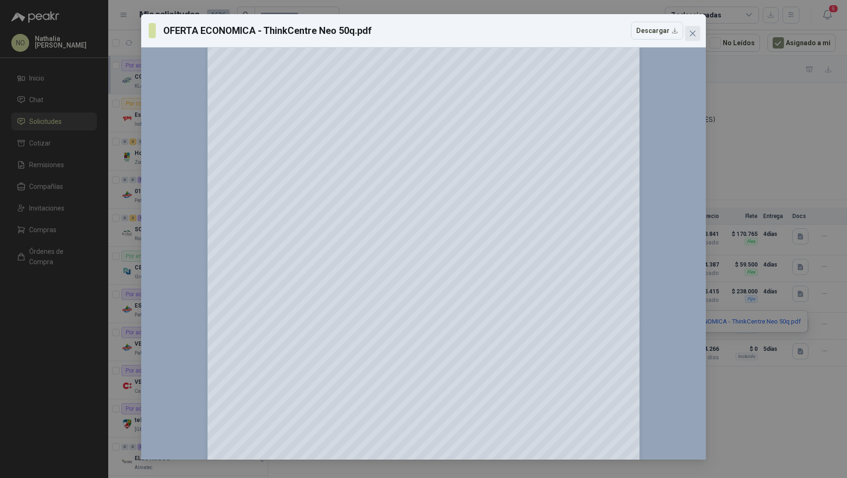
click at [692, 32] on icon "close" at bounding box center [693, 34] width 8 height 8
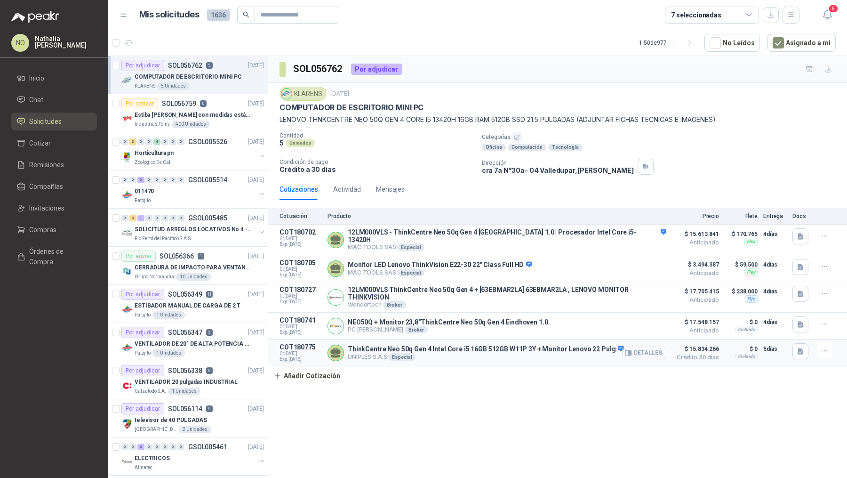
click at [652, 346] on button "Detalles" at bounding box center [644, 352] width 44 height 13
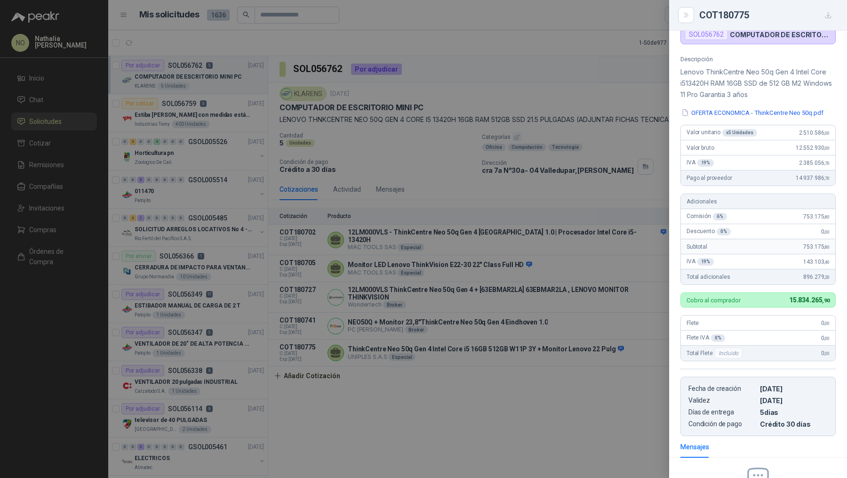
click at [596, 282] on div at bounding box center [423, 239] width 847 height 478
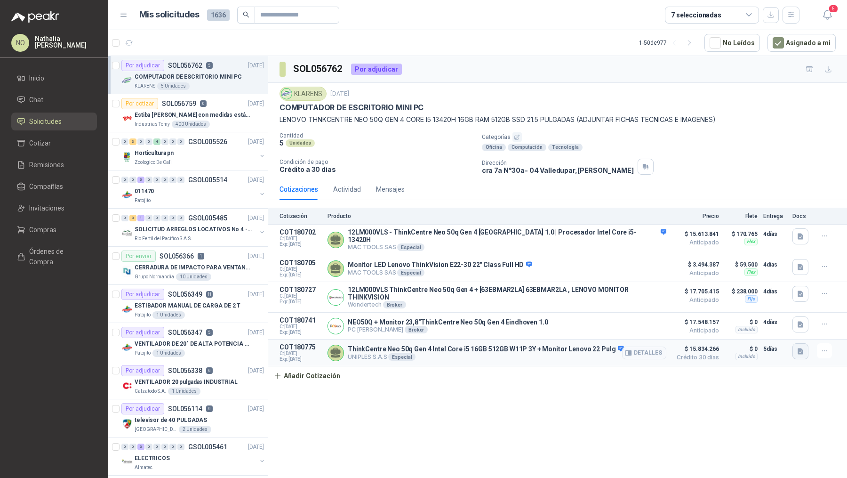
click at [804, 347] on icon "button" at bounding box center [801, 351] width 8 height 8
click at [770, 321] on button "OFERTA ECONOMICA - ThinkCentre Neo 50q.pdf" at bounding box center [730, 321] width 144 height 10
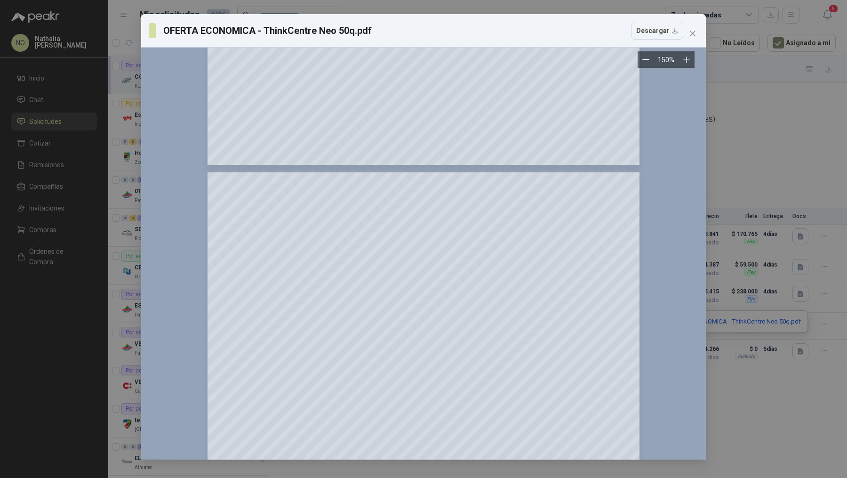
scroll to position [1584, 0]
click at [696, 39] on button "Close" at bounding box center [692, 33] width 15 height 15
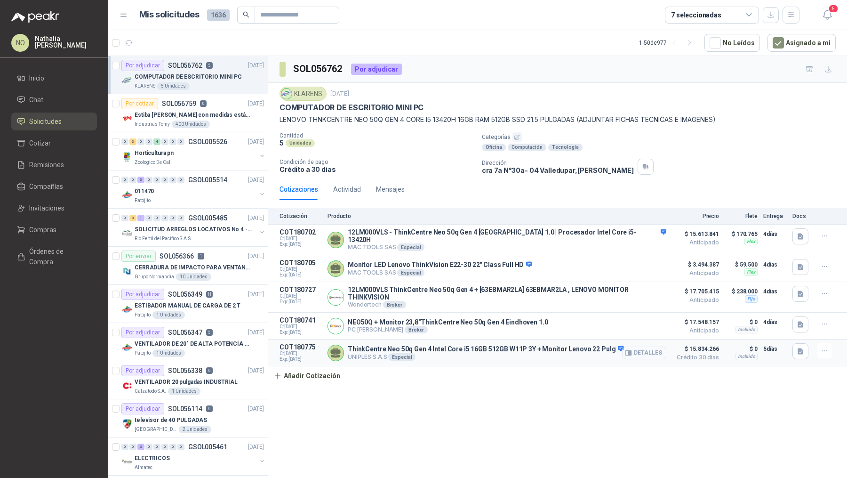
click at [636, 346] on button "Detalles" at bounding box center [644, 352] width 44 height 13
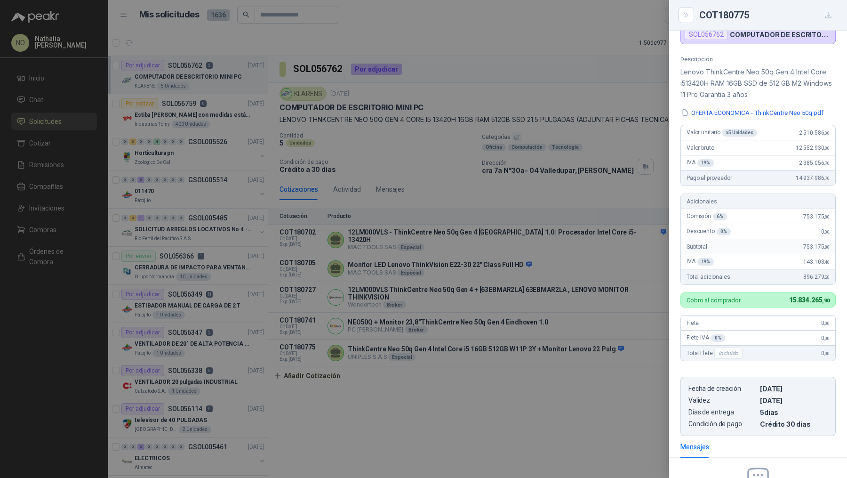
click at [457, 287] on div at bounding box center [423, 239] width 847 height 478
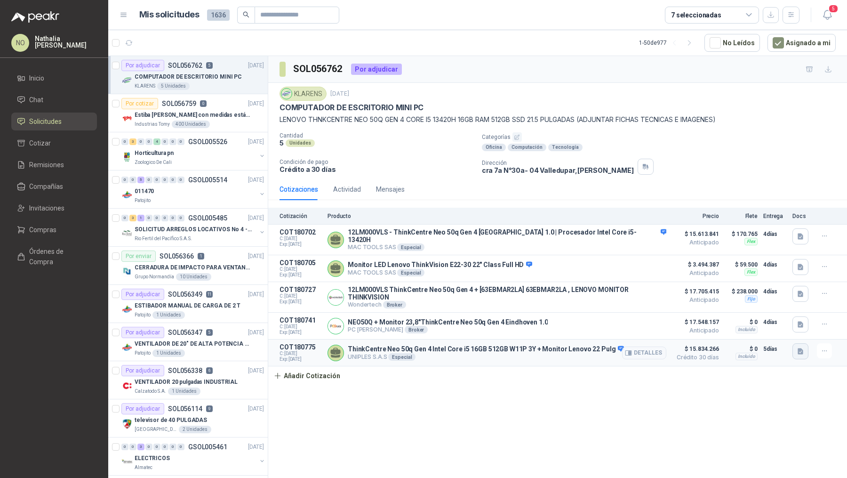
click at [796, 343] on button "button" at bounding box center [801, 351] width 16 height 16
click at [675, 404] on div "SOL056762 Por adjudicar KLARENS 18 sept, 2025 COMPUTADOR DE ESCRITORIO MINI PC …" at bounding box center [557, 268] width 579 height 425
click at [797, 321] on icon "button" at bounding box center [801, 325] width 8 height 8
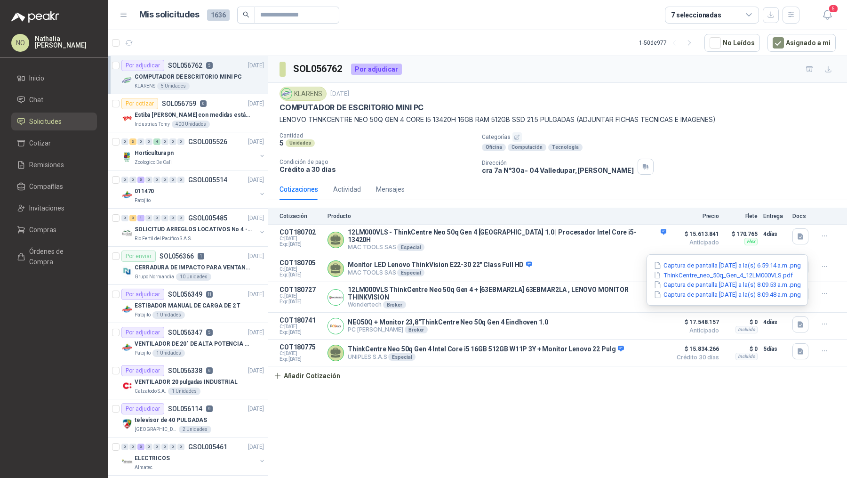
click at [657, 420] on div "SOL056762 Por adjudicar KLARENS 18 sept, 2025 COMPUTADOR DE ESCRITORIO MINI PC …" at bounding box center [557, 268] width 579 height 425
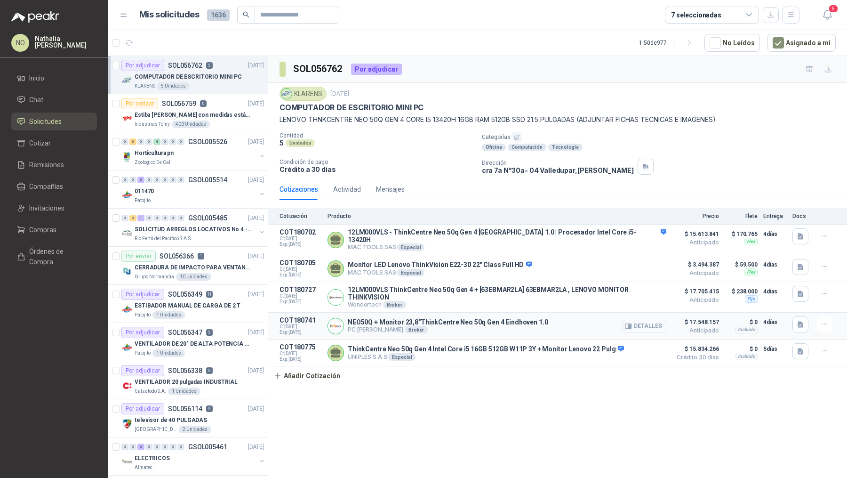
click at [656, 320] on button "Detalles" at bounding box center [644, 326] width 44 height 13
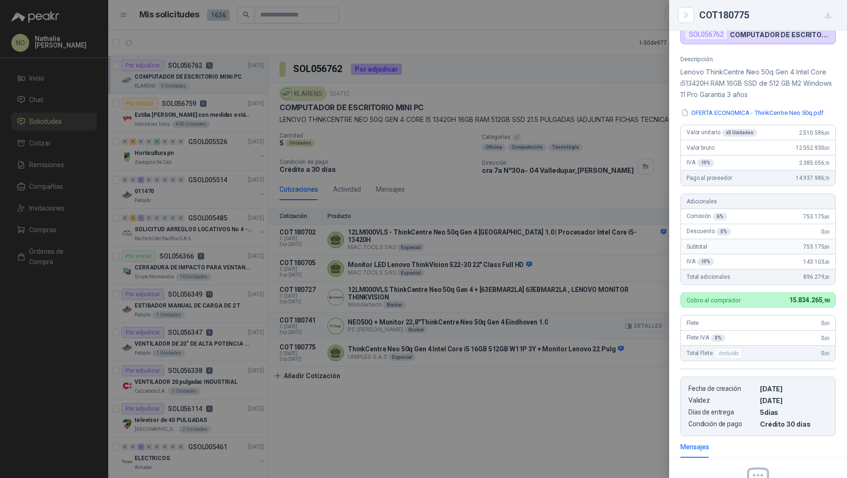
scroll to position [204, 0]
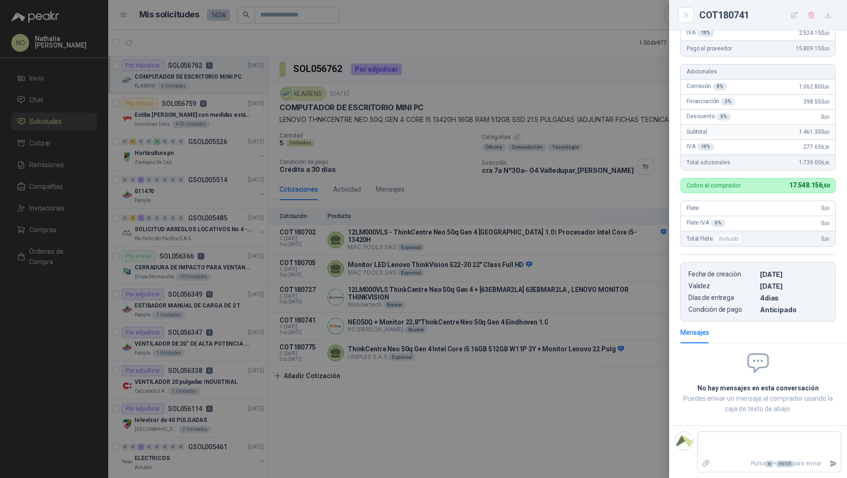
click at [650, 335] on div at bounding box center [423, 239] width 847 height 478
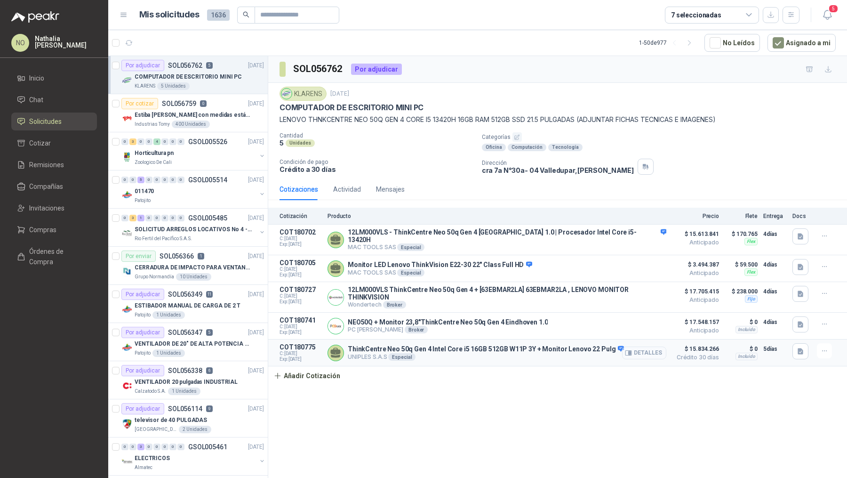
click at [650, 346] on button "Detalles" at bounding box center [644, 352] width 44 height 13
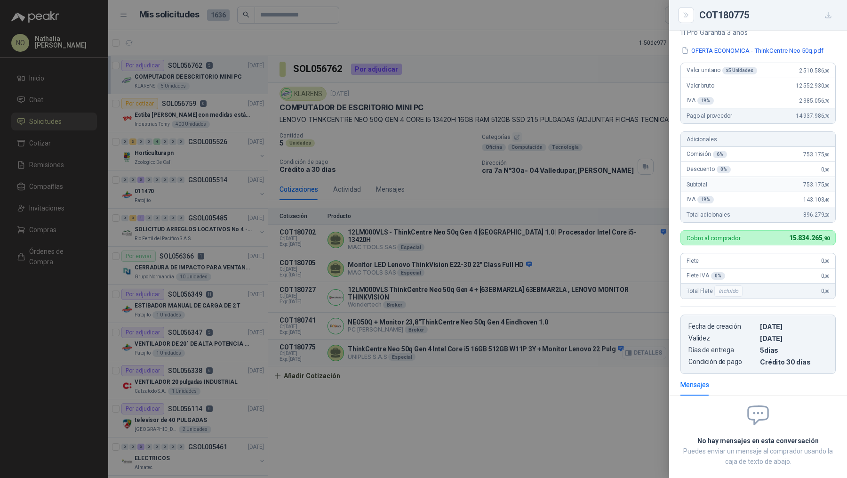
scroll to position [133, 0]
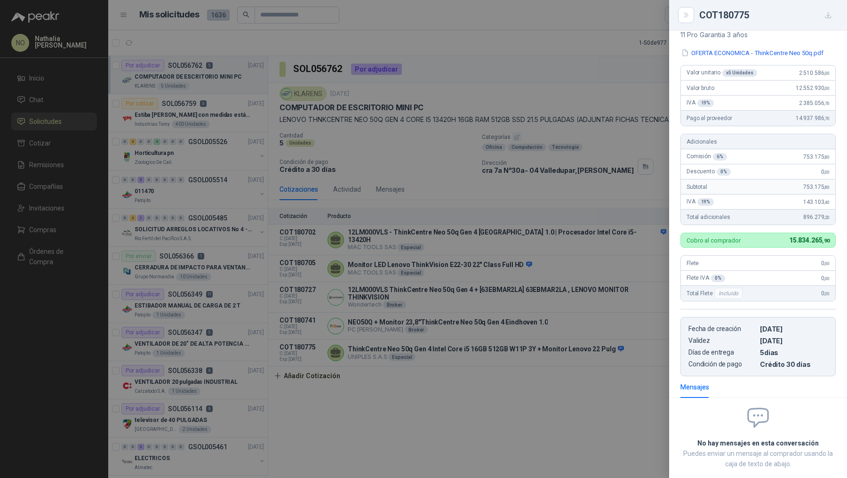
click at [624, 319] on div at bounding box center [423, 239] width 847 height 478
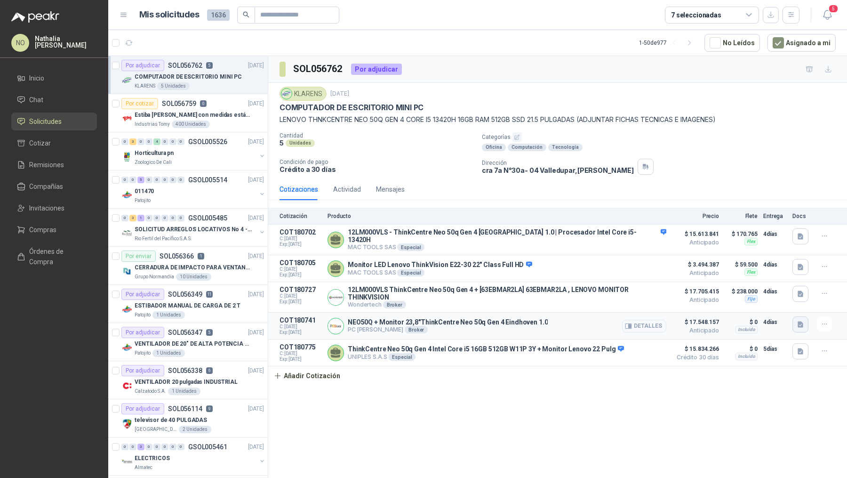
click at [798, 322] on icon "button" at bounding box center [801, 325] width 6 height 6
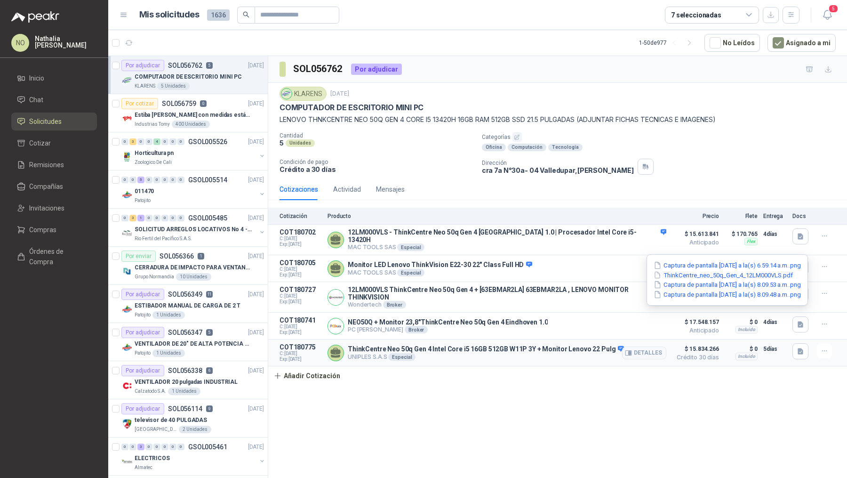
click at [718, 354] on span "Crédito 30 días" at bounding box center [695, 357] width 47 height 6
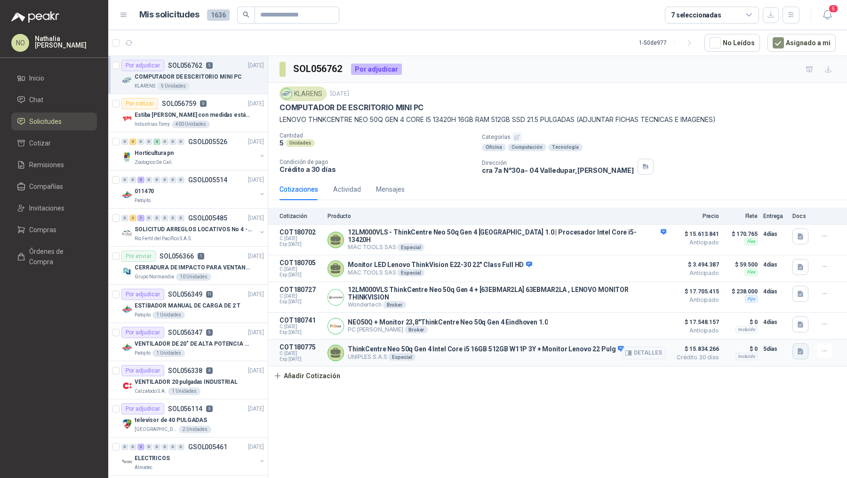
click at [806, 343] on button "button" at bounding box center [801, 351] width 16 height 16
click at [748, 319] on button "OFERTA ECONOMICA - ThinkCentre Neo 50q.pdf" at bounding box center [730, 321] width 144 height 10
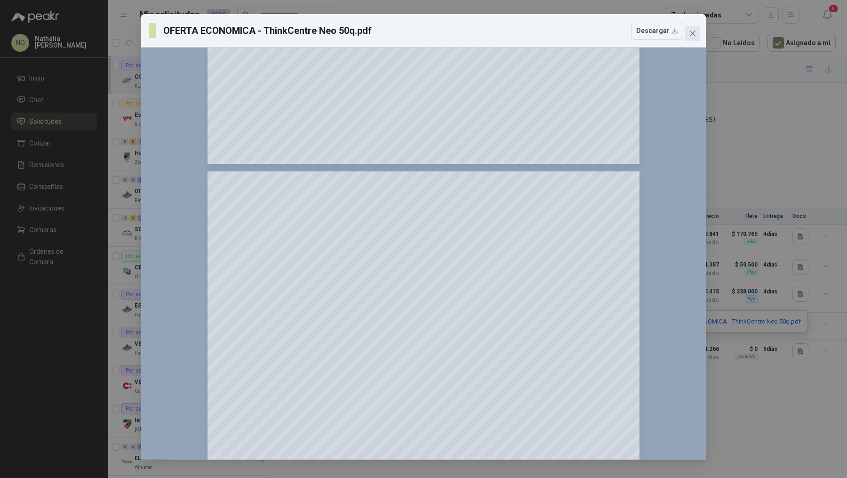
click at [692, 35] on icon "close" at bounding box center [693, 34] width 8 height 8
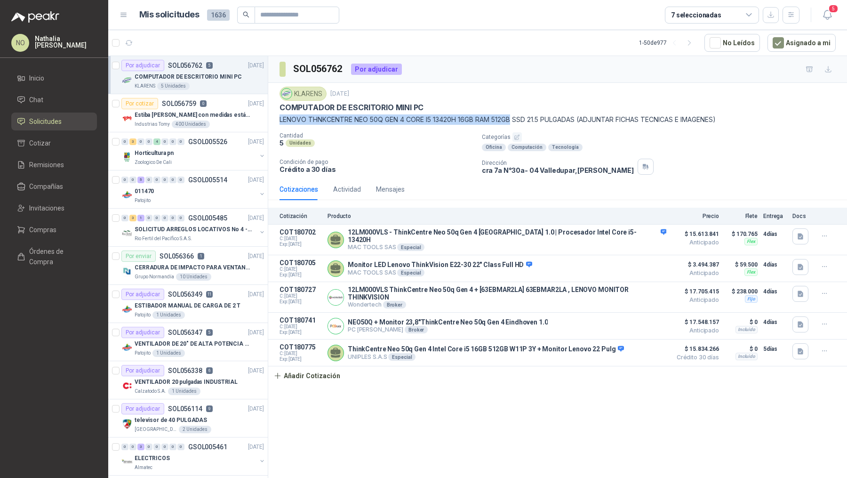
drag, startPoint x: 278, startPoint y: 119, endPoint x: 515, endPoint y: 118, distance: 237.3
click at [515, 118] on div "KLARENS 18 sept, 2025 COMPUTADOR DE ESCRITORIO MINI PC LENOVO THNKCENTRE NEO 50…" at bounding box center [557, 131] width 579 height 96
copy p "LENOVO THNKCENTRE NEO 50Q GEN 4 CORE I5 13420H 16GB RAM 512GB"
click at [130, 40] on icon "button" at bounding box center [129, 42] width 7 height 5
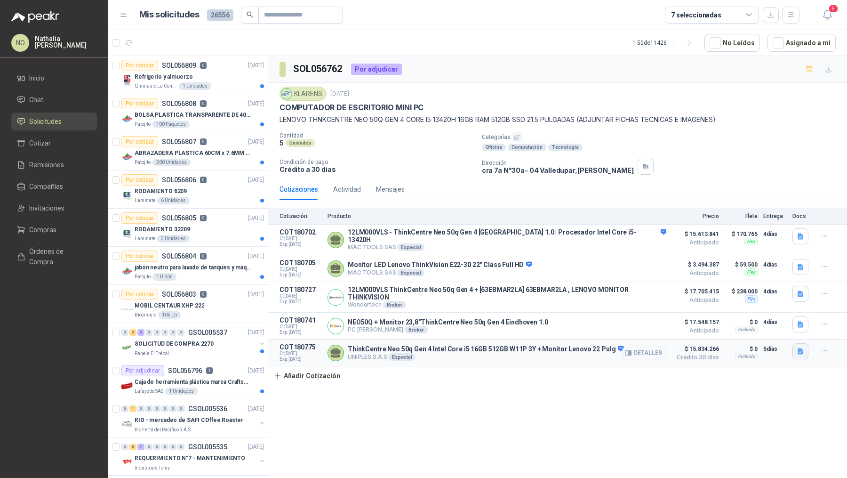
click at [801, 348] on icon "button" at bounding box center [801, 351] width 6 height 6
click at [765, 323] on button "OFERTA ECONOMICA - ThinkCentre Neo 50q.pdf" at bounding box center [730, 321] width 144 height 10
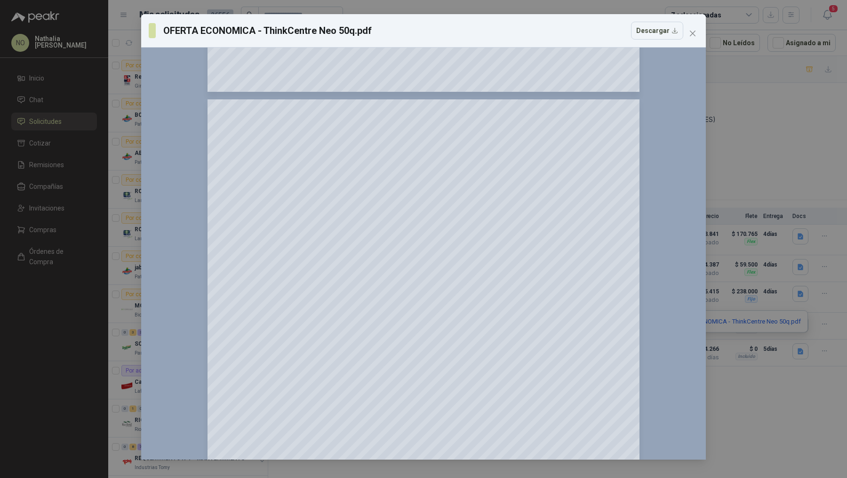
scroll to position [1667, 0]
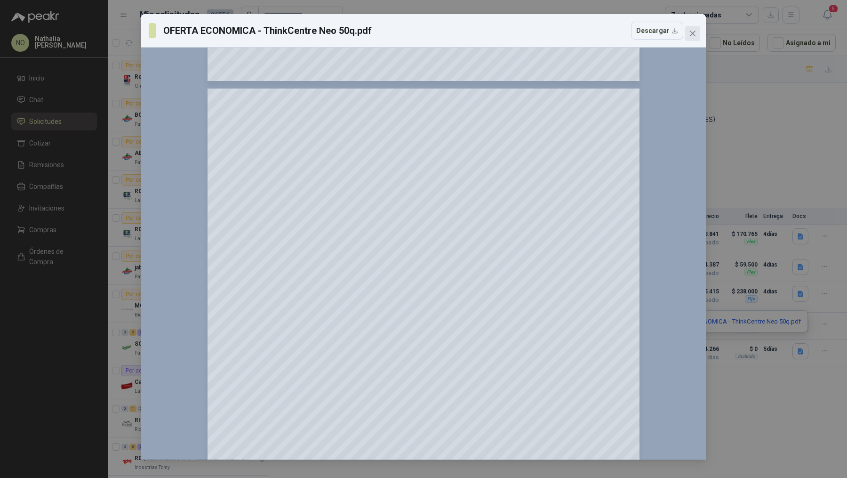
click at [691, 36] on icon "close" at bounding box center [693, 34] width 8 height 8
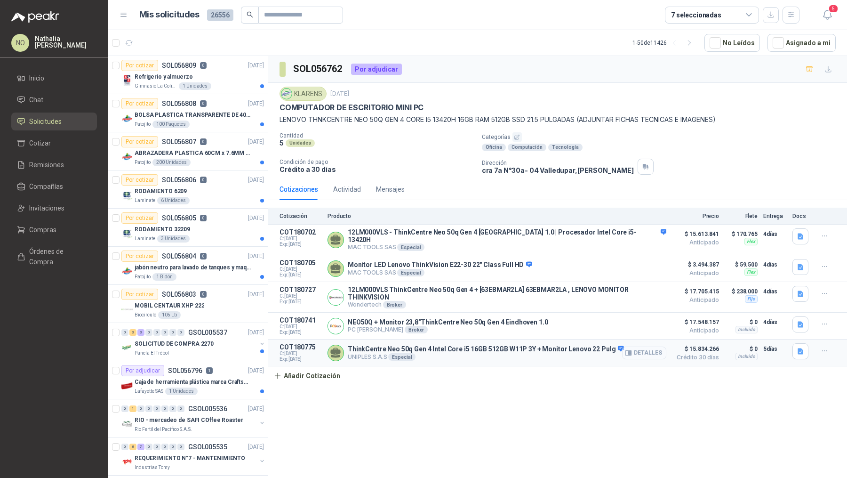
click at [644, 346] on button "Detalles" at bounding box center [644, 352] width 44 height 13
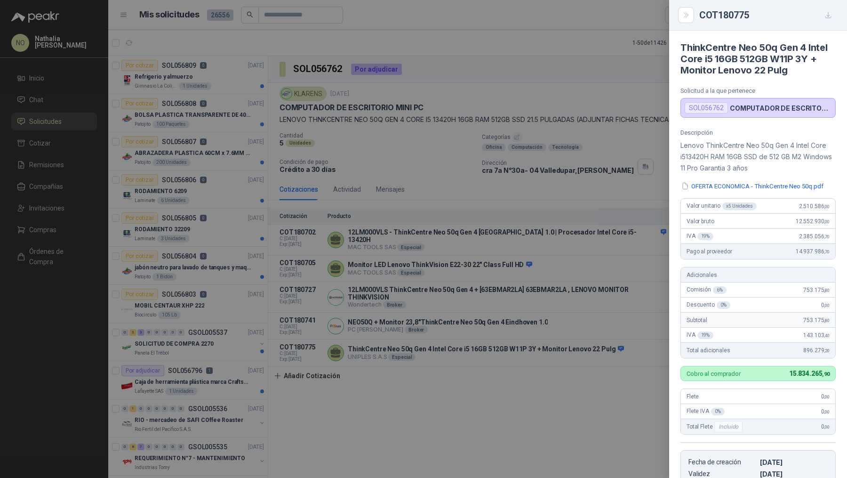
click at [470, 204] on div at bounding box center [423, 239] width 847 height 478
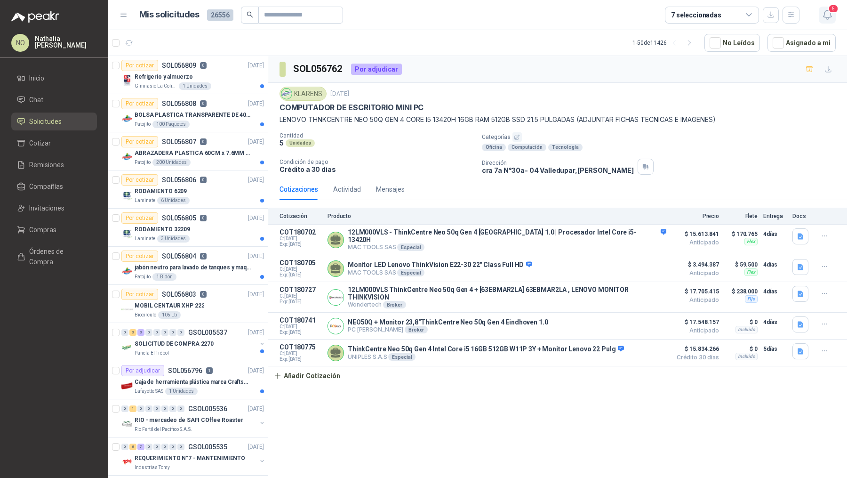
click at [831, 14] on icon "button" at bounding box center [828, 15] width 12 height 12
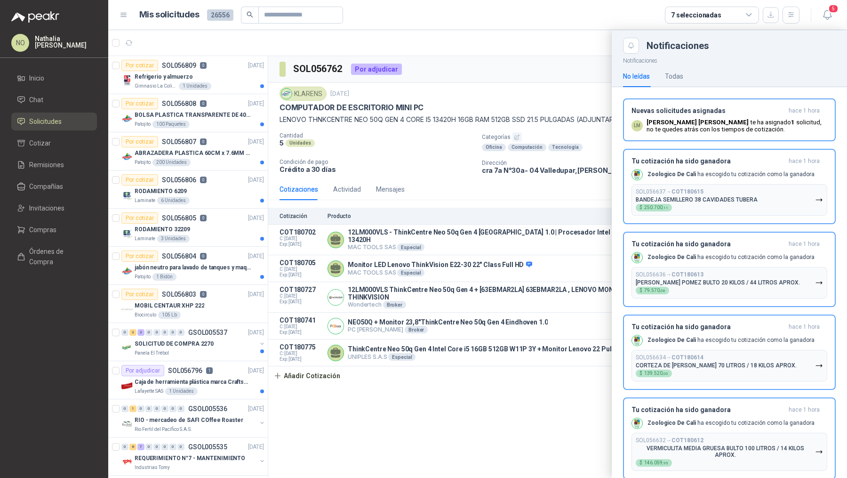
click at [551, 88] on div at bounding box center [477, 254] width 739 height 448
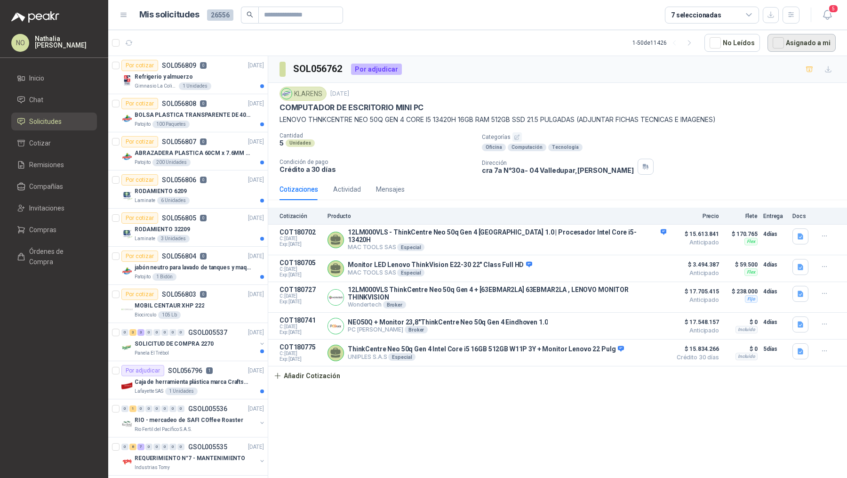
click at [802, 46] on button "Asignado a mi" at bounding box center [802, 43] width 68 height 18
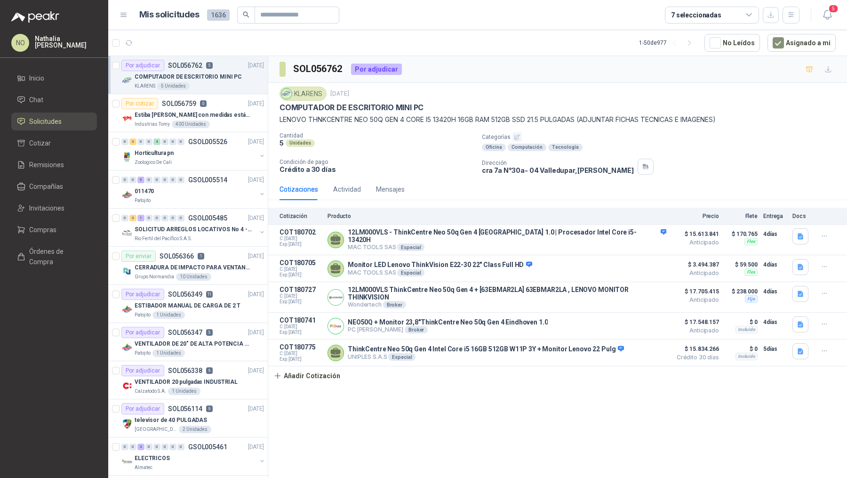
click at [208, 81] on p "COMPUTADOR DE ESCRITORIO MINI PC" at bounding box center [188, 76] width 107 height 9
click at [217, 273] on div "Grupo Normandía 10 Unidades" at bounding box center [199, 277] width 129 height 8
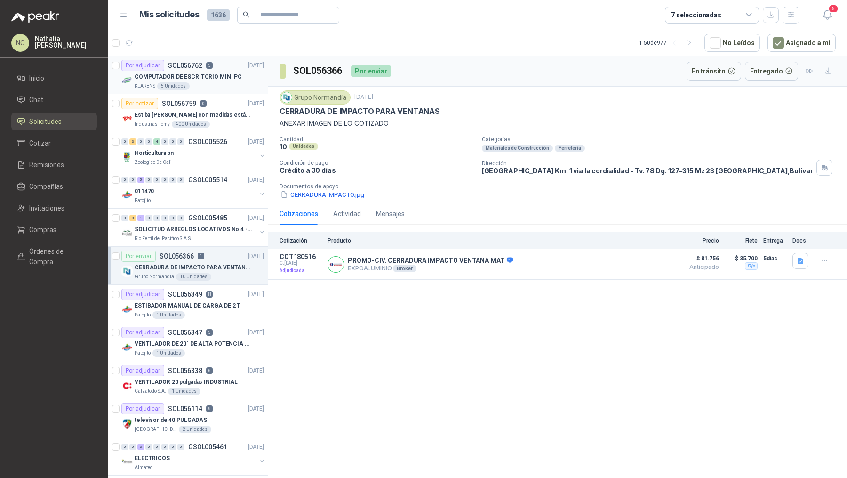
click at [226, 82] on div "KLARENS 5 Unidades" at bounding box center [199, 86] width 129 height 8
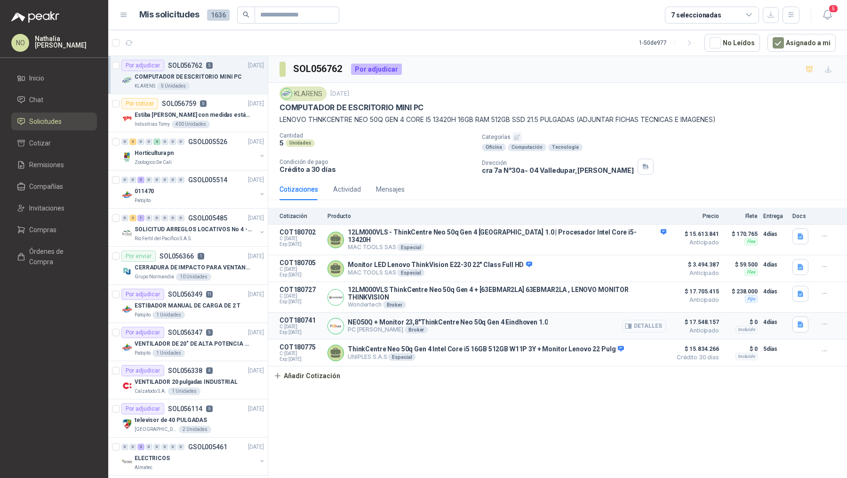
click at [650, 320] on button "Detalles" at bounding box center [644, 326] width 44 height 13
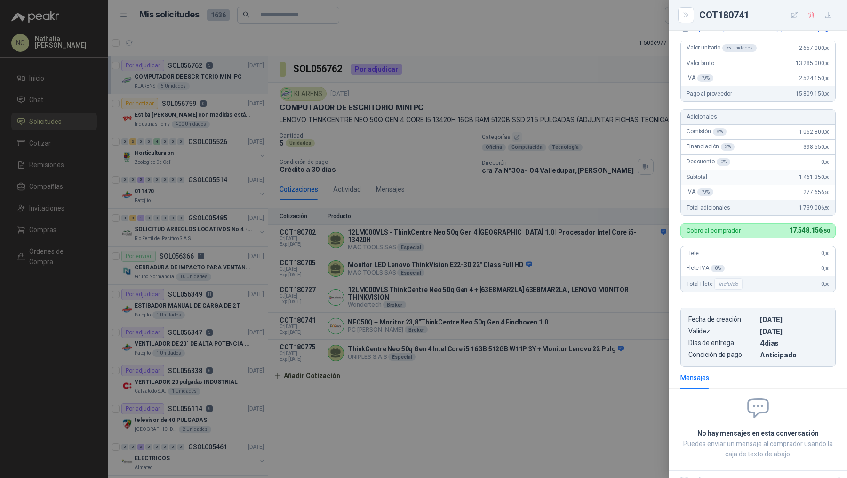
scroll to position [145, 0]
click at [526, 322] on div at bounding box center [423, 239] width 847 height 478
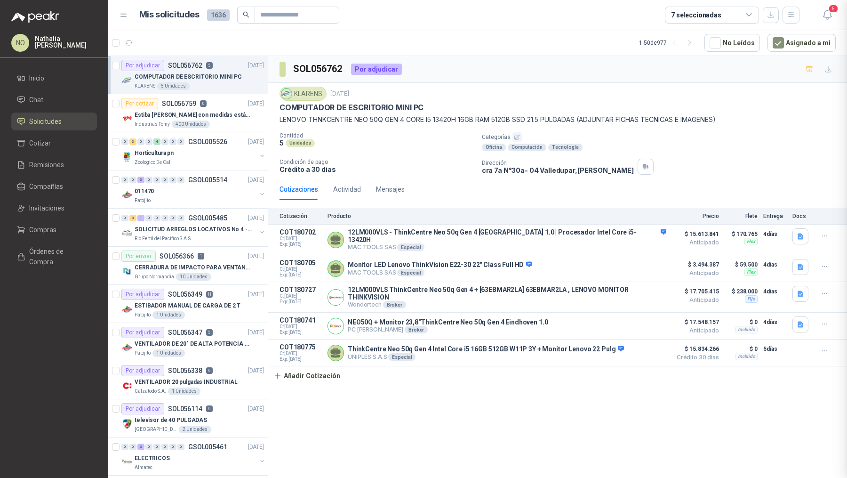
scroll to position [209, 0]
click at [650, 346] on button "Detalles" at bounding box center [644, 352] width 44 height 13
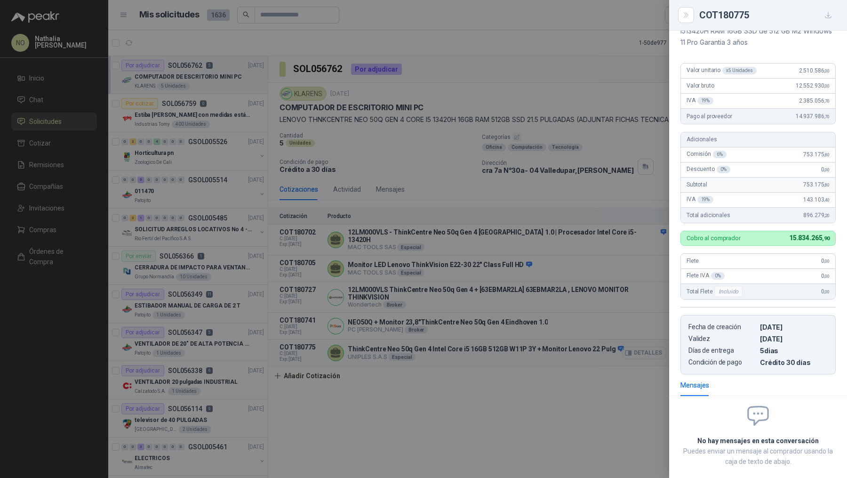
scroll to position [123, 0]
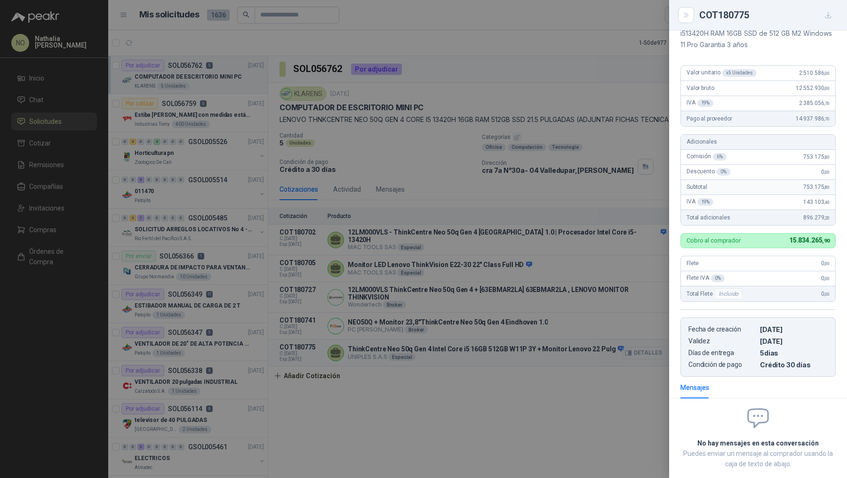
click at [650, 339] on div at bounding box center [423, 239] width 847 height 478
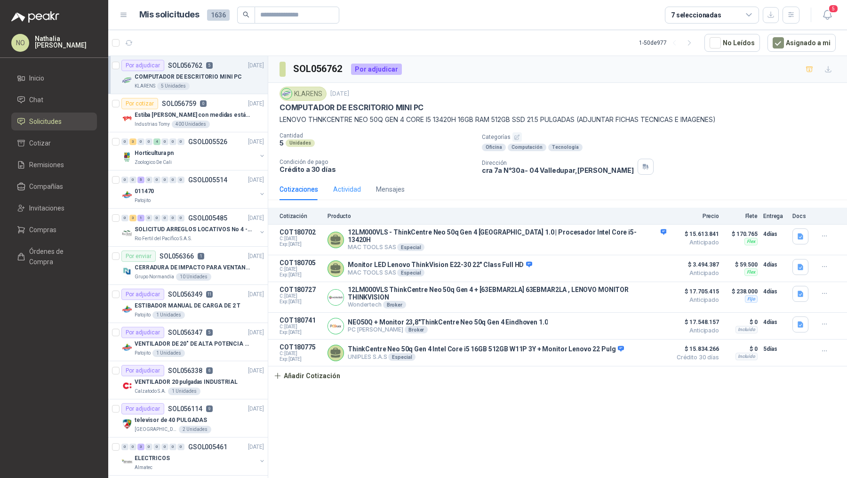
click at [343, 193] on div "Actividad" at bounding box center [347, 189] width 28 height 22
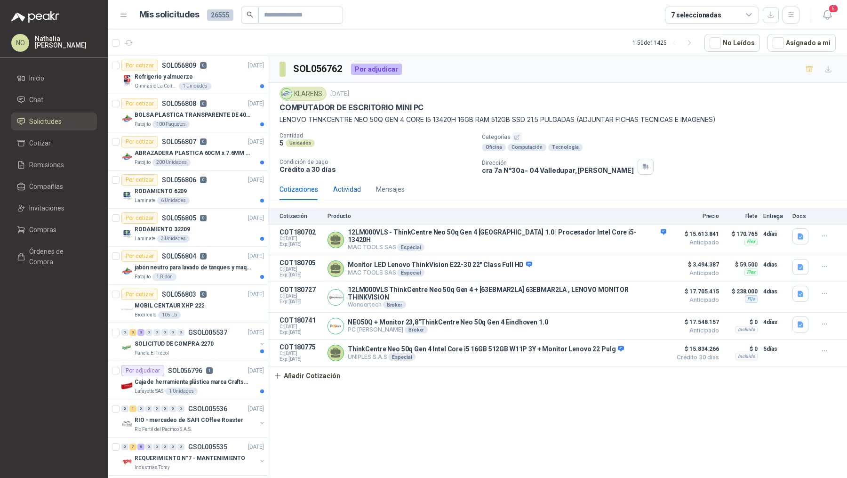
click at [354, 192] on div "Actividad" at bounding box center [347, 189] width 28 height 10
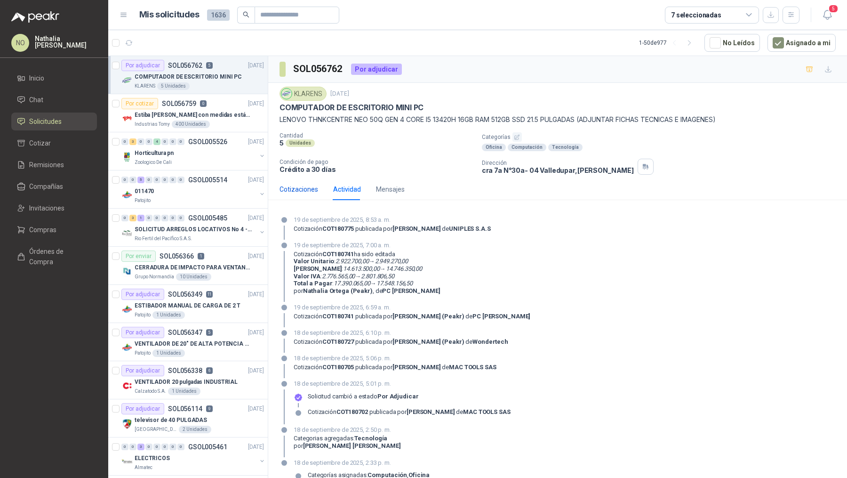
click at [305, 185] on div "Cotizaciones" at bounding box center [299, 189] width 39 height 10
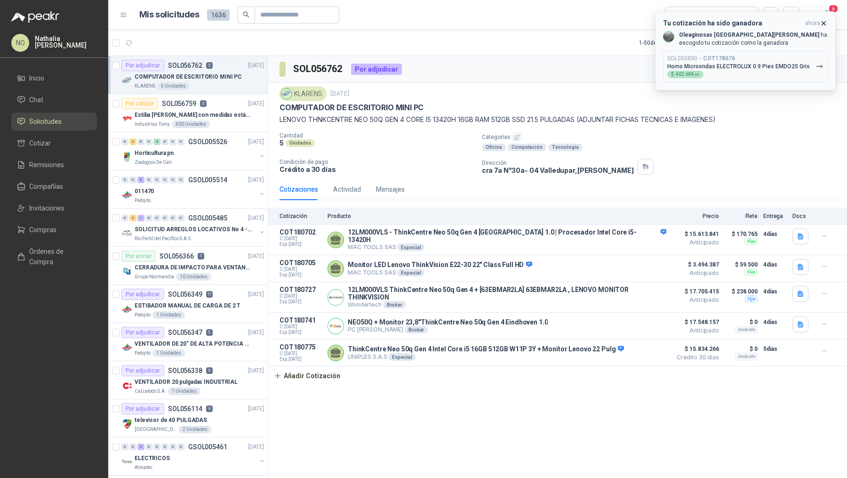
click at [825, 22] on icon "button" at bounding box center [824, 23] width 8 height 8
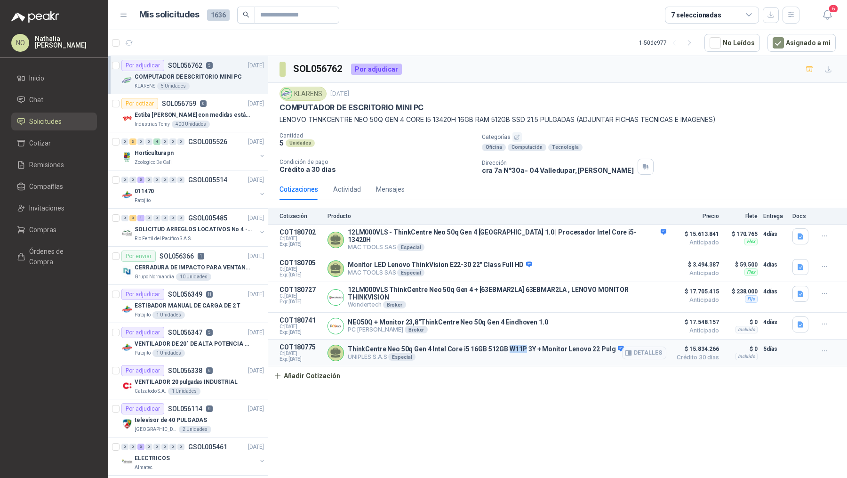
drag, startPoint x: 505, startPoint y: 339, endPoint x: 522, endPoint y: 341, distance: 17.1
click at [522, 345] on p "ThinkCentre Neo 50q Gen 4 Intel Core i5 16GB 512GB W11P 3Y + Monitor Lenovo 22 …" at bounding box center [486, 349] width 276 height 8
copy p "W11P"
click at [827, 15] on icon "button" at bounding box center [828, 15] width 12 height 12
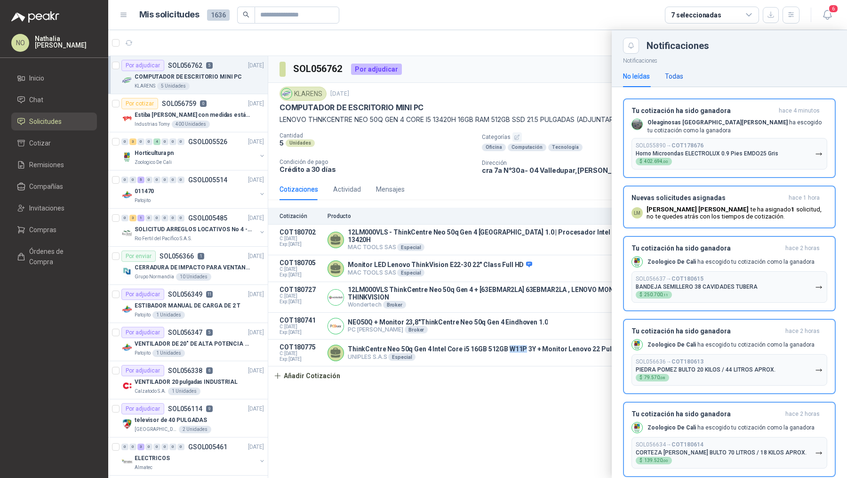
click at [678, 74] on div "Todas" at bounding box center [674, 76] width 18 height 10
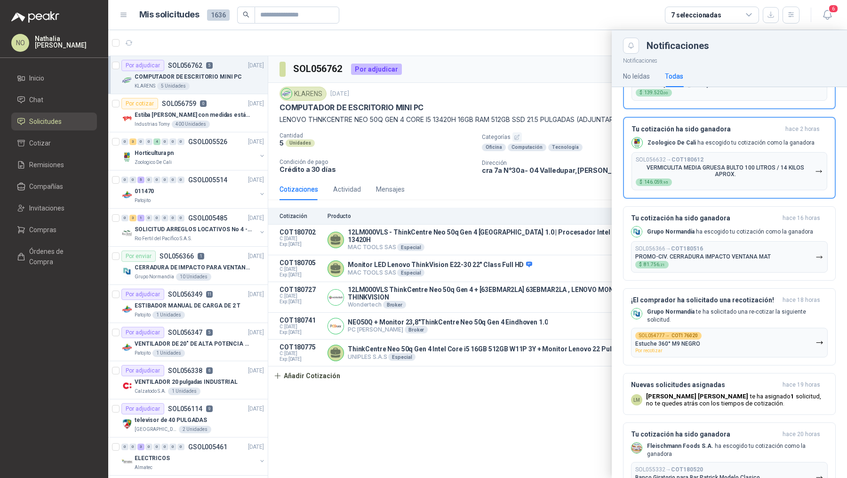
scroll to position [399, 0]
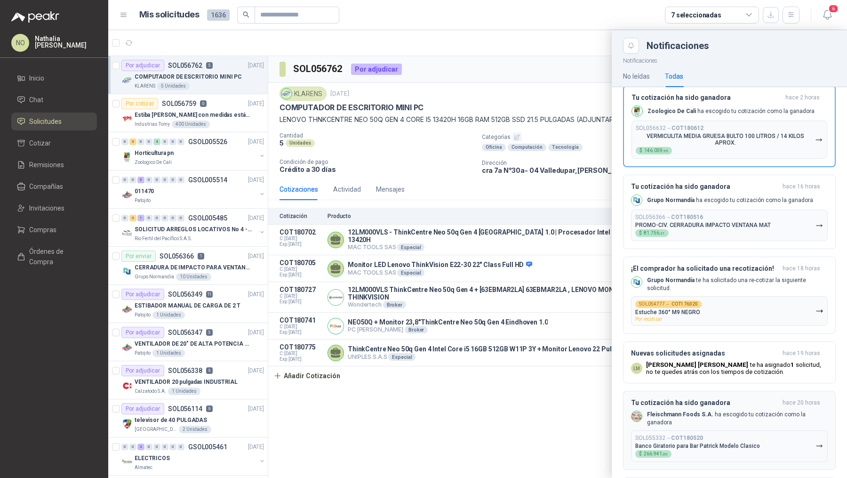
click at [725, 430] on button "SOL055332 → COT180520 Banco Giratorio para Bar [PERSON_NAME] Modelo Clasico $ 2…" at bounding box center [729, 446] width 197 height 32
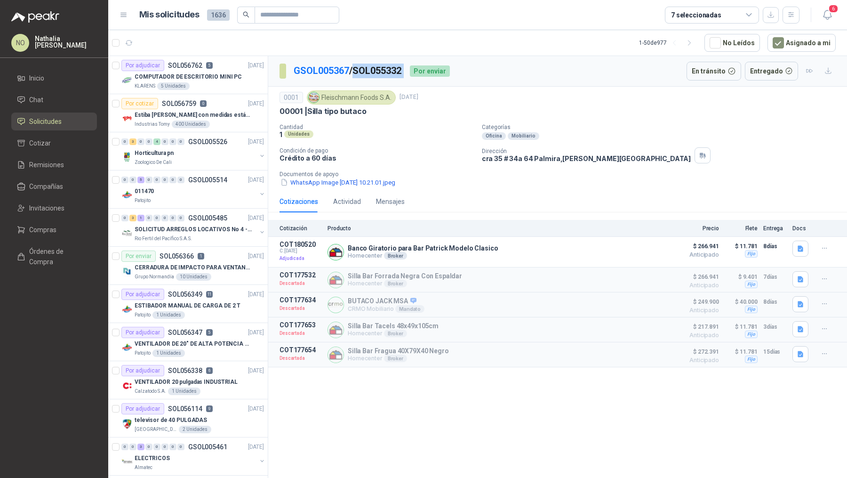
drag, startPoint x: 358, startPoint y: 68, endPoint x: 415, endPoint y: 68, distance: 57.0
click at [415, 68] on div "GSOL005367 / SOL055332 Por enviar" at bounding box center [365, 71] width 170 height 19
copy p "SOL055332"
click at [833, 9] on span "6" at bounding box center [834, 8] width 10 height 9
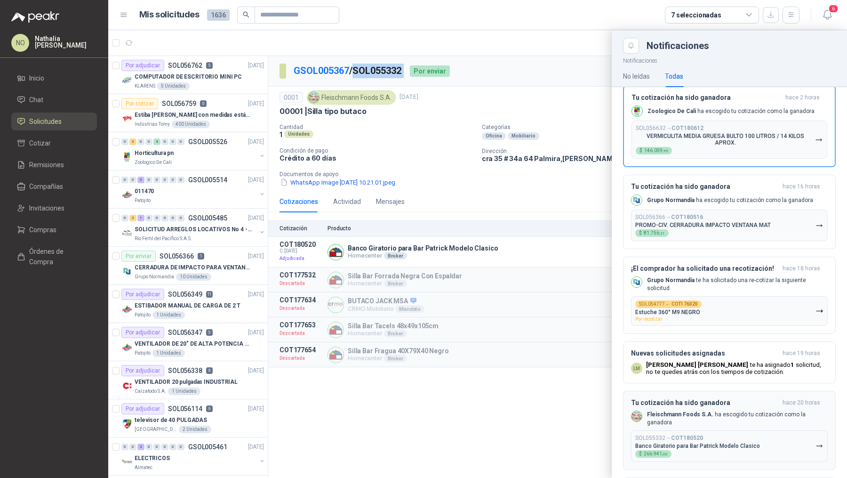
click at [672, 435] on p "SOL055332 → COT180520" at bounding box center [670, 438] width 68 height 7
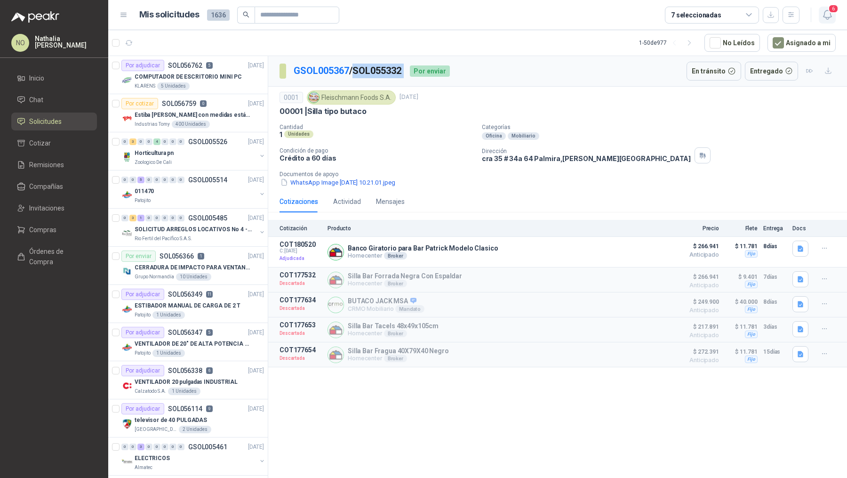
click at [831, 15] on icon "button" at bounding box center [827, 14] width 8 height 9
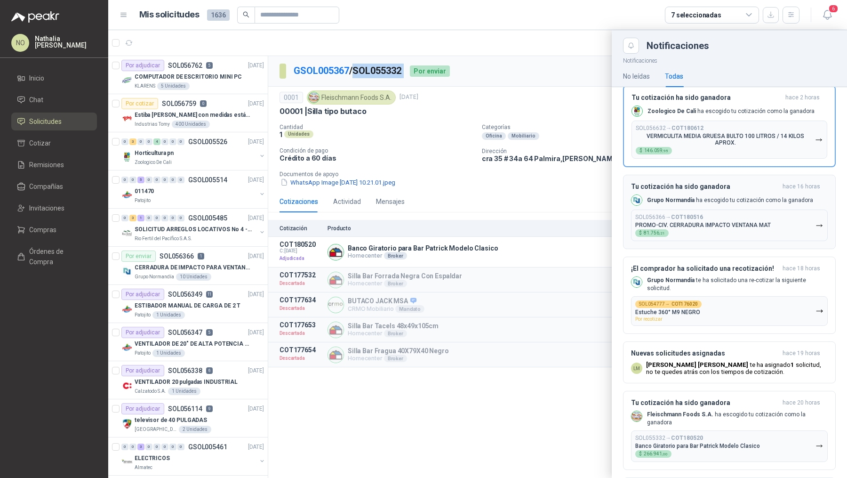
click at [714, 228] on div "SOL056366 → COT180516 PROMO-CIV. CERRADURA IMPACTO VENTANA MAT $ 81.756 ,21" at bounding box center [704, 225] width 136 height 23
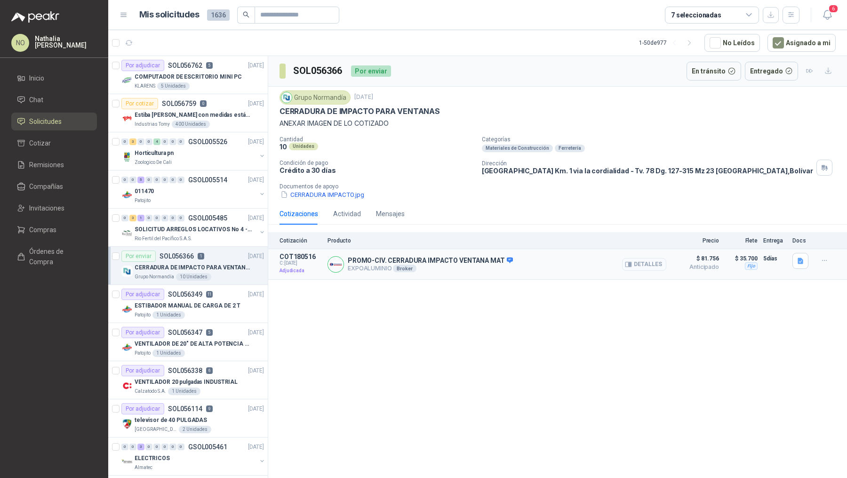
click at [635, 264] on button "Detalles" at bounding box center [644, 264] width 44 height 13
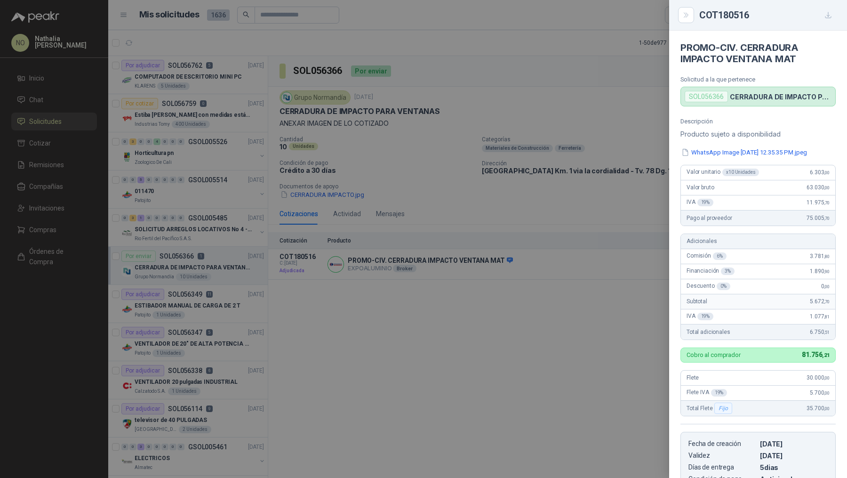
scroll to position [169, 0]
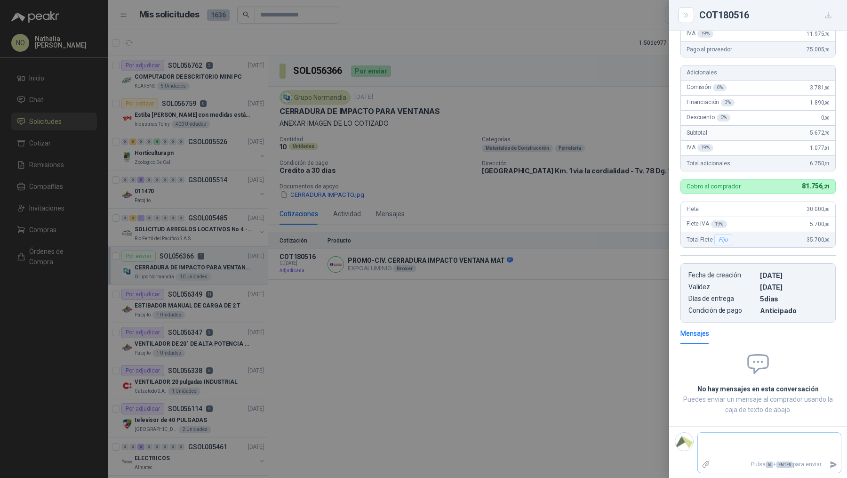
type textarea "*"
type textarea "**"
type textarea "****"
type textarea "*****"
type textarea "******"
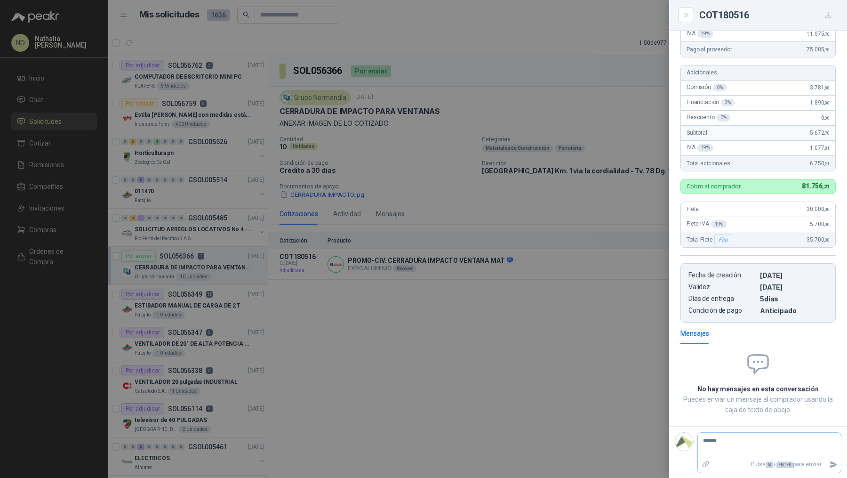
type textarea "******"
type textarea "********"
type textarea "*********"
type textarea "**********"
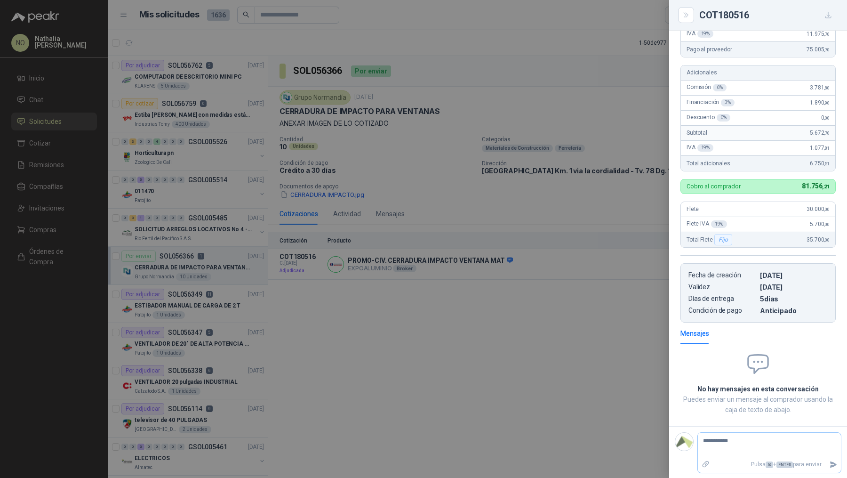
type textarea "**********"
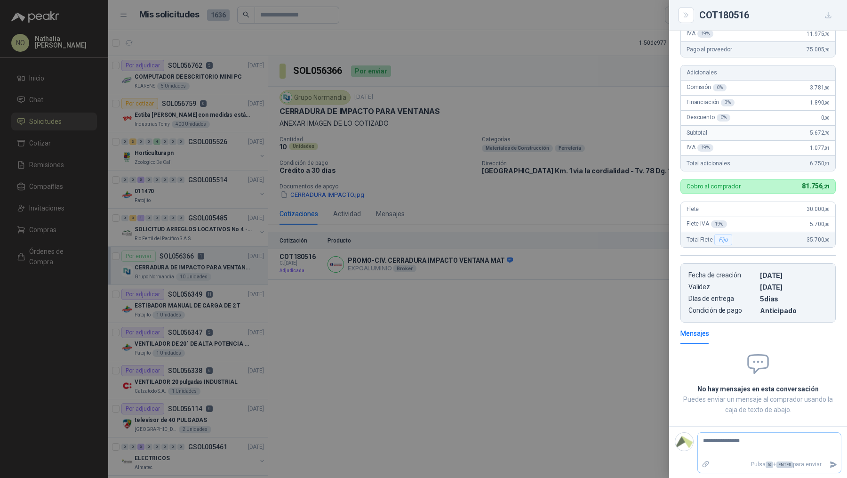
type textarea "**********"
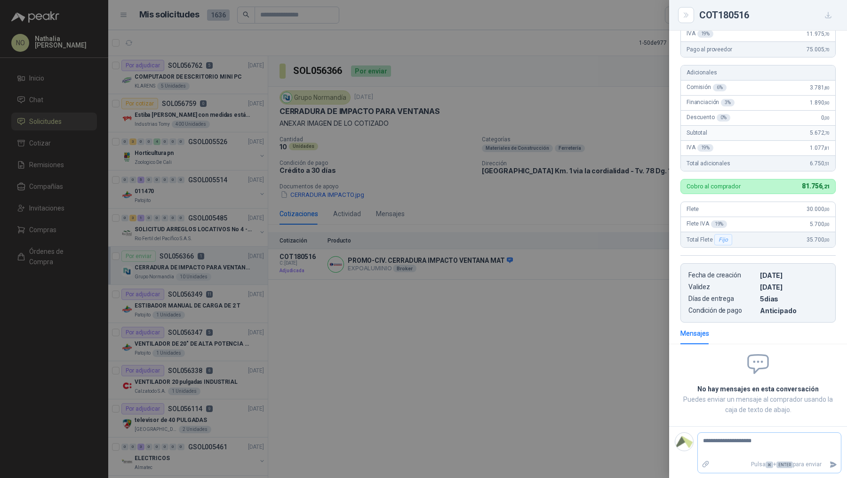
type textarea "**********"
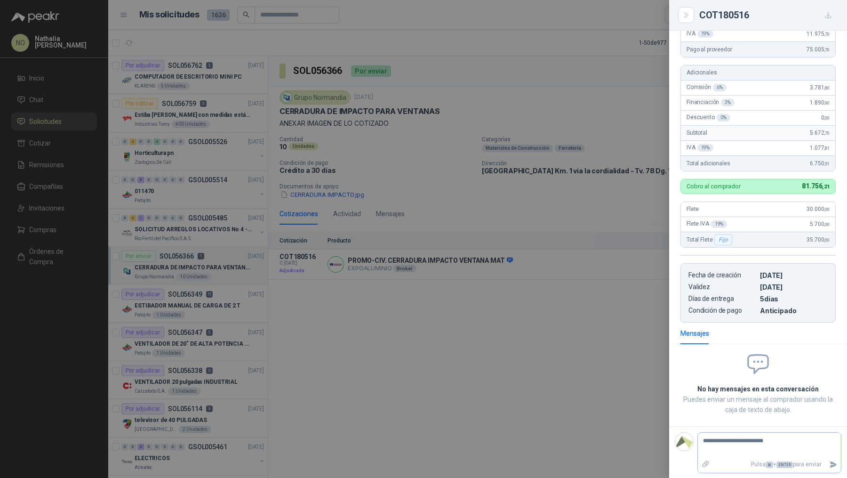
type textarea "**********"
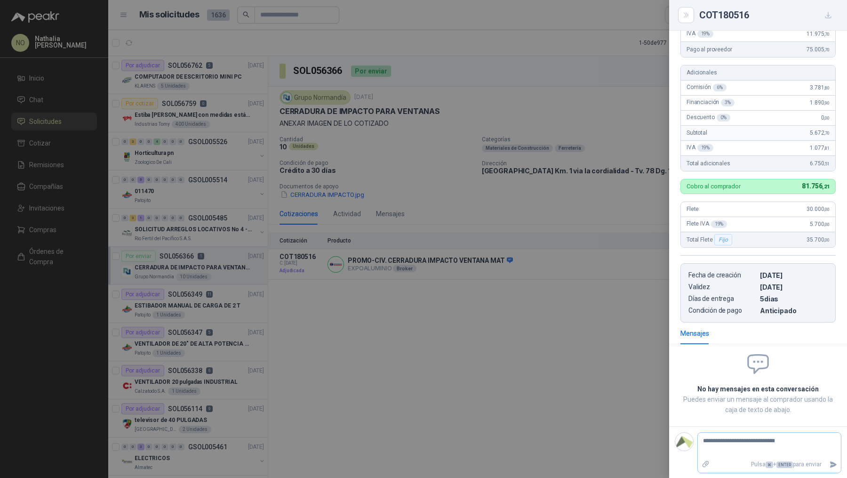
type textarea "**********"
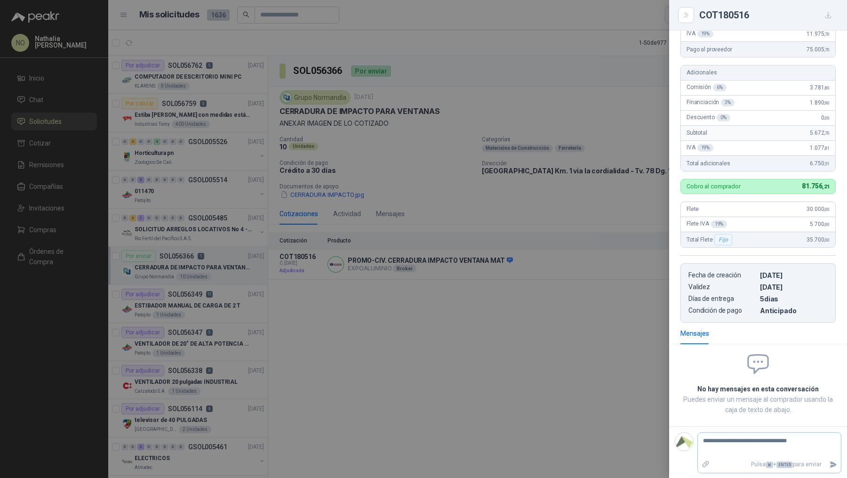
type textarea "**********"
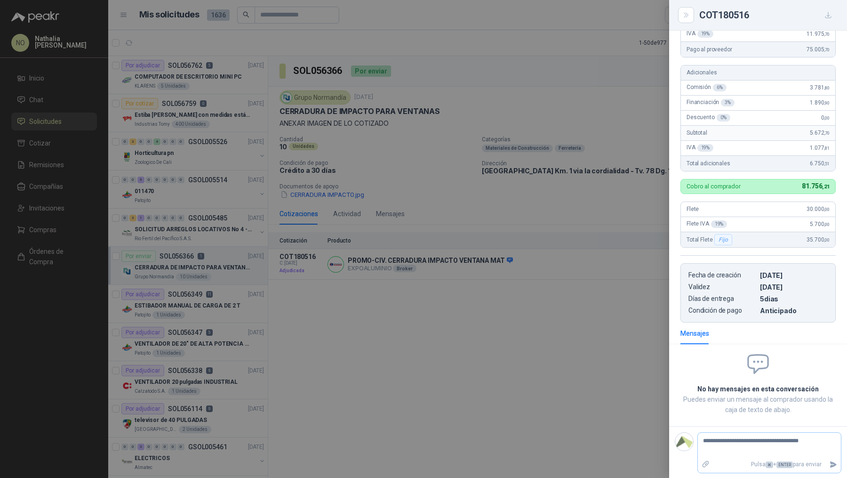
type textarea "**********"
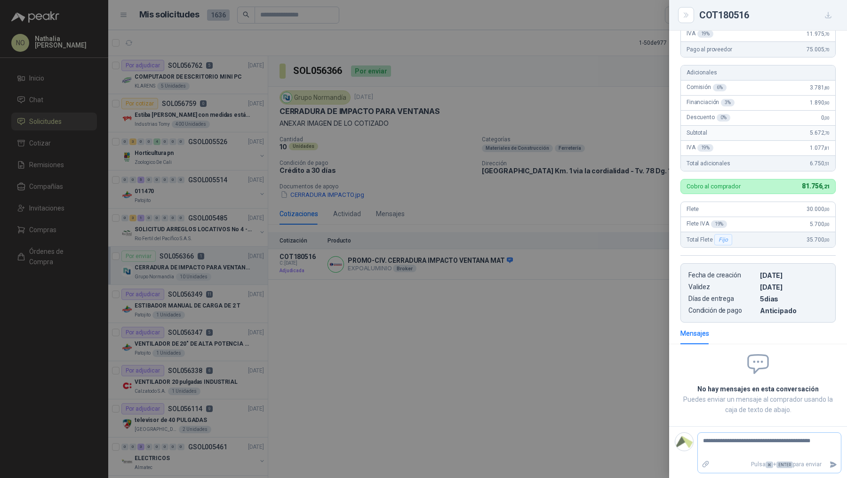
type textarea "**********"
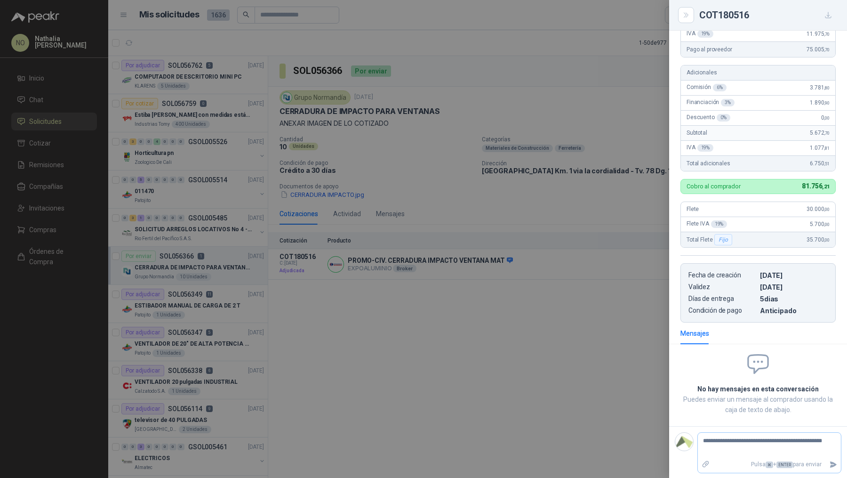
type textarea "**********"
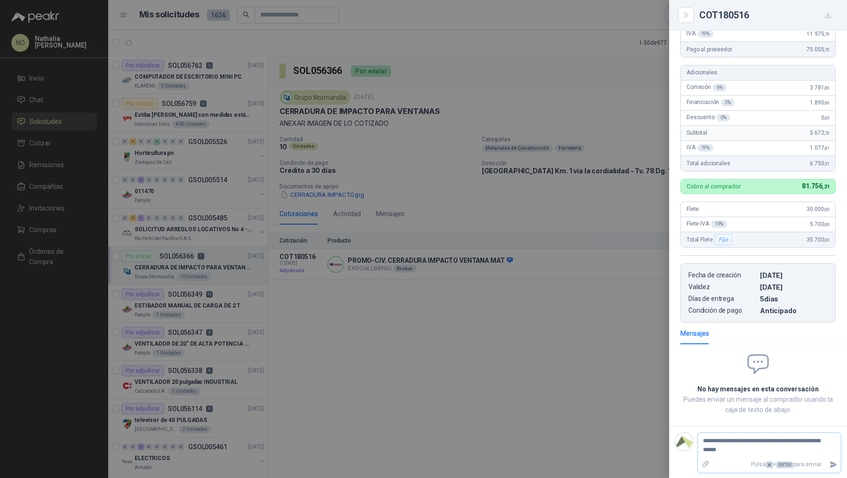
type textarea "**********"
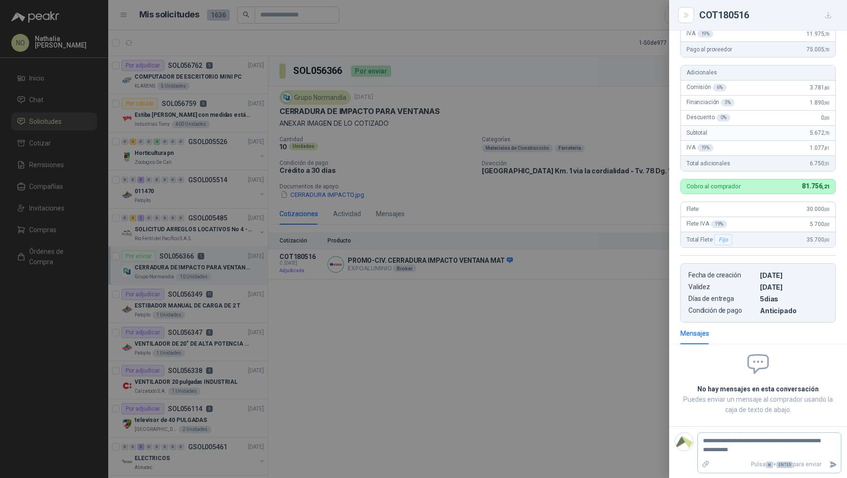
type textarea "**********"
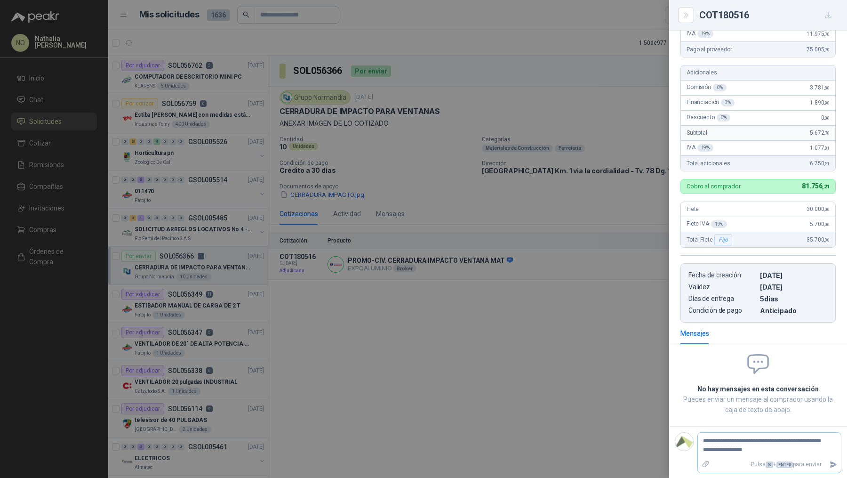
type textarea "**********"
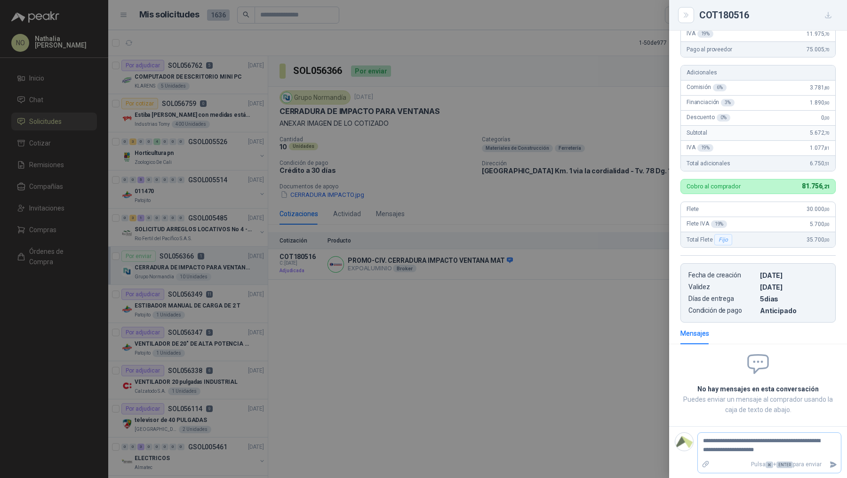
type textarea "**********"
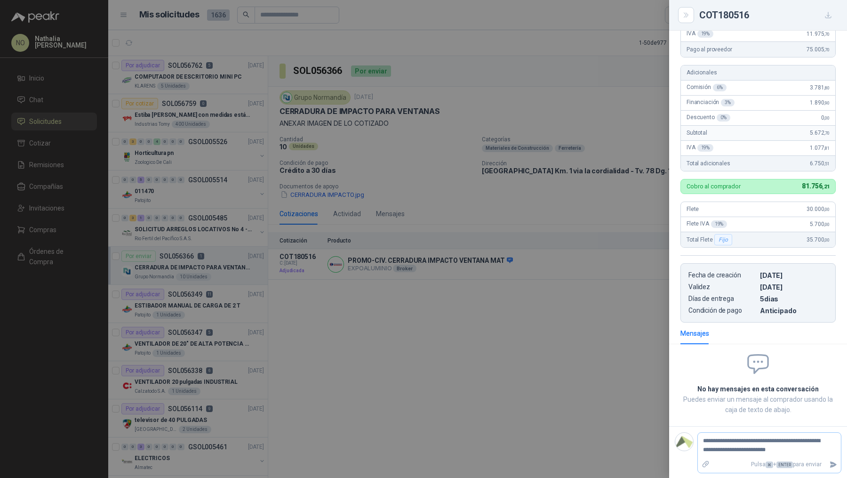
type textarea "**********"
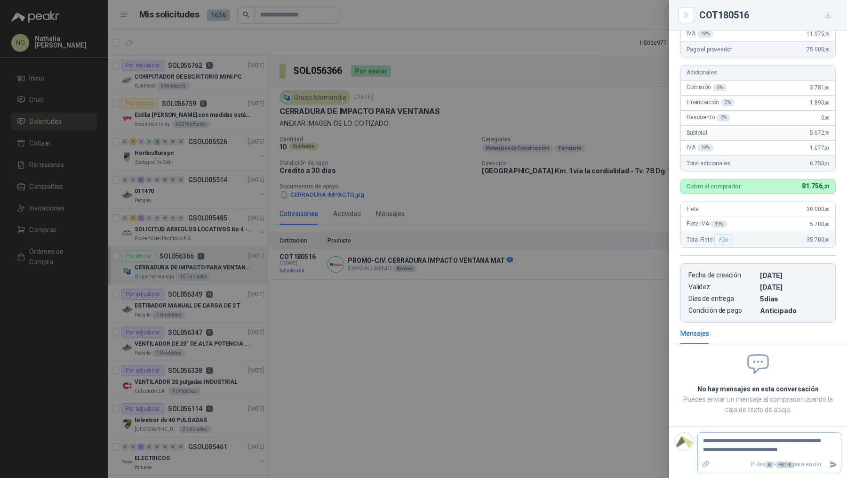
type textarea "**********"
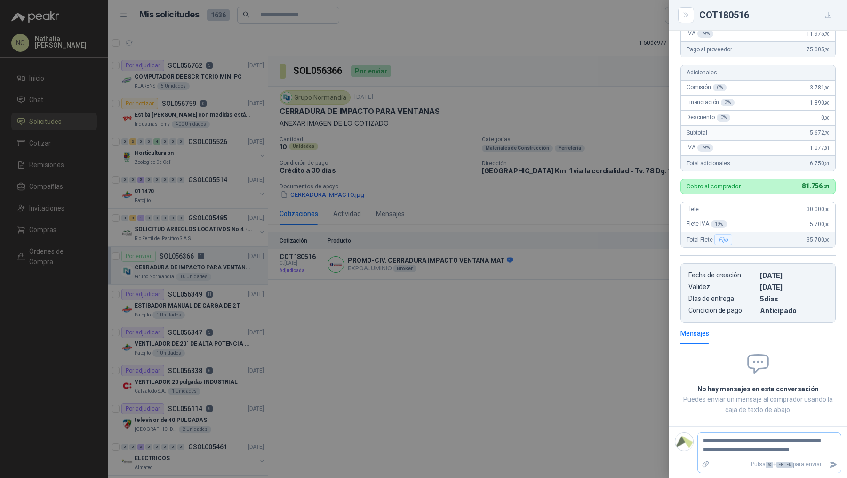
type textarea "**********"
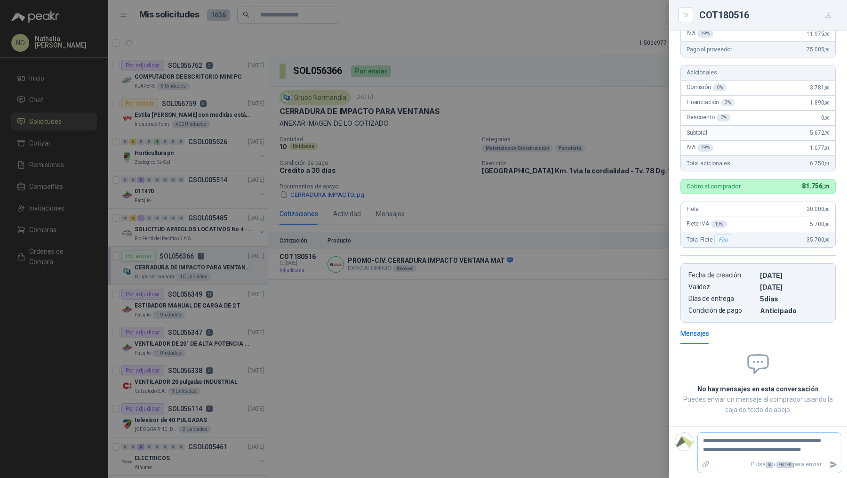
type textarea "**********"
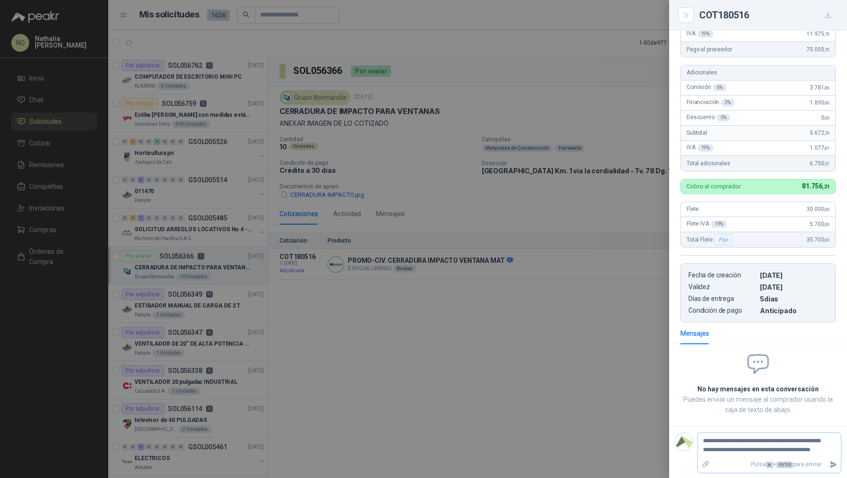
type textarea "**********"
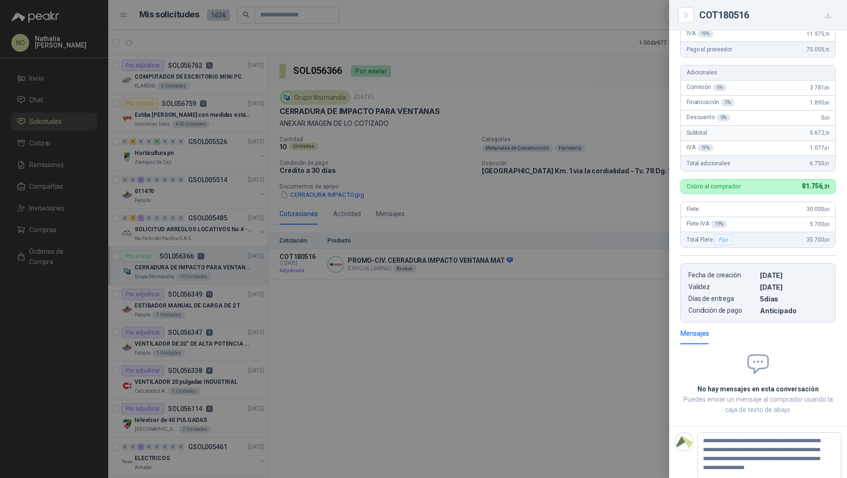
scroll to position [191, 0]
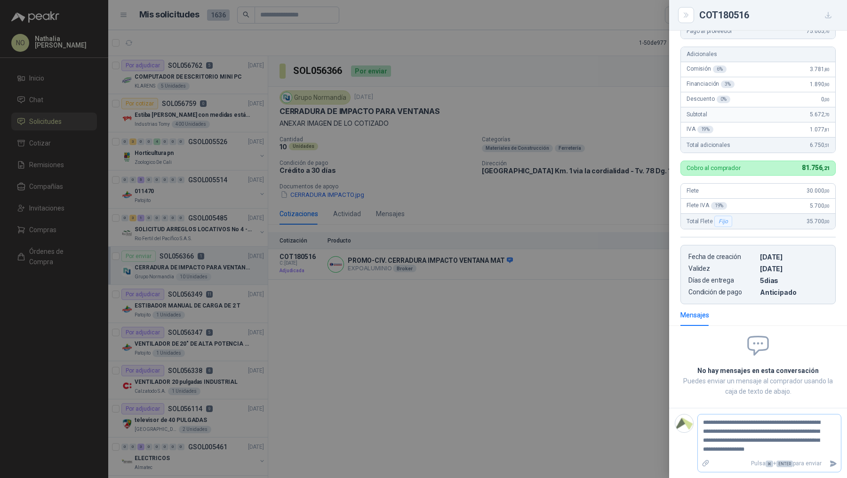
click at [707, 466] on icon "Adjuntar archivos" at bounding box center [706, 463] width 8 height 8
click at [0, 0] on input "file" at bounding box center [0, 0] width 0 height 0
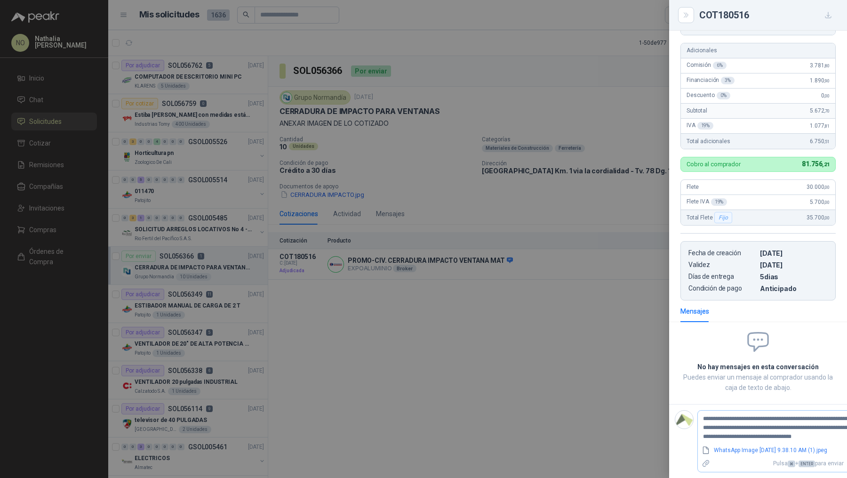
click at [707, 467] on icon "Adjuntar archivos" at bounding box center [706, 463] width 8 height 8
click at [0, 0] on input "file" at bounding box center [0, 0] width 0 height 0
click at [777, 443] on textarea "**********" at bounding box center [782, 427] width 168 height 31
click at [829, 439] on textarea "**********" at bounding box center [782, 427] width 168 height 31
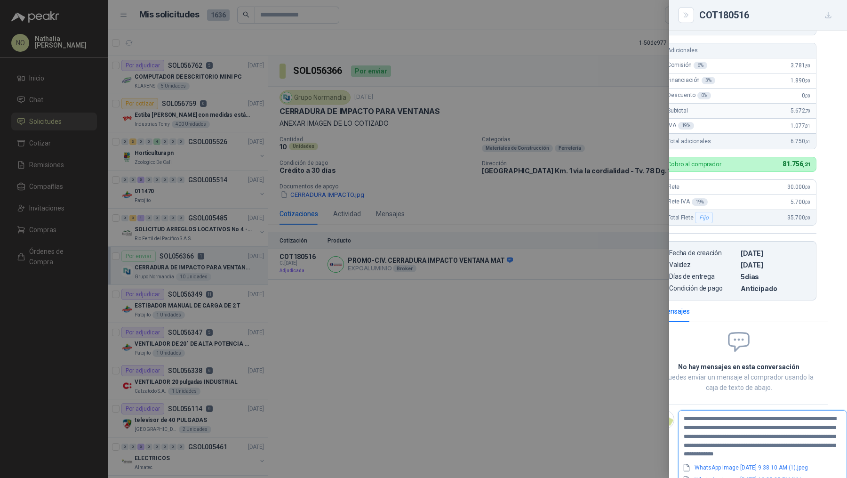
scroll to position [231, 20]
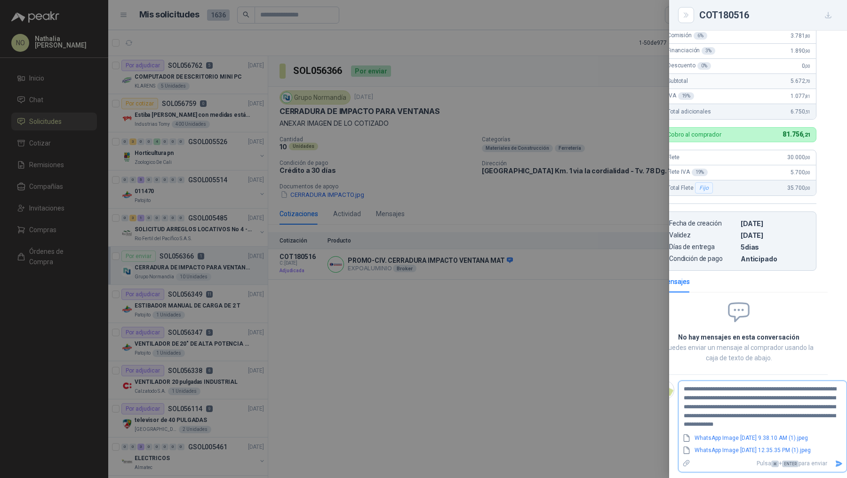
click at [837, 460] on icon "Enviar" at bounding box center [839, 463] width 7 height 6
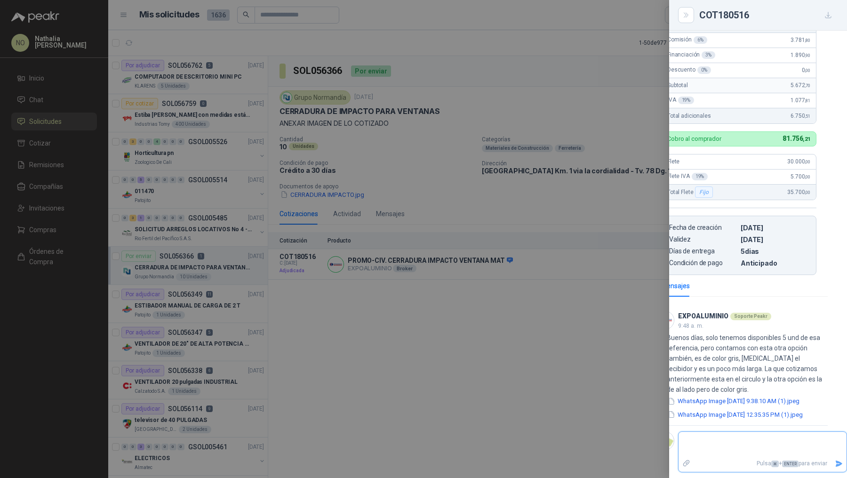
scroll to position [231, 0]
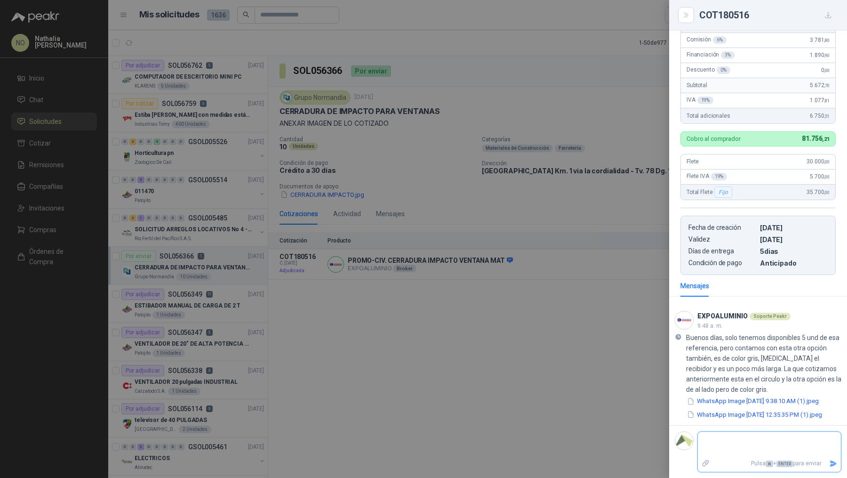
click at [730, 451] on textarea at bounding box center [766, 445] width 136 height 22
click at [829, 466] on icon "Enviar" at bounding box center [833, 463] width 8 height 8
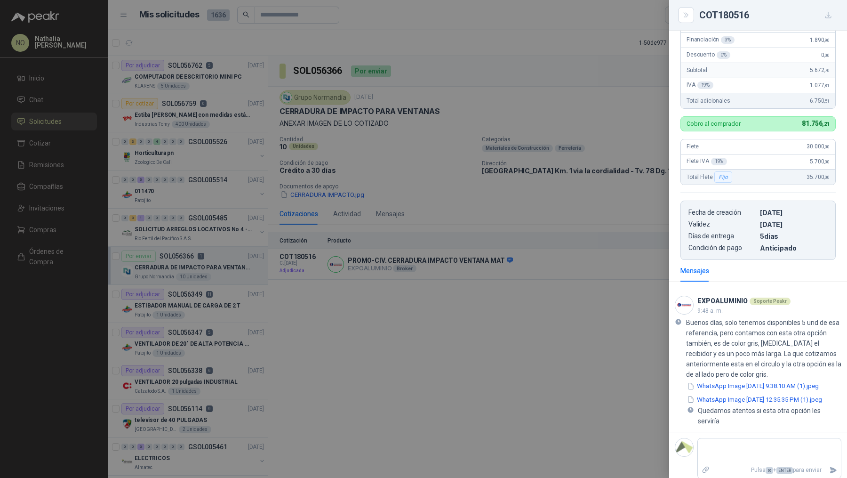
click at [592, 381] on div at bounding box center [423, 239] width 847 height 478
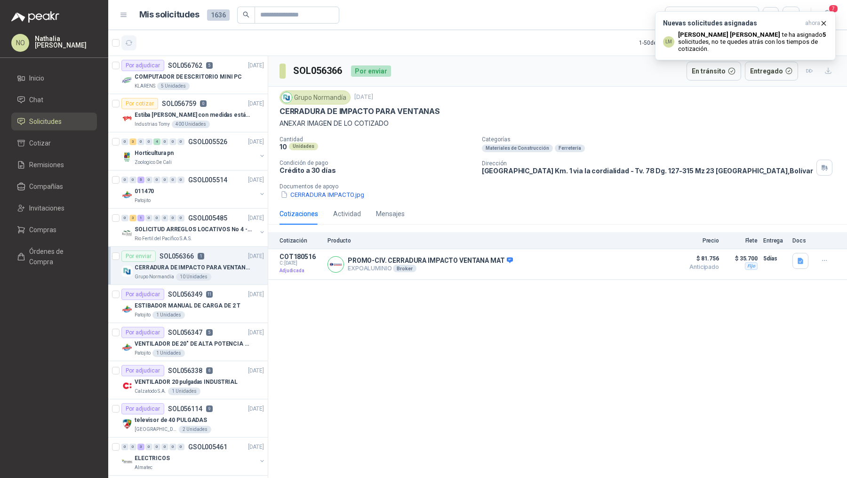
click at [132, 40] on icon "button" at bounding box center [129, 43] width 8 height 8
click at [198, 73] on p "COMPUTADOR DE ESCRITORIO MINI PC" at bounding box center [188, 76] width 107 height 9
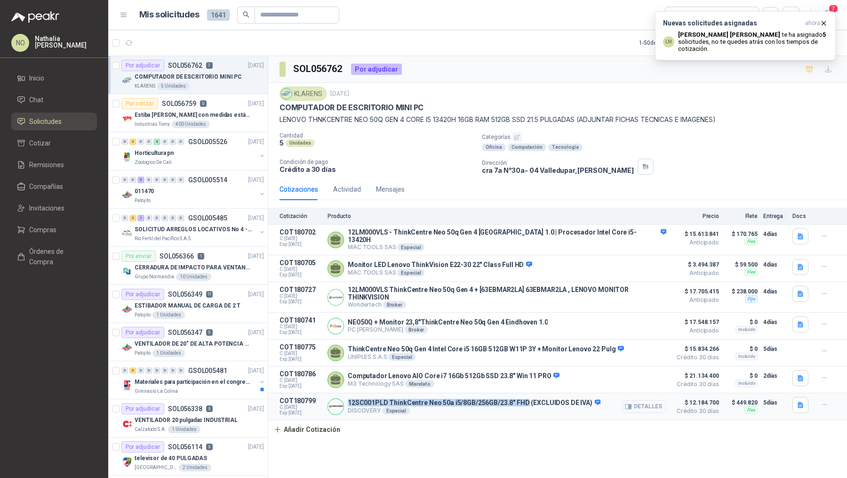
drag, startPoint x: 349, startPoint y: 393, endPoint x: 523, endPoint y: 395, distance: 174.2
click at [523, 399] on p "12SC001PLD ThinkCentre Neo 50a i5/8GB/256GB/23.8" FHD (EXCLUIDOS DE IVA)" at bounding box center [474, 403] width 253 height 8
copy p "12SC001PLD ThinkCentre Neo 50a i5/8GB/256GB/23.8" FHD"
click at [394, 399] on p "12SC001PLD ThinkCentre Neo 50a i5/8GB/256GB/23.8" FHD (EXCLUIDOS DE IVA)" at bounding box center [474, 403] width 253 height 8
click at [826, 24] on icon "button" at bounding box center [824, 23] width 8 height 8
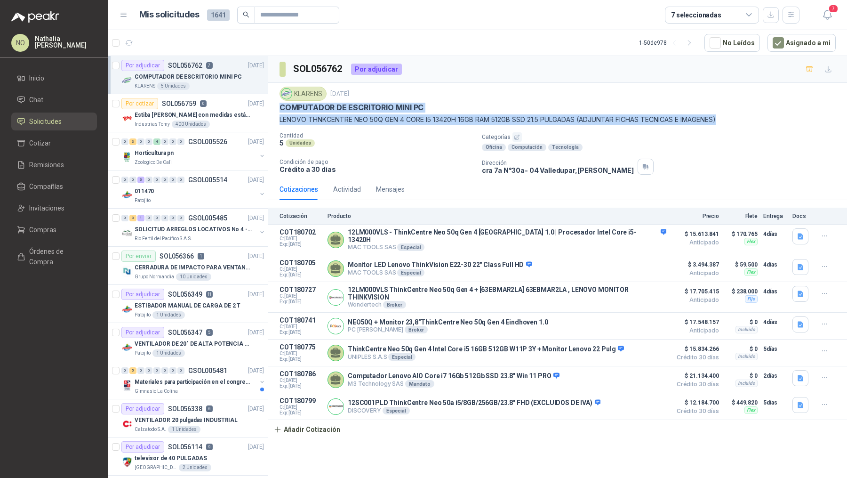
drag, startPoint x: 282, startPoint y: 107, endPoint x: 735, endPoint y: 116, distance: 453.4
click at [735, 116] on div "KLARENS [DATE] COMPUTADOR DE ESCRITORIO MINI PC LENOVO THNKCENTRE NEO 50Q GEN 4…" at bounding box center [558, 106] width 556 height 38
copy div "COMPUTADOR DE ESCRITORIO MINI PC [PERSON_NAME] THNKCENTRE NEO 50Q GEN 4 CORE I5…"
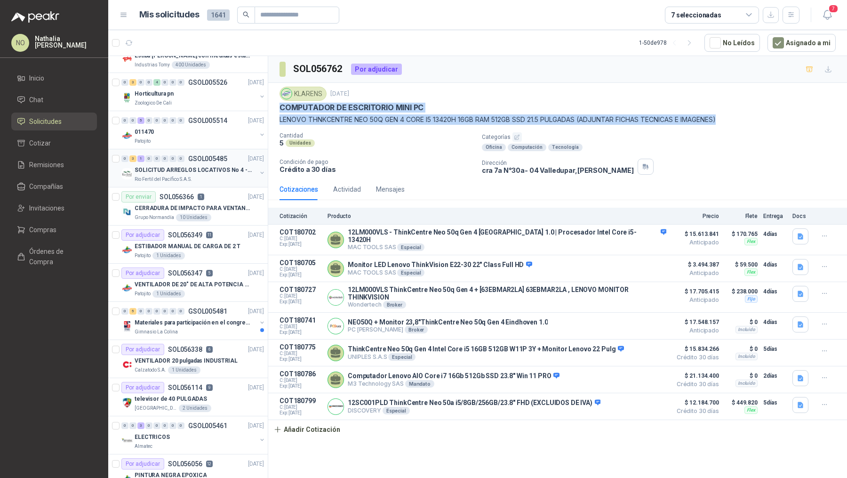
scroll to position [60, 0]
click at [406, 139] on div "5 Unidades" at bounding box center [377, 143] width 195 height 8
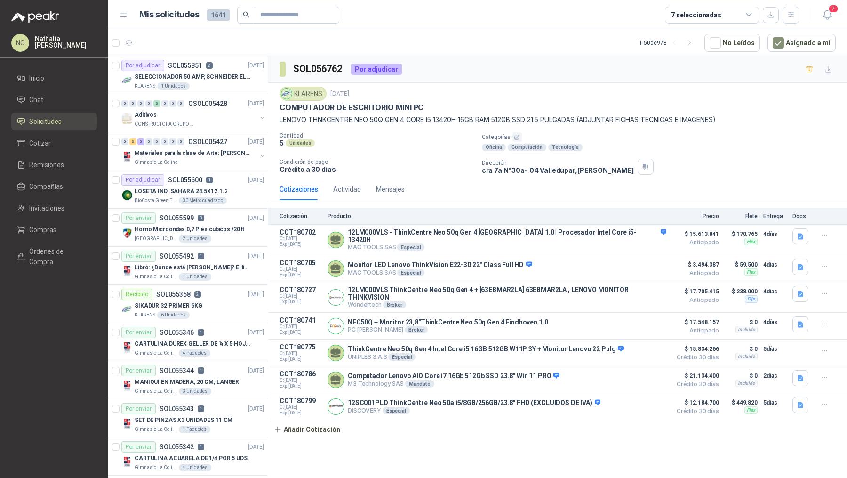
scroll to position [1222, 0]
click at [215, 262] on p "Libro: ¿Donde está [PERSON_NAME]? El libro mágico. Autor: [PERSON_NAME]" at bounding box center [193, 266] width 117 height 9
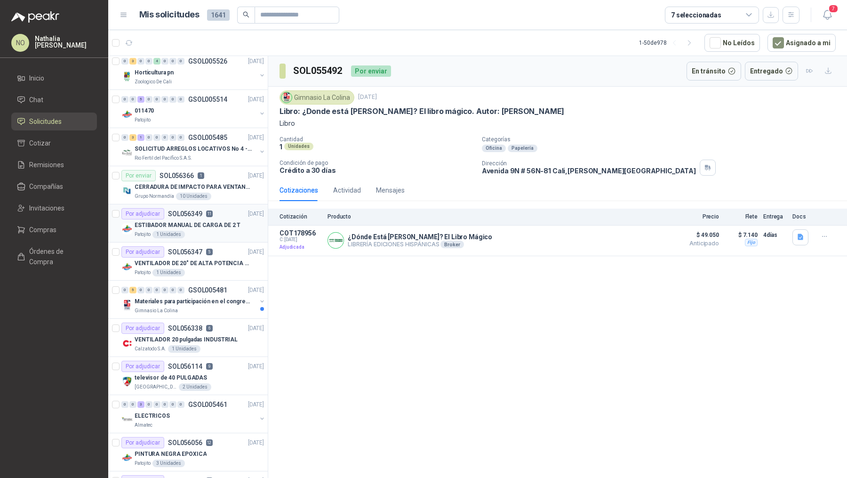
scroll to position [81, 0]
click at [181, 306] on div "Gimnasio La Colina" at bounding box center [196, 310] width 122 height 8
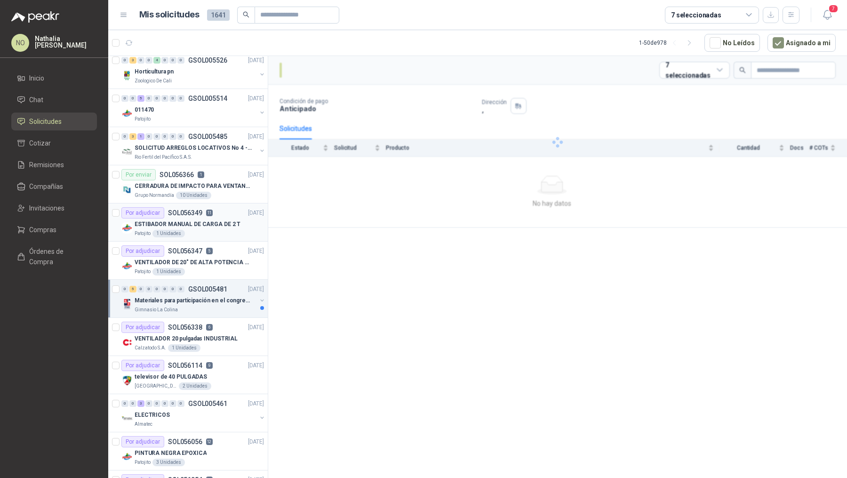
click at [181, 306] on div "Gimnasio La Colina" at bounding box center [196, 310] width 122 height 8
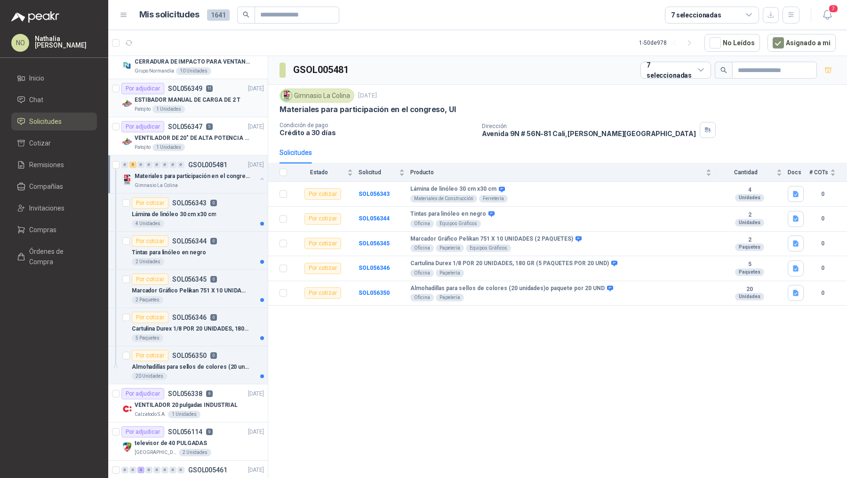
scroll to position [206, 0]
click at [210, 372] on div "20 Unidades" at bounding box center [198, 376] width 132 height 8
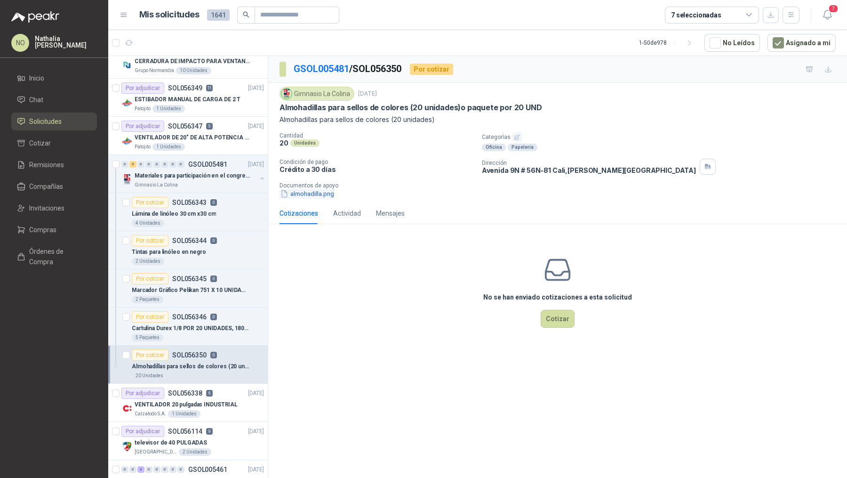
click at [314, 191] on button "almohadilla.png" at bounding box center [308, 194] width 56 height 10
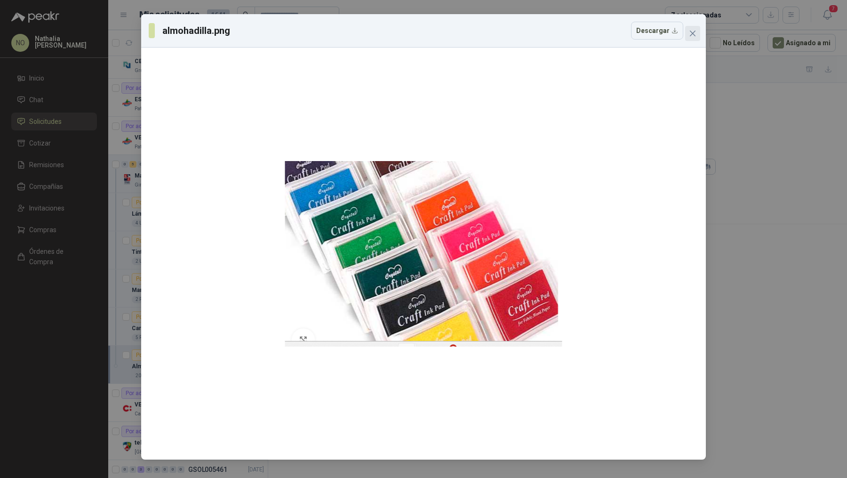
click at [692, 32] on icon "close" at bounding box center [693, 34] width 8 height 8
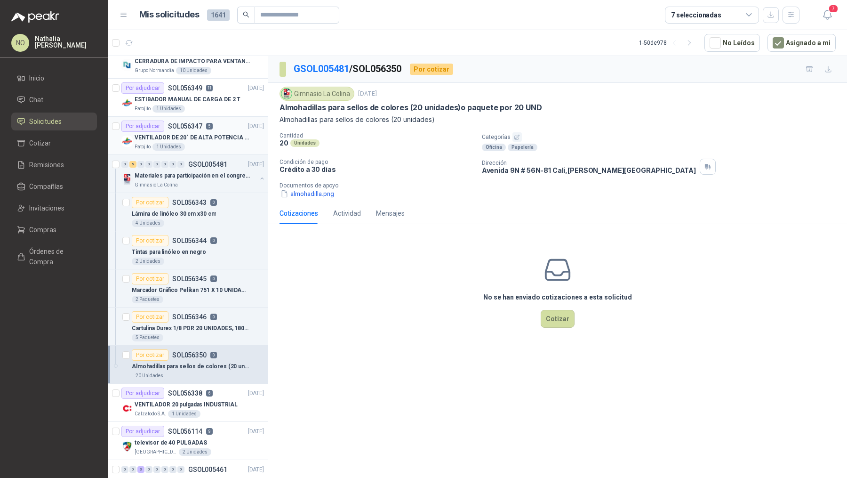
click at [229, 145] on div "Patojito 1 Unidades" at bounding box center [199, 147] width 129 height 8
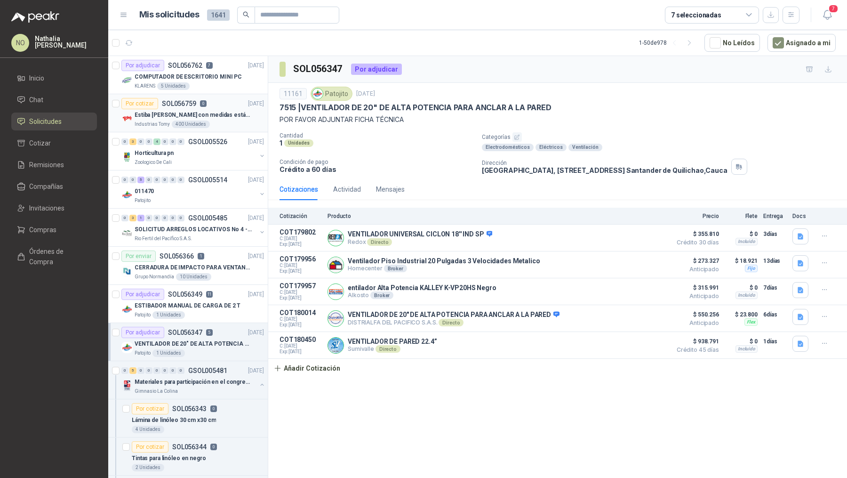
click at [231, 121] on div "Industrias Tomy 400 Unidades" at bounding box center [199, 125] width 129 height 8
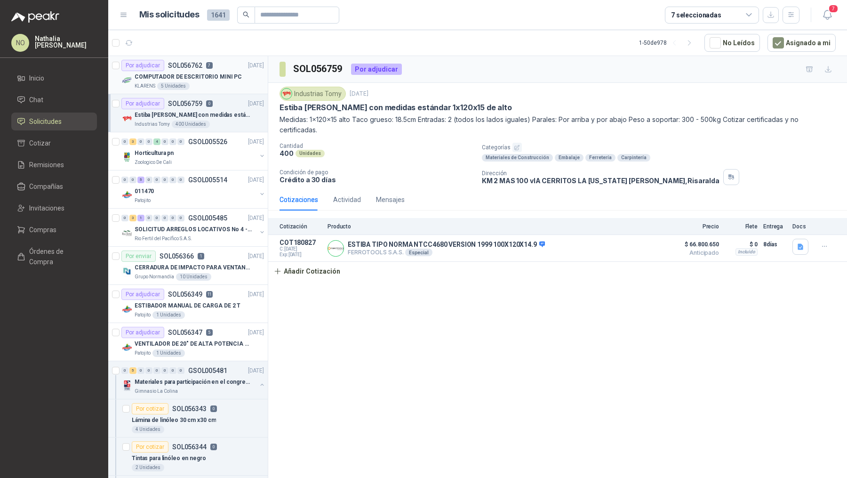
click at [208, 77] on p "COMPUTADOR DE ESCRITORIO MINI PC" at bounding box center [188, 76] width 107 height 9
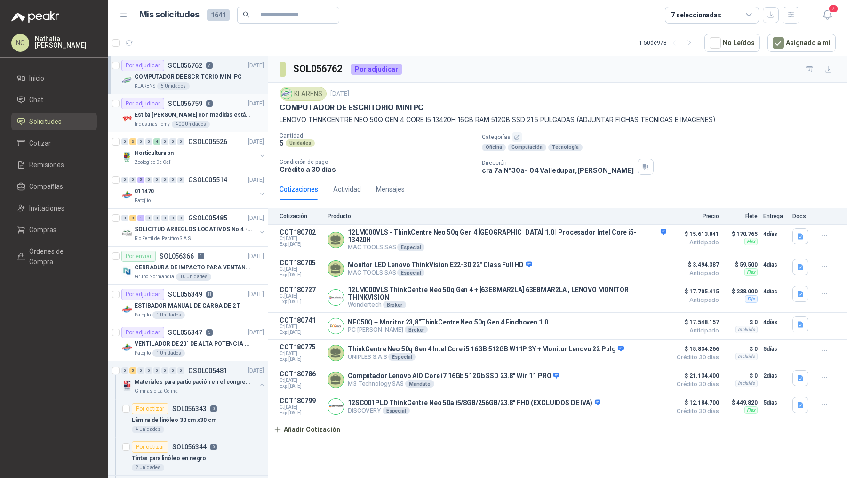
click at [185, 105] on p "SOL056759" at bounding box center [185, 103] width 34 height 7
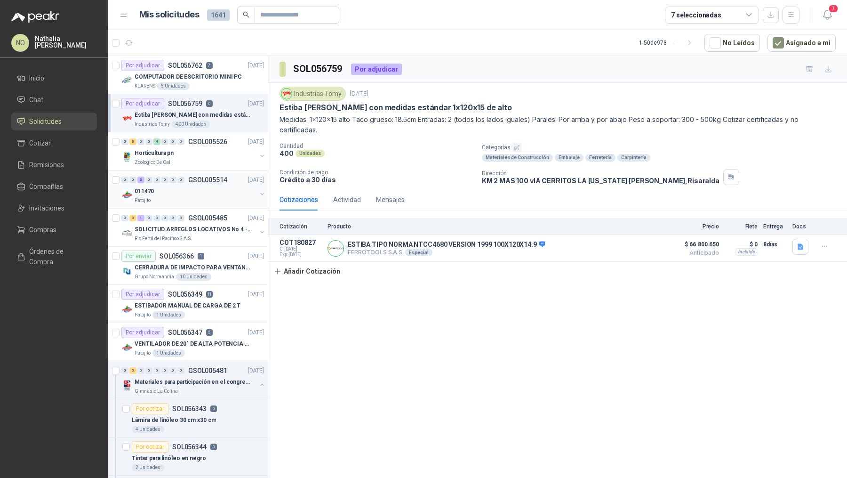
click at [194, 189] on div "011470" at bounding box center [196, 190] width 122 height 11
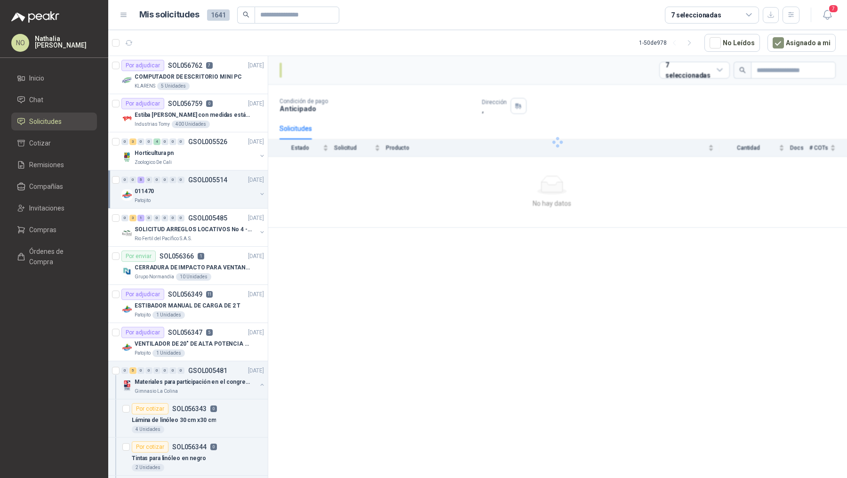
click at [194, 189] on div "011470" at bounding box center [196, 190] width 122 height 11
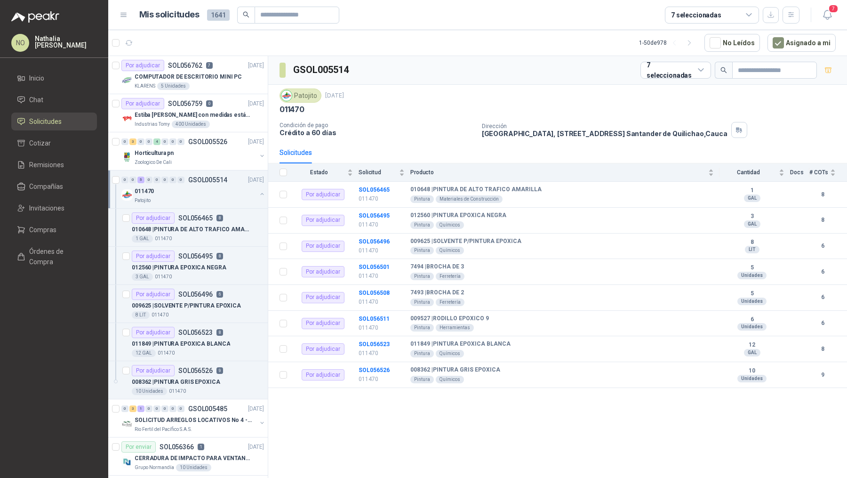
click at [194, 189] on div "011470" at bounding box center [196, 190] width 122 height 11
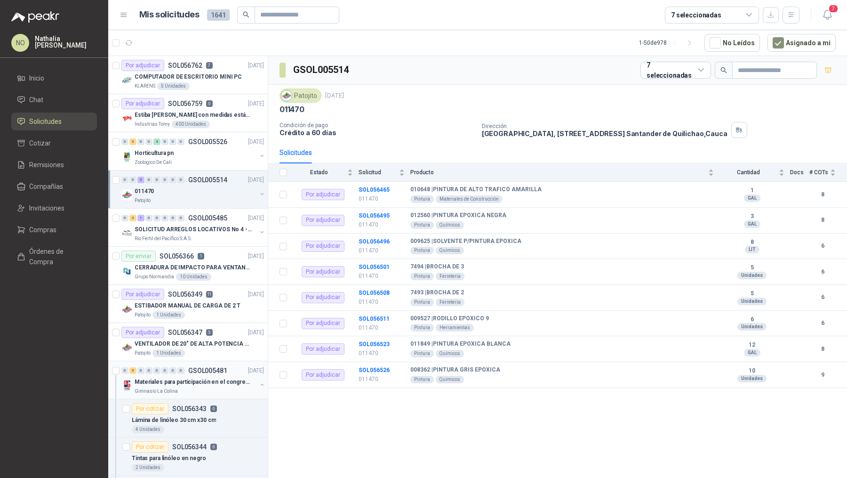
click at [202, 370] on p "GSOL005481" at bounding box center [207, 370] width 39 height 7
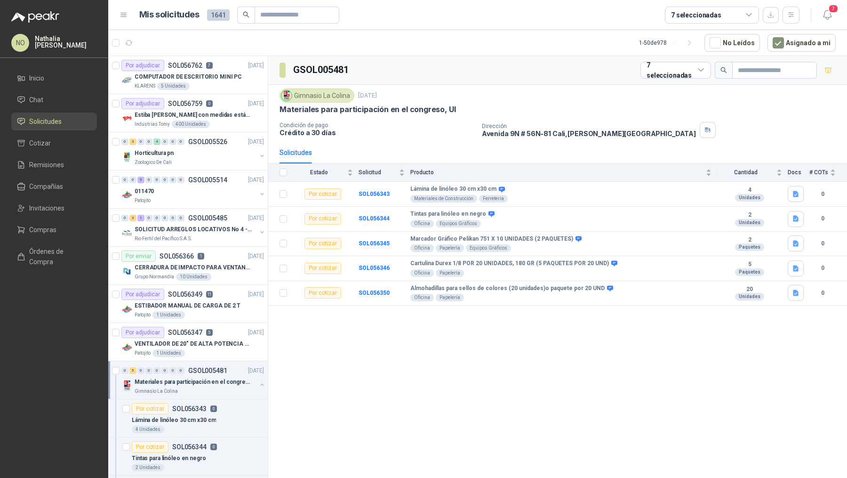
click at [202, 370] on p "GSOL005481" at bounding box center [207, 370] width 39 height 7
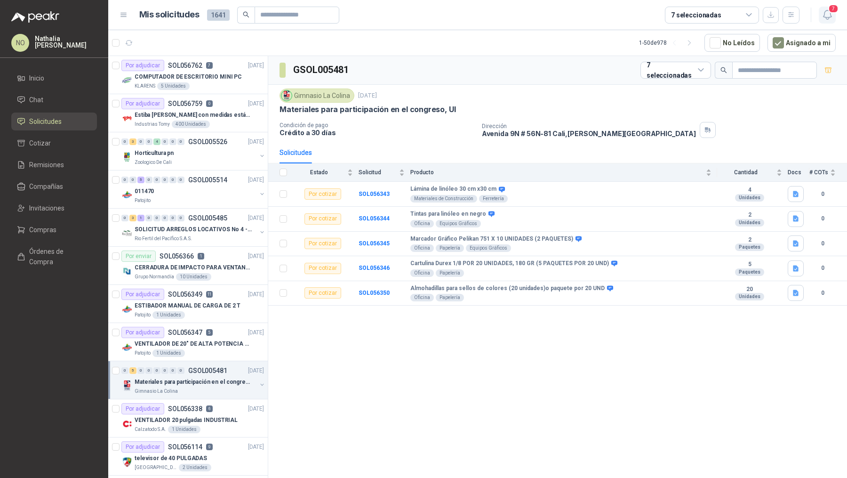
click at [831, 14] on icon "button" at bounding box center [828, 15] width 12 height 12
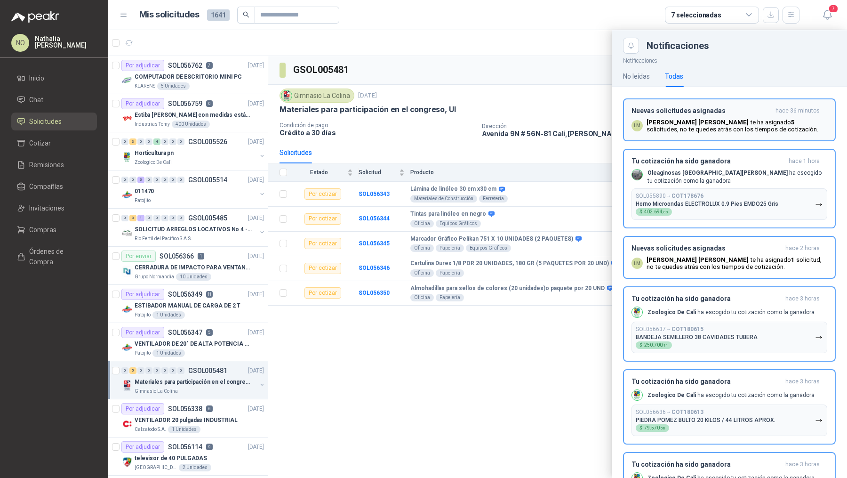
click at [754, 121] on p "[PERSON_NAME] te ha asignado 5 solicitudes , no te quedes atrás con los tiempos…" at bounding box center [737, 126] width 181 height 14
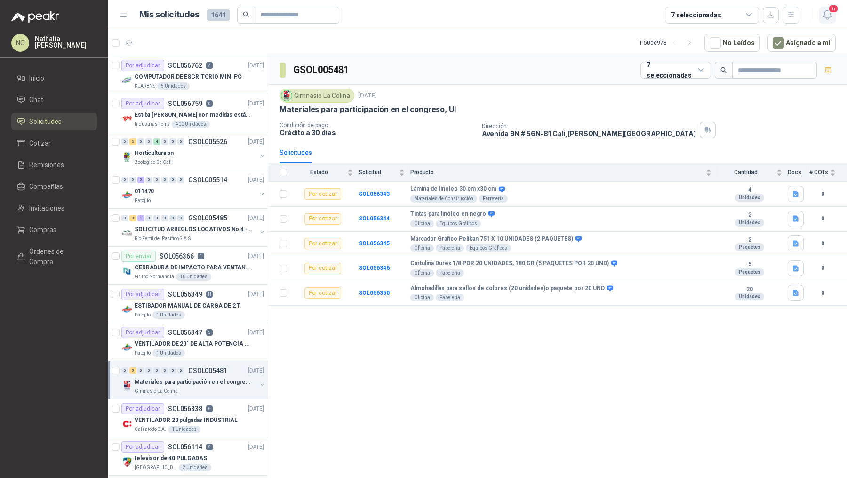
click at [825, 17] on icon "button" at bounding box center [828, 15] width 12 height 12
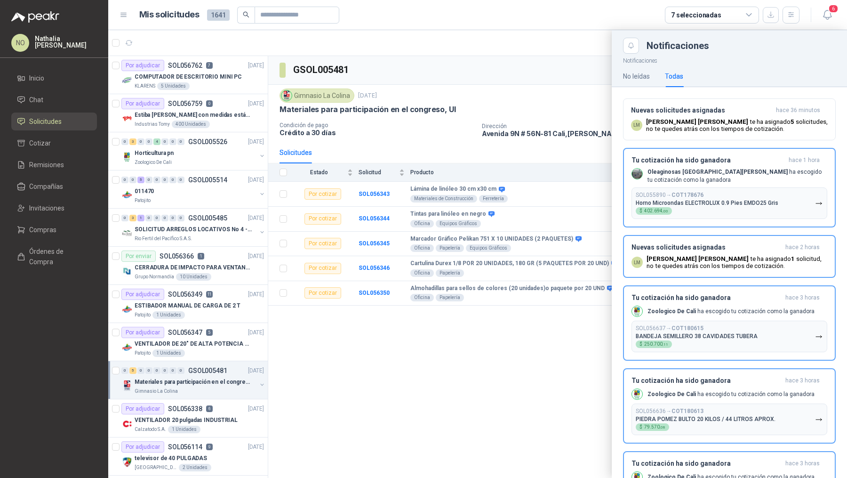
click at [412, 303] on div at bounding box center [477, 254] width 739 height 448
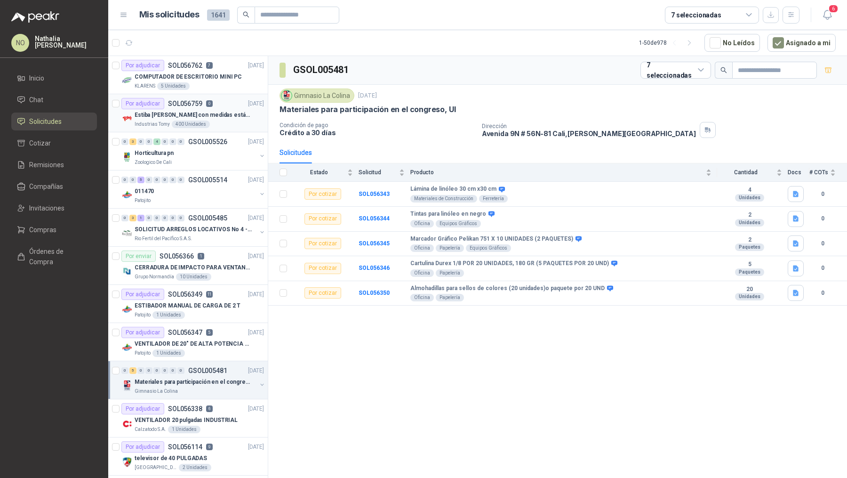
click at [223, 121] on div "Industrias Tomy 400 Unidades" at bounding box center [199, 125] width 129 height 8
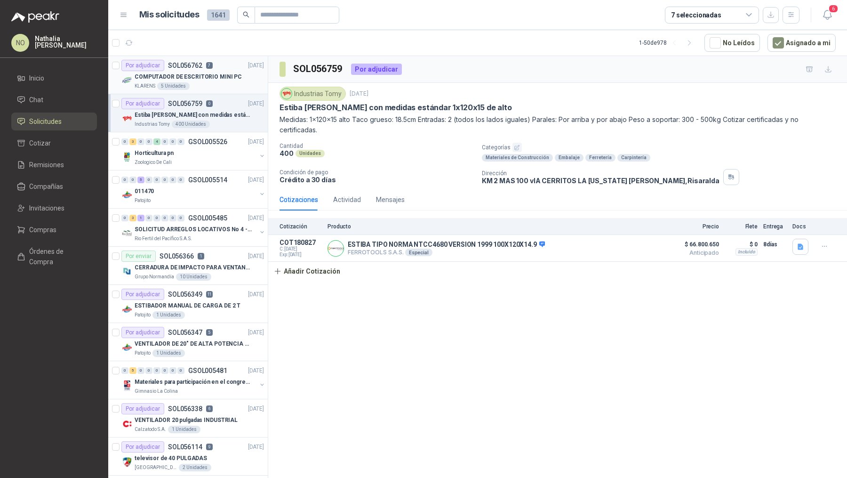
click at [223, 72] on p "COMPUTADOR DE ESCRITORIO MINI PC" at bounding box center [188, 76] width 107 height 9
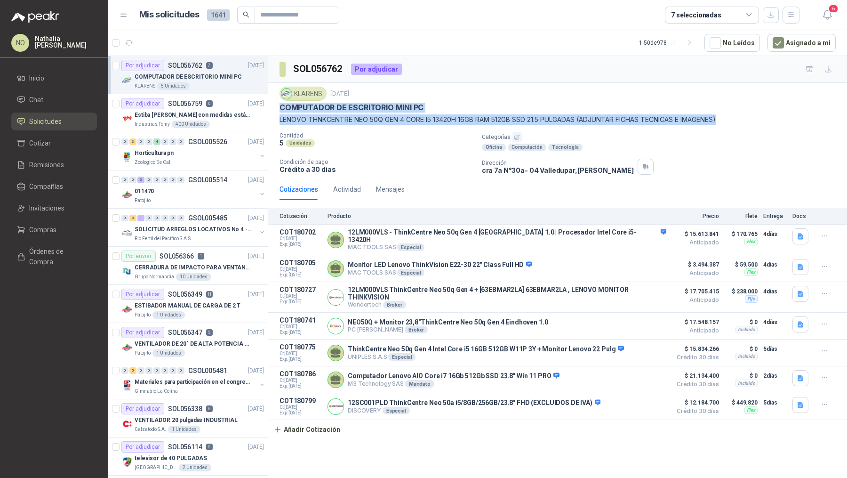
drag, startPoint x: 282, startPoint y: 107, endPoint x: 772, endPoint y: 115, distance: 490.1
click at [772, 115] on div "KLARENS [DATE] COMPUTADOR DE ESCRITORIO MINI PC LENOVO THNKCENTRE NEO 50Q GEN 4…" at bounding box center [558, 106] width 556 height 38
copy div "COMPUTADOR DE ESCRITORIO MINI PC [PERSON_NAME] THNKCENTRE NEO 50Q GEN 4 CORE I5…"
click at [283, 108] on p "COMPUTADOR DE ESCRITORIO MINI PC" at bounding box center [352, 108] width 144 height 10
drag, startPoint x: 281, startPoint y: 106, endPoint x: 734, endPoint y: 118, distance: 453.5
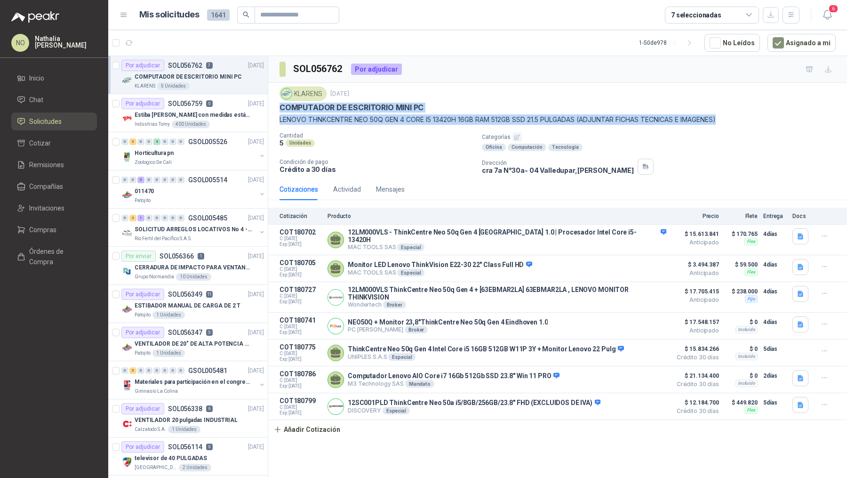
click at [734, 118] on div "KLARENS [DATE] COMPUTADOR DE ESCRITORIO MINI PC LENOVO THNKCENTRE NEO 50Q GEN 4…" at bounding box center [558, 106] width 556 height 38
copy div "COMPUTADOR DE ESCRITORIO MINI PC [PERSON_NAME] THNKCENTRE NEO 50Q GEN 4 CORE I5…"
click at [220, 119] on div "Estiba [PERSON_NAME] con medidas estándar 1x120x15 de alto" at bounding box center [199, 114] width 129 height 11
